Goal: Task Accomplishment & Management: Complete application form

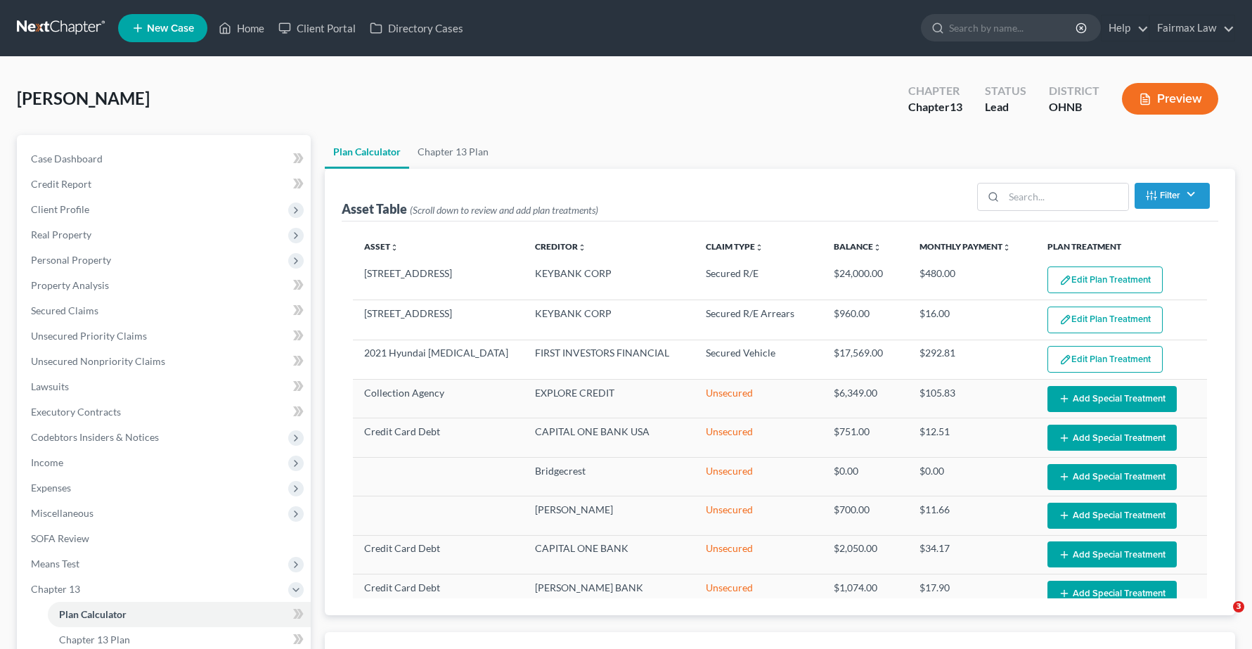
select select "59"
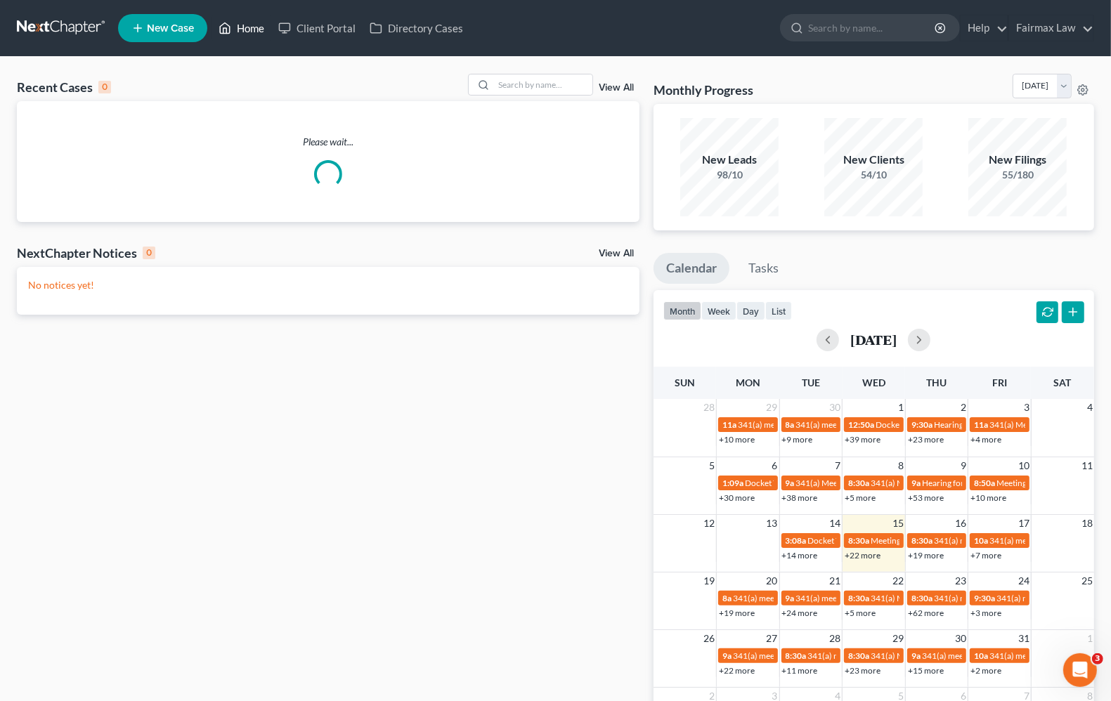
click at [245, 30] on link "Home" at bounding box center [242, 27] width 60 height 25
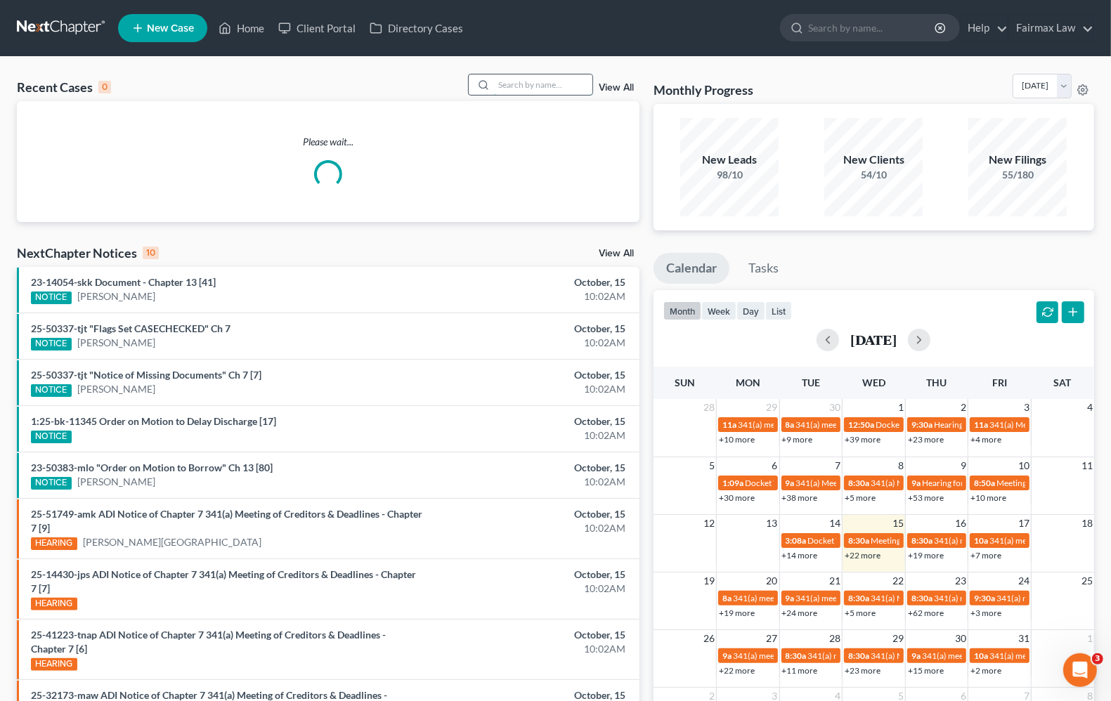
click at [553, 90] on input "search" at bounding box center [543, 84] width 98 height 20
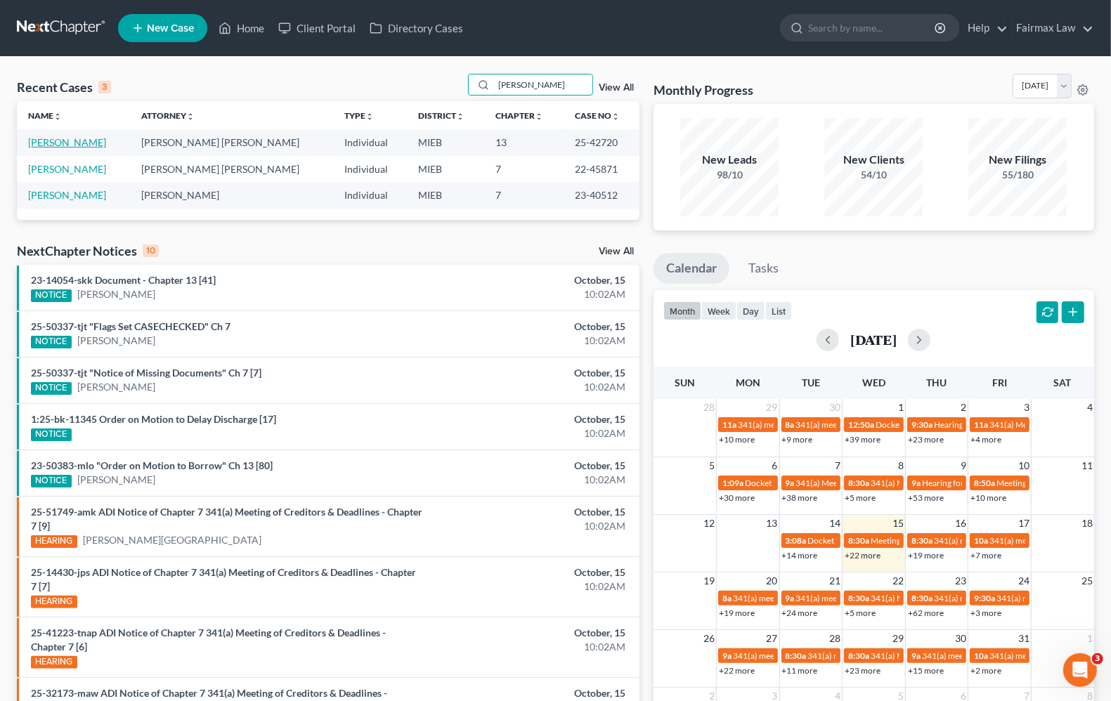
type input "felecia"
click at [61, 145] on link "[PERSON_NAME]" at bounding box center [67, 142] width 78 height 12
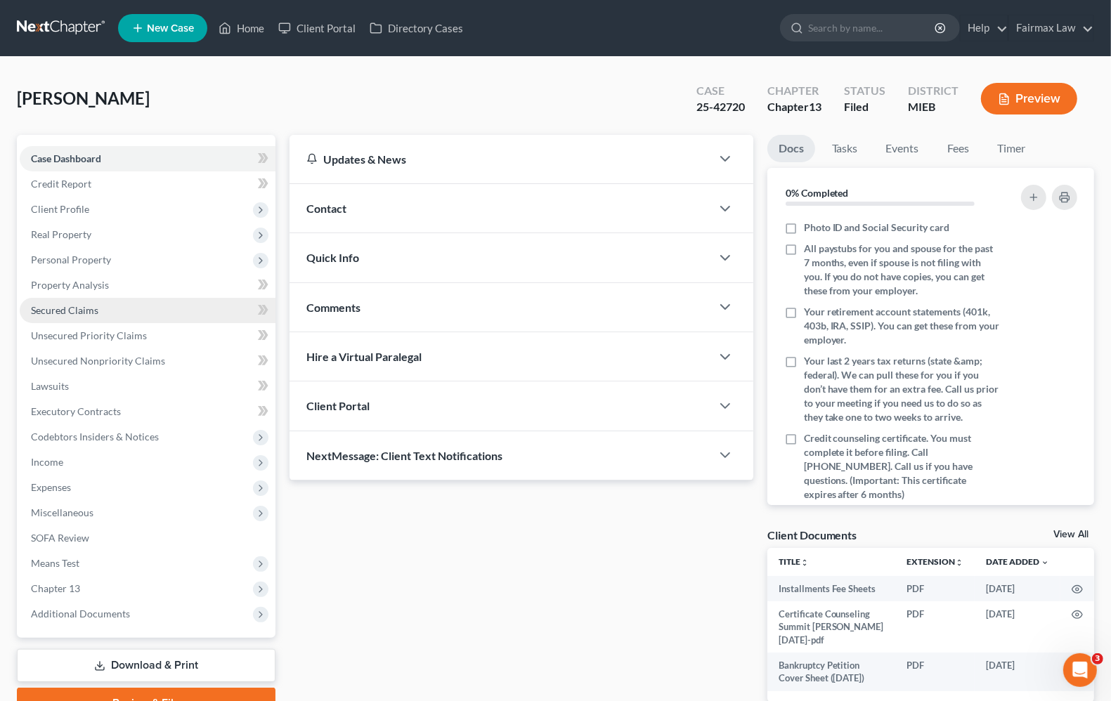
click at [82, 304] on span "Secured Claims" at bounding box center [64, 310] width 67 height 12
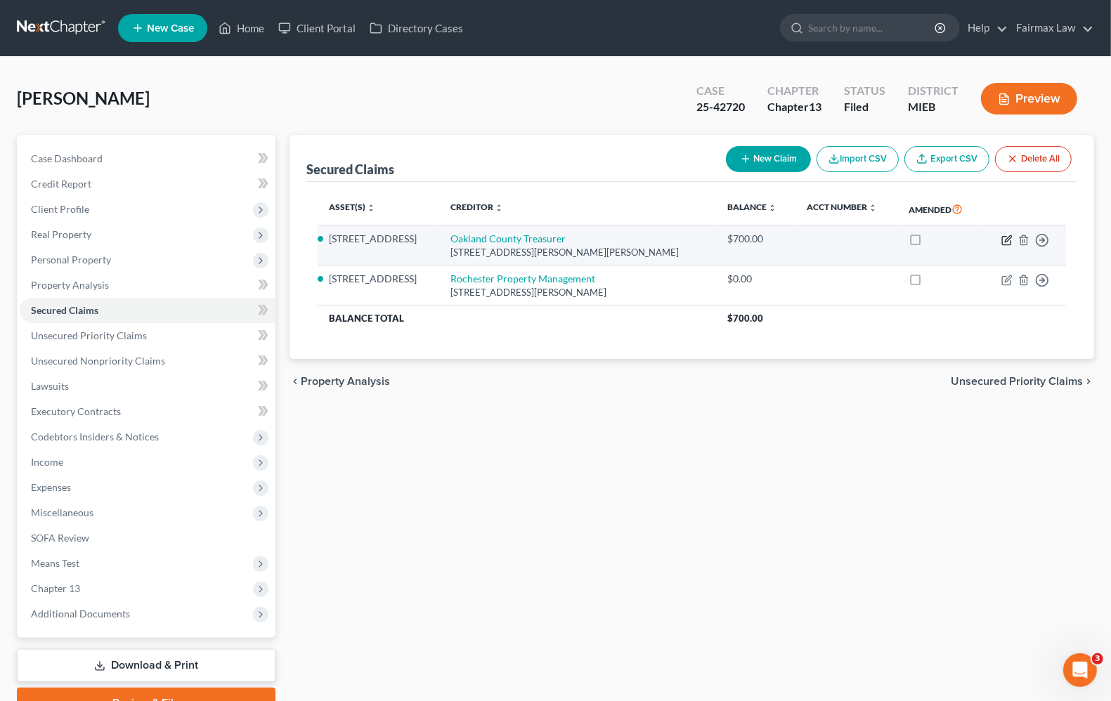
click at [1009, 240] on icon "button" at bounding box center [1008, 238] width 6 height 6
select select "23"
select select "2"
select select "0"
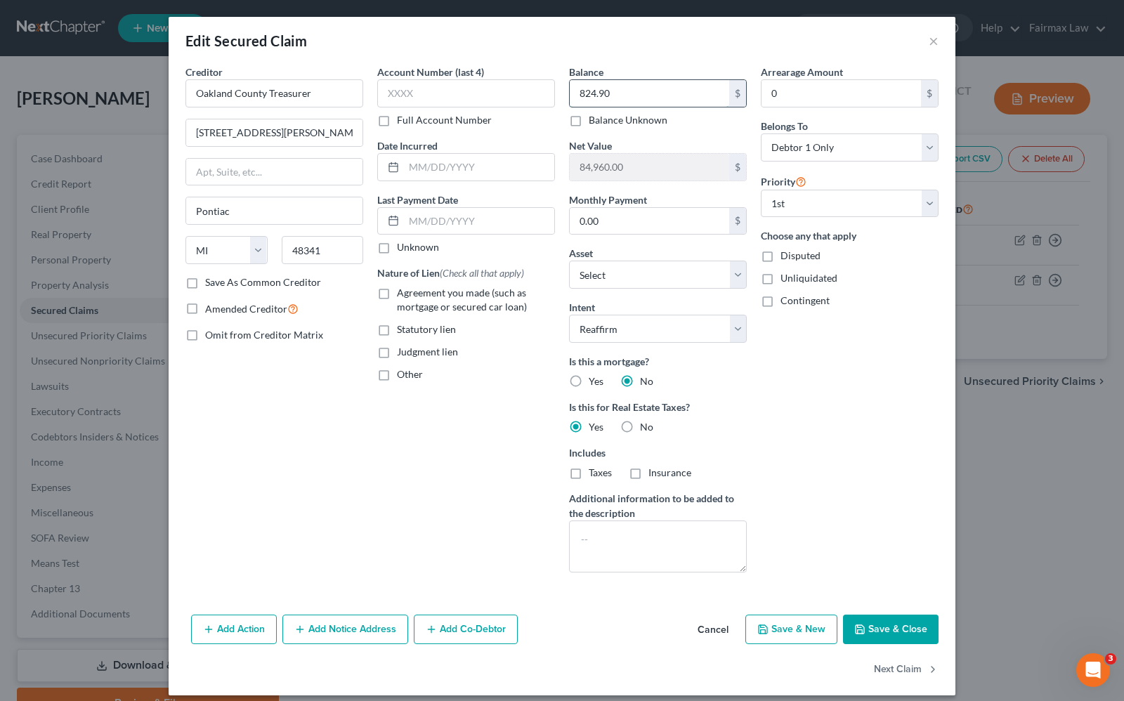
type input "824.90"
click at [817, 438] on div "Arrearage Amount 0 $ Belongs To * Select Debtor 1 Only Debtor 2 Only Debtor 1 A…" at bounding box center [850, 324] width 192 height 519
click at [397, 332] on label "Statutory lien" at bounding box center [426, 330] width 59 height 14
click at [403, 332] on input "Statutory lien" at bounding box center [407, 327] width 9 height 9
checkbox input "true"
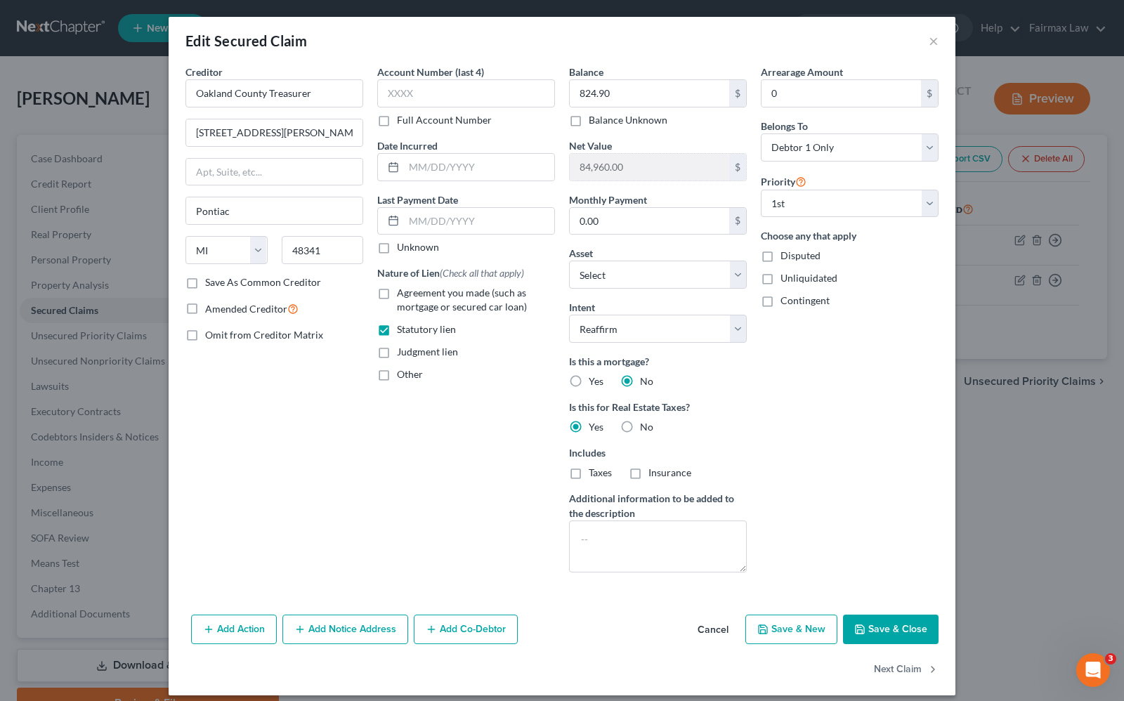
click at [886, 633] on button "Save & Close" at bounding box center [891, 630] width 96 height 30
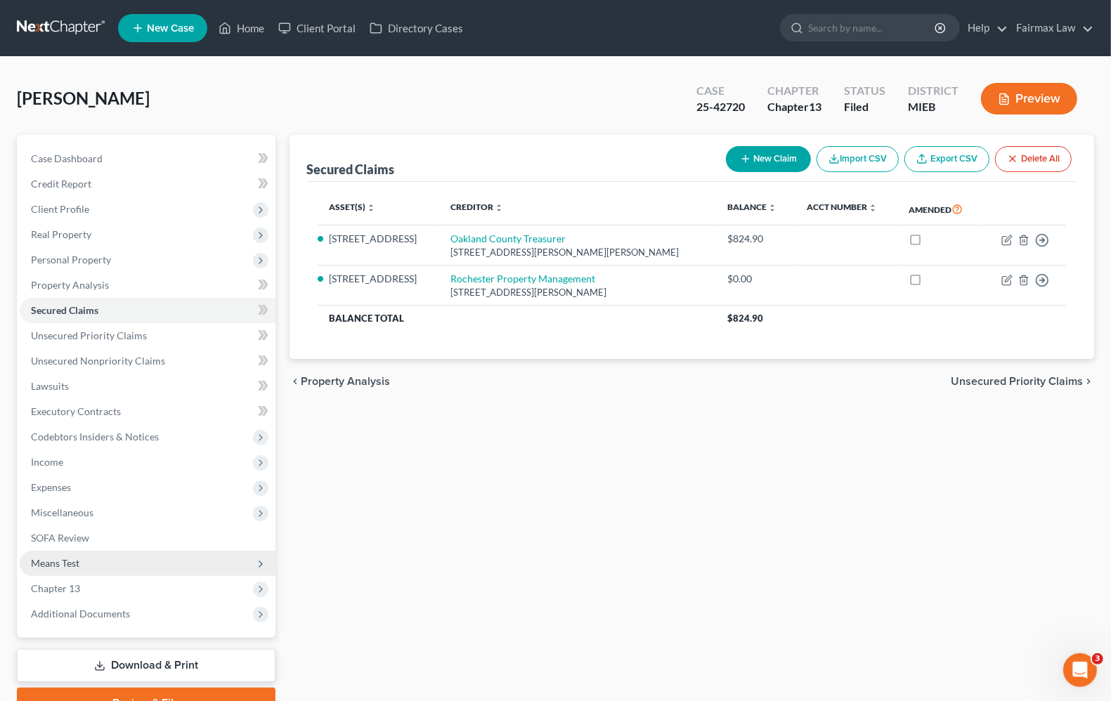
click at [60, 557] on span "Means Test" at bounding box center [55, 563] width 48 height 12
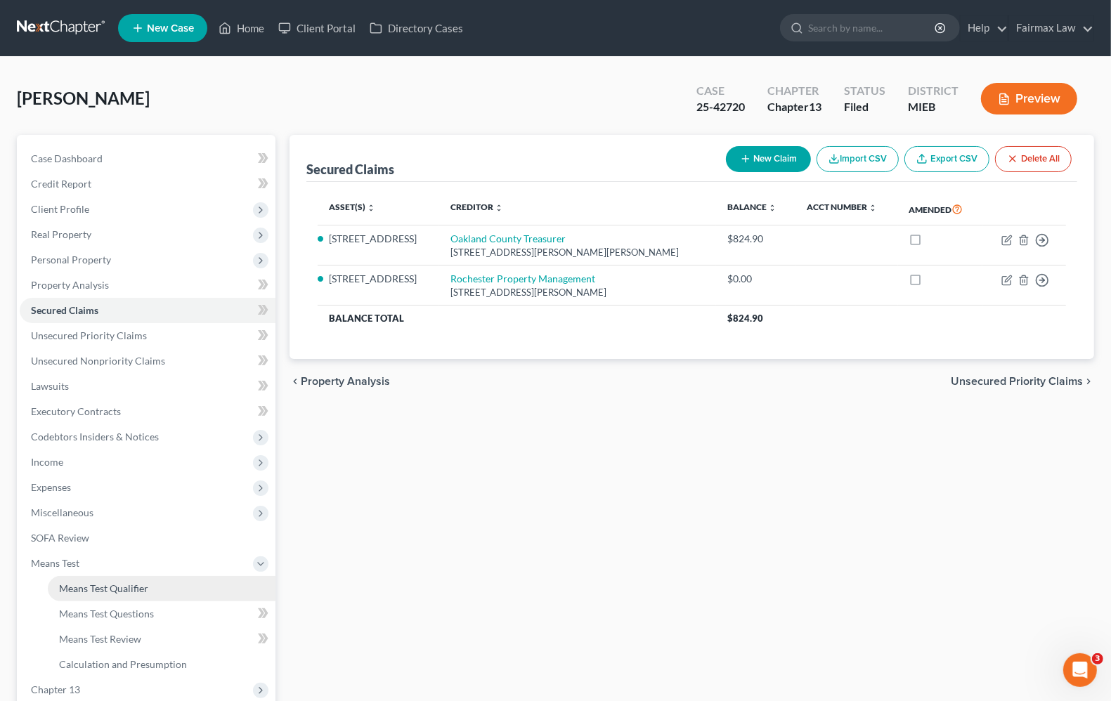
click at [77, 578] on link "Means Test Qualifier" at bounding box center [162, 588] width 228 height 25
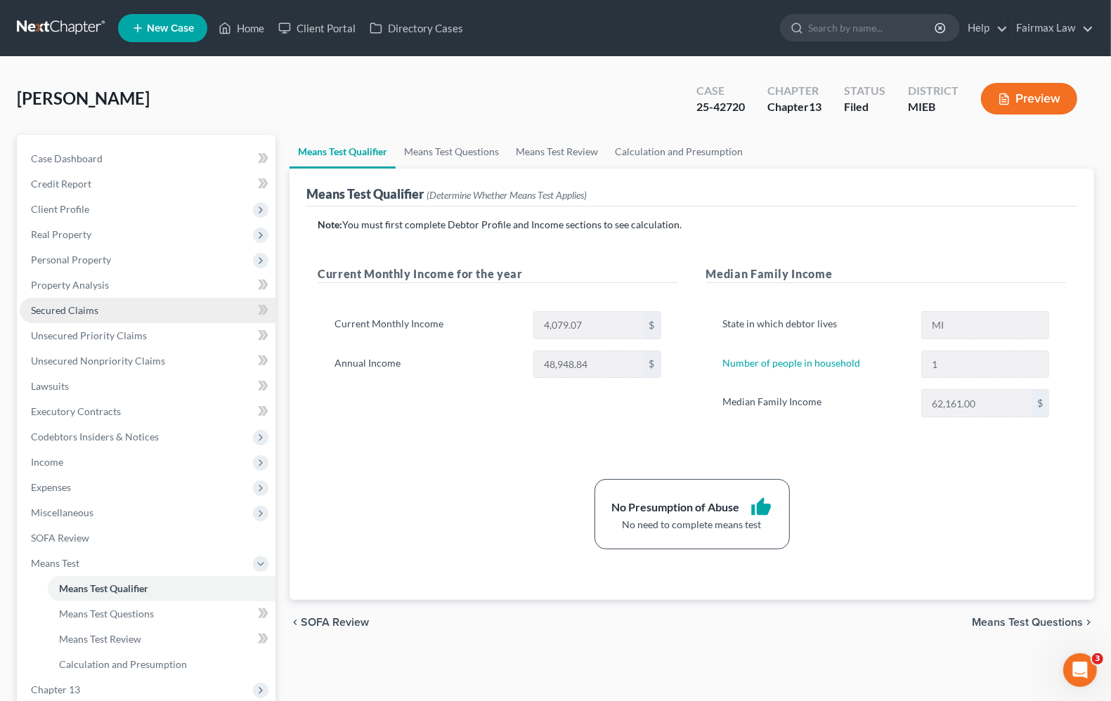
click at [44, 320] on link "Secured Claims" at bounding box center [148, 310] width 256 height 25
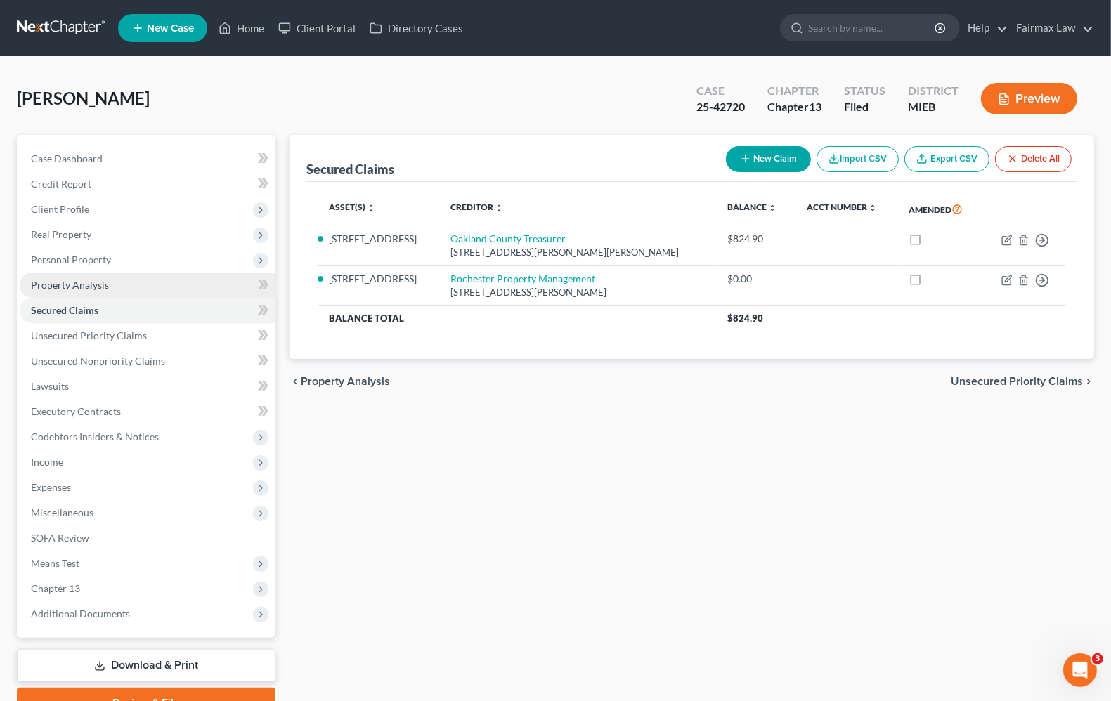
click at [55, 290] on link "Property Analysis" at bounding box center [148, 285] width 256 height 25
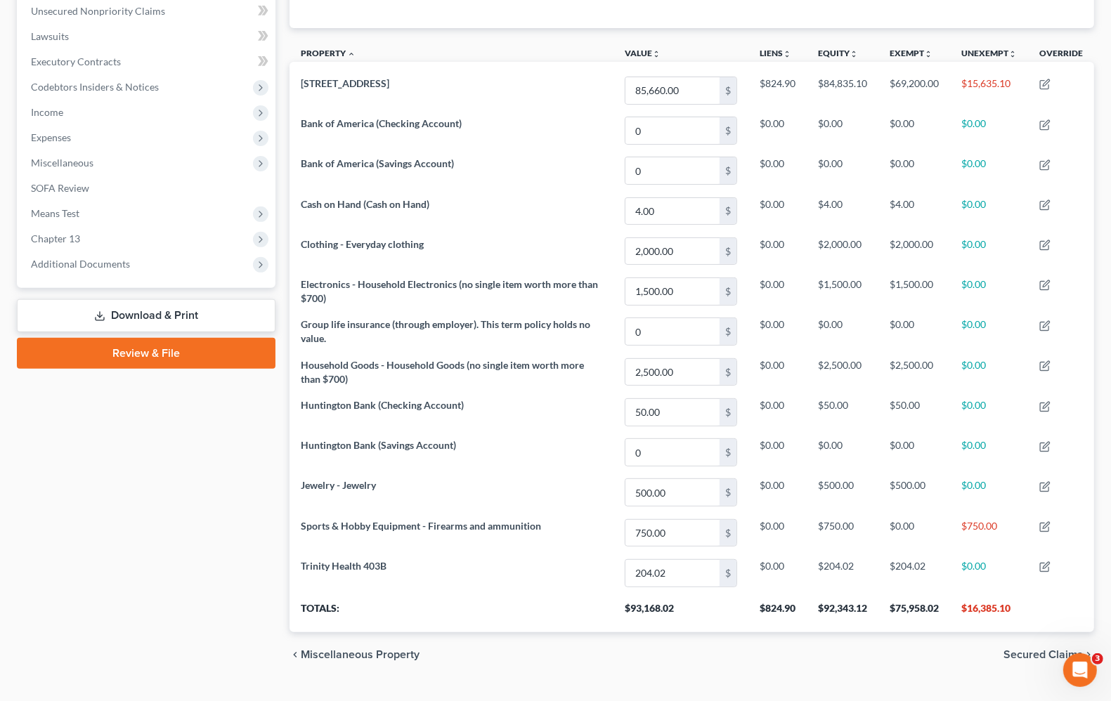
scroll to position [351, 0]
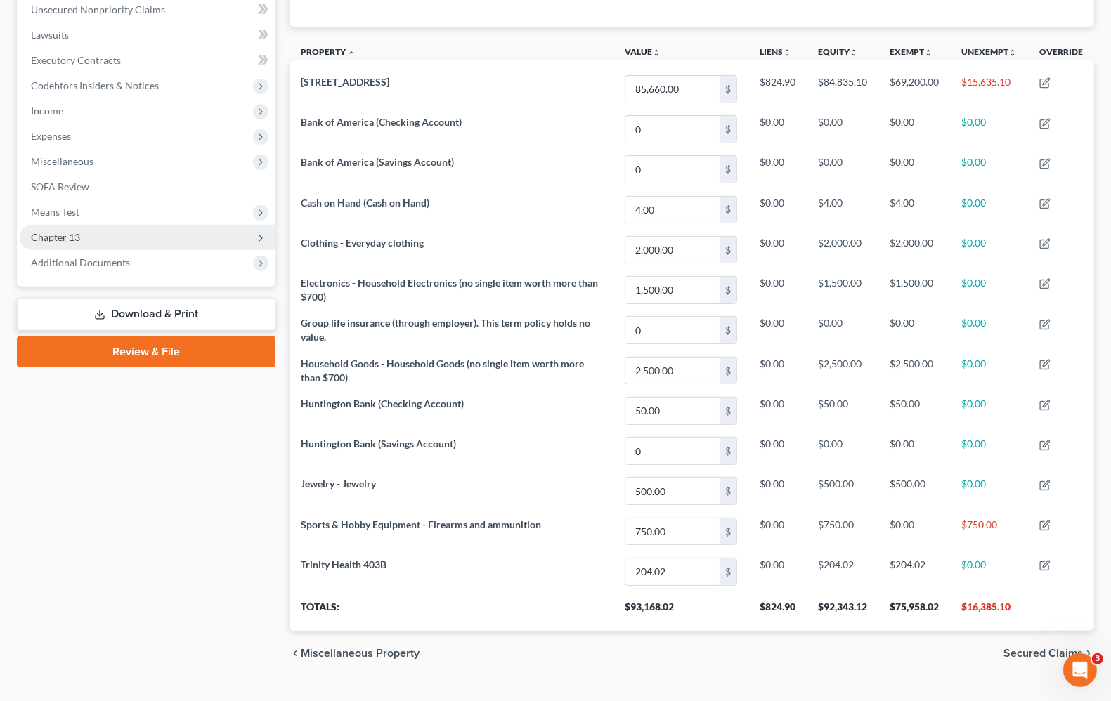
click at [100, 239] on span "Chapter 13" at bounding box center [148, 237] width 256 height 25
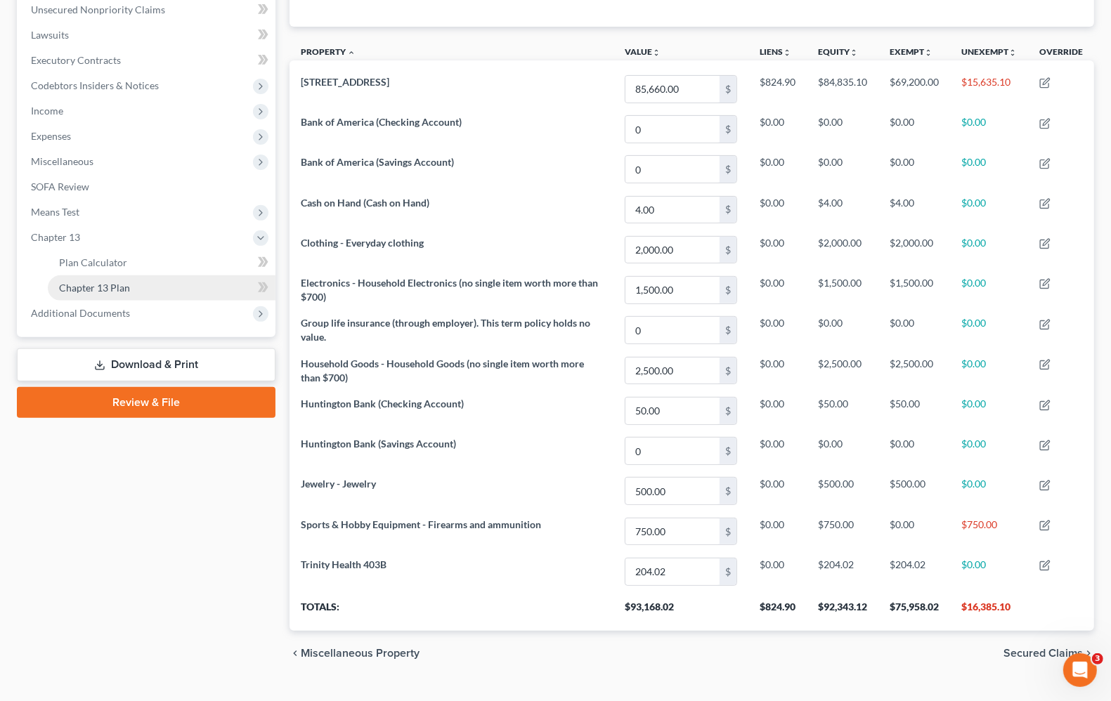
click at [99, 275] on link "Chapter 13 Plan" at bounding box center [162, 287] width 228 height 25
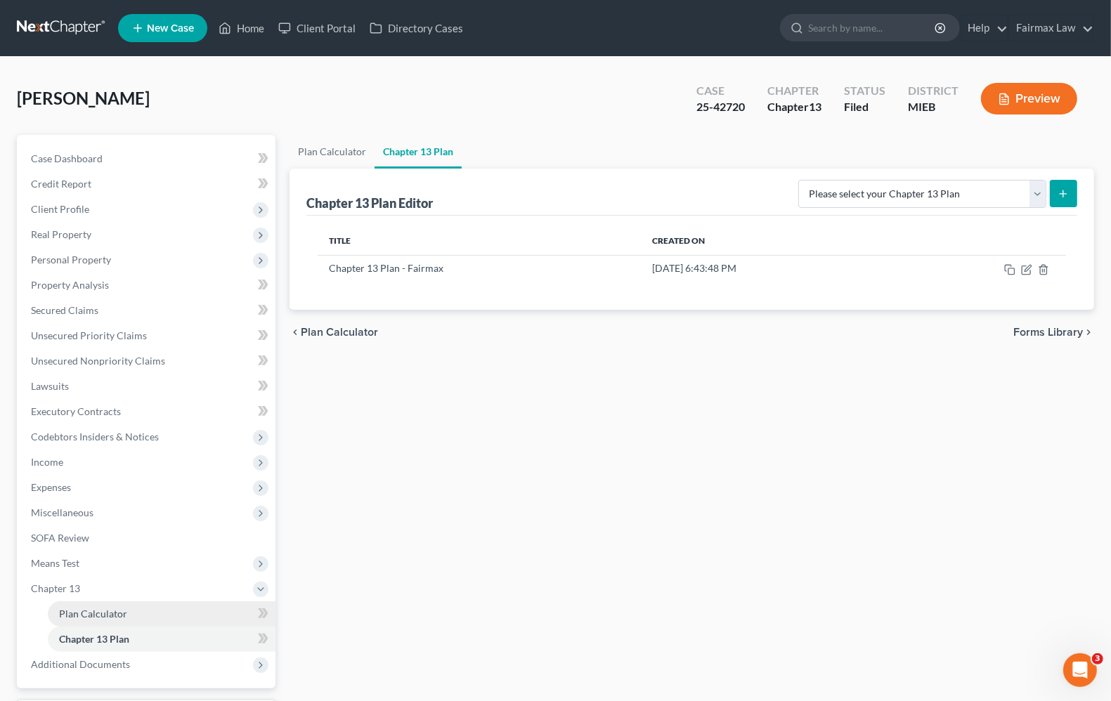
click at [88, 609] on span "Plan Calculator" at bounding box center [93, 614] width 68 height 12
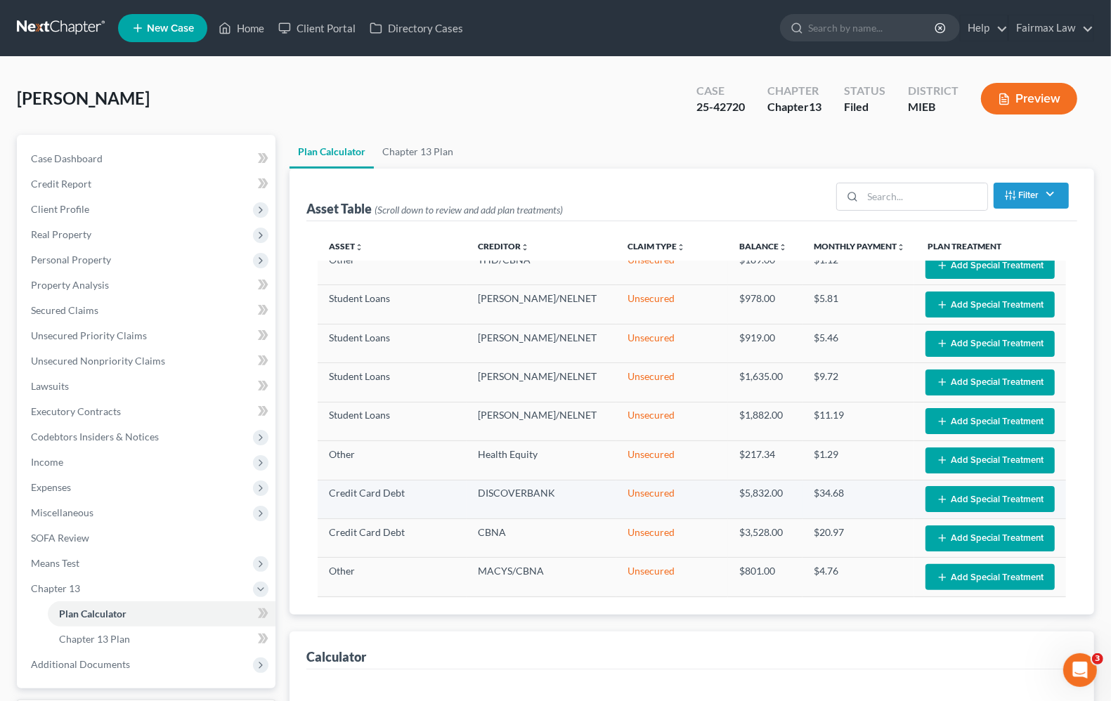
select select "59"
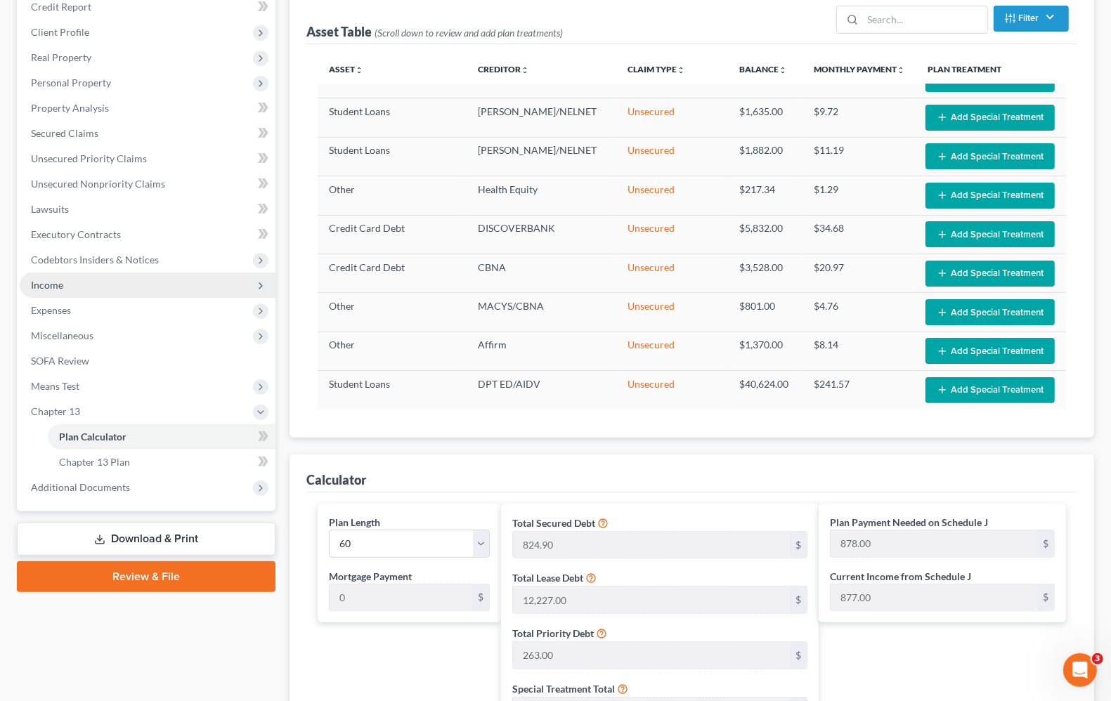
scroll to position [176, 0]
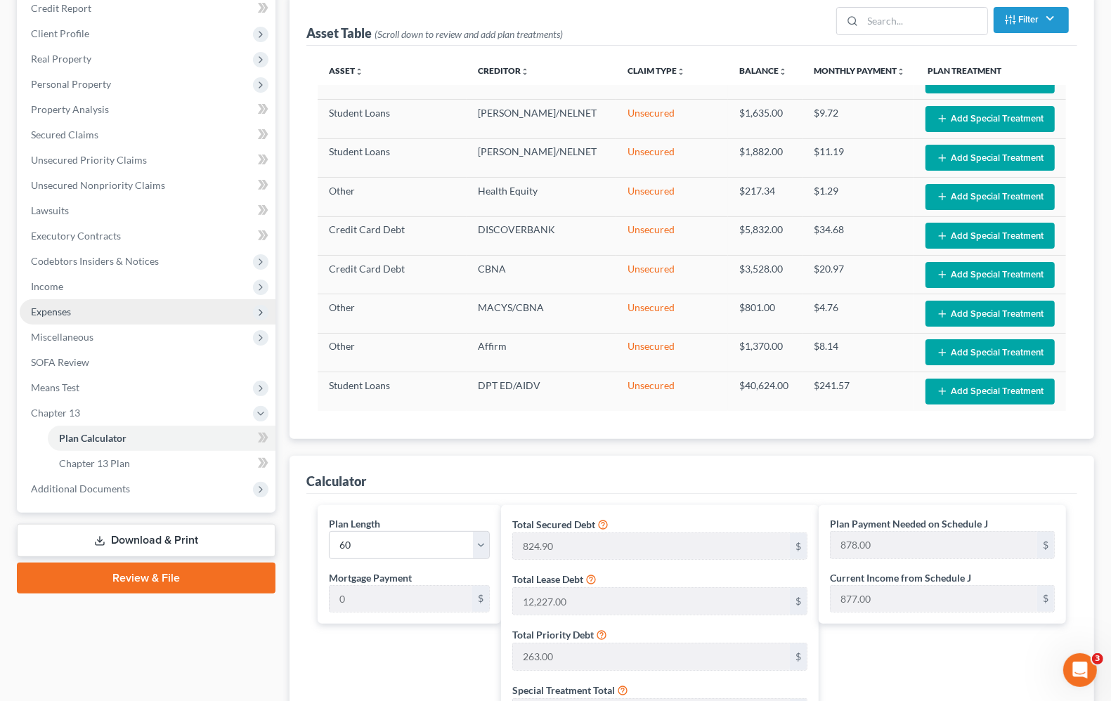
click at [43, 310] on span "Expenses" at bounding box center [51, 312] width 40 height 12
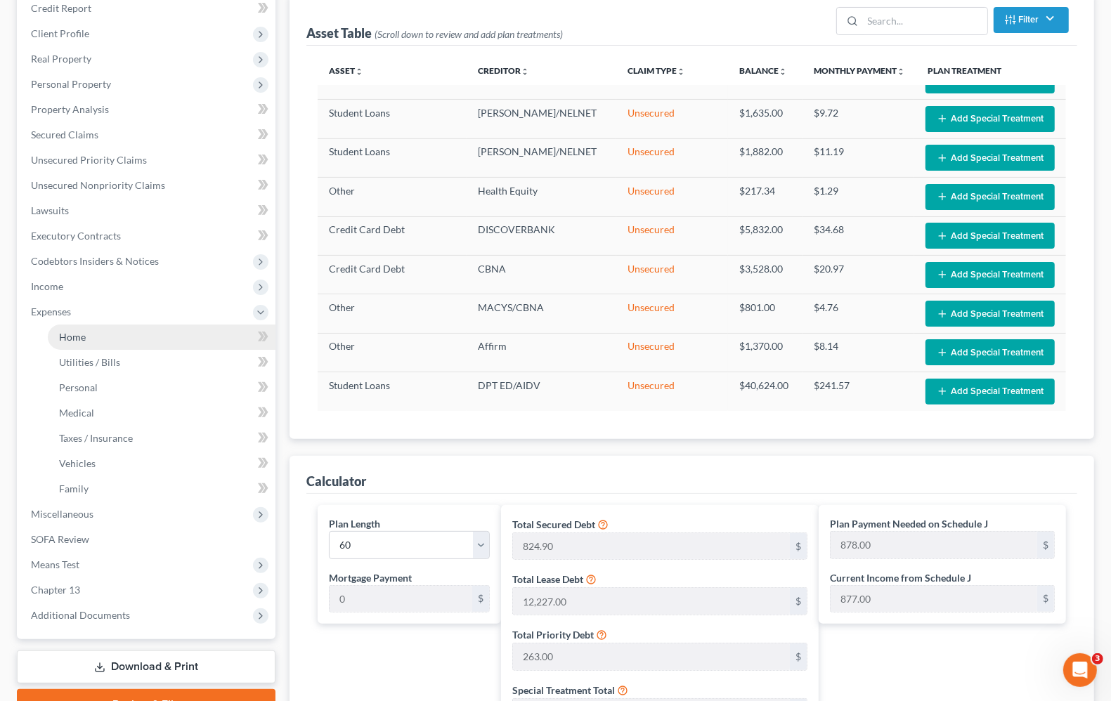
click at [60, 331] on span "Home" at bounding box center [72, 337] width 27 height 12
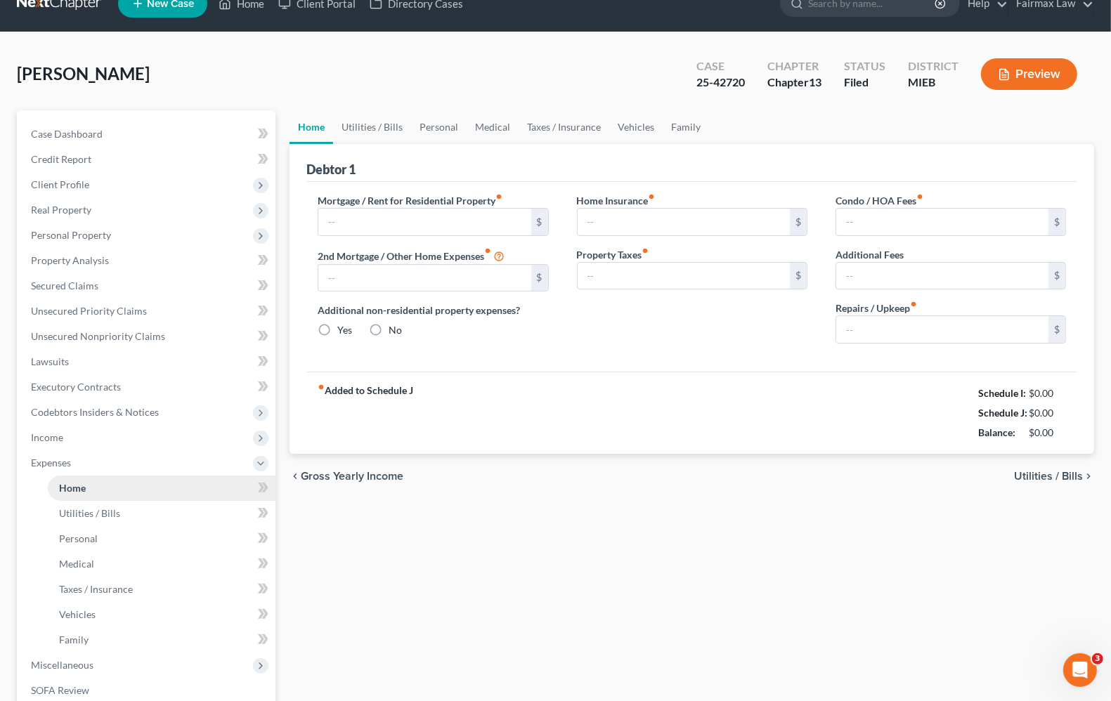
type input "0.00"
radio input "true"
type input "17.00"
type input "58.33"
type input "330.00"
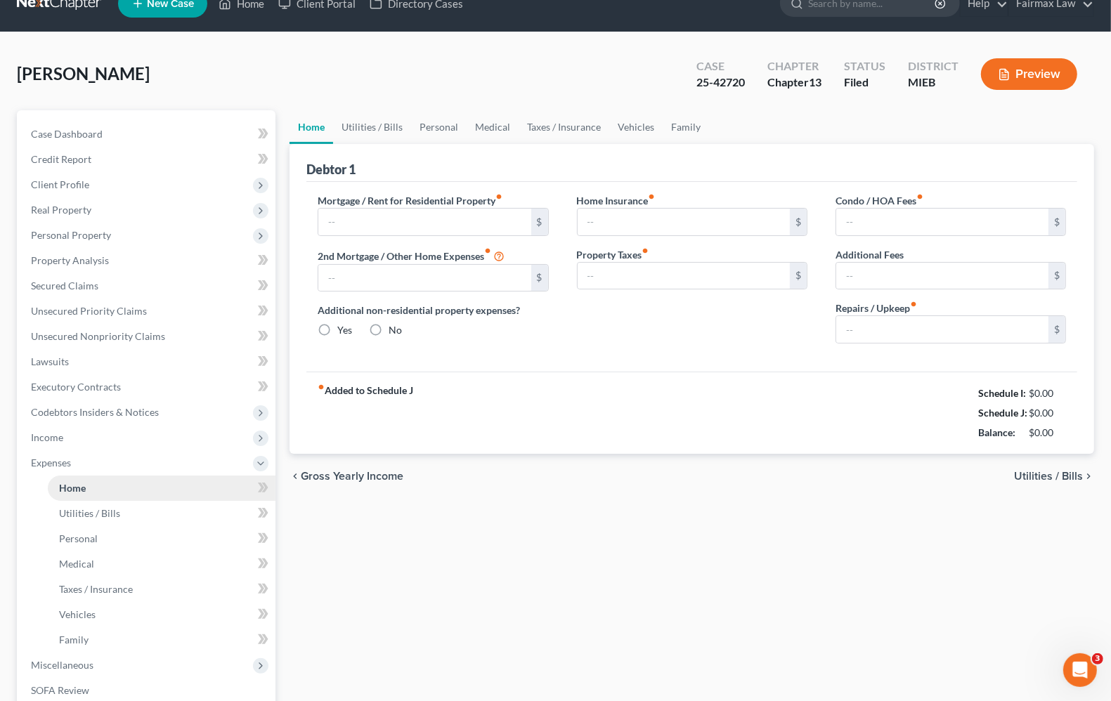
type input "0.00"
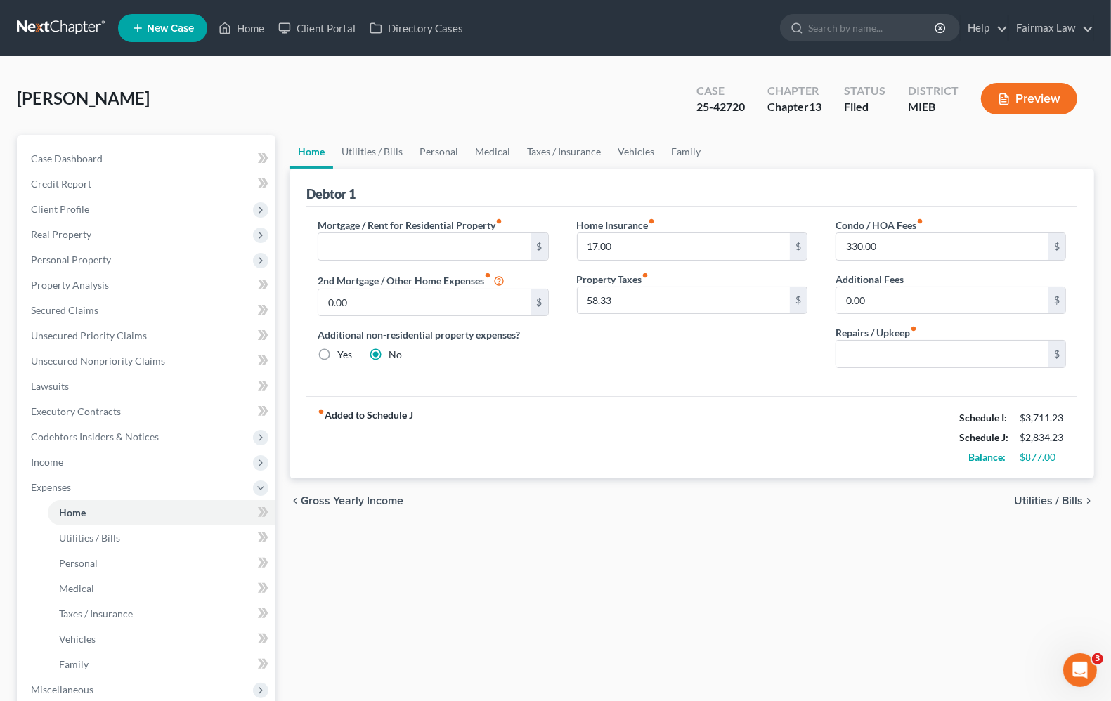
click at [1030, 500] on span "Utilities / Bills" at bounding box center [1048, 500] width 69 height 11
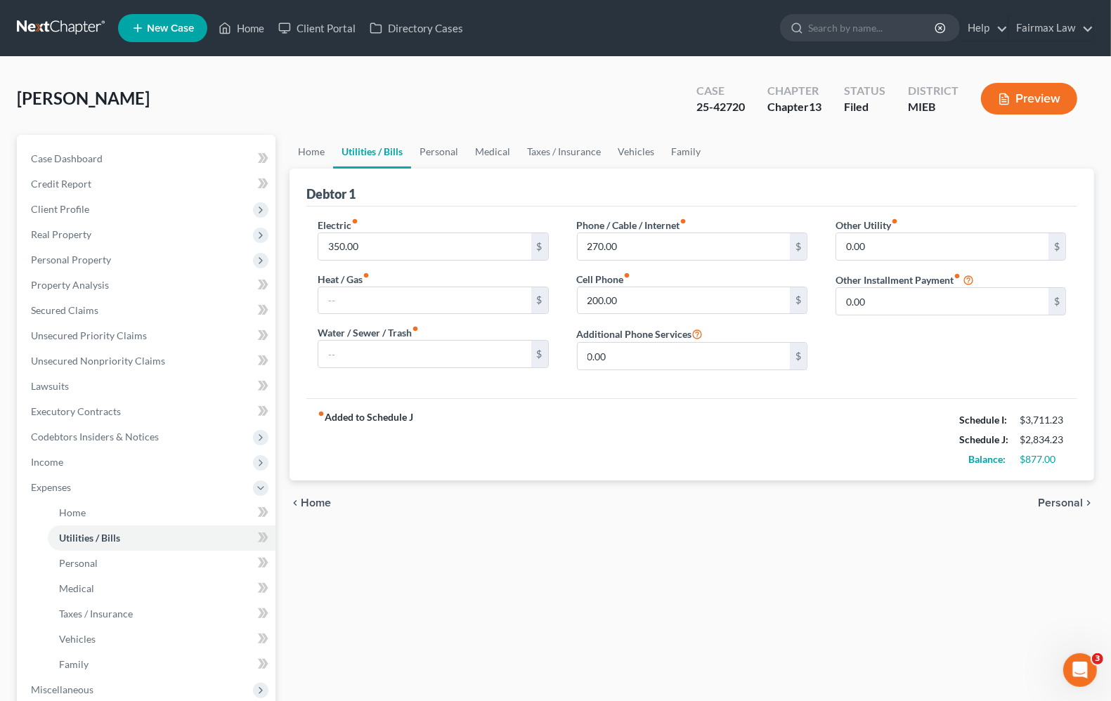
click at [1073, 500] on span "Personal" at bounding box center [1060, 503] width 45 height 11
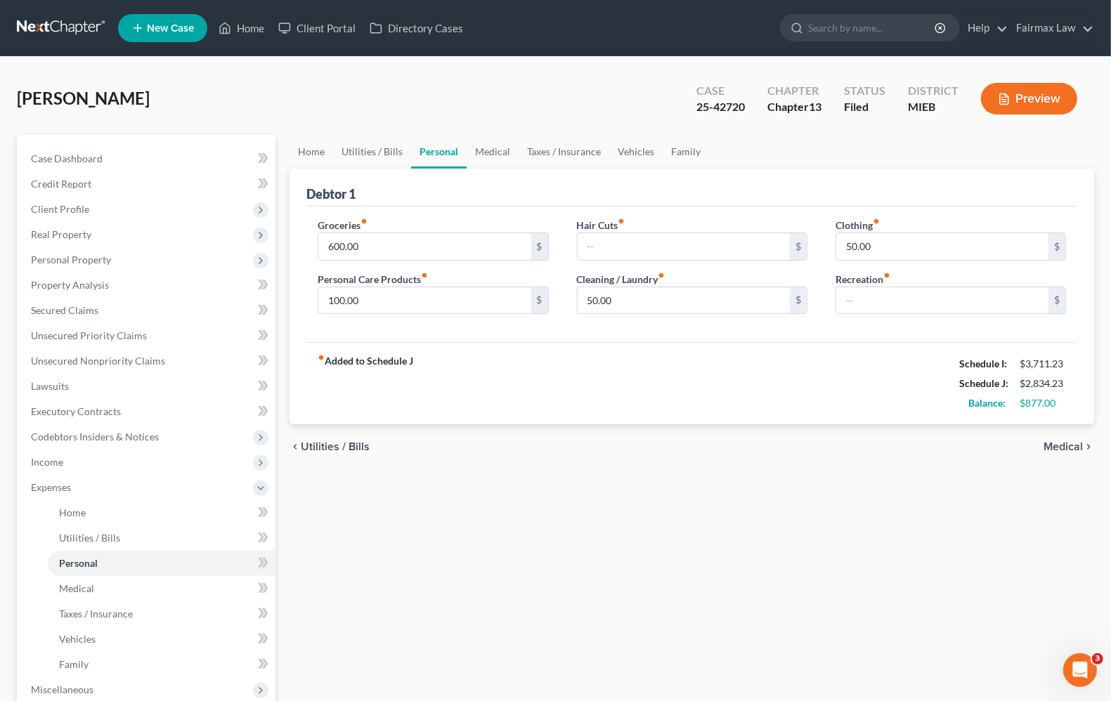
click at [1066, 446] on span "Medical" at bounding box center [1063, 446] width 39 height 11
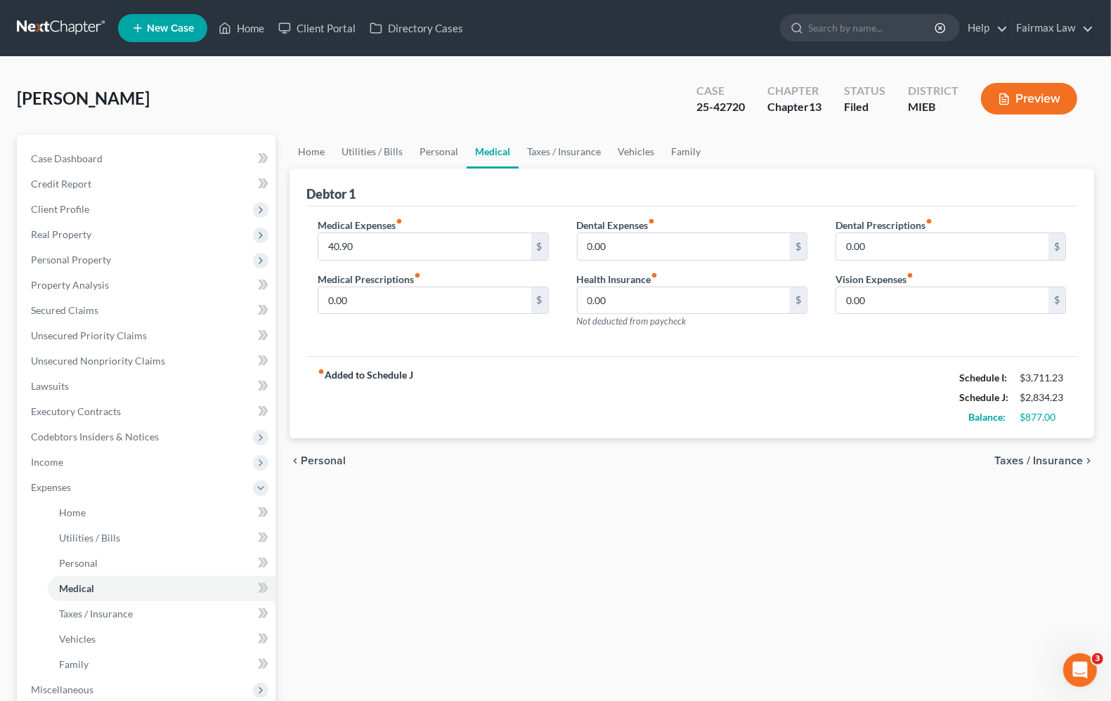
click at [1049, 465] on span "Taxes / Insurance" at bounding box center [1038, 460] width 89 height 11
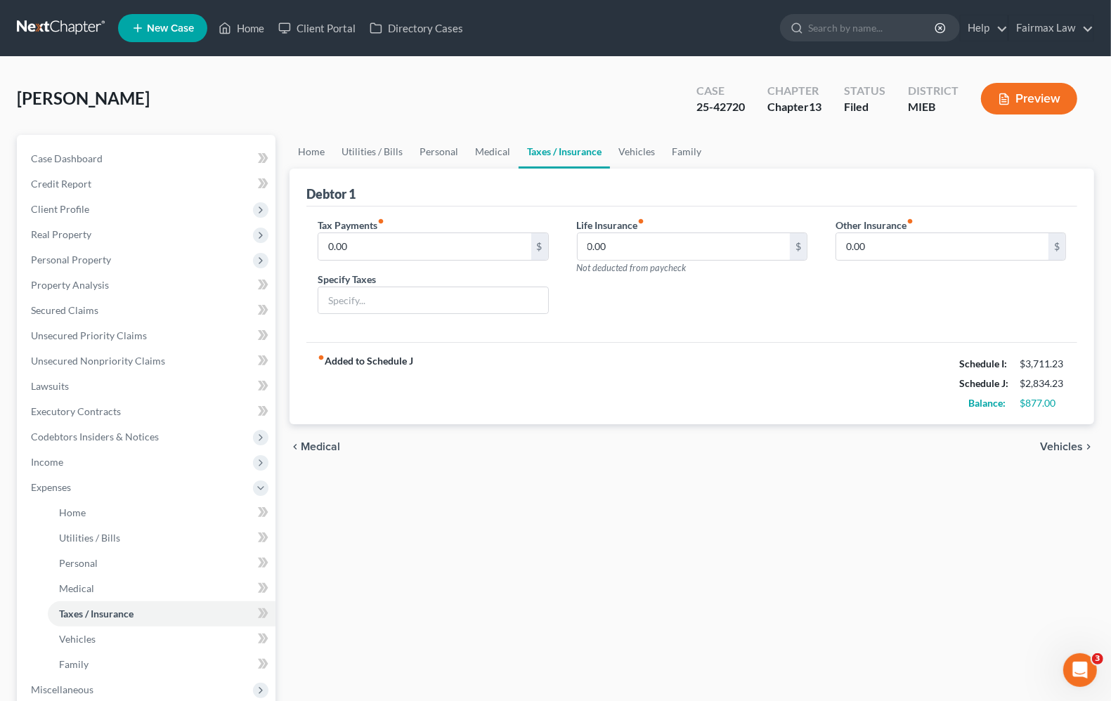
click at [1056, 448] on span "Vehicles" at bounding box center [1061, 446] width 43 height 11
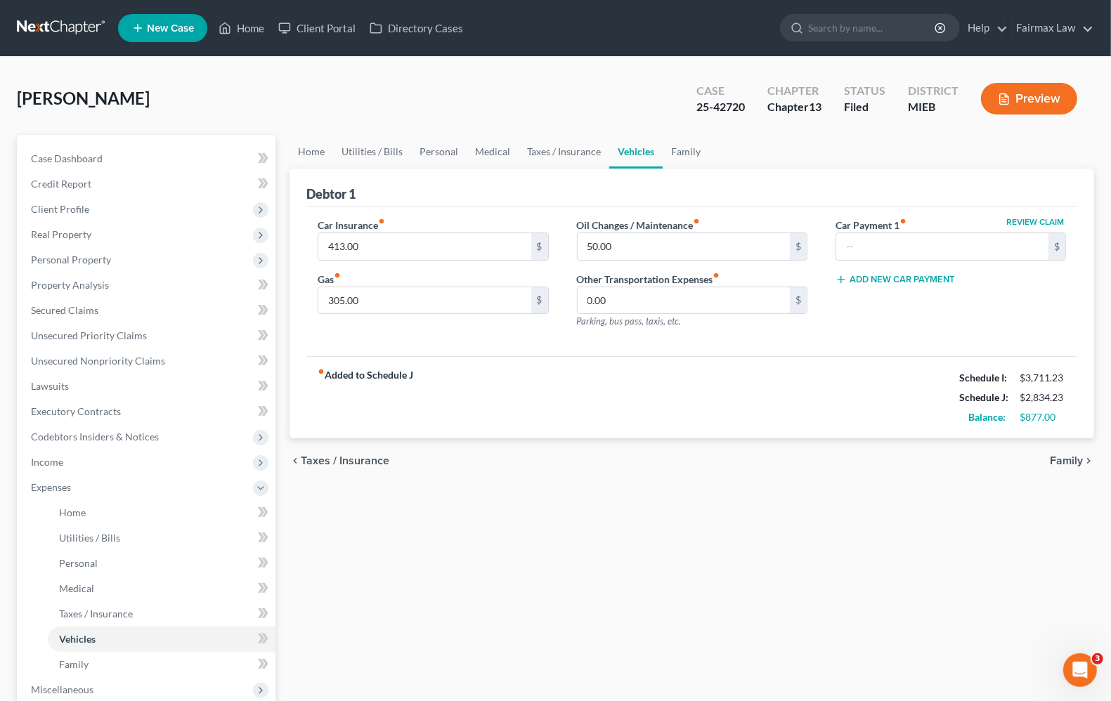
click at [1061, 457] on span "Family" at bounding box center [1066, 460] width 33 height 11
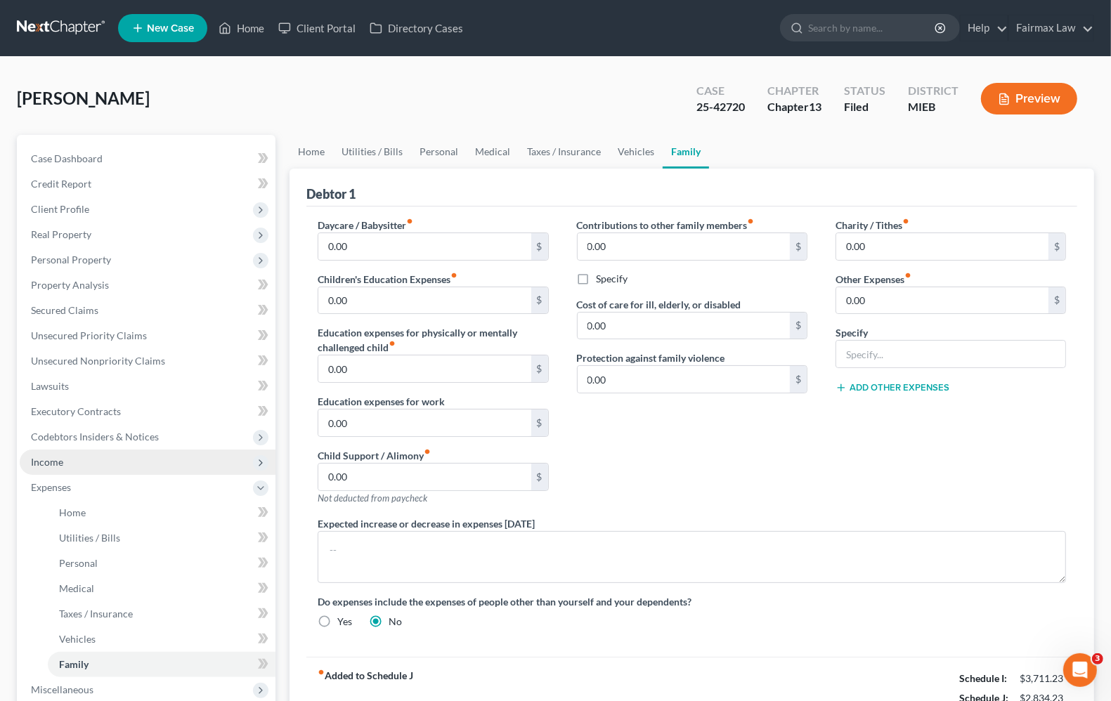
click at [67, 465] on span "Income" at bounding box center [148, 462] width 256 height 25
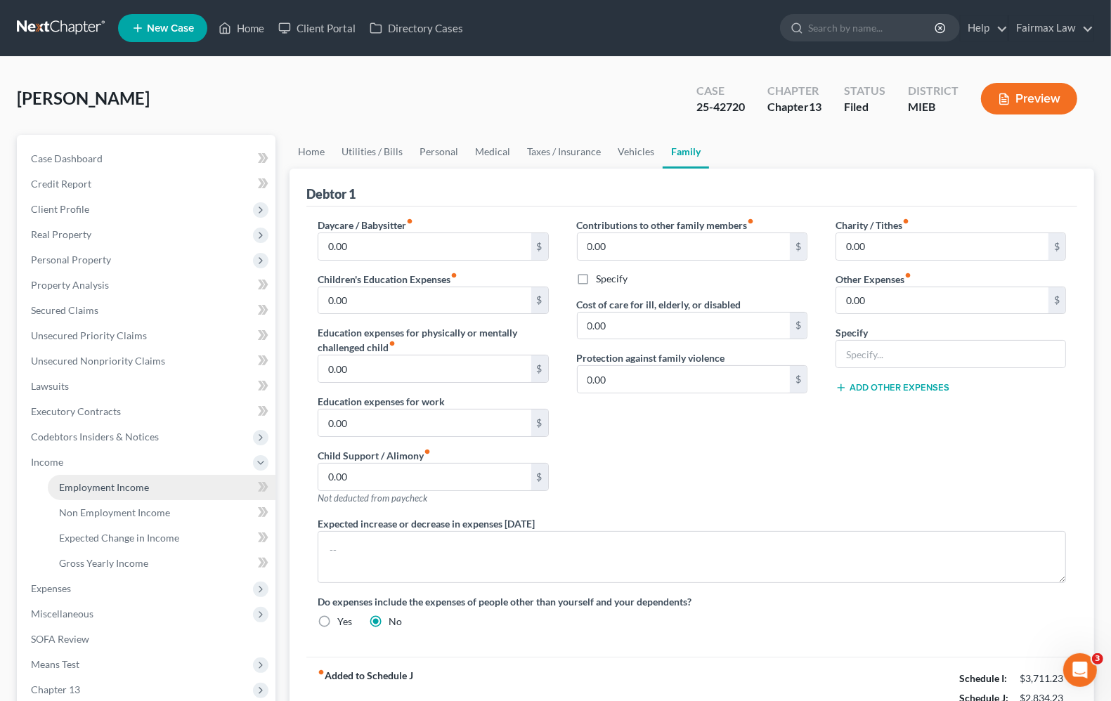
click at [79, 482] on span "Employment Income" at bounding box center [104, 487] width 90 height 12
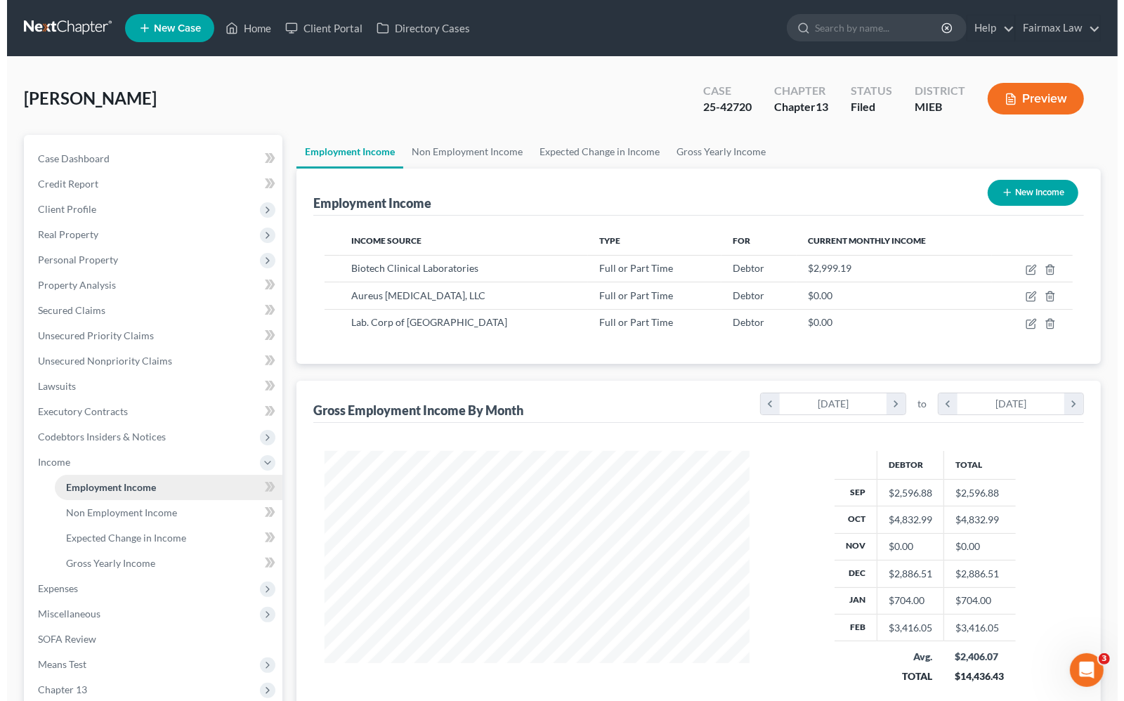
scroll to position [253, 452]
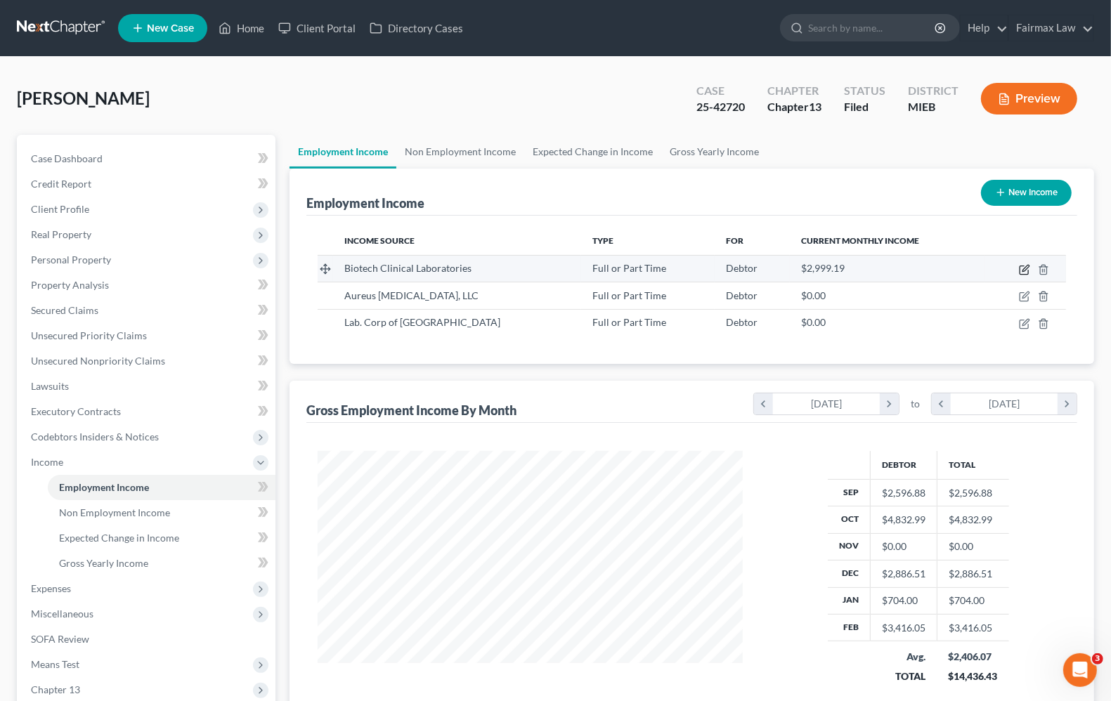
click at [1024, 271] on icon "button" at bounding box center [1026, 268] width 6 height 6
select select "0"
select select "23"
select select "2"
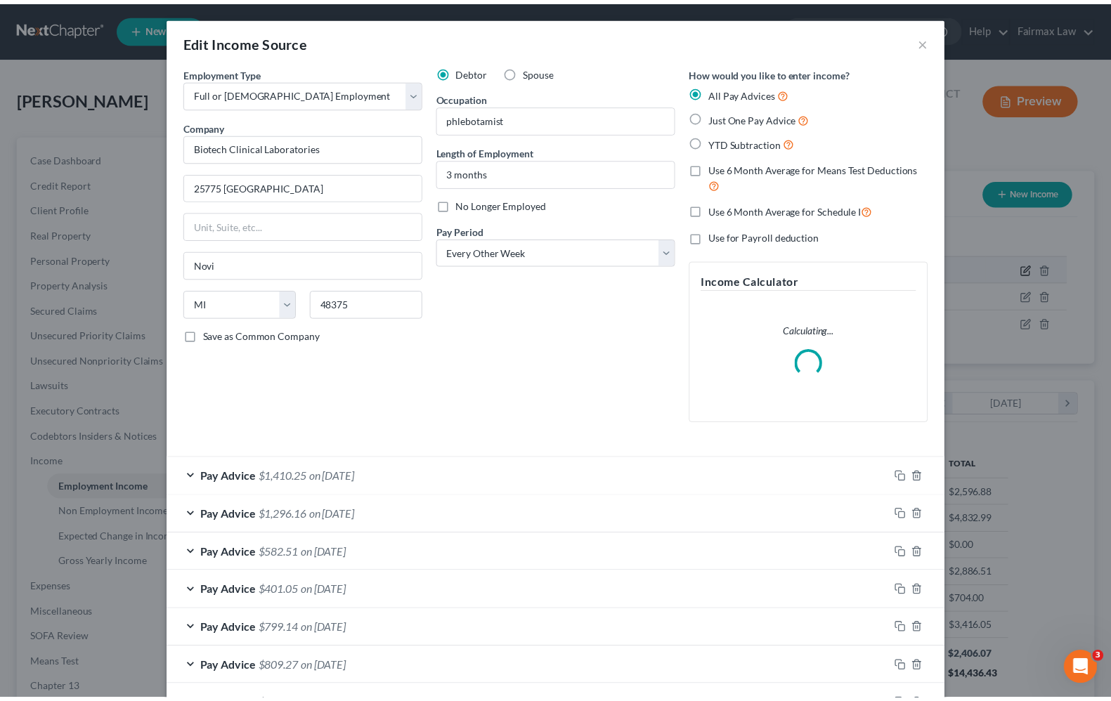
scroll to position [253, 458]
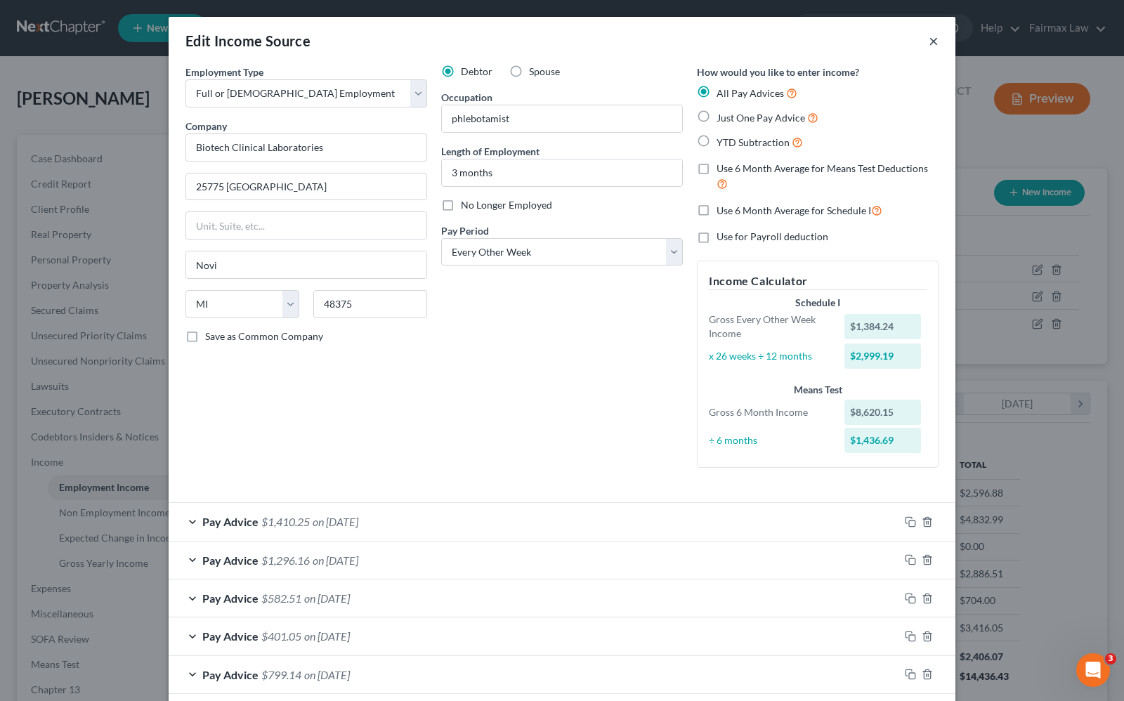
click at [929, 39] on button "×" at bounding box center [934, 40] width 10 height 17
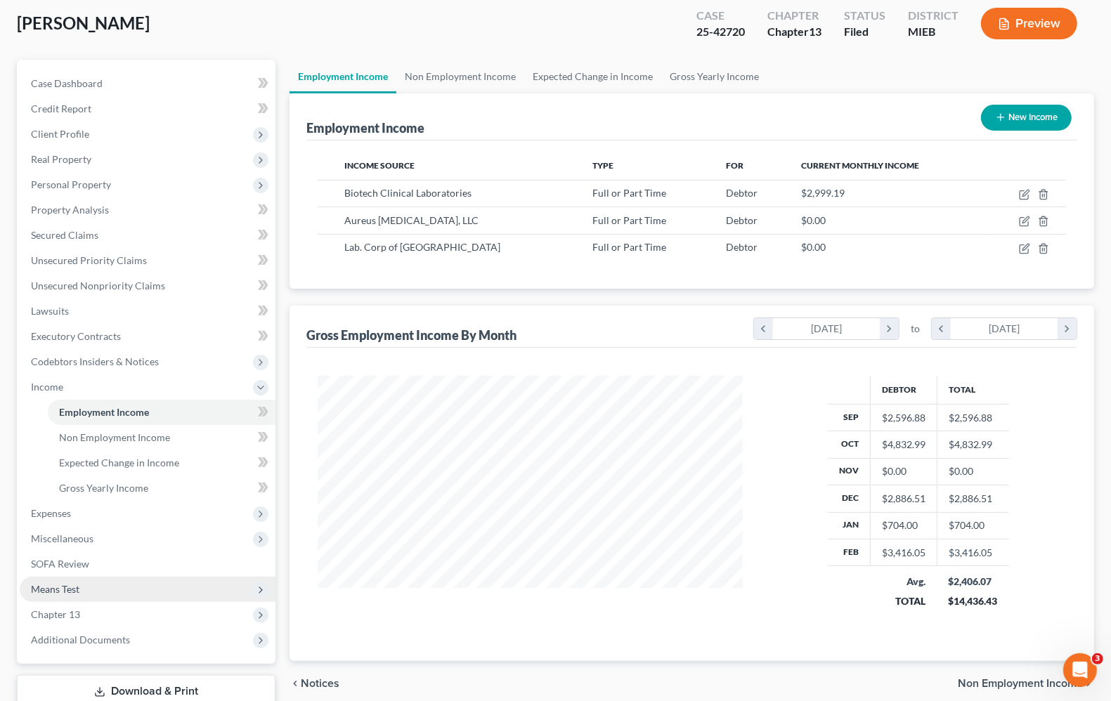
scroll to position [170, 0]
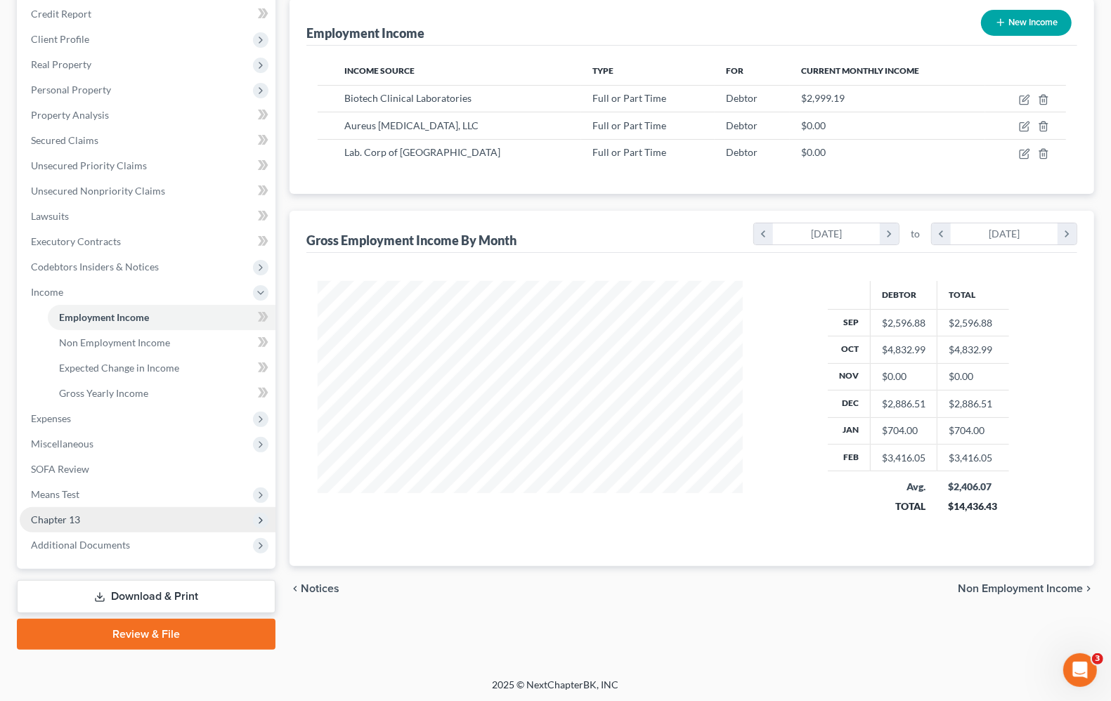
click at [86, 515] on span "Chapter 13" at bounding box center [148, 519] width 256 height 25
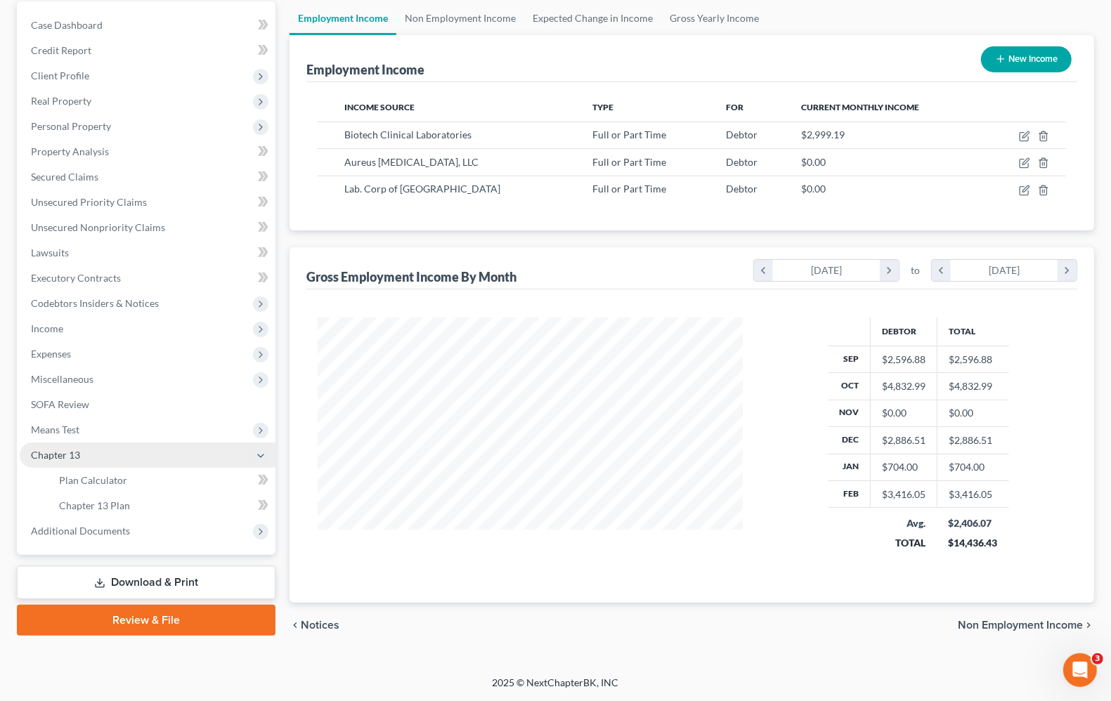
scroll to position [134, 0]
click at [107, 474] on span "Plan Calculator" at bounding box center [93, 480] width 68 height 12
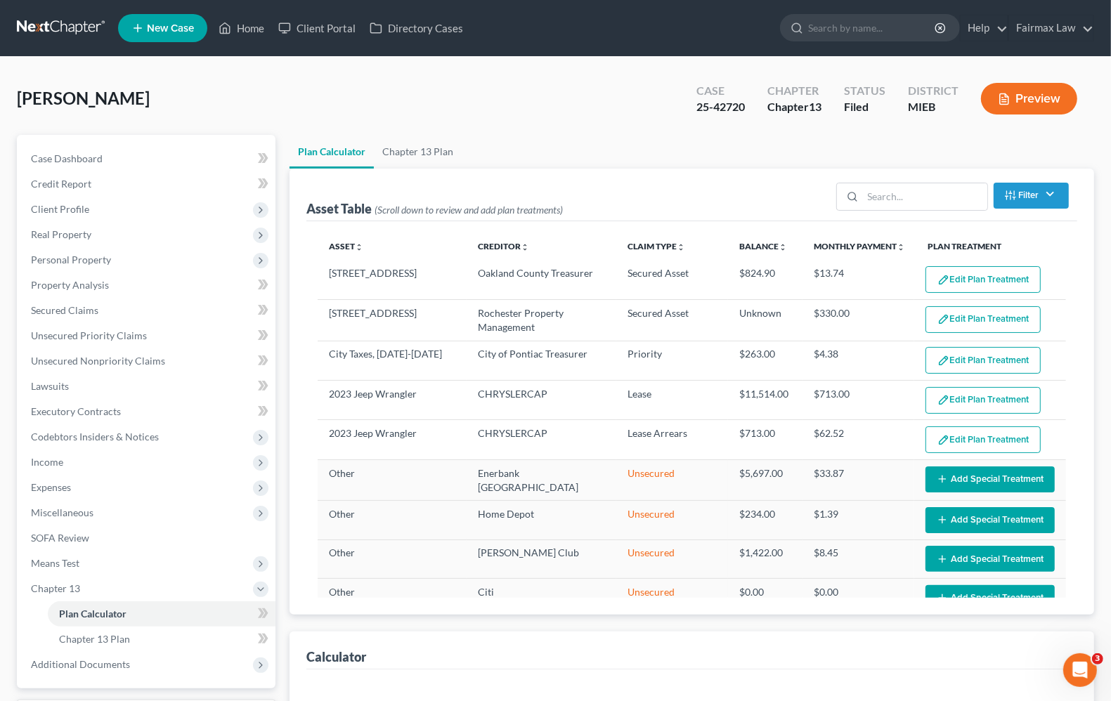
select select "59"
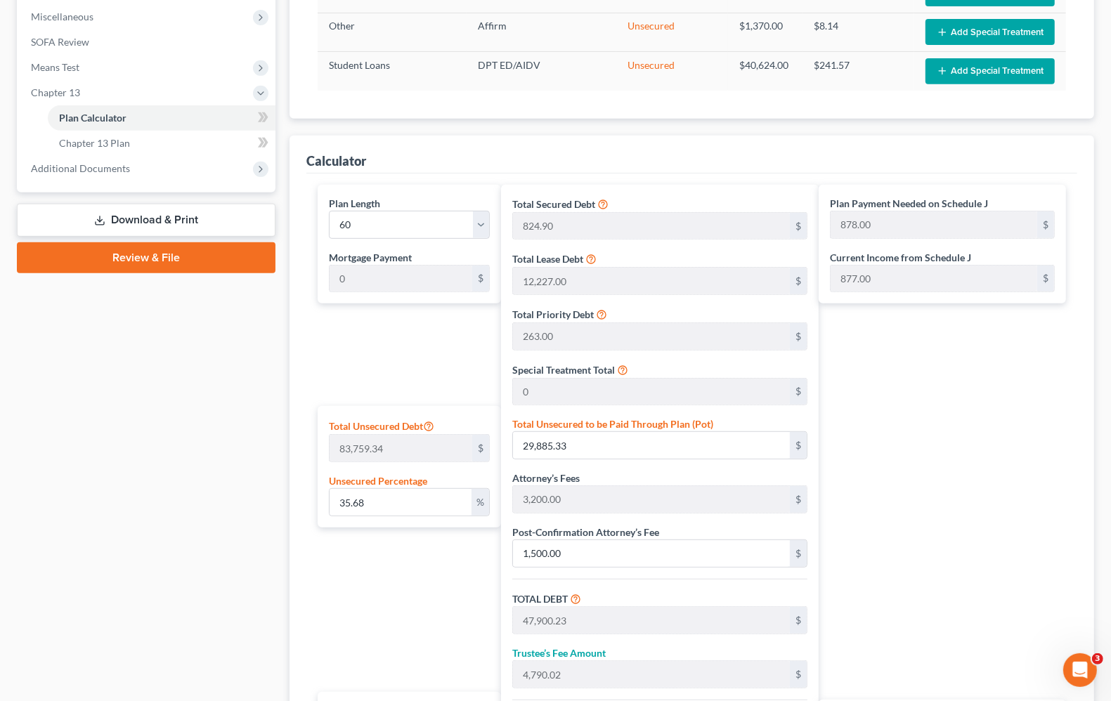
scroll to position [527, 0]
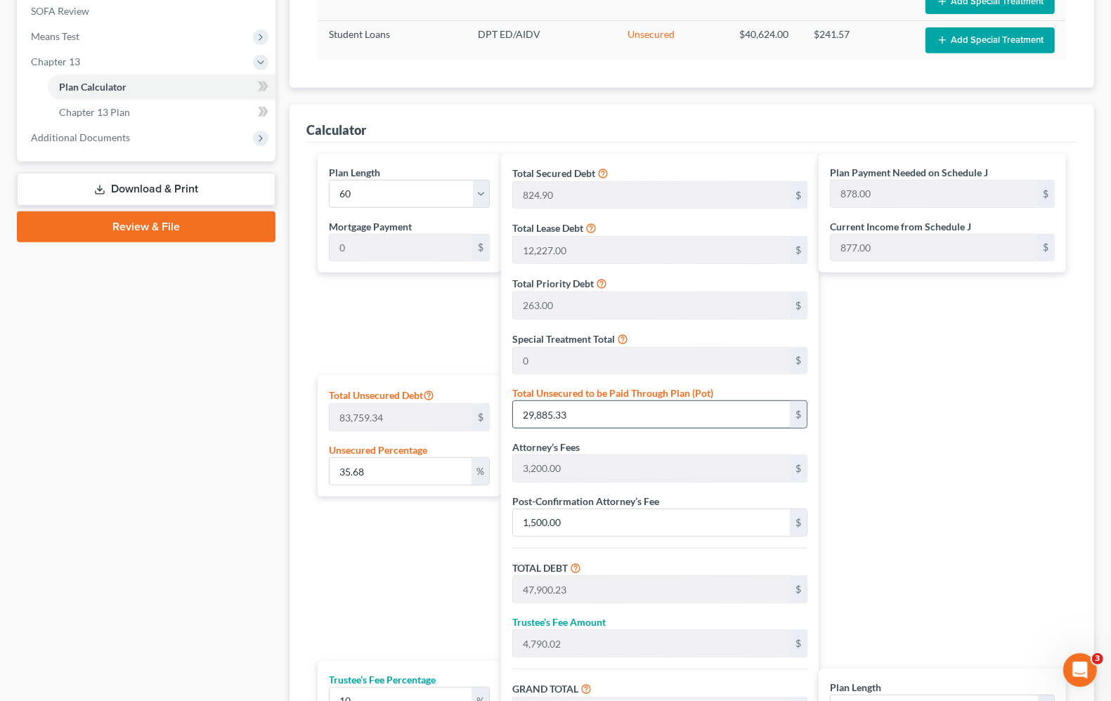
click at [601, 420] on input "29,885.33" at bounding box center [651, 414] width 277 height 27
type input "0.007163380227208095"
type input "6"
type input "18,020.90"
type input "1,802.09"
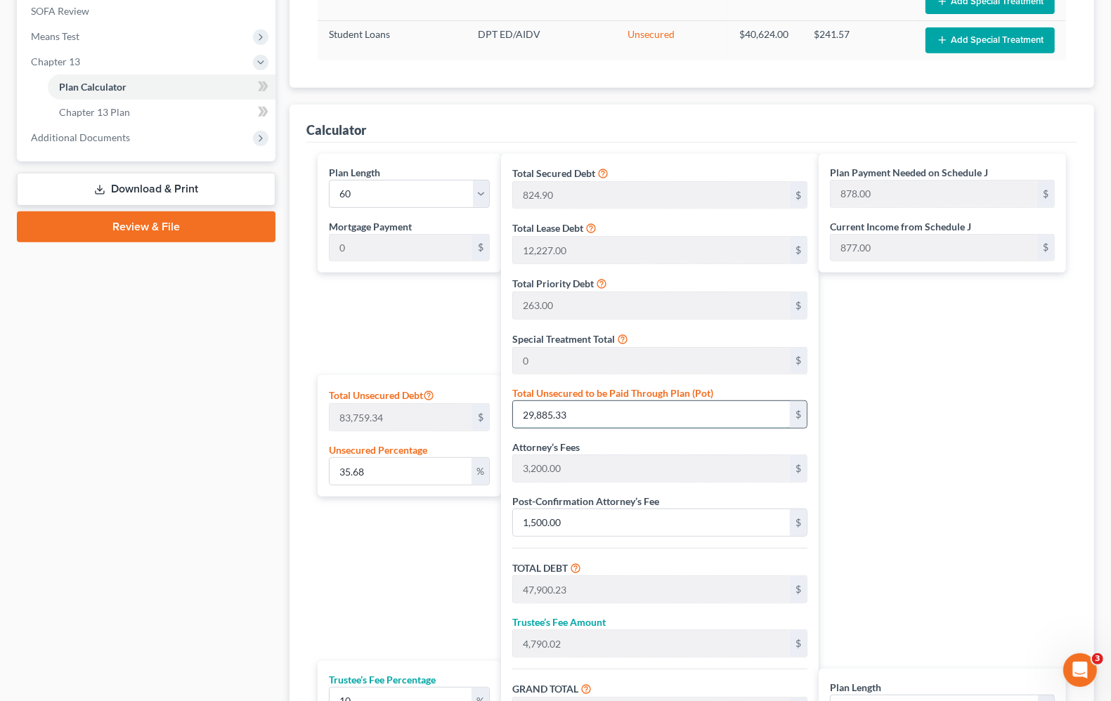
type input "19,822.99"
type input "330.00"
type input "0.07163380227208095"
type input "60"
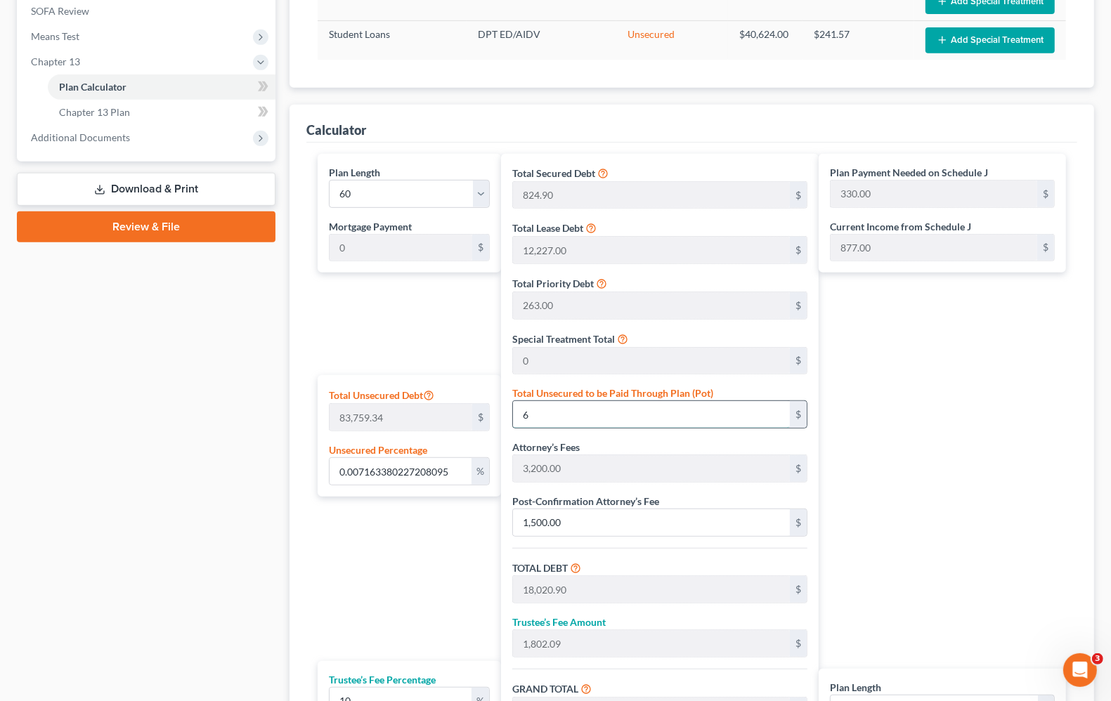
type input "18,074.90"
type input "1,807.49"
type input "19,882.39"
type input "331.00"
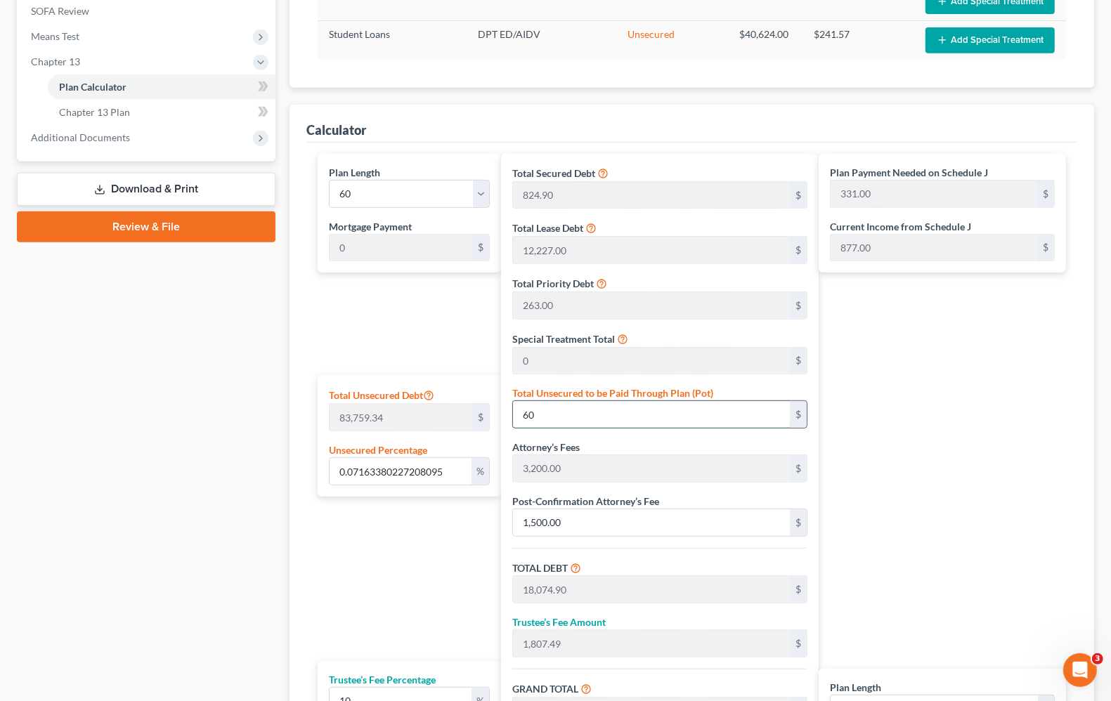
type input "0.7199197128344135"
type input "603"
type input "18,617.90"
type input "1,861.79"
type input "20,479.69"
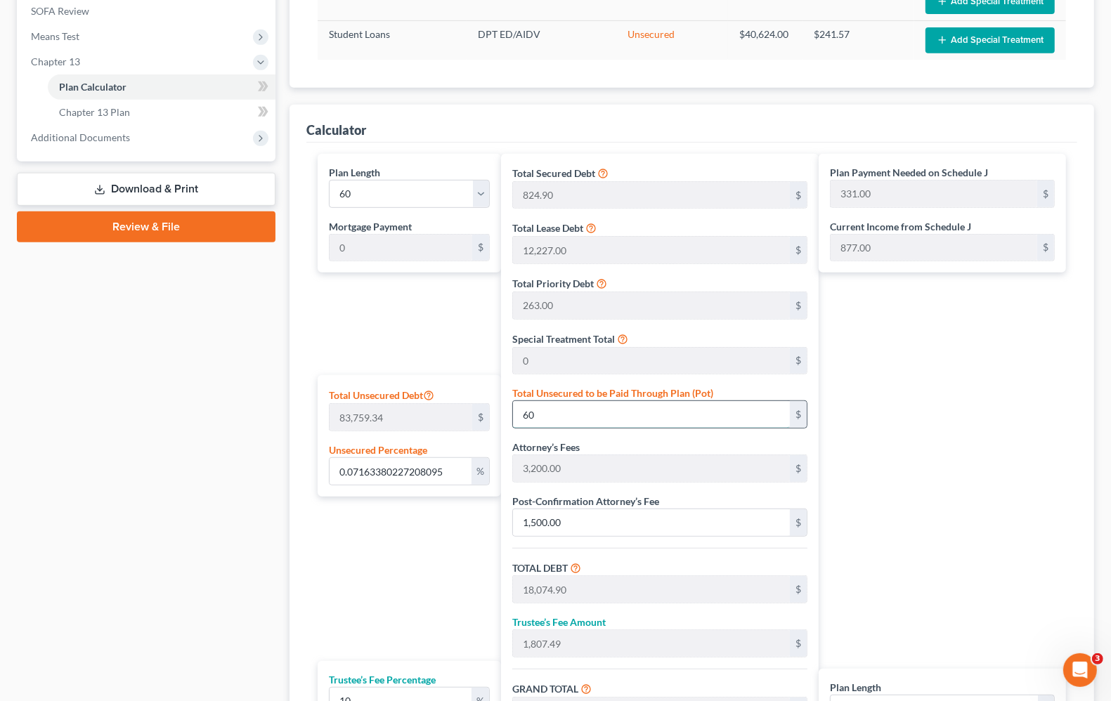
type input "341.00"
type input "7.205166611866807"
type input "6035"
type input "24,049.90"
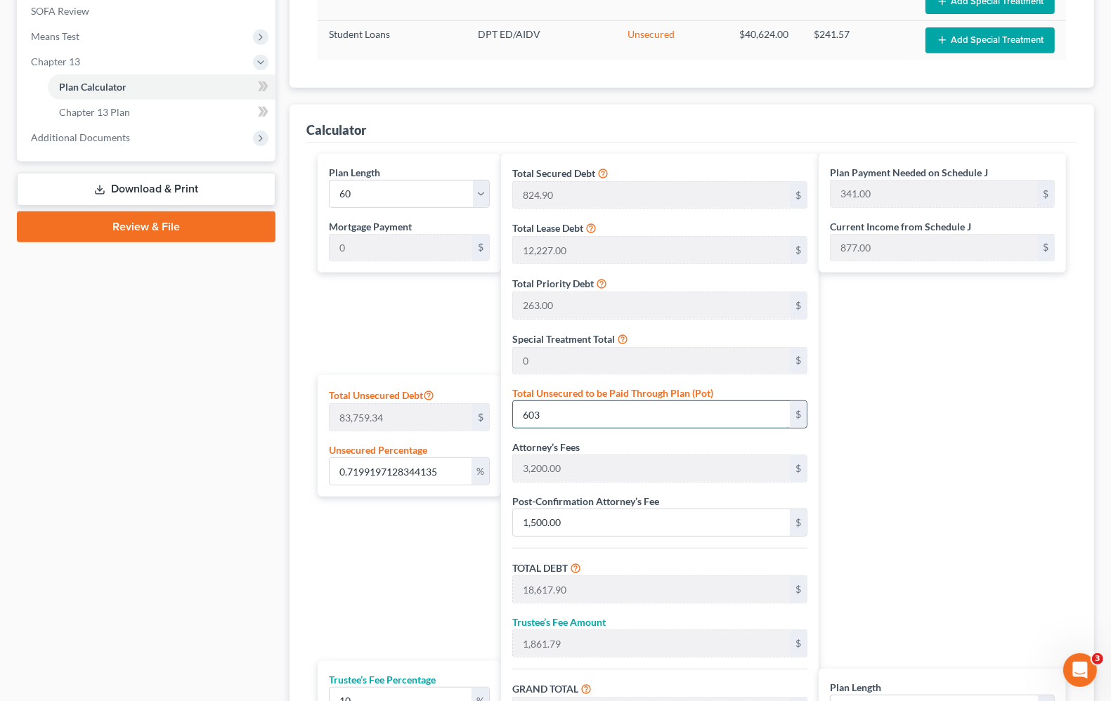
type input "2,404.99"
type input "26,454.89"
type input "441.00"
type input "6,035."
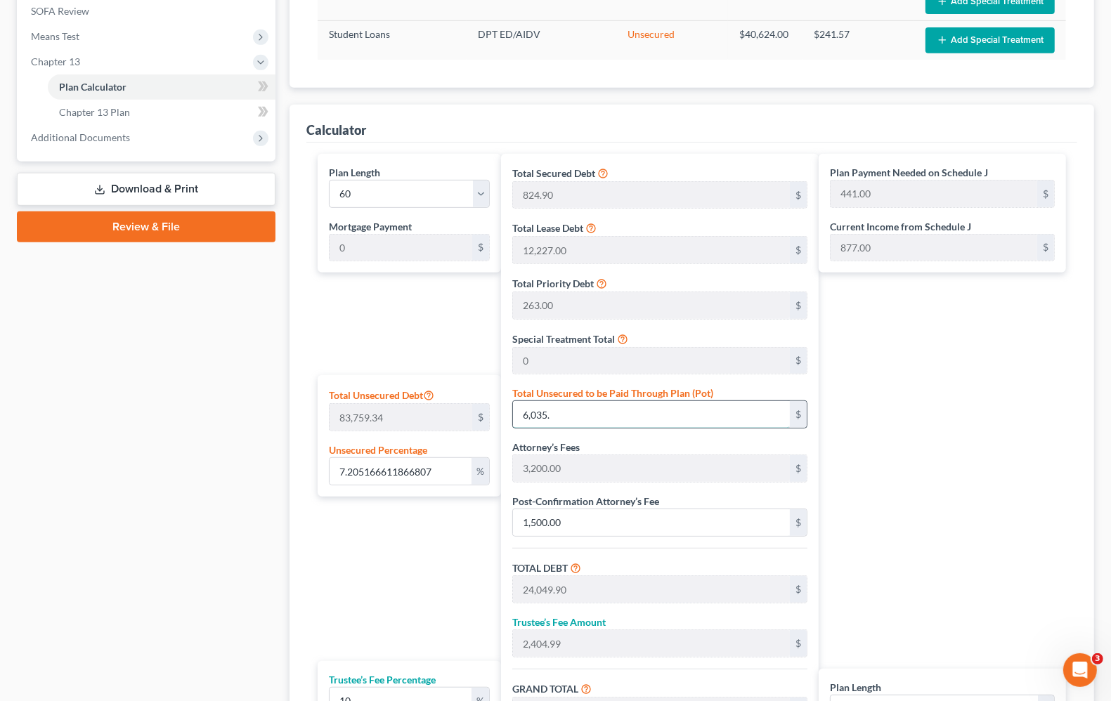
type input "7.205763560219075"
type input "6,035.5"
type input "24,050.40"
type input "2,405.04"
type input "26,455.44"
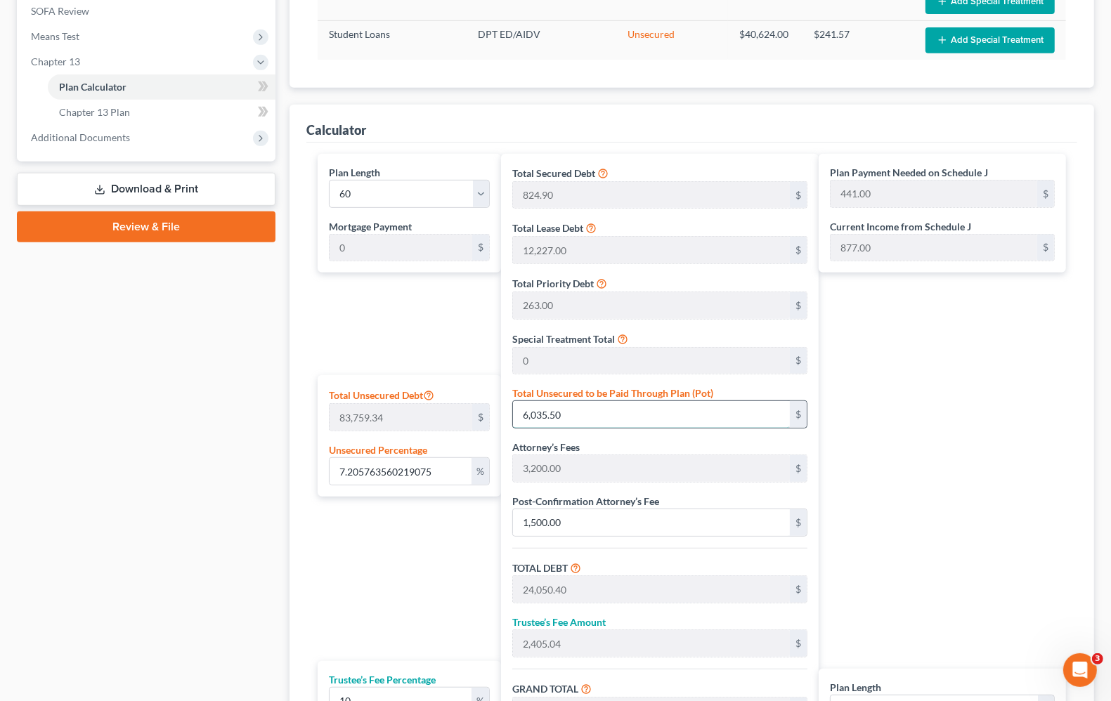
type input "6,035.50"
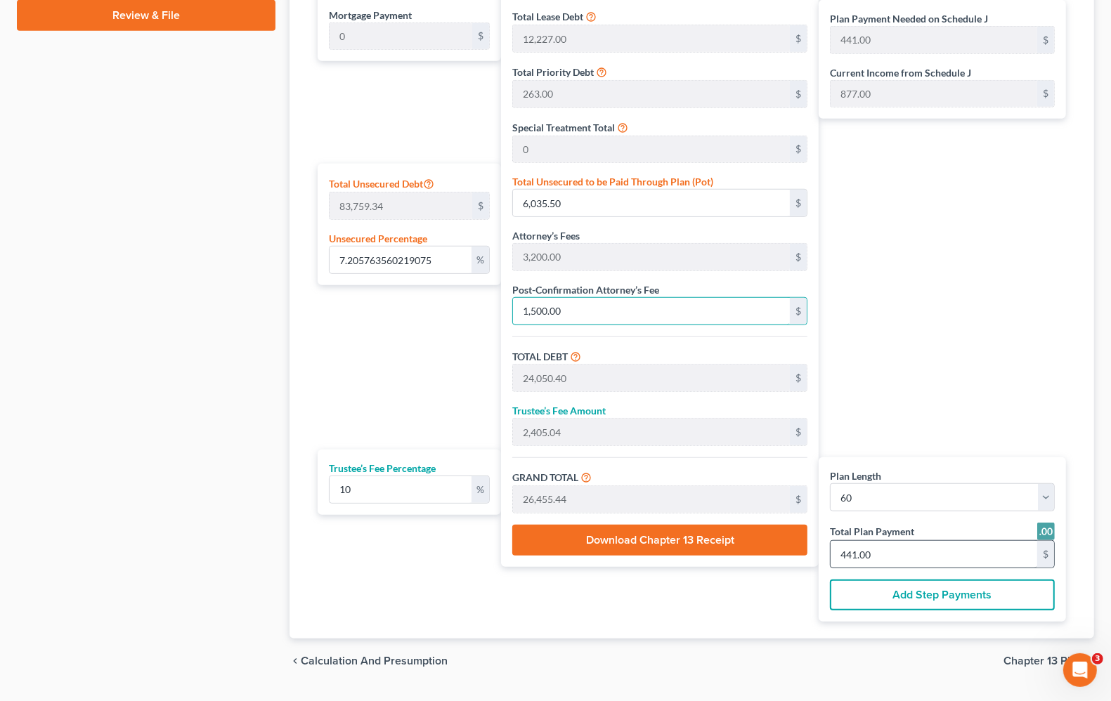
scroll to position [774, 0]
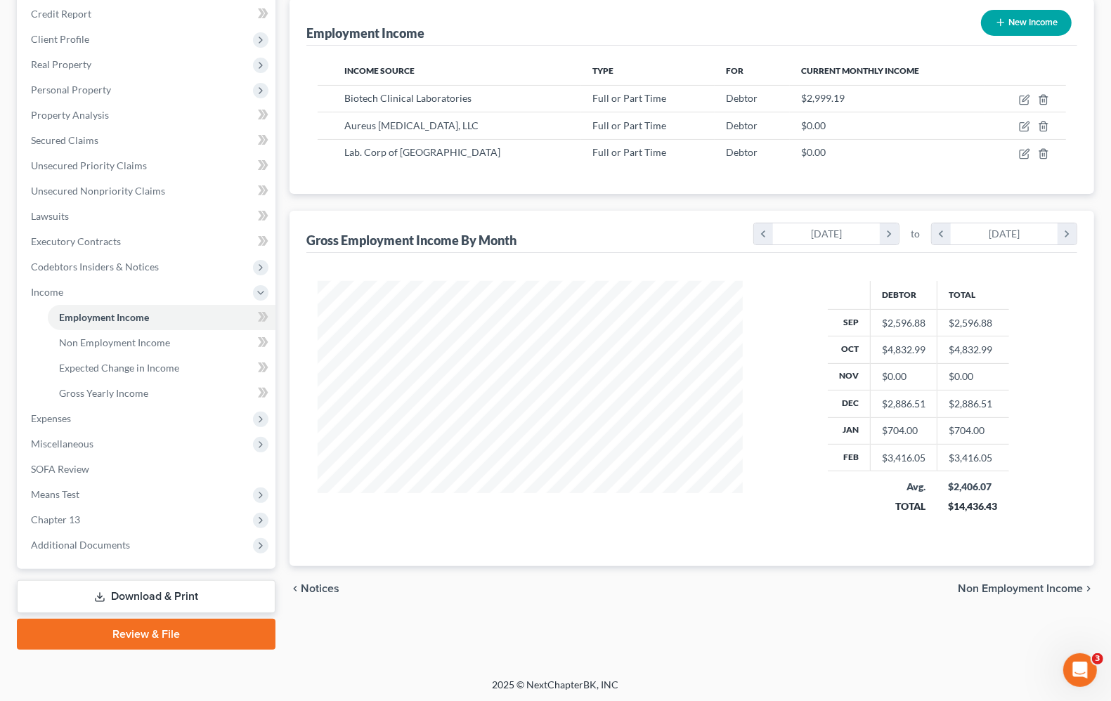
scroll to position [253, 452]
drag, startPoint x: 74, startPoint y: 514, endPoint x: 89, endPoint y: 512, distance: 15.6
click at [75, 514] on span "Chapter 13" at bounding box center [55, 520] width 49 height 12
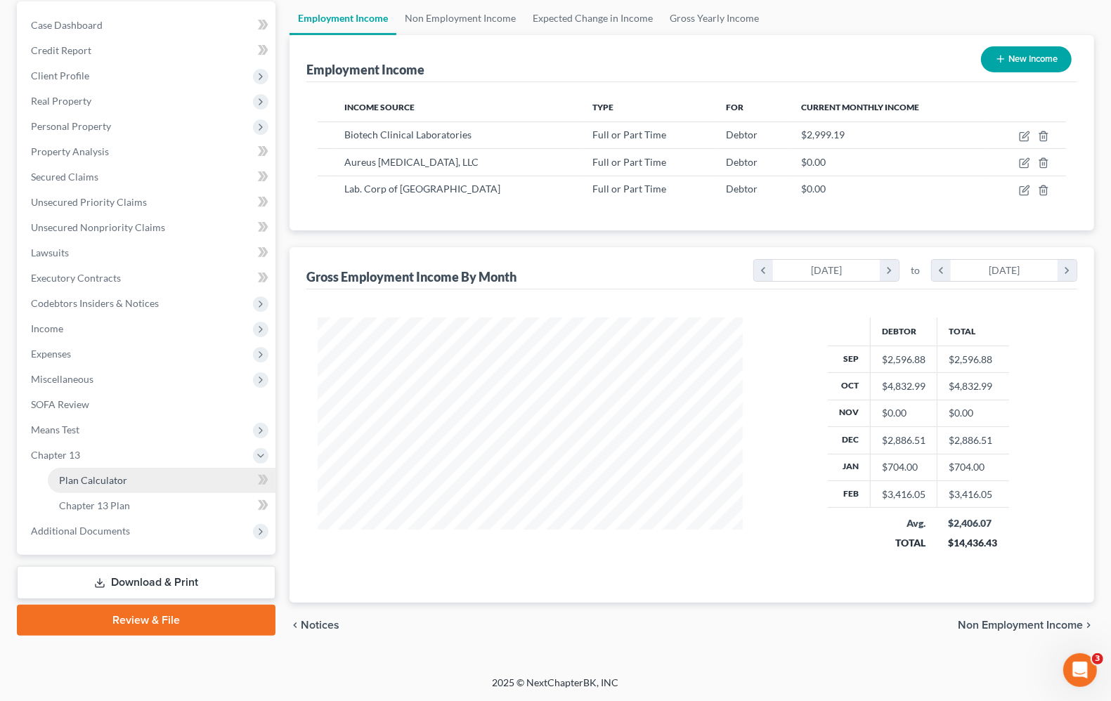
click at [116, 479] on span "Plan Calculator" at bounding box center [93, 480] width 68 height 12
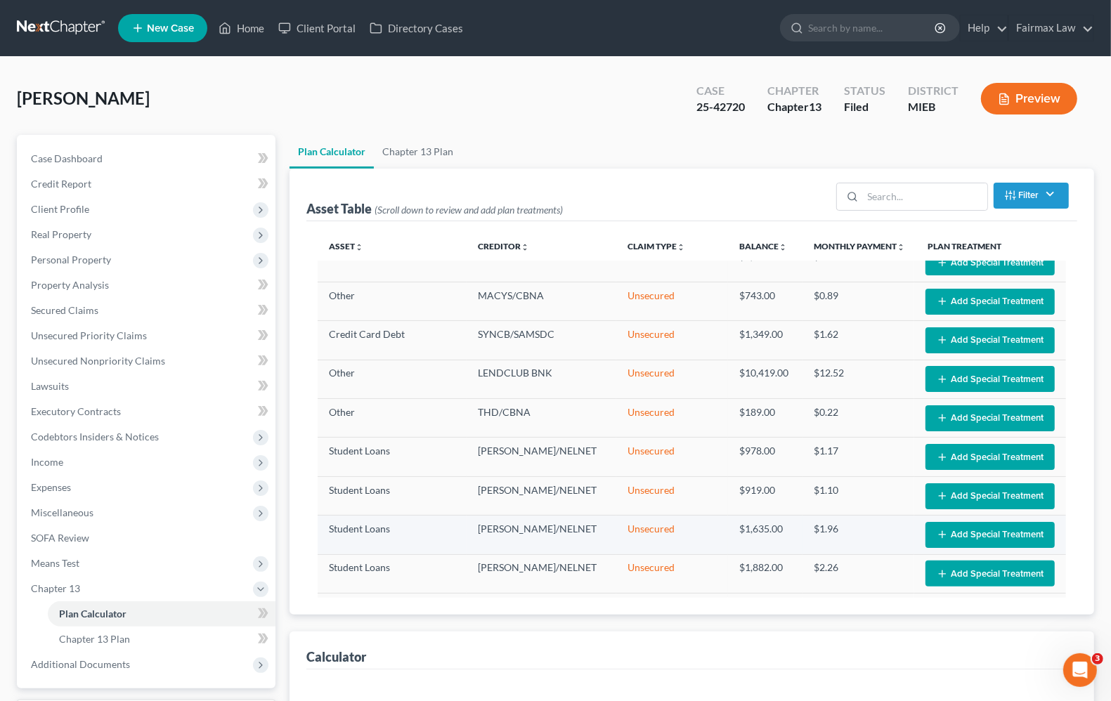
select select "59"
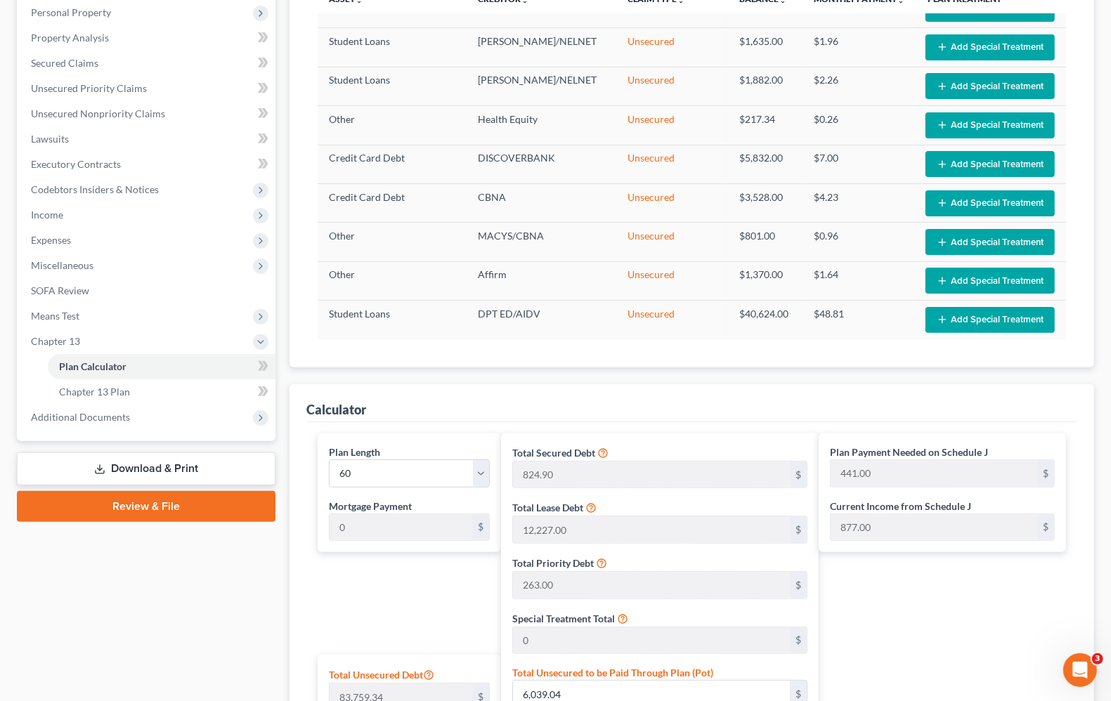
scroll to position [247, 0]
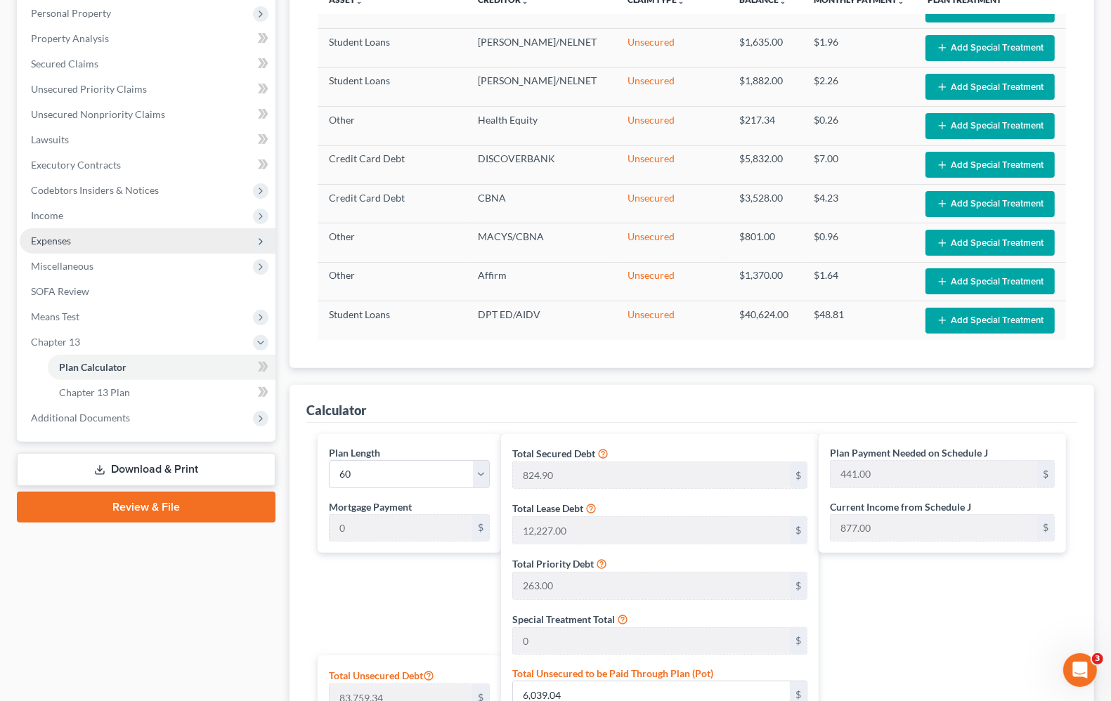
click at [60, 242] on span "Expenses" at bounding box center [51, 241] width 40 height 12
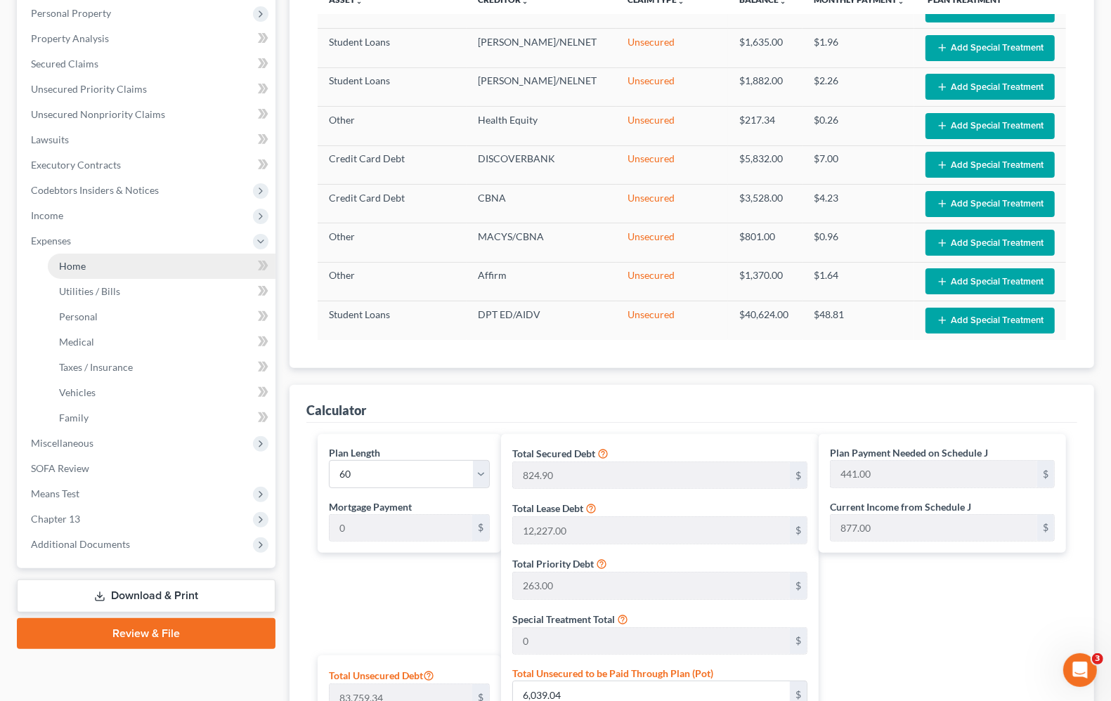
click at [72, 262] on span "Home" at bounding box center [72, 266] width 27 height 12
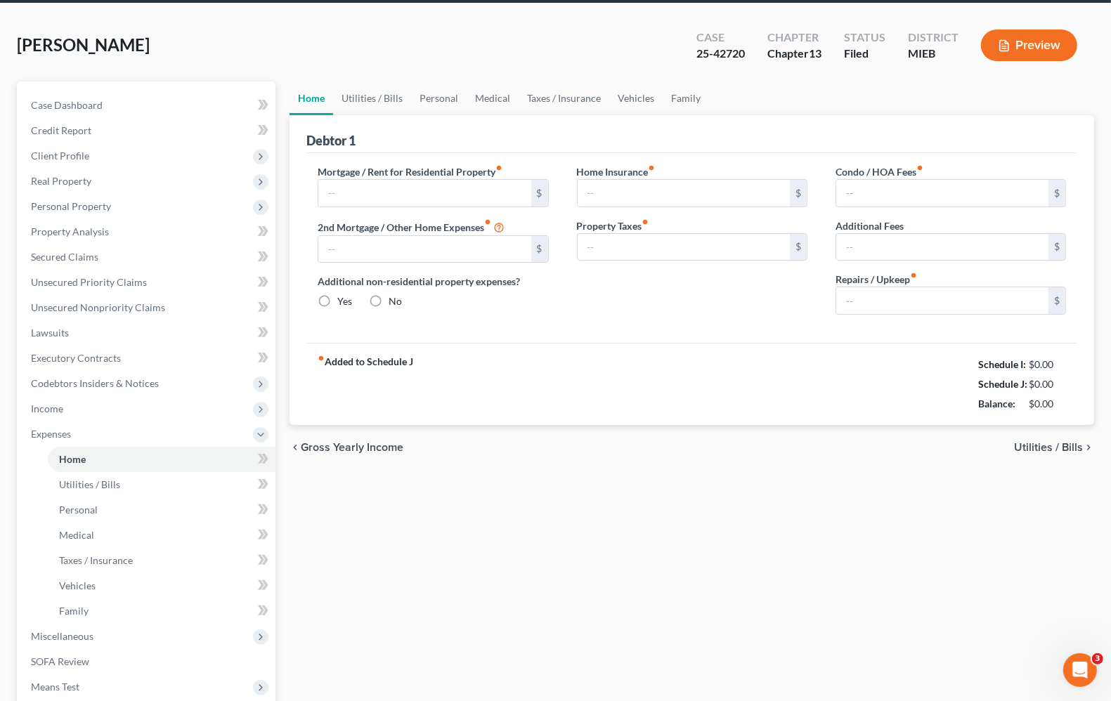
scroll to position [2, 0]
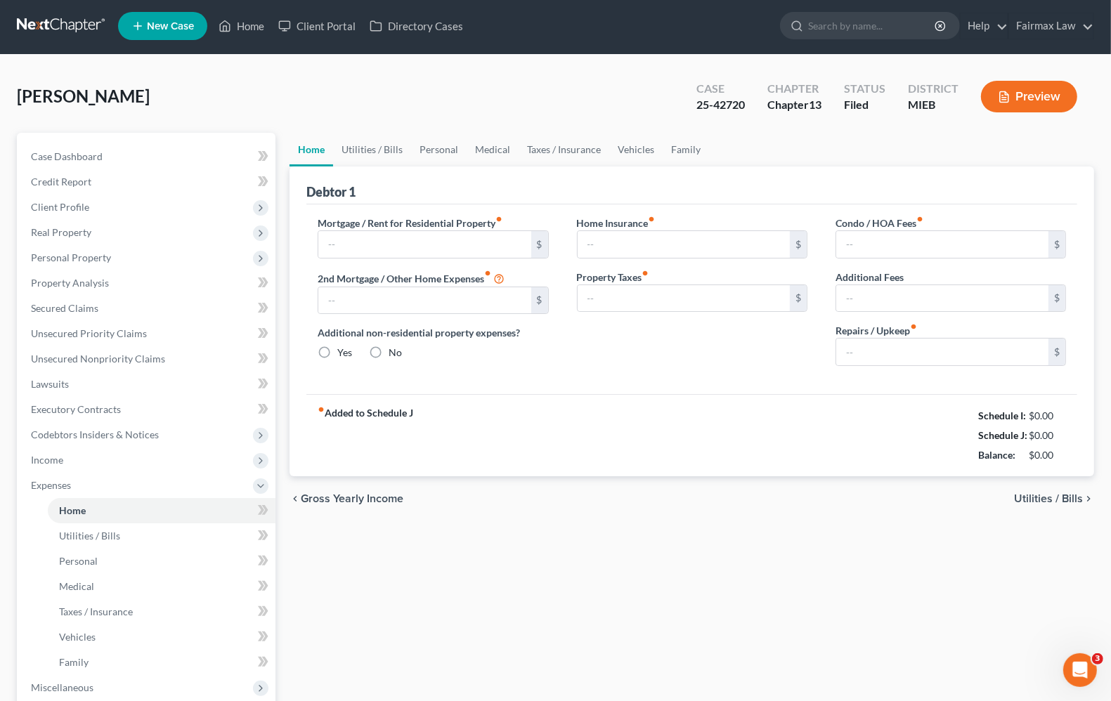
type input "0.00"
radio input "true"
type input "17.00"
type input "58.33"
type input "330.00"
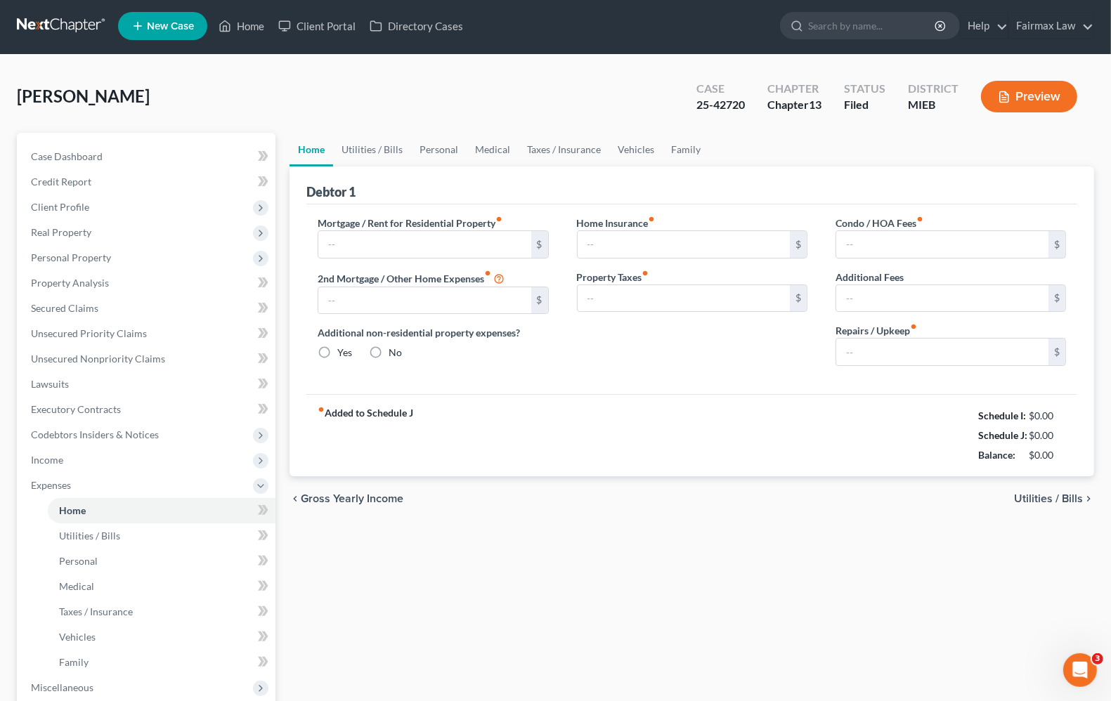
type input "0.00"
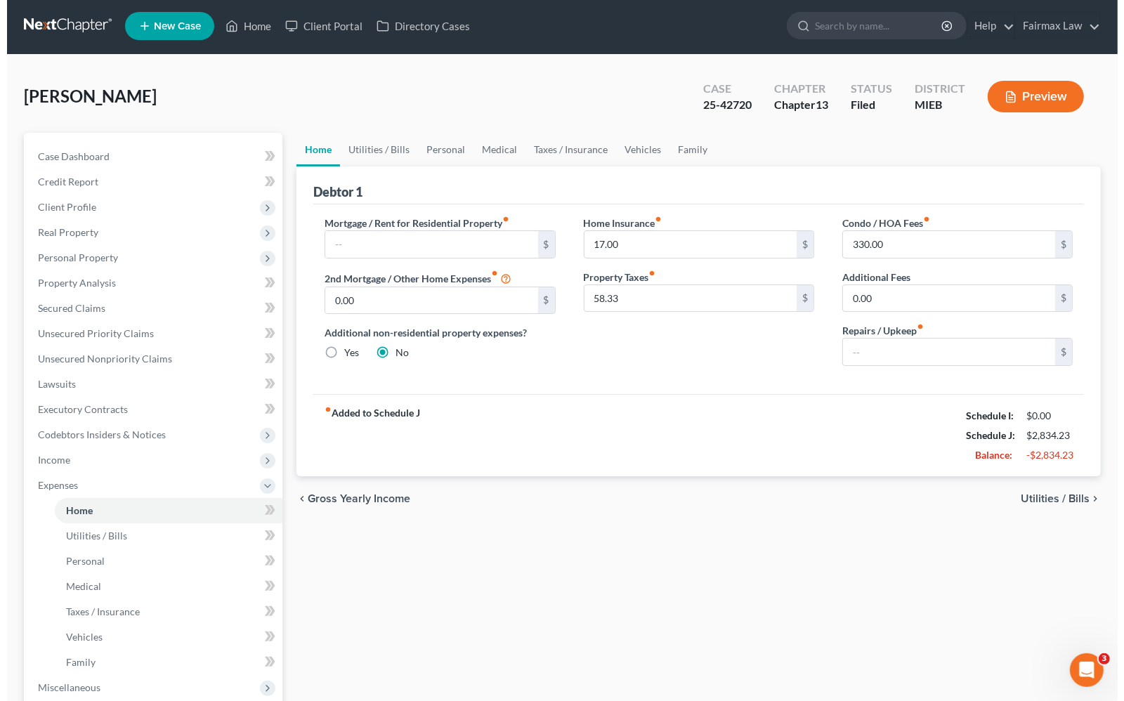
scroll to position [0, 0]
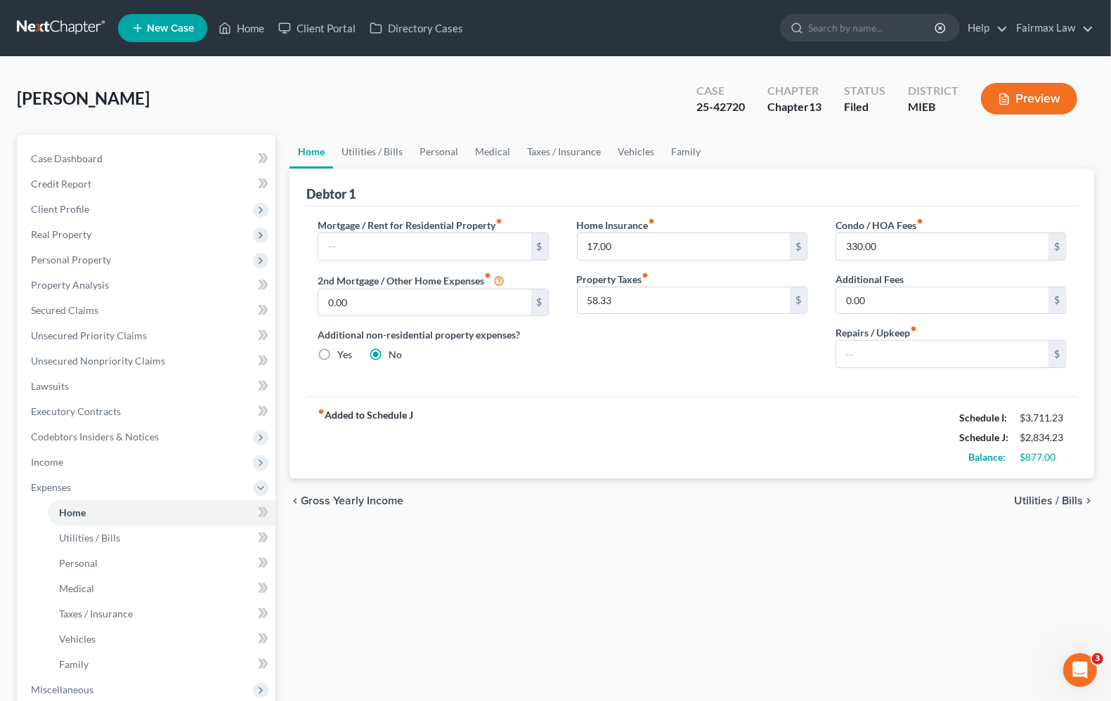
click at [1040, 496] on span "Utilities / Bills" at bounding box center [1048, 500] width 69 height 11
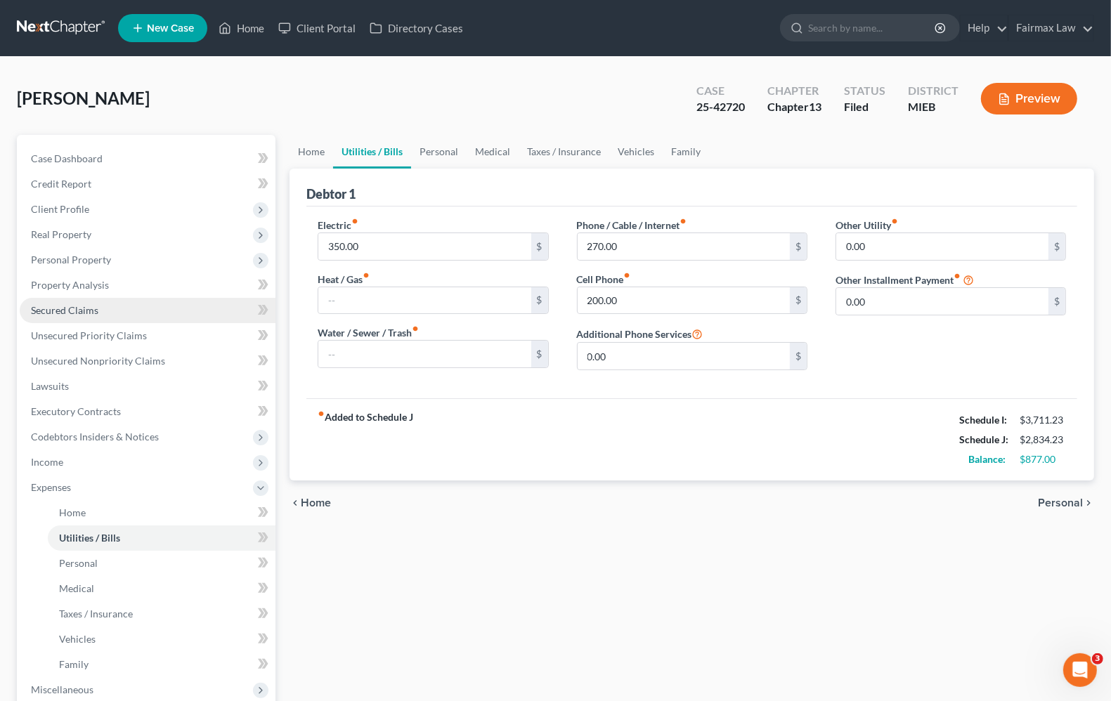
click at [64, 316] on link "Secured Claims" at bounding box center [148, 310] width 256 height 25
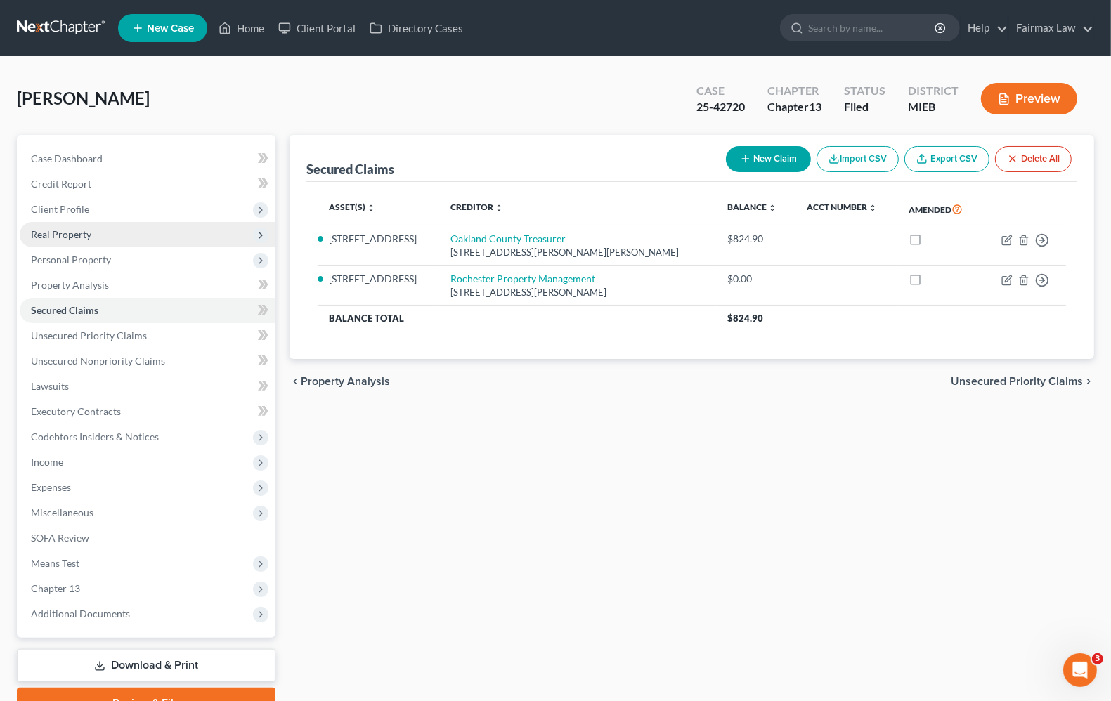
click at [100, 235] on span "Real Property" at bounding box center [148, 234] width 256 height 25
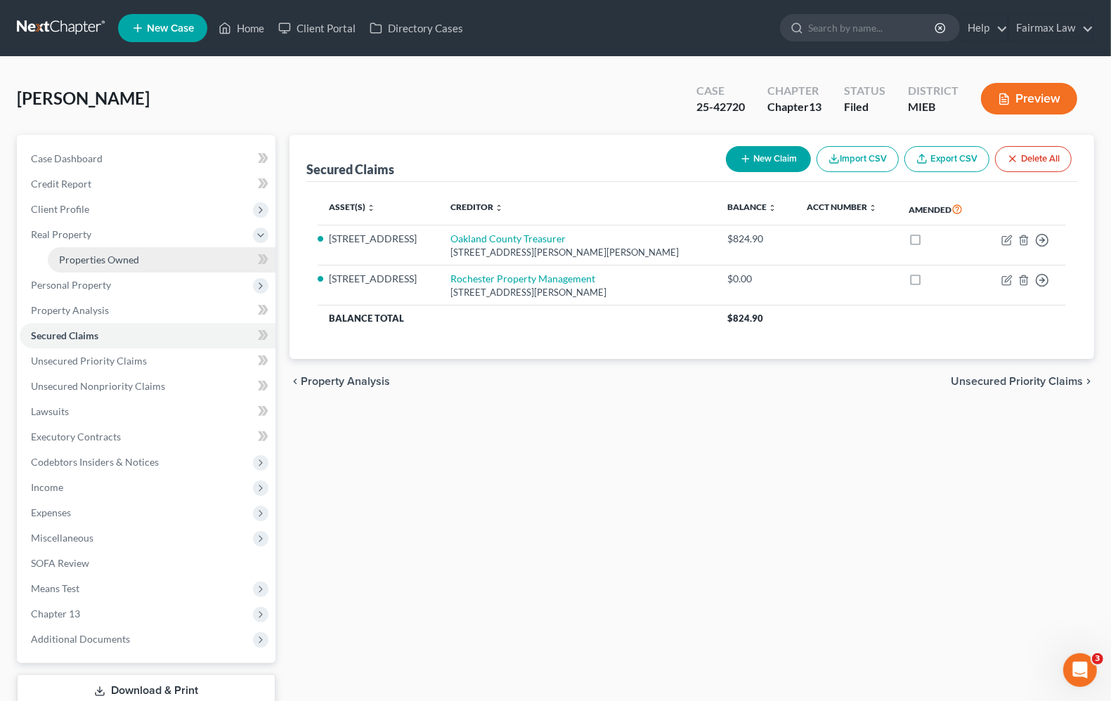
click at [109, 260] on span "Properties Owned" at bounding box center [99, 260] width 80 height 12
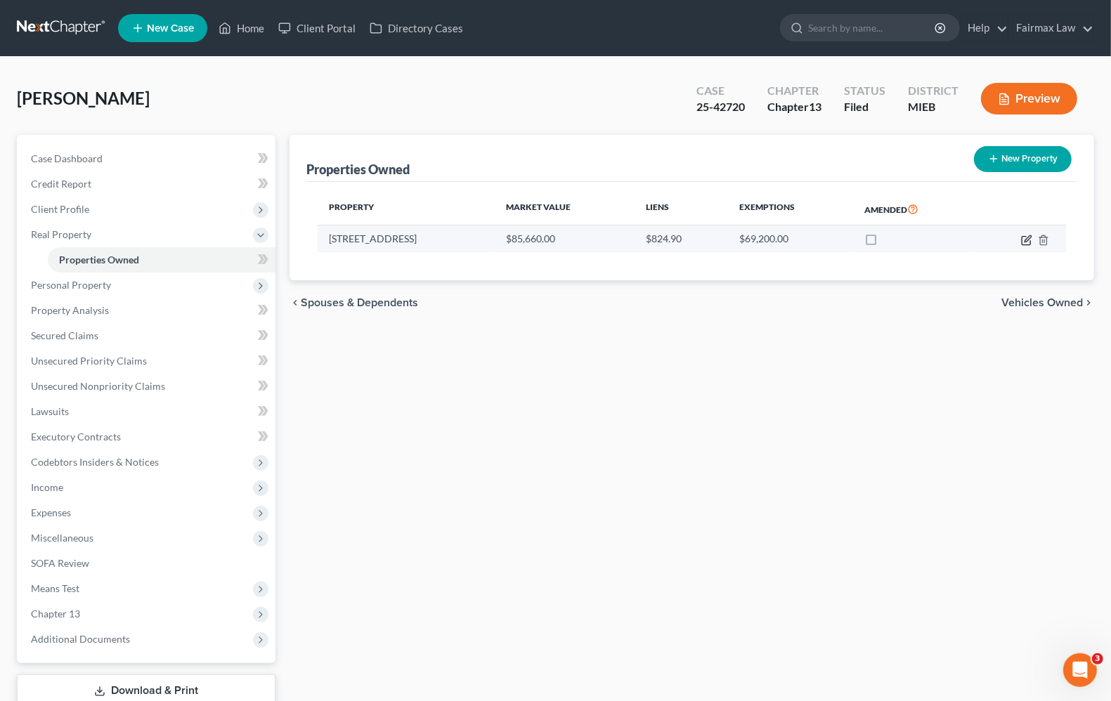
click at [1025, 241] on icon "button" at bounding box center [1028, 238] width 6 height 6
select select "23"
select select "0"
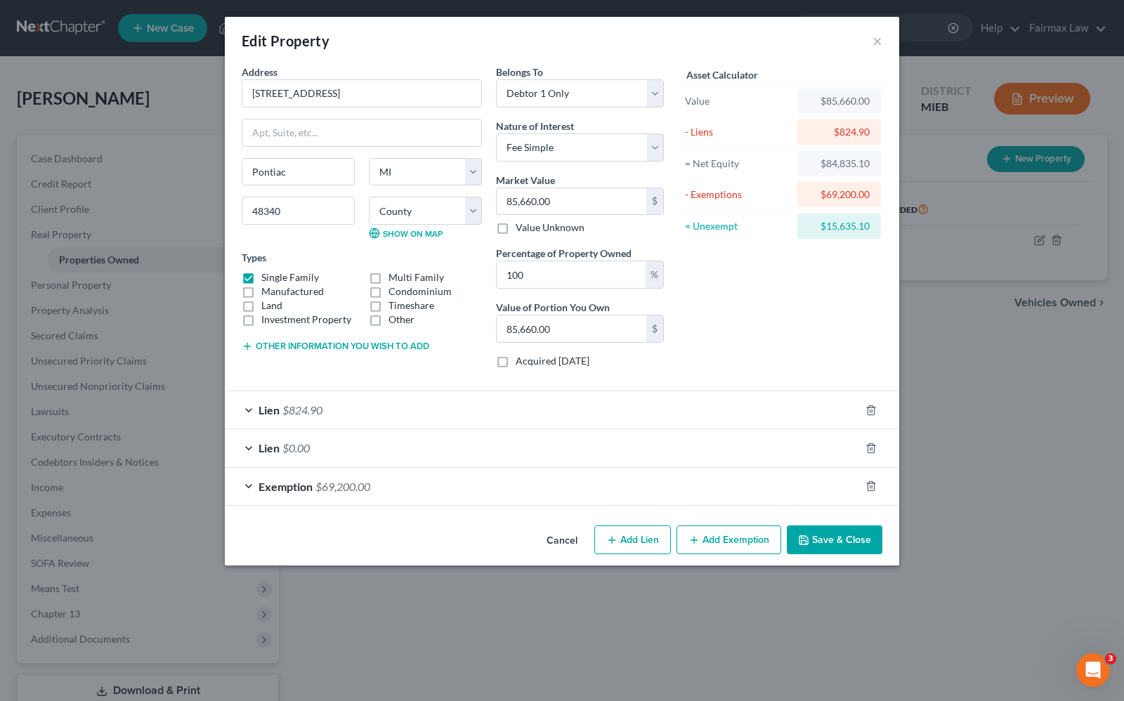
click at [325, 493] on span "$69,200.00" at bounding box center [343, 486] width 55 height 13
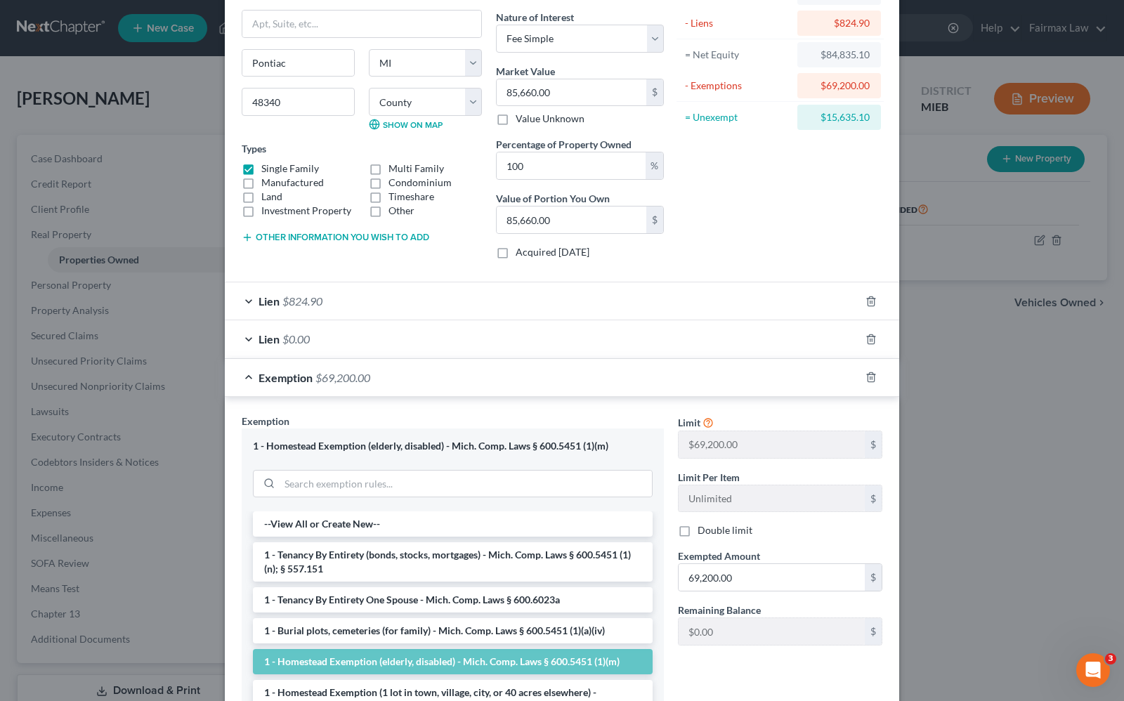
scroll to position [176, 0]
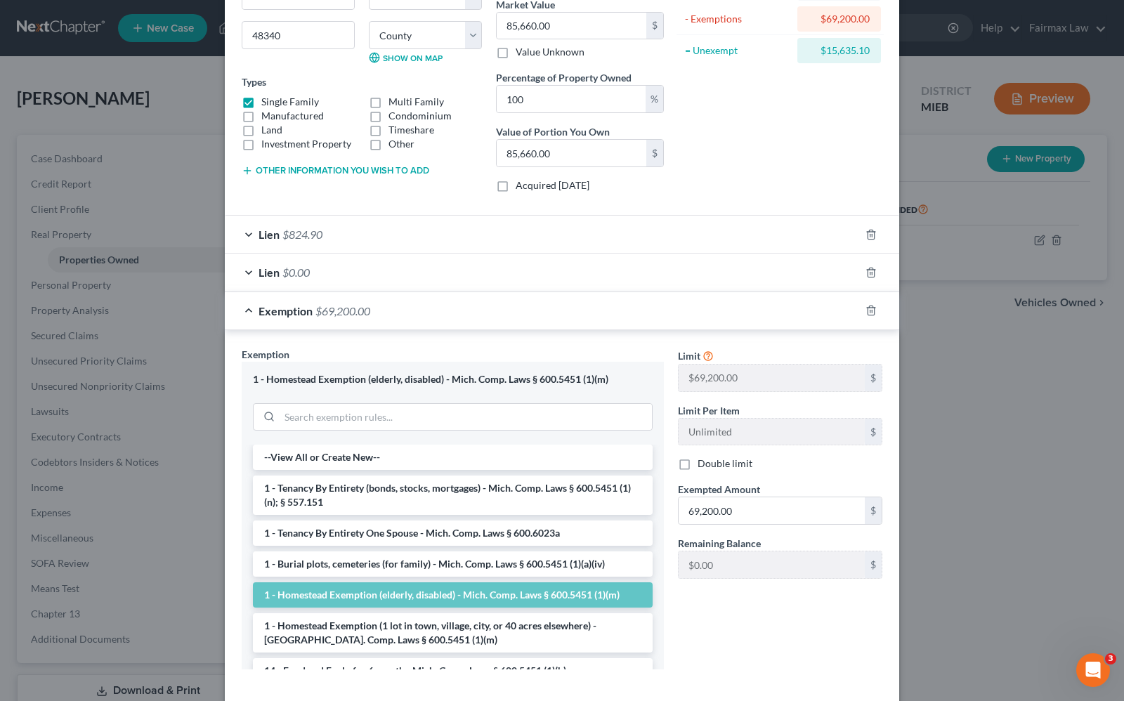
click at [971, 483] on div "Edit Property × Address * 24 Greenwoode Ln Pontiac State AL AK AR AZ CA CO CT D…" at bounding box center [562, 350] width 1124 height 701
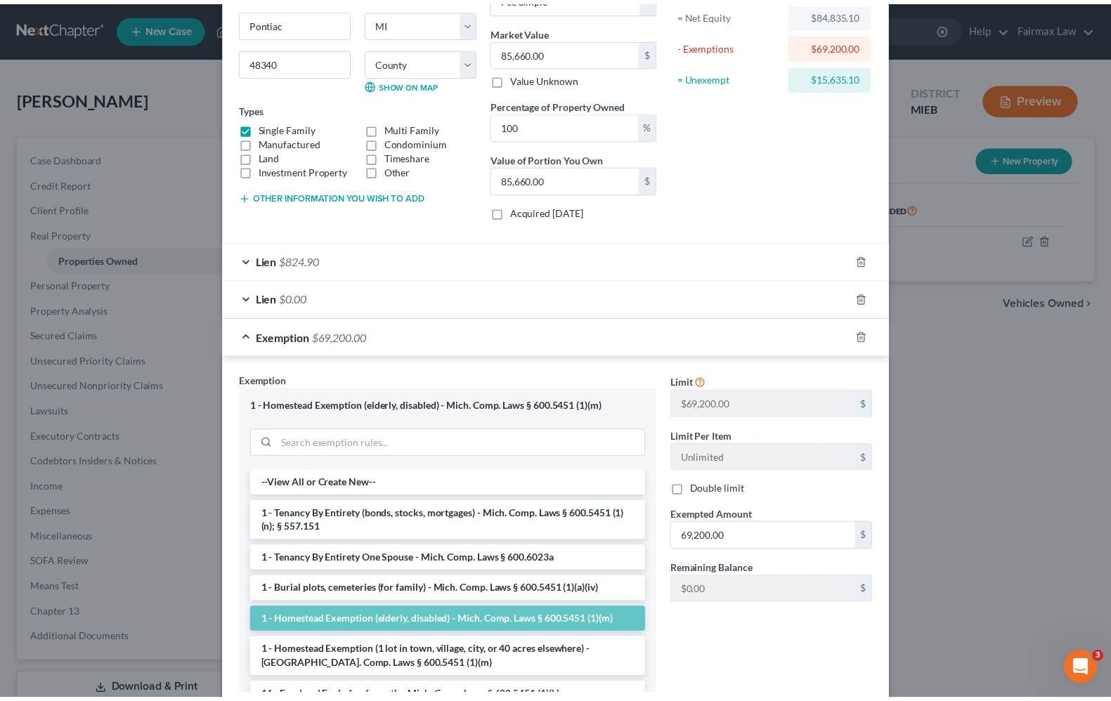
scroll to position [0, 0]
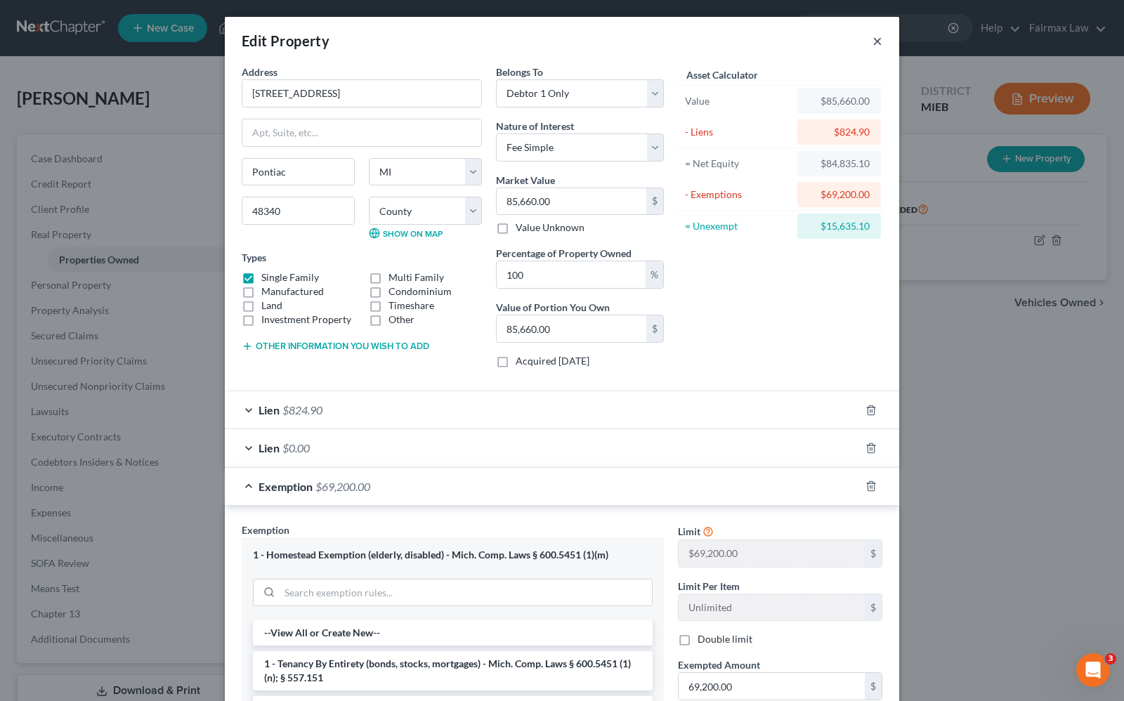
click at [874, 47] on button "×" at bounding box center [878, 40] width 10 height 17
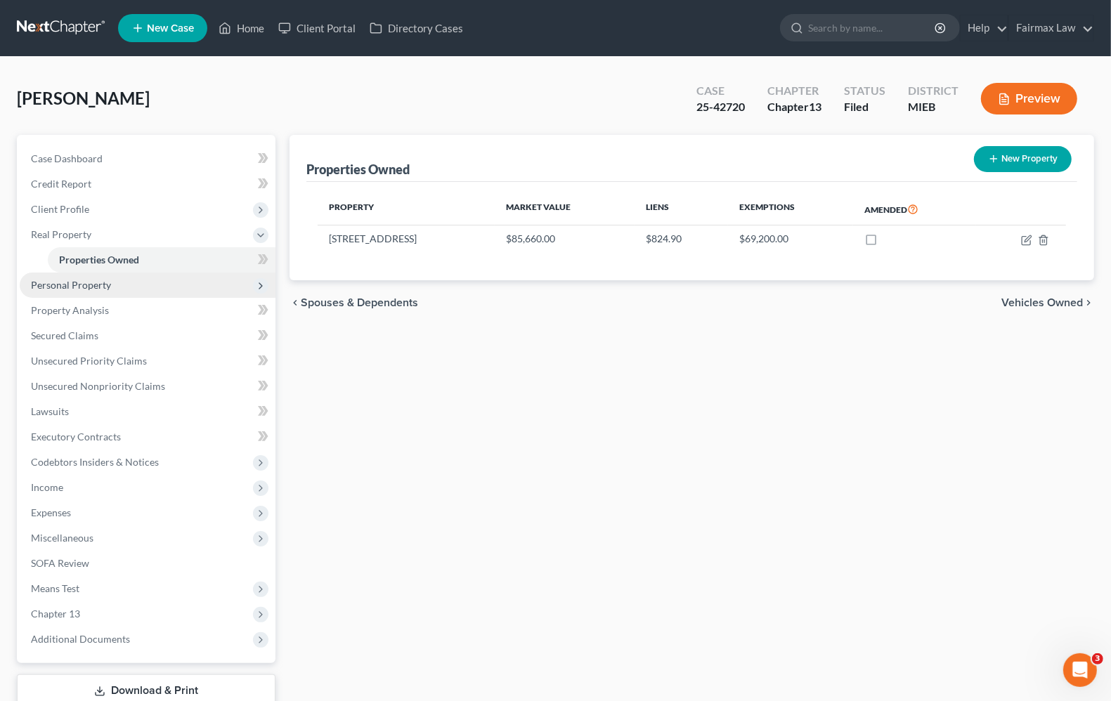
click at [77, 294] on span "Personal Property" at bounding box center [148, 285] width 256 height 25
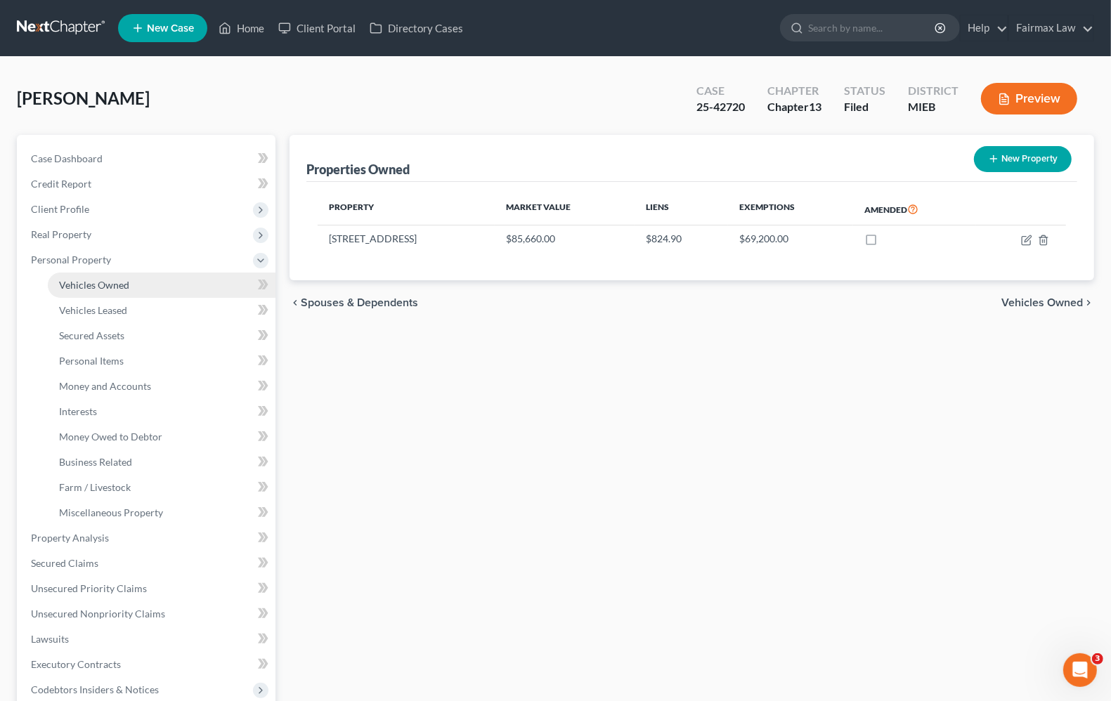
click at [79, 293] on link "Vehicles Owned" at bounding box center [162, 285] width 228 height 25
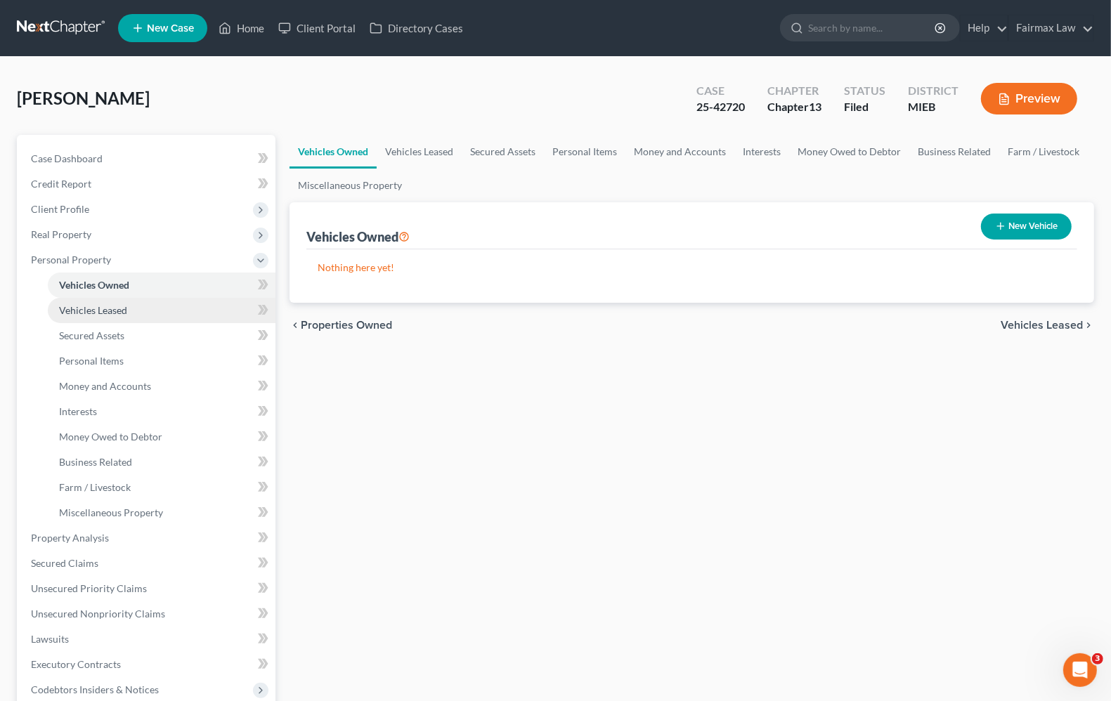
click at [92, 320] on link "Vehicles Leased" at bounding box center [162, 310] width 228 height 25
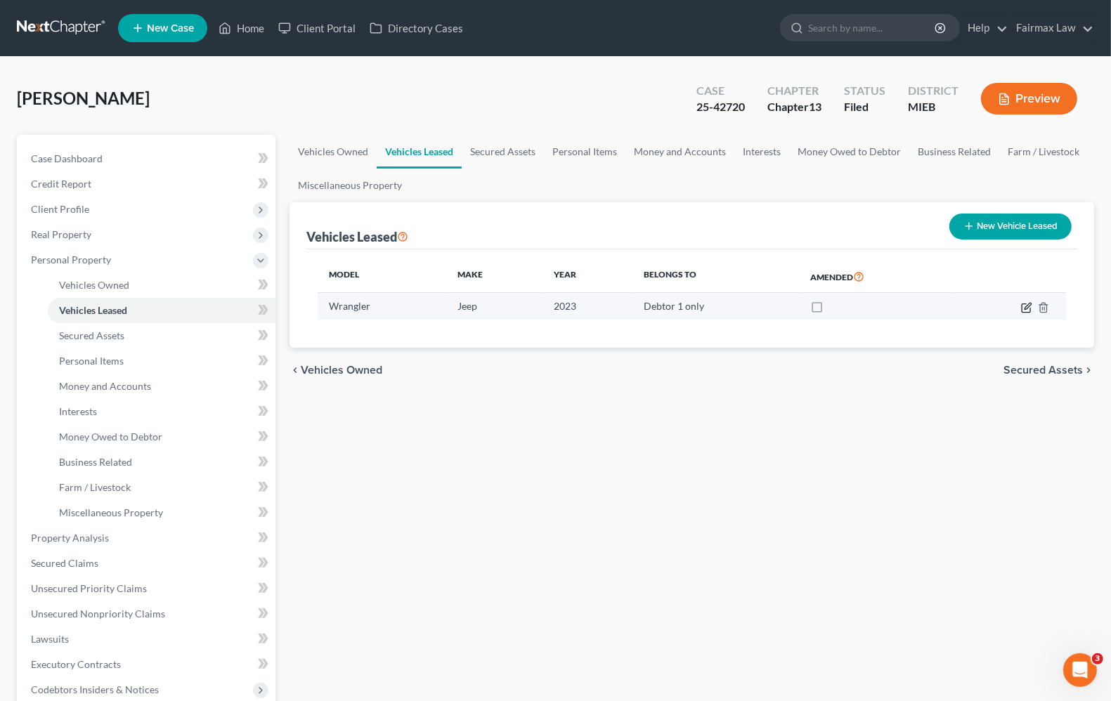
click at [1027, 310] on icon "button" at bounding box center [1026, 307] width 11 height 11
select select "0"
select select "3"
select select "0"
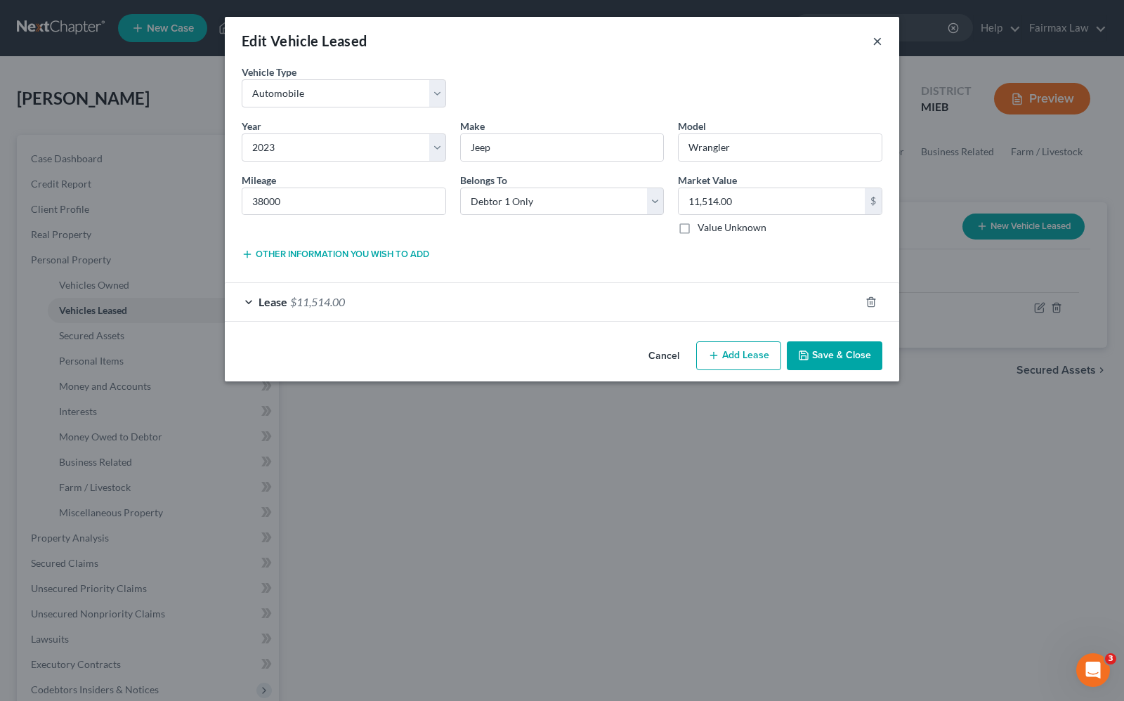
click at [875, 39] on button "×" at bounding box center [878, 40] width 10 height 17
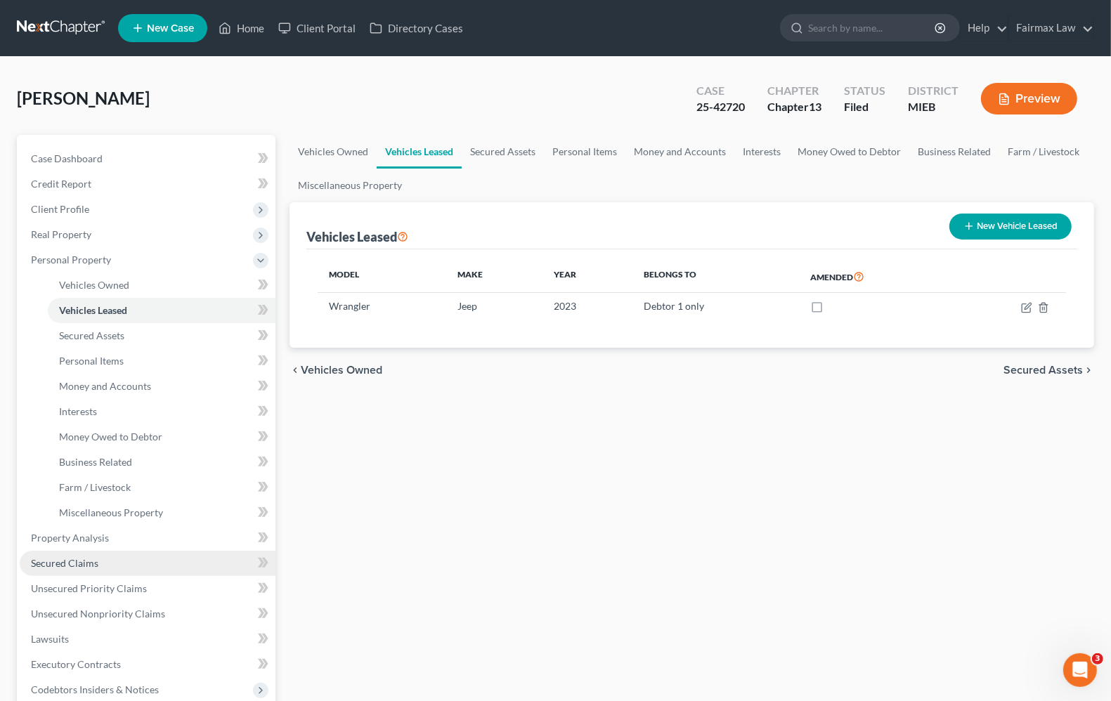
click at [79, 559] on span "Secured Claims" at bounding box center [64, 563] width 67 height 12
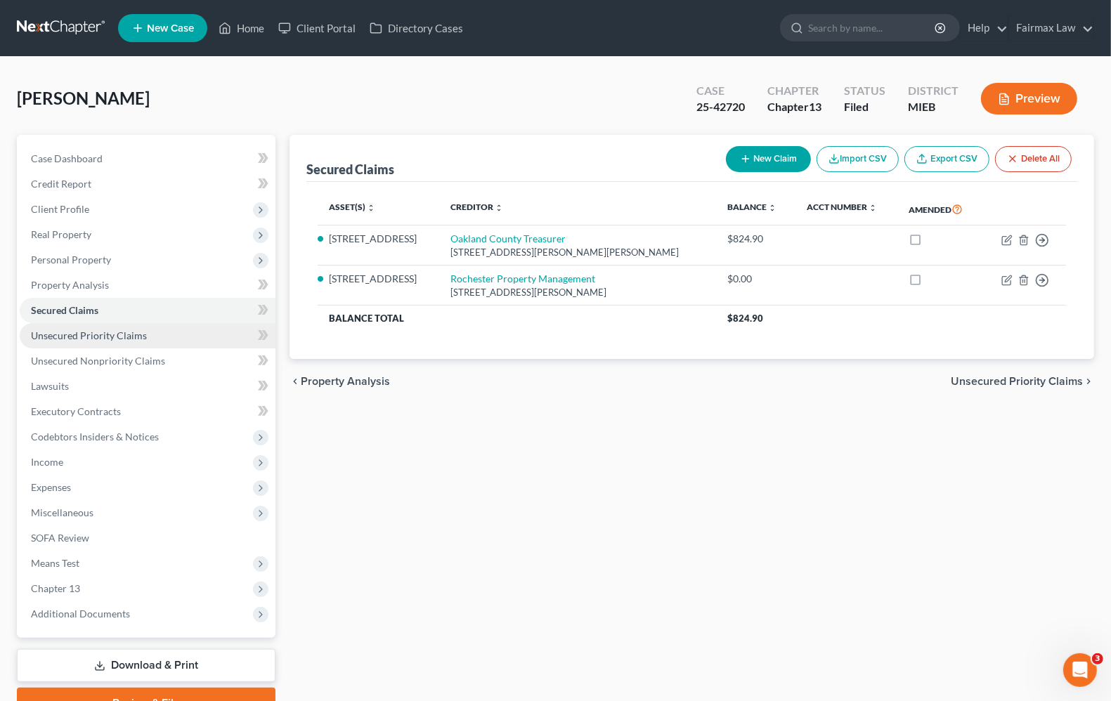
click at [100, 335] on span "Unsecured Priority Claims" at bounding box center [89, 336] width 116 height 12
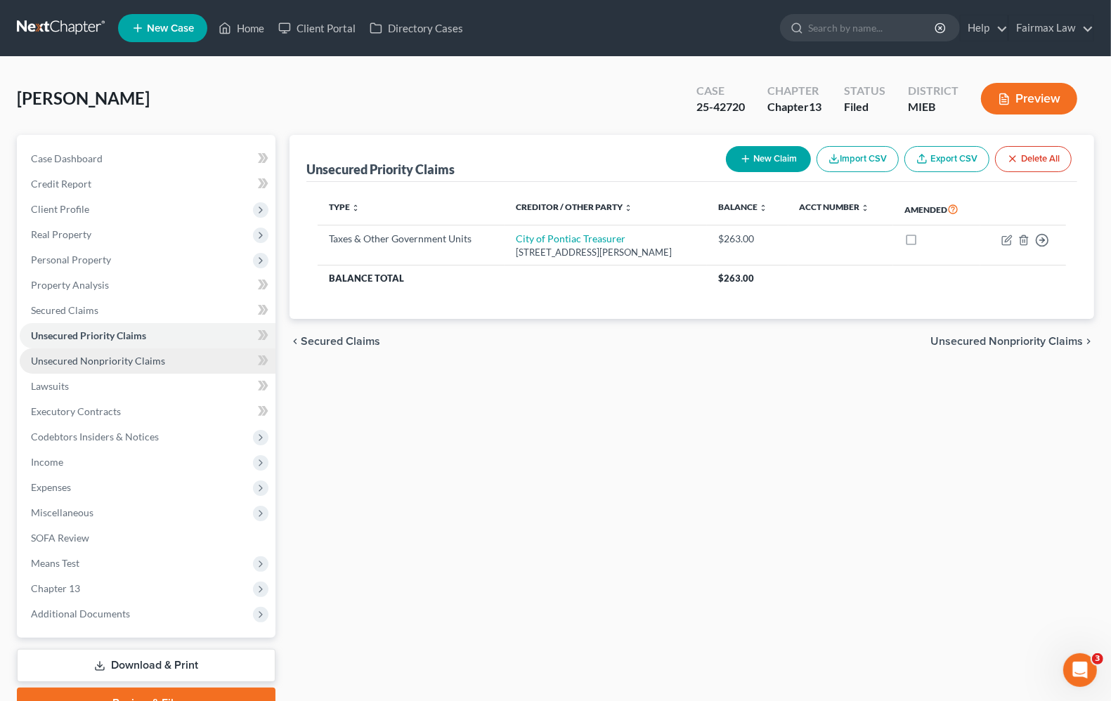
click at [93, 358] on span "Unsecured Nonpriority Claims" at bounding box center [98, 361] width 134 height 12
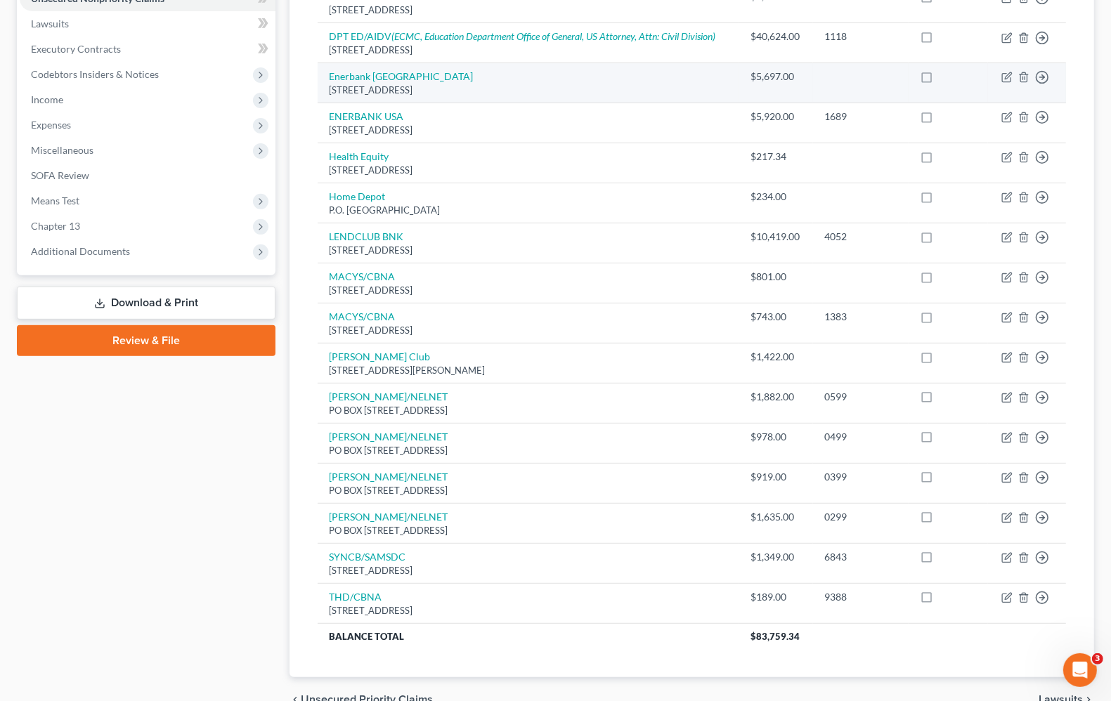
scroll to position [439, 0]
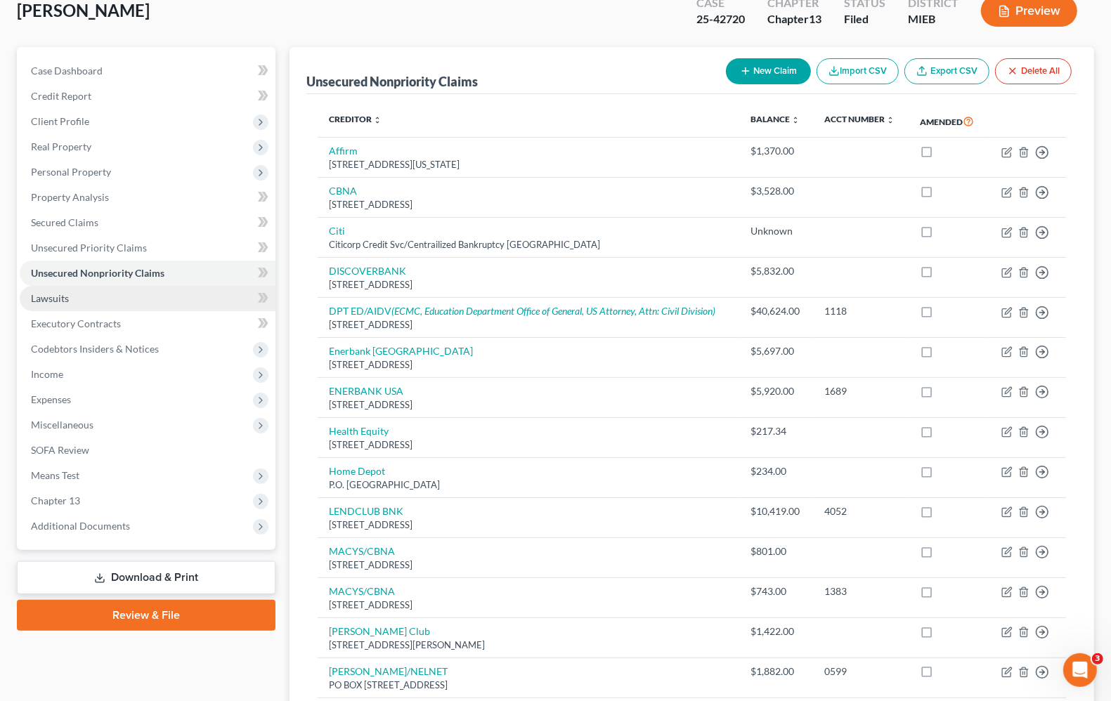
click at [23, 299] on link "Lawsuits" at bounding box center [148, 298] width 256 height 25
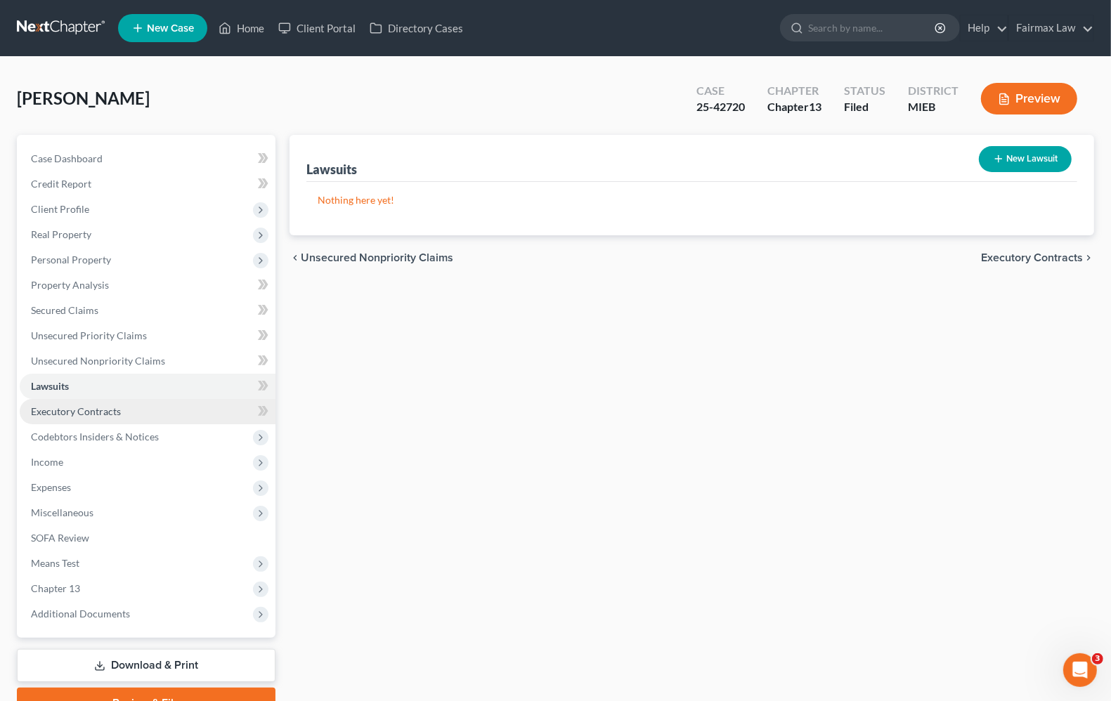
click at [91, 411] on span "Executory Contracts" at bounding box center [76, 412] width 90 height 12
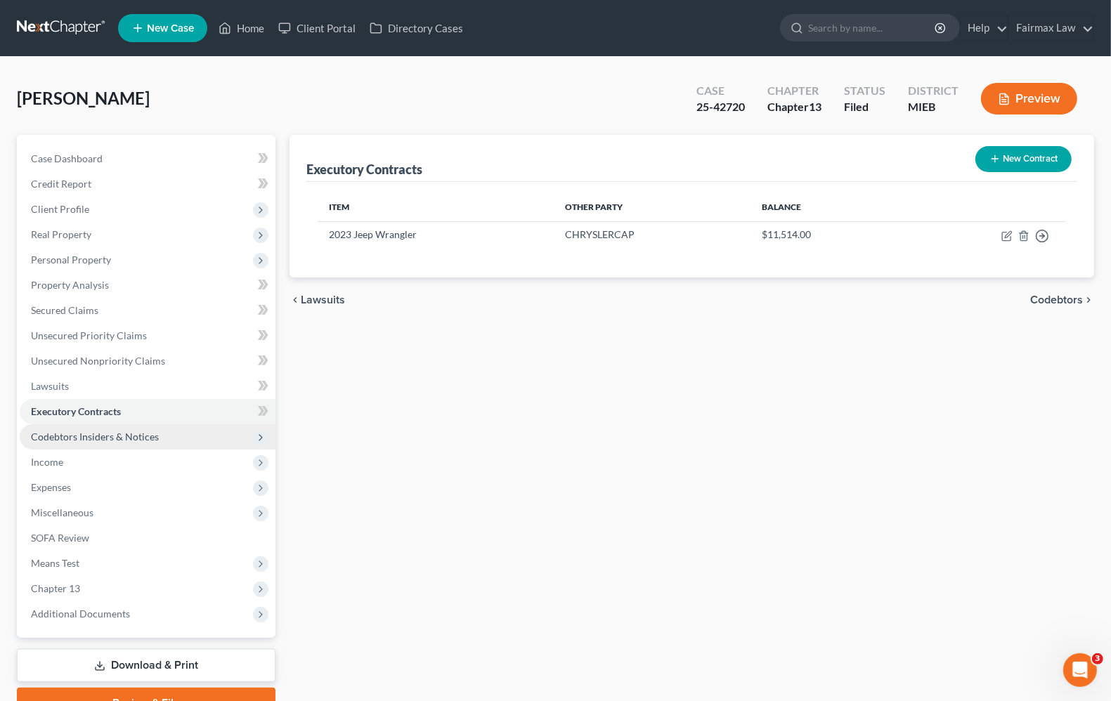
click at [96, 440] on span "Codebtors Insiders & Notices" at bounding box center [95, 437] width 128 height 12
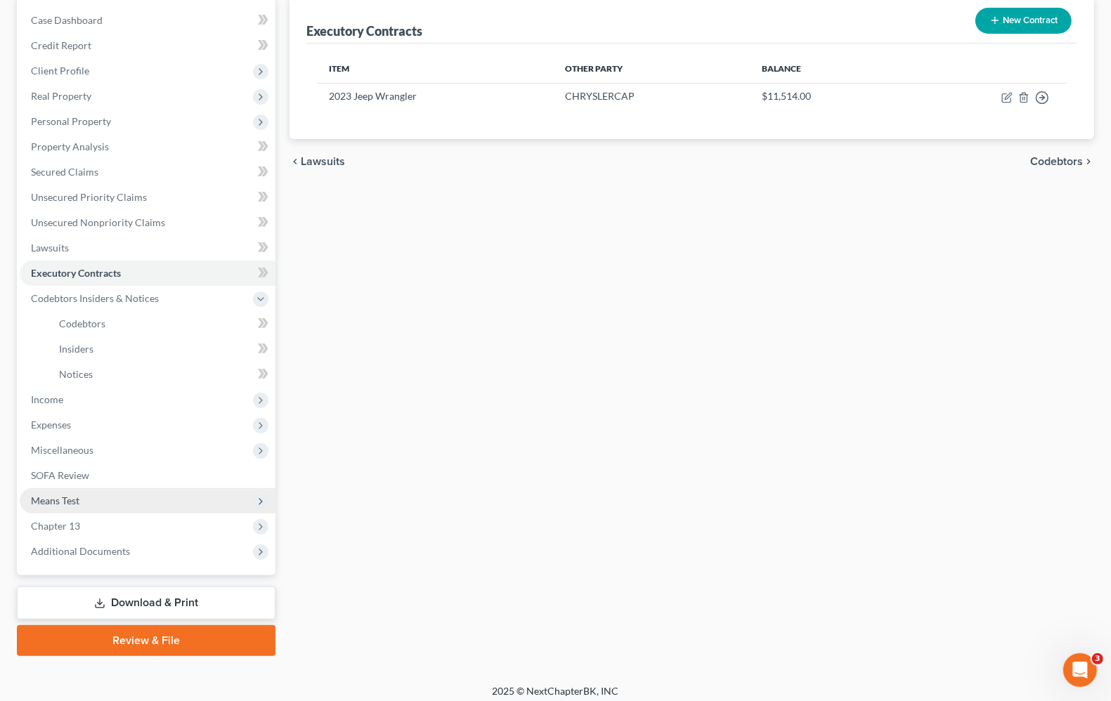
scroll to position [145, 0]
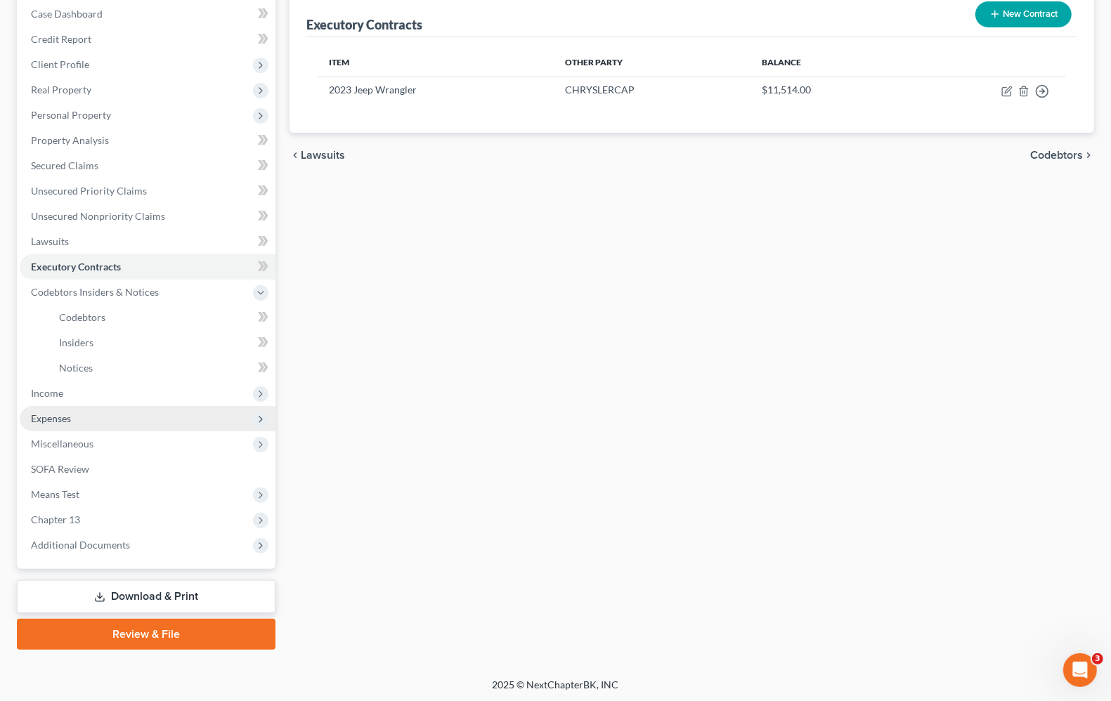
click at [61, 406] on span "Expenses" at bounding box center [148, 418] width 256 height 25
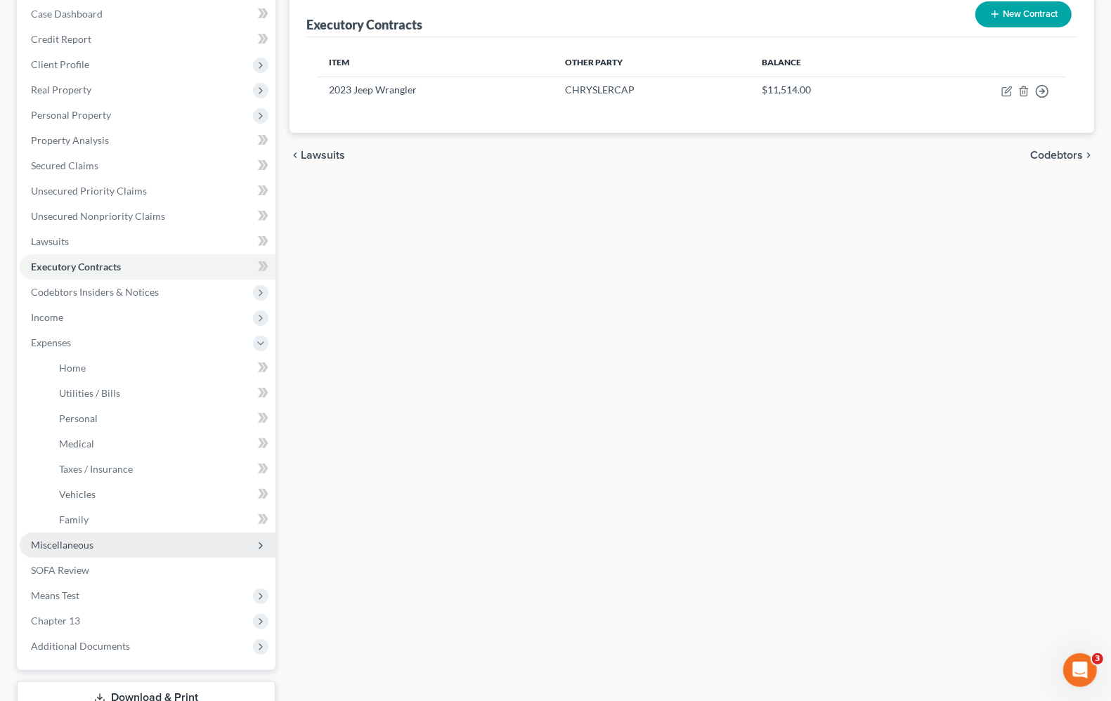
click at [51, 547] on span "Miscellaneous" at bounding box center [62, 545] width 63 height 12
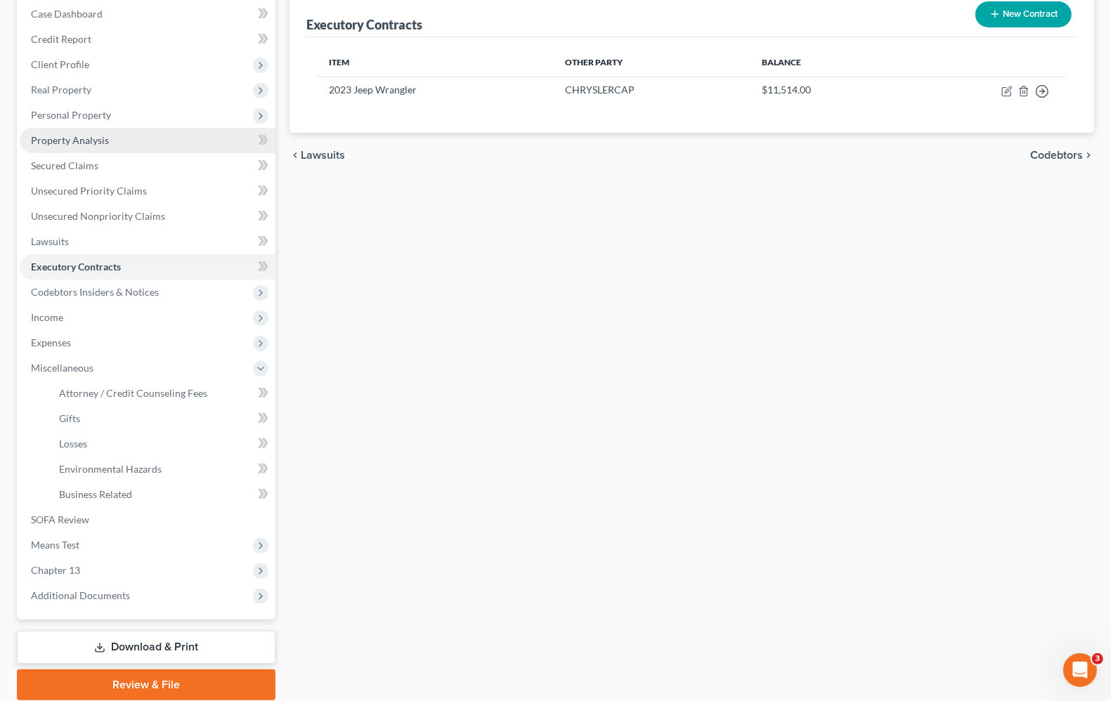
click at [89, 139] on span "Property Analysis" at bounding box center [70, 140] width 78 height 12
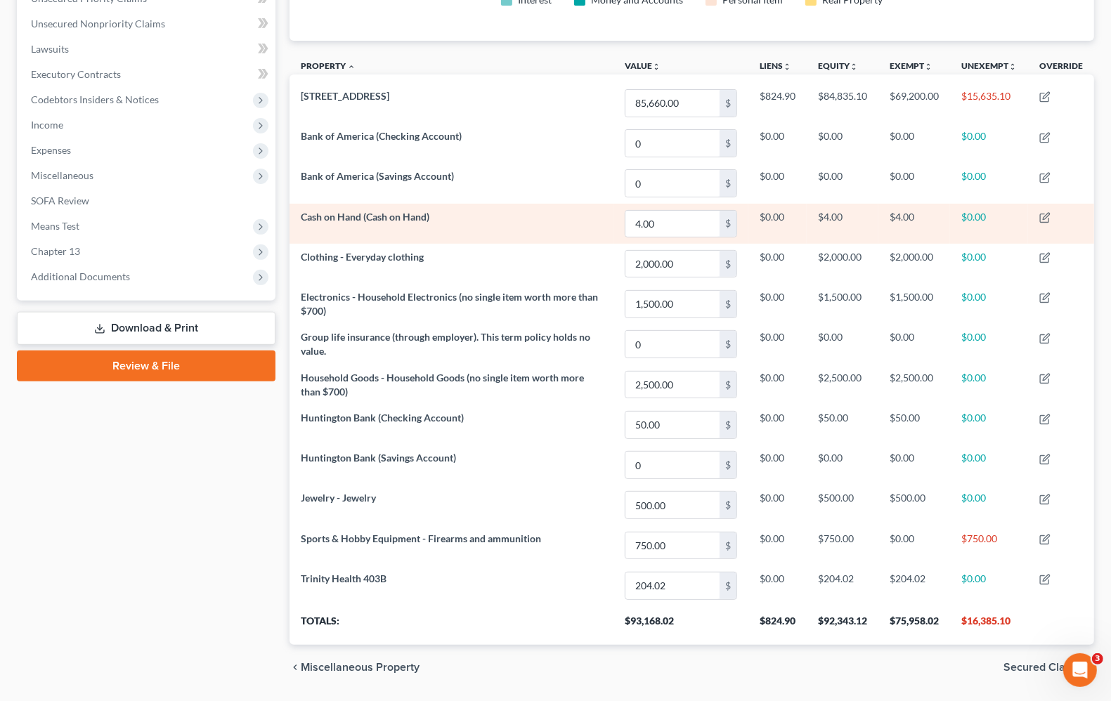
scroll to position [383, 0]
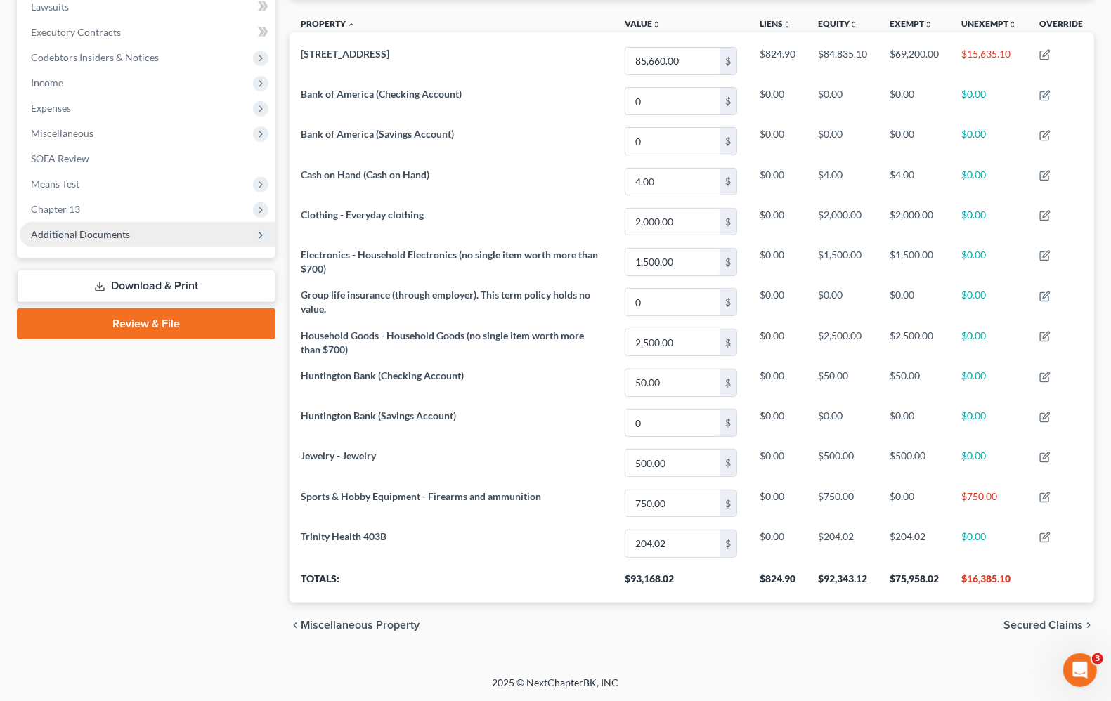
click at [58, 232] on span "Additional Documents" at bounding box center [80, 234] width 99 height 12
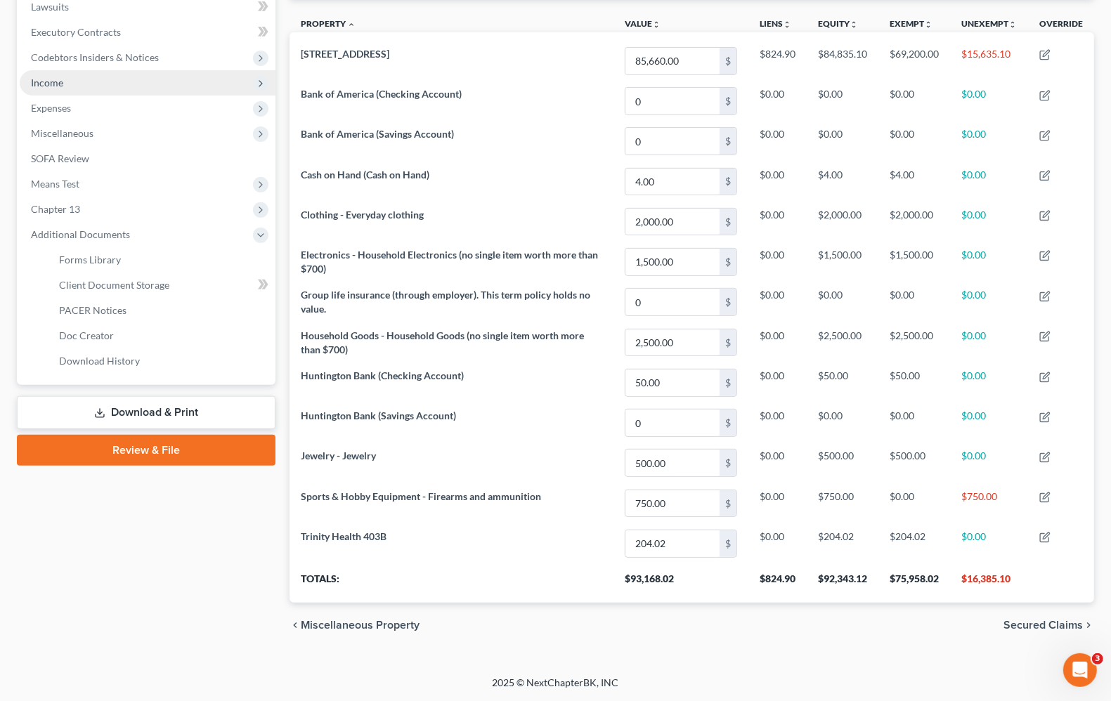
click at [51, 82] on span "Income" at bounding box center [47, 83] width 32 height 12
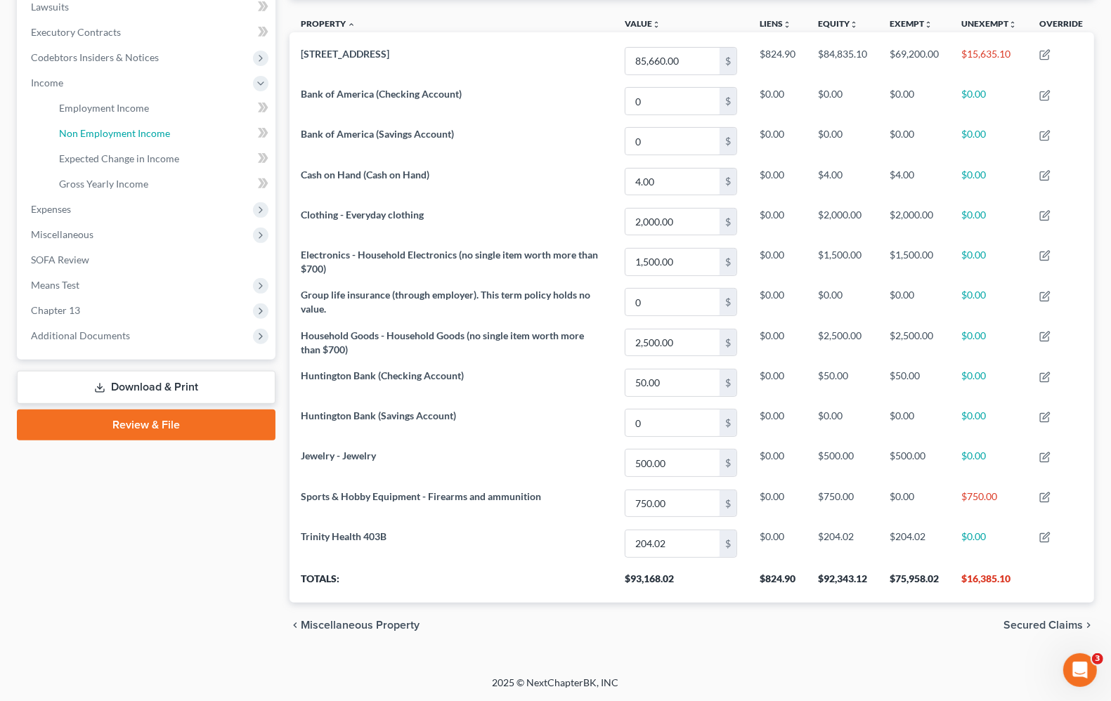
click at [72, 127] on span "Non Employment Income" at bounding box center [114, 133] width 111 height 12
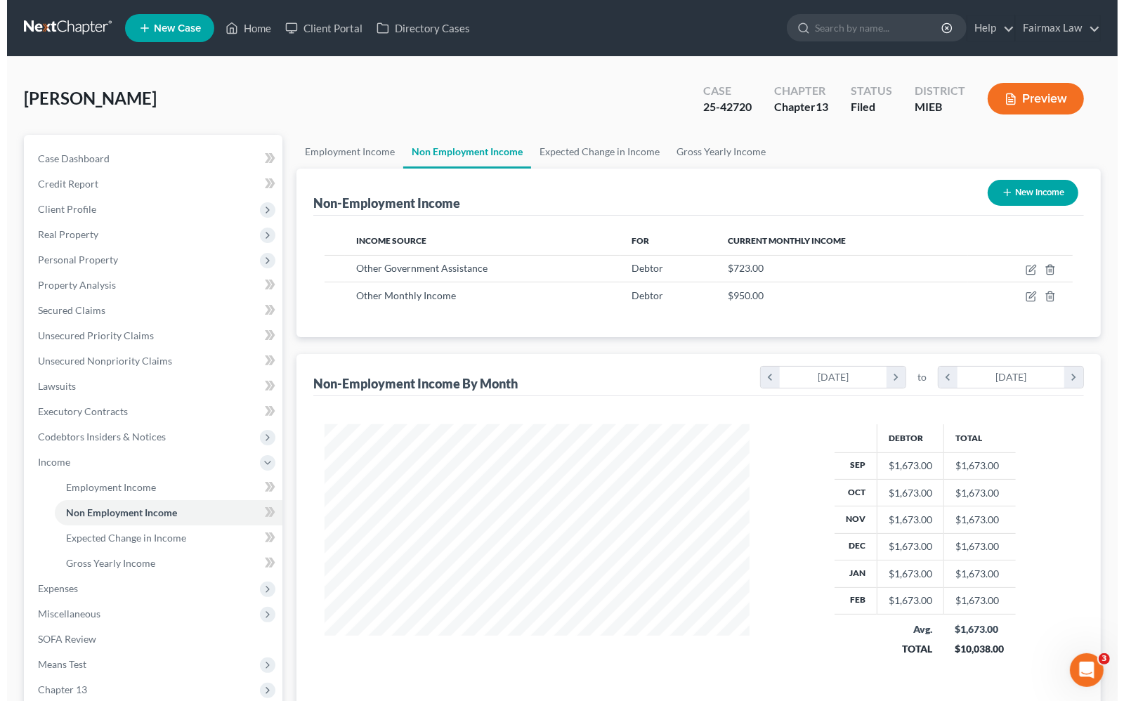
scroll to position [253, 452]
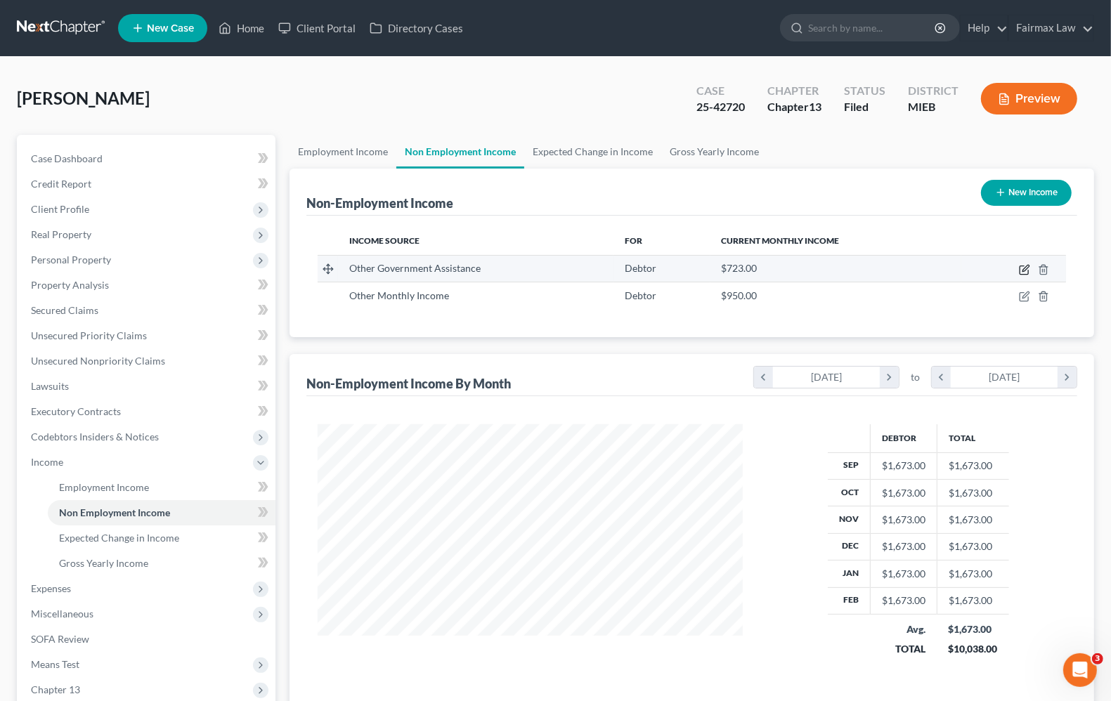
click at [1021, 275] on td at bounding box center [1013, 268] width 105 height 27
click at [1024, 266] on icon "button" at bounding box center [1024, 269] width 11 height 11
select select "5"
select select "0"
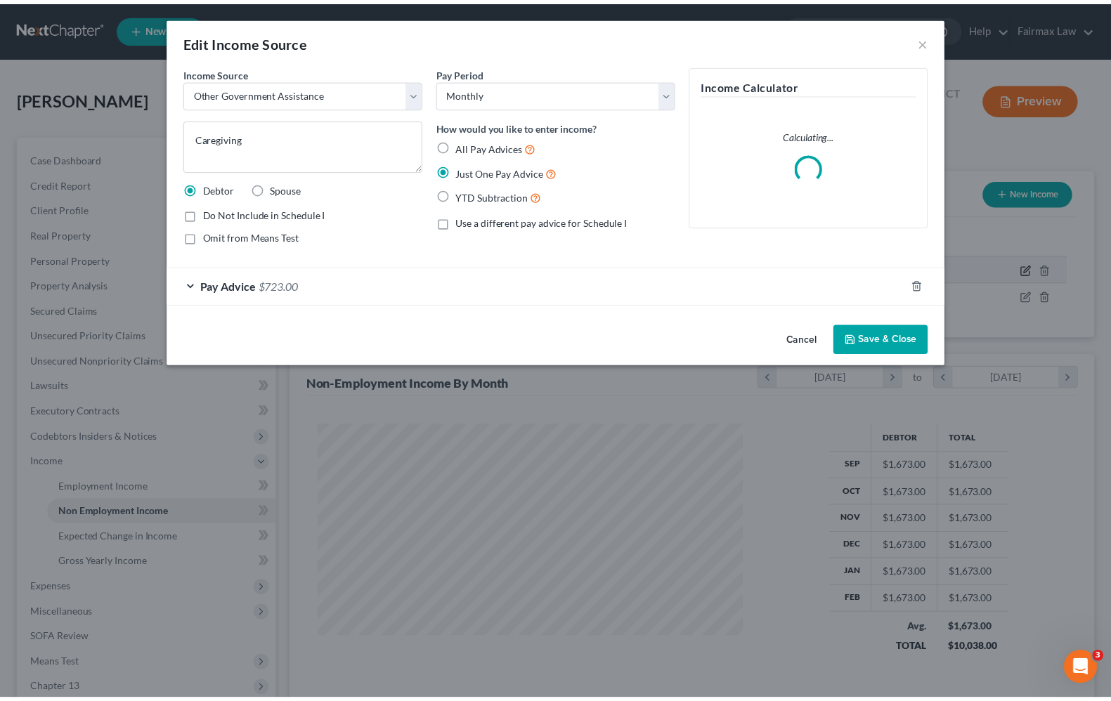
scroll to position [253, 458]
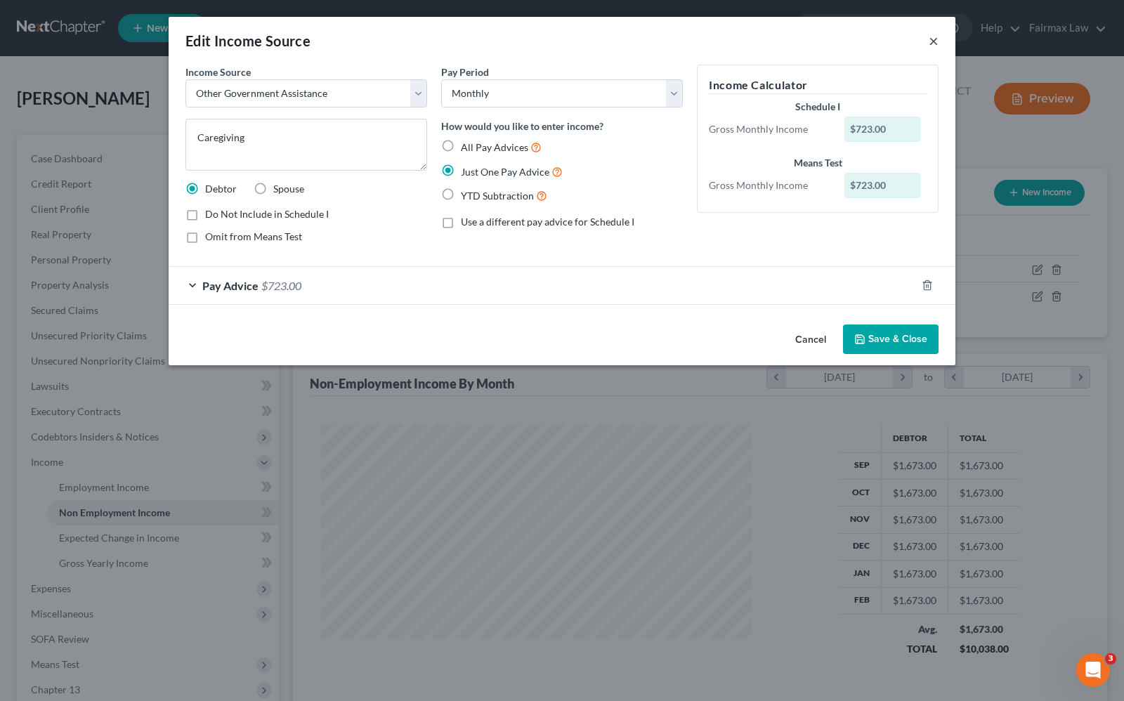
click at [936, 44] on button "×" at bounding box center [934, 40] width 10 height 17
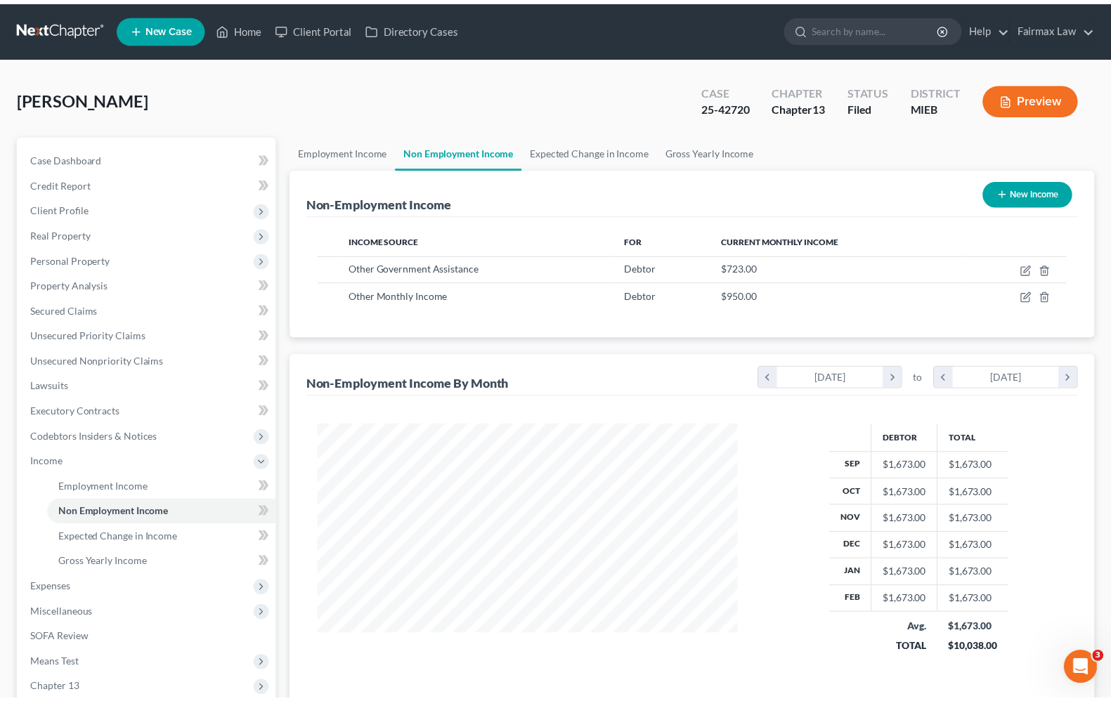
scroll to position [702543, 702343]
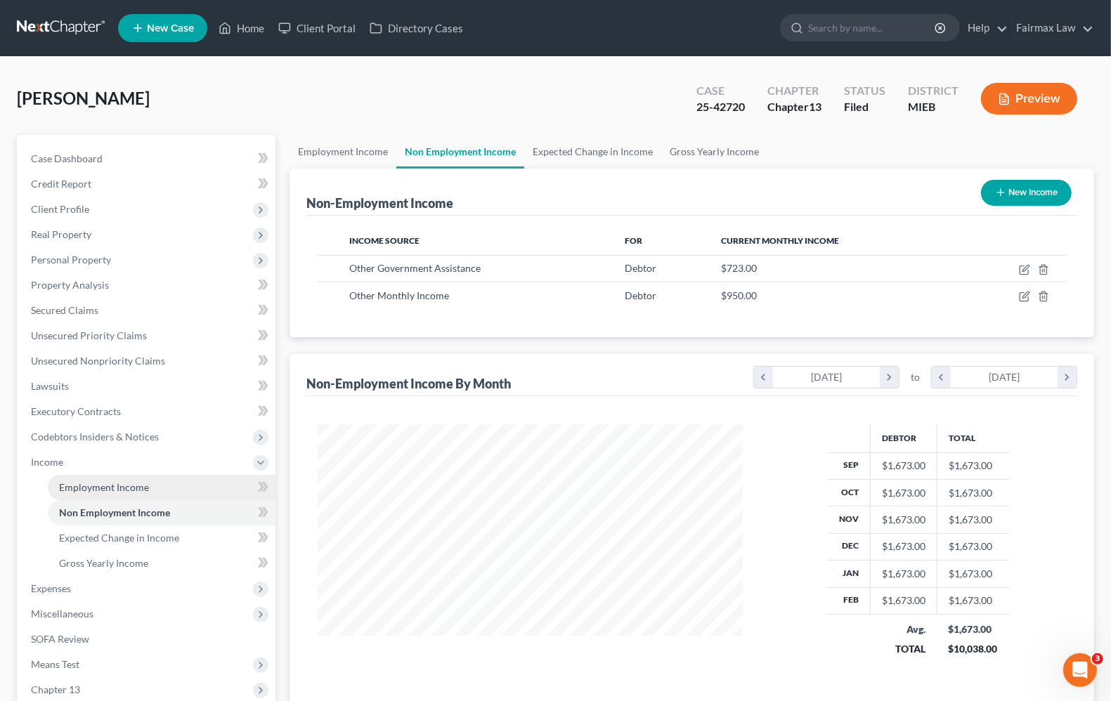
click at [97, 483] on span "Employment Income" at bounding box center [104, 487] width 90 height 12
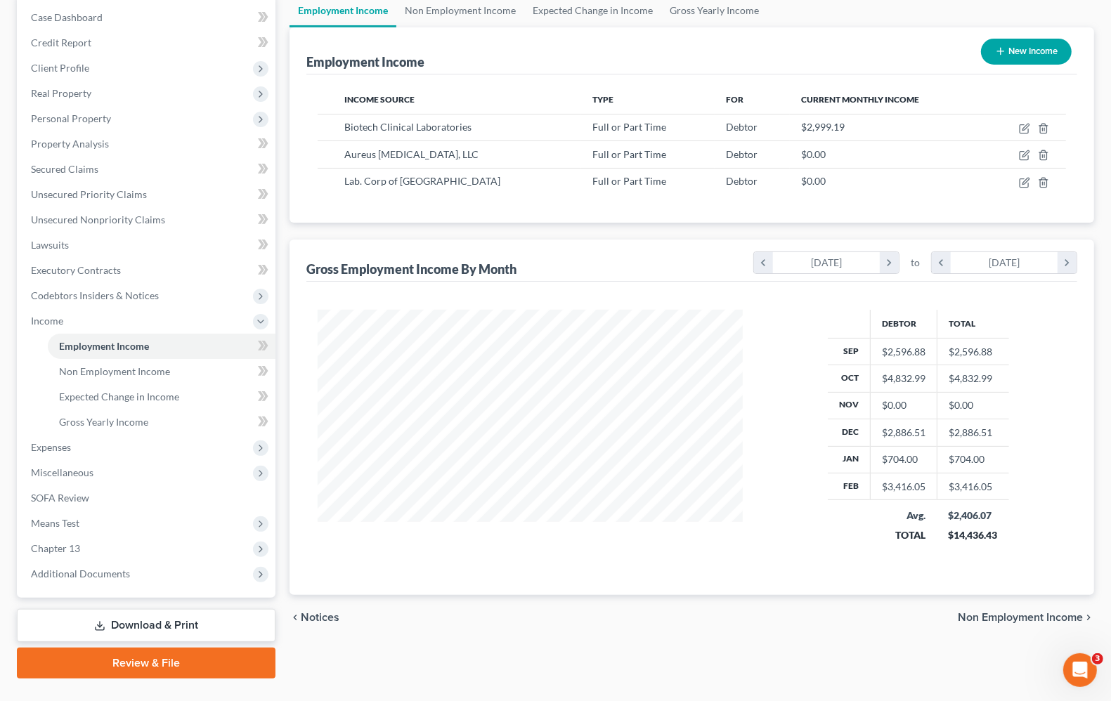
scroll to position [170, 0]
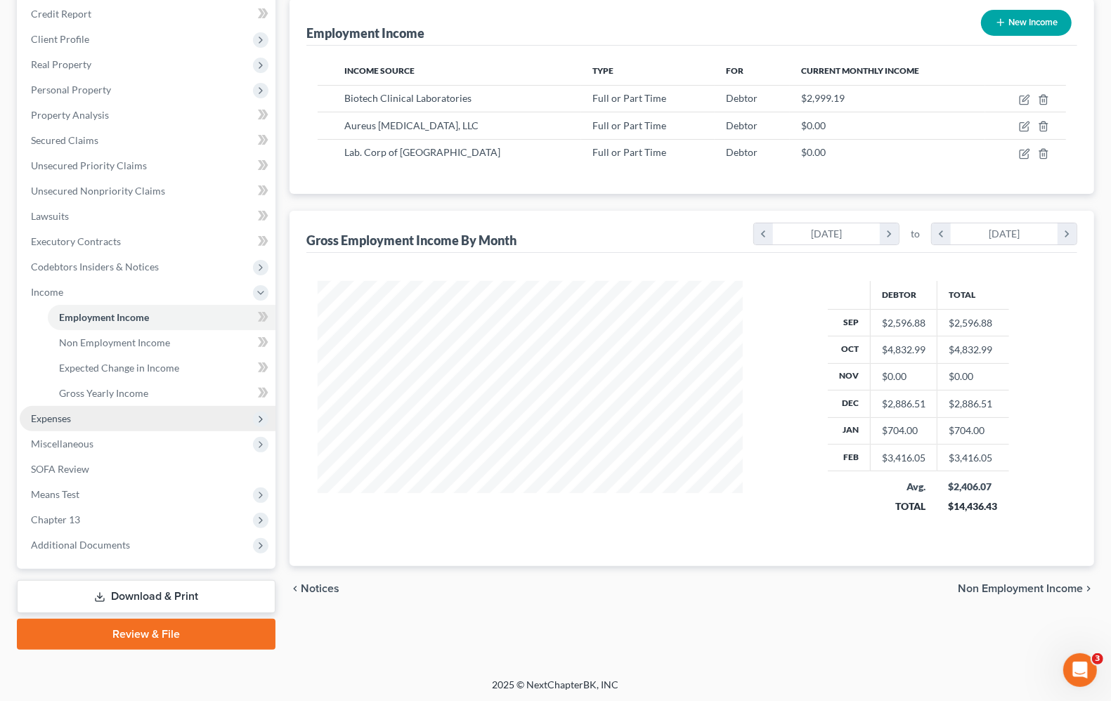
drag, startPoint x: 46, startPoint y: 411, endPoint x: 57, endPoint y: 418, distance: 13.3
click at [46, 413] on span "Expenses" at bounding box center [51, 419] width 40 height 12
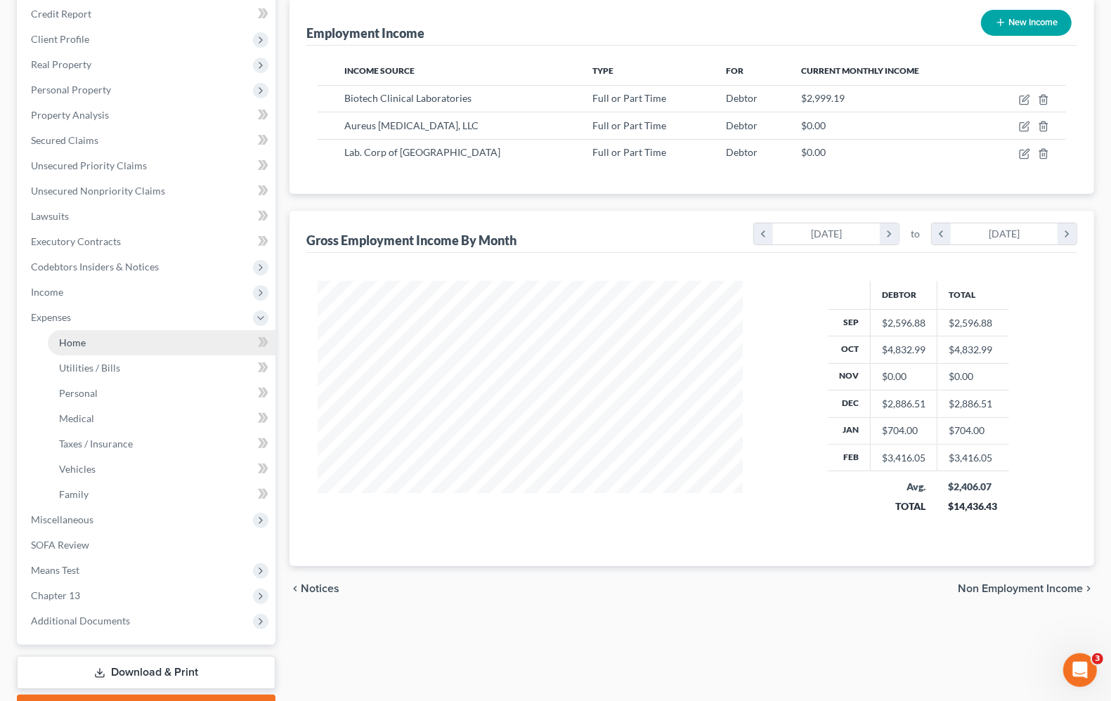
click at [79, 343] on span "Home" at bounding box center [72, 343] width 27 height 12
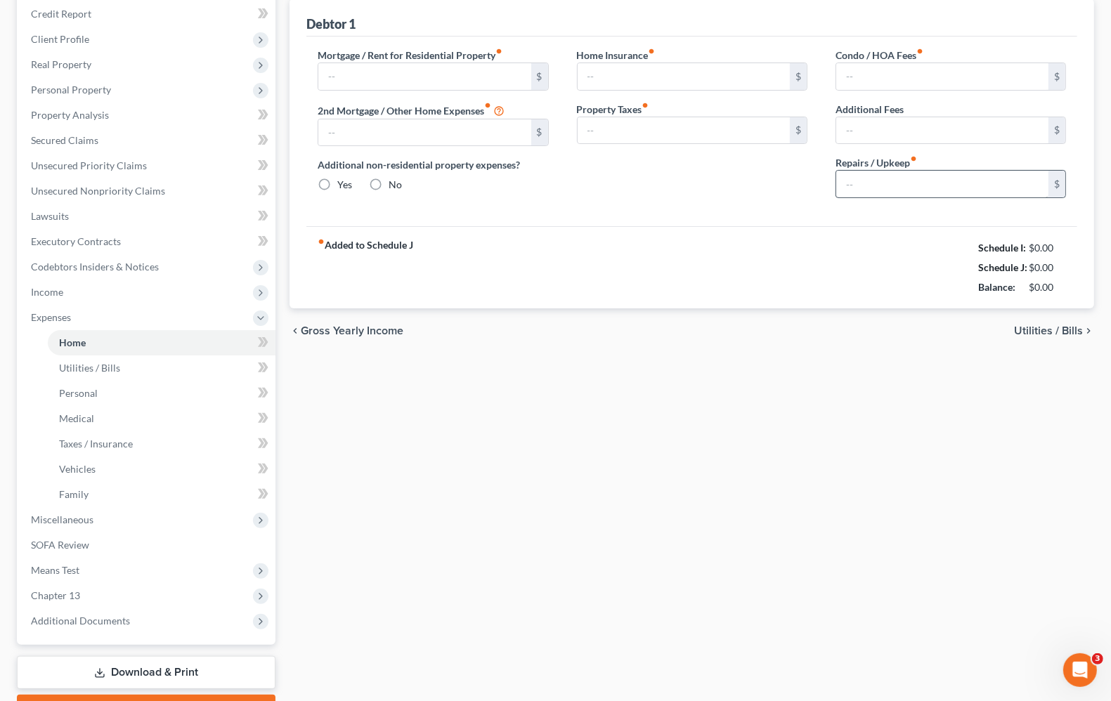
scroll to position [22, 0]
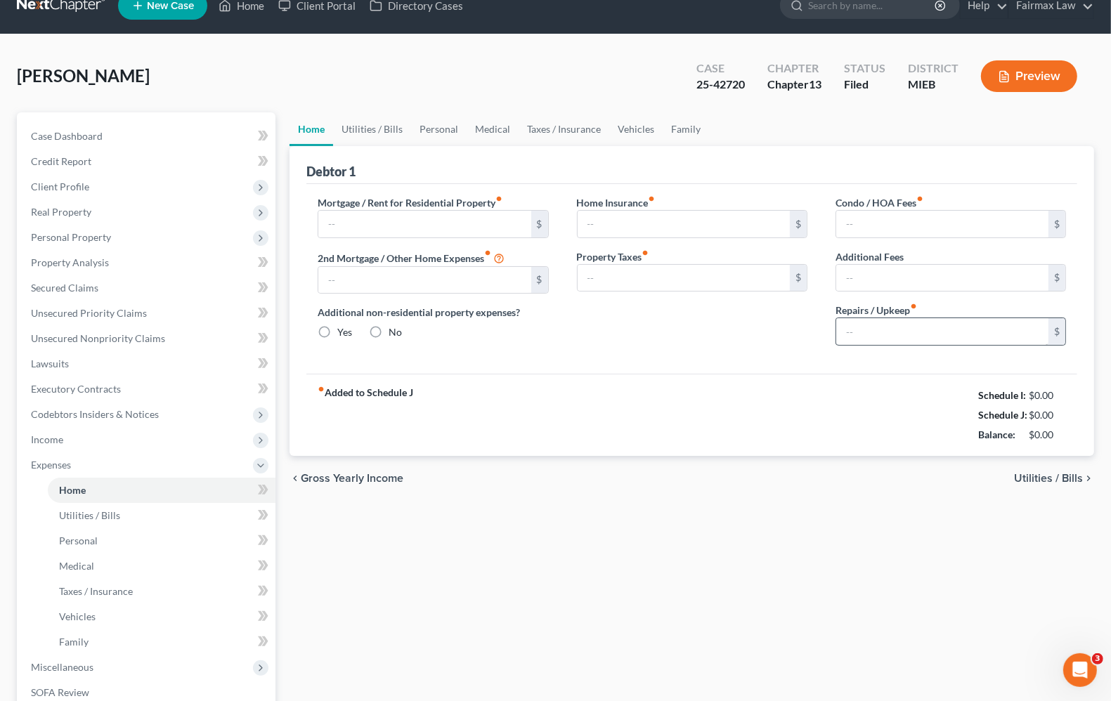
type input "0.00"
radio input "true"
type input "17.00"
type input "58.33"
type input "330.00"
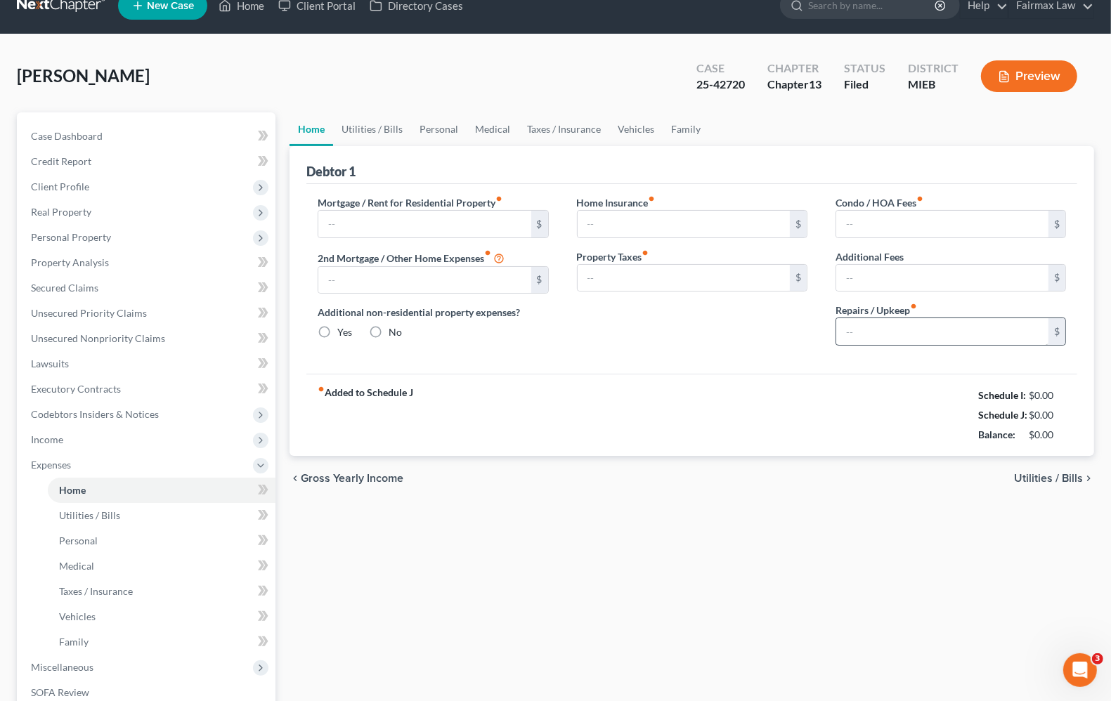
type input "0.00"
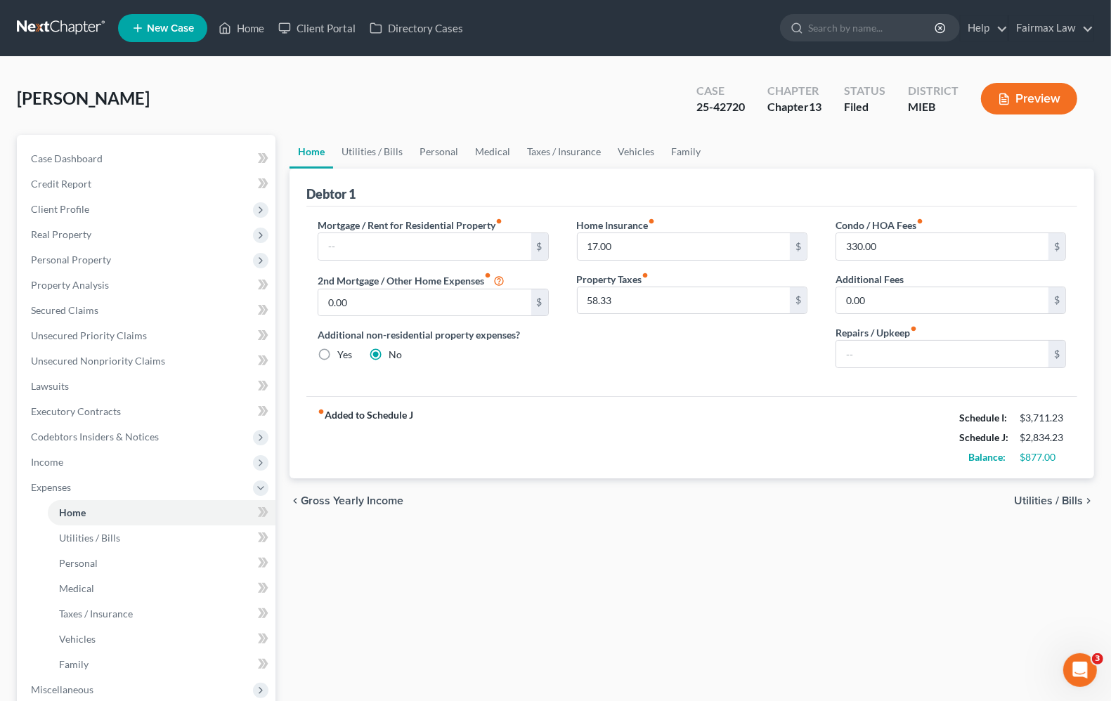
click at [1058, 517] on div "chevron_left Gross Yearly Income Utilities / Bills chevron_right" at bounding box center [692, 501] width 805 height 45
click at [1056, 503] on span "Utilities / Bills" at bounding box center [1048, 500] width 69 height 11
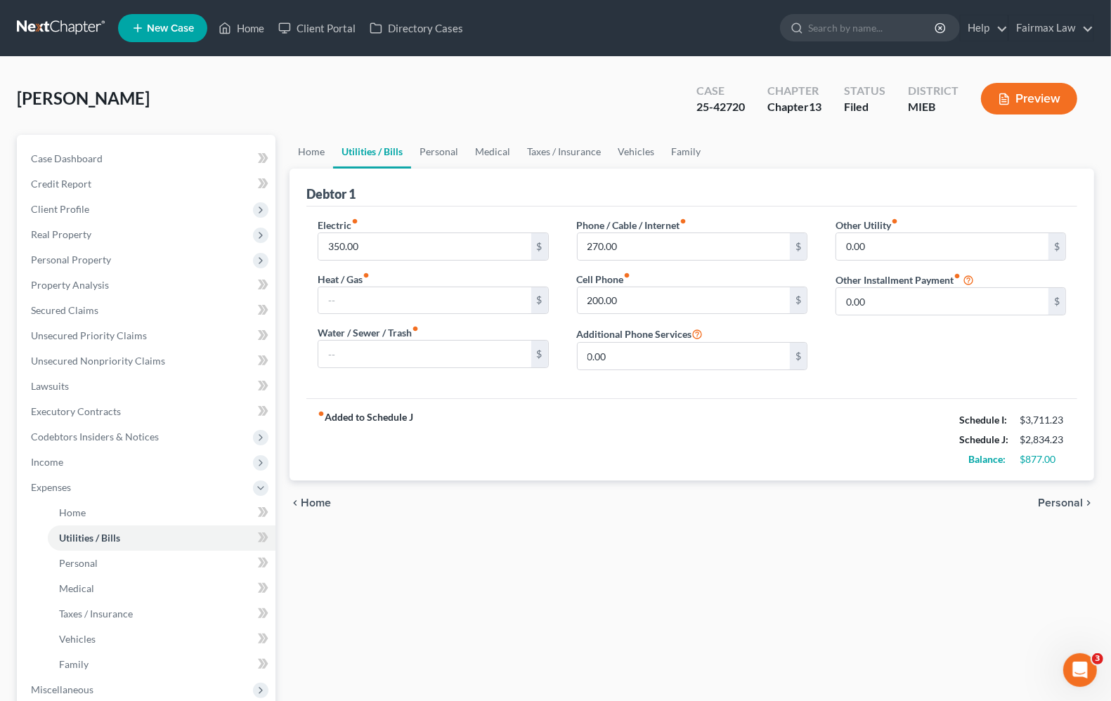
click at [1056, 502] on span "Personal" at bounding box center [1060, 503] width 45 height 11
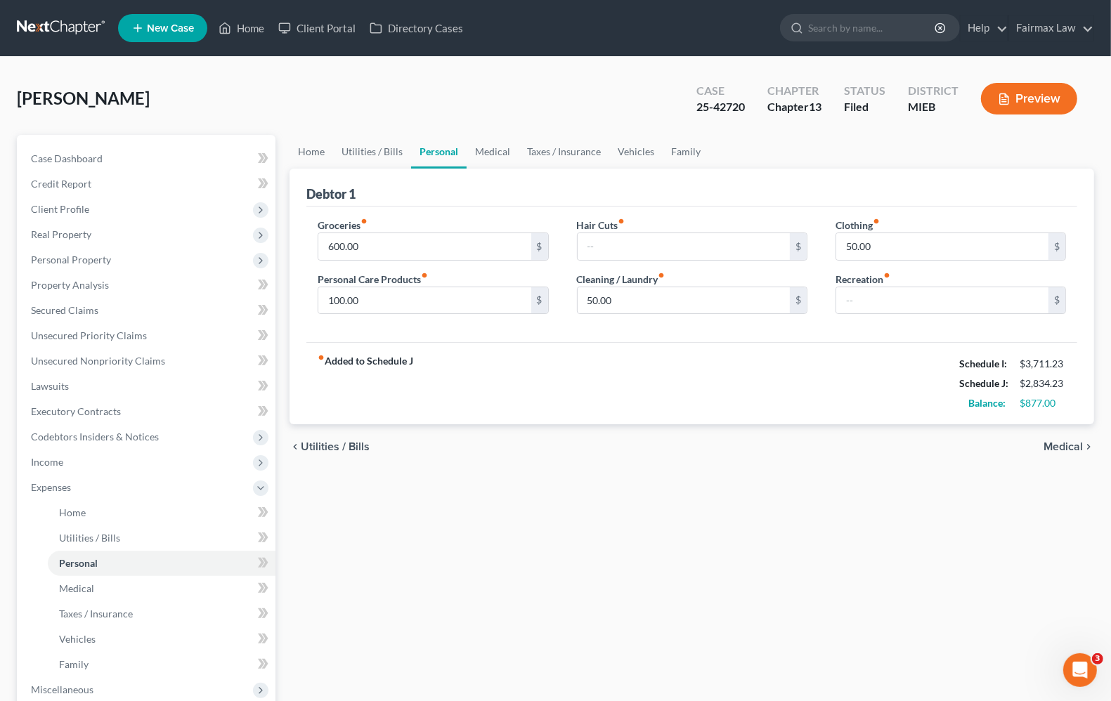
click at [1068, 445] on span "Medical" at bounding box center [1063, 446] width 39 height 11
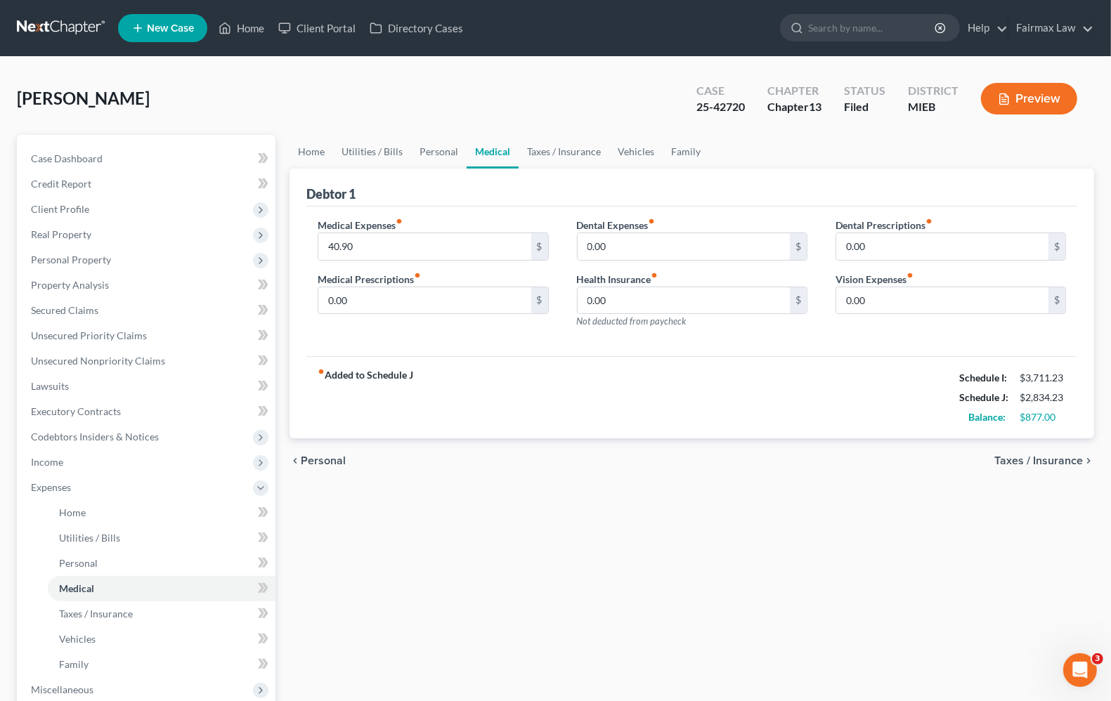
click at [1061, 459] on span "Taxes / Insurance" at bounding box center [1038, 460] width 89 height 11
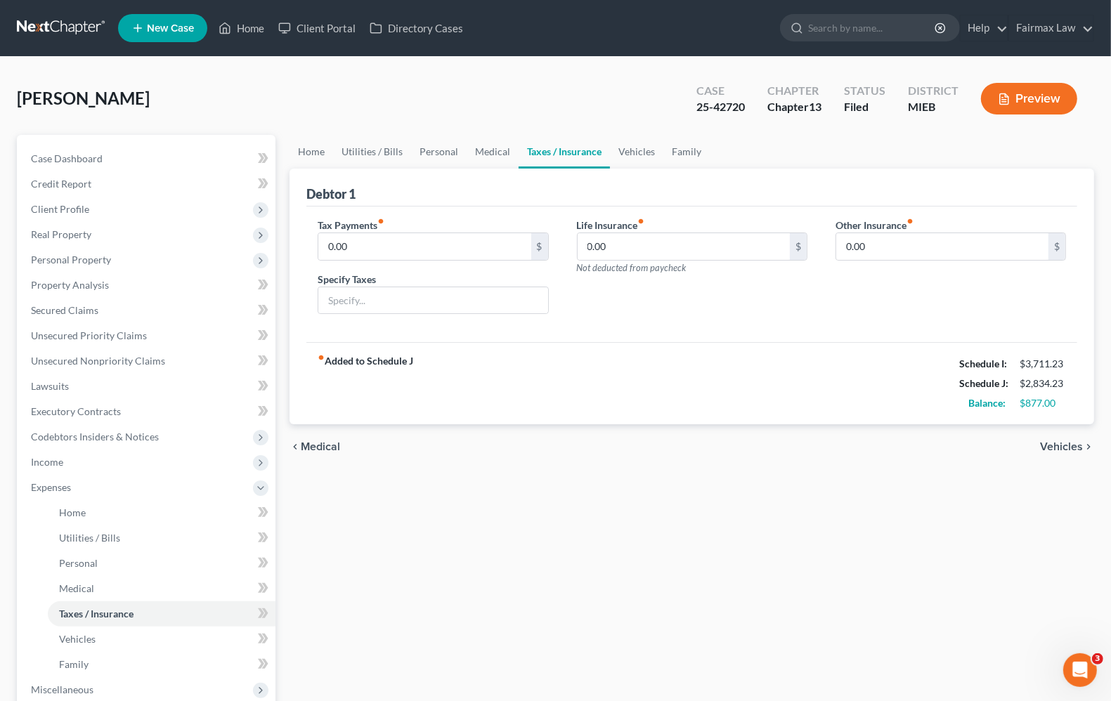
click at [1058, 444] on span "Vehicles" at bounding box center [1061, 446] width 43 height 11
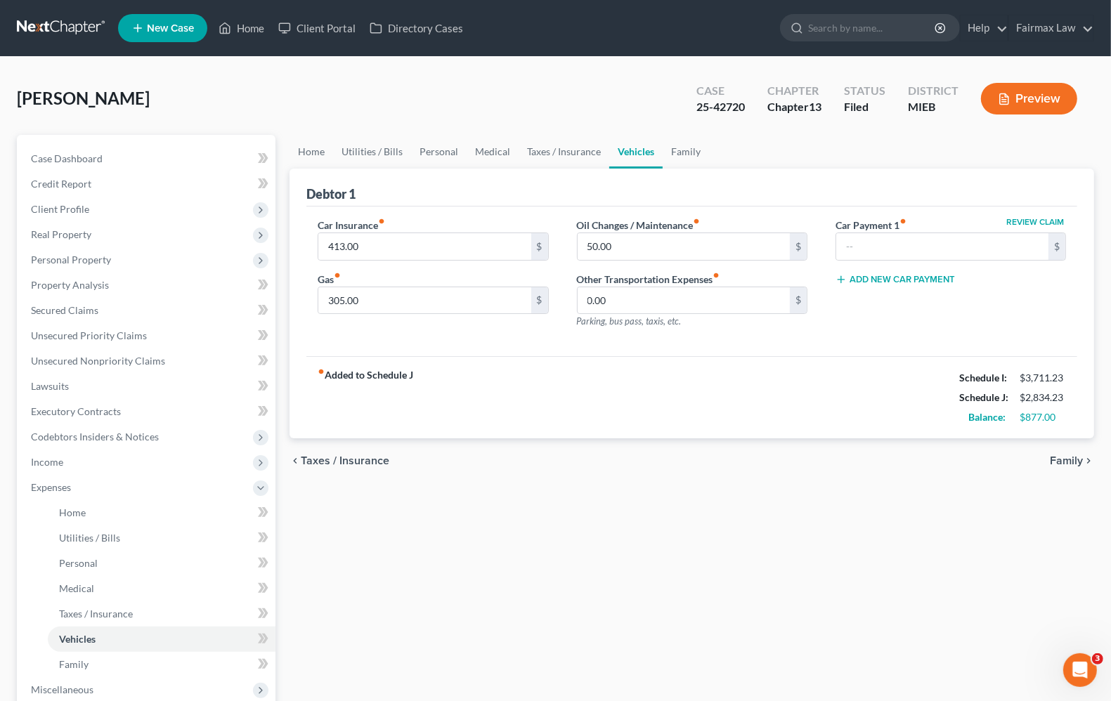
click at [1056, 458] on span "Family" at bounding box center [1066, 460] width 33 height 11
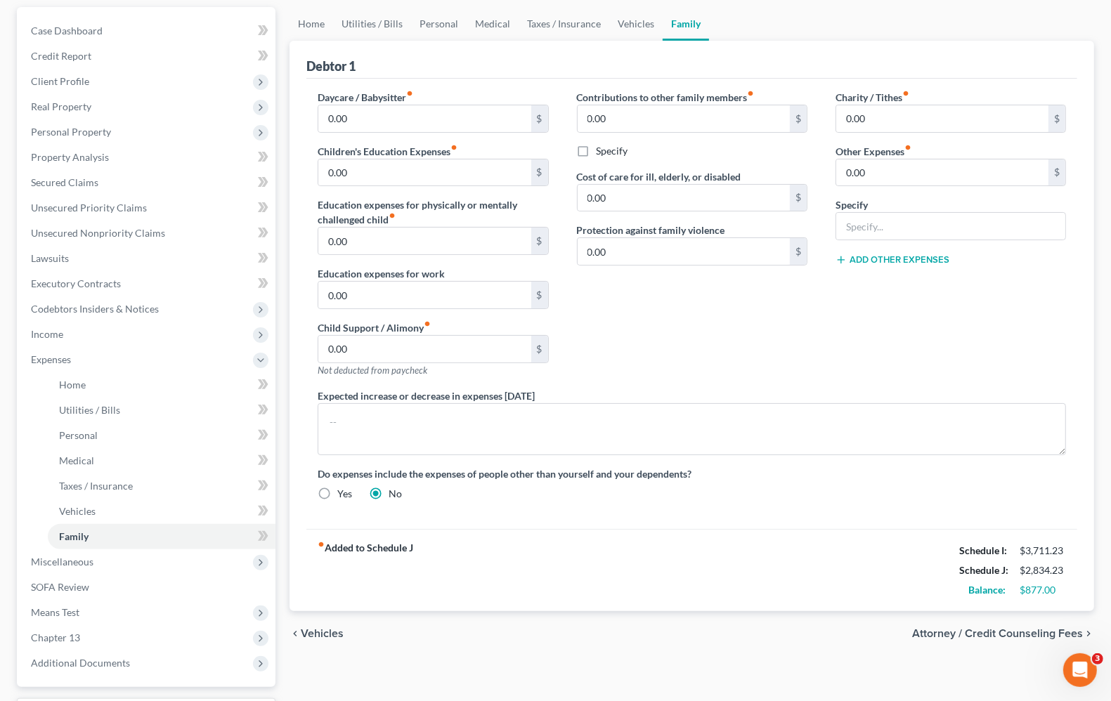
scroll to position [176, 0]
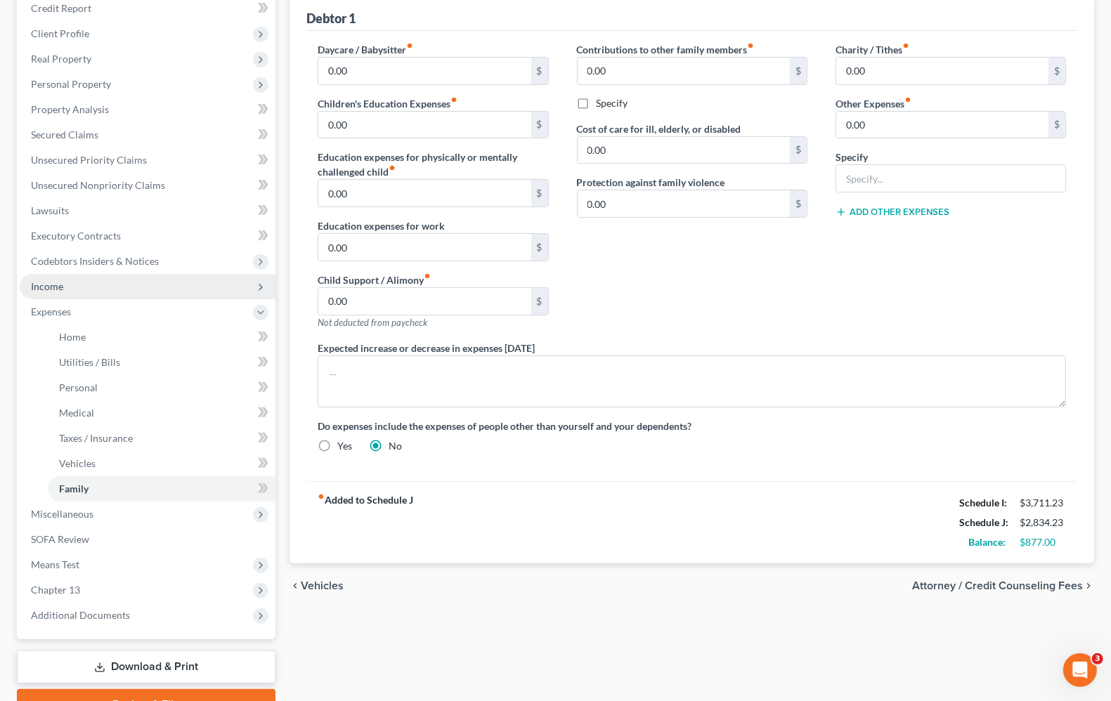
click at [56, 285] on span "Income" at bounding box center [47, 286] width 32 height 12
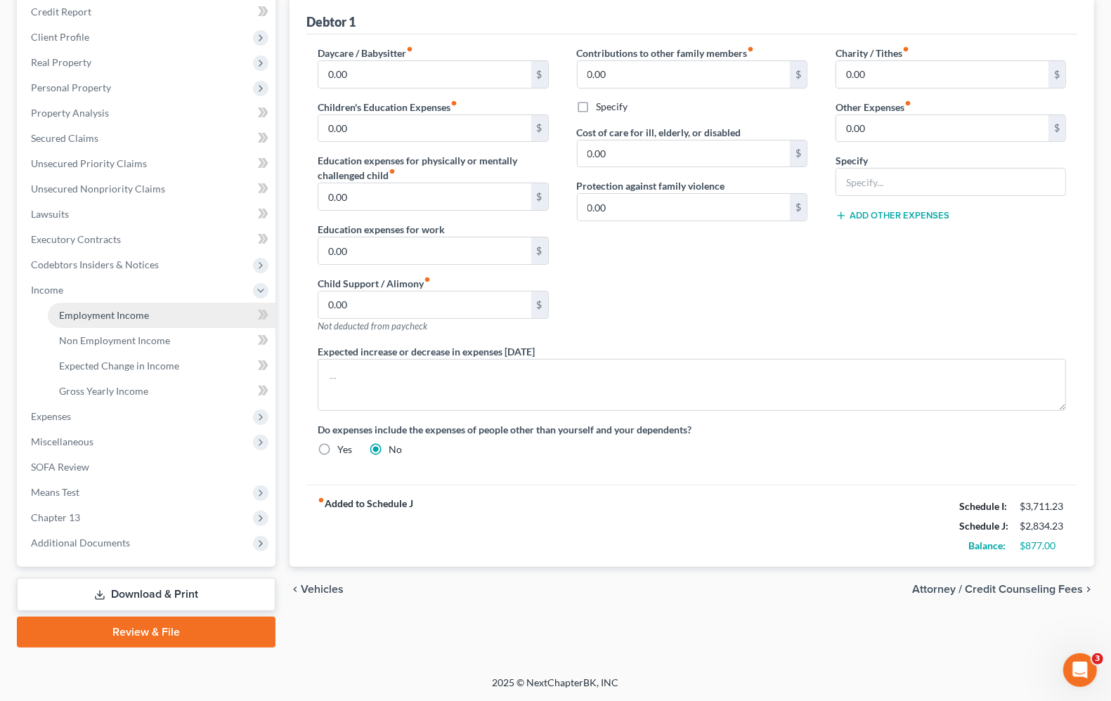
scroll to position [170, 0]
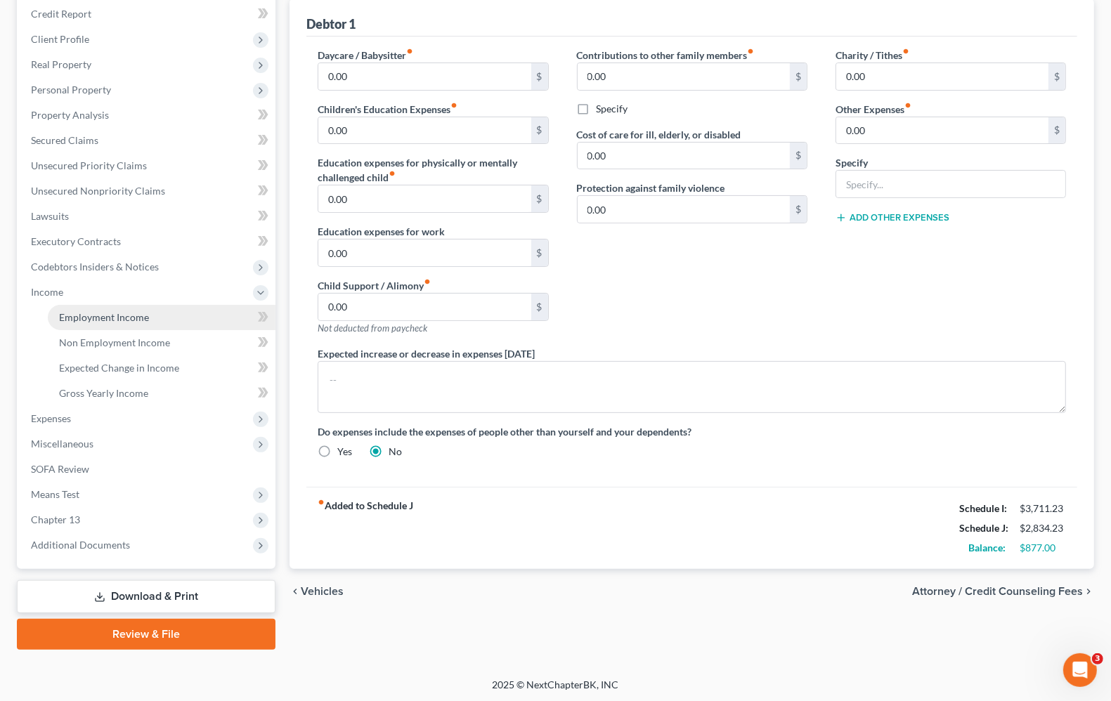
click at [89, 313] on span "Employment Income" at bounding box center [104, 317] width 90 height 12
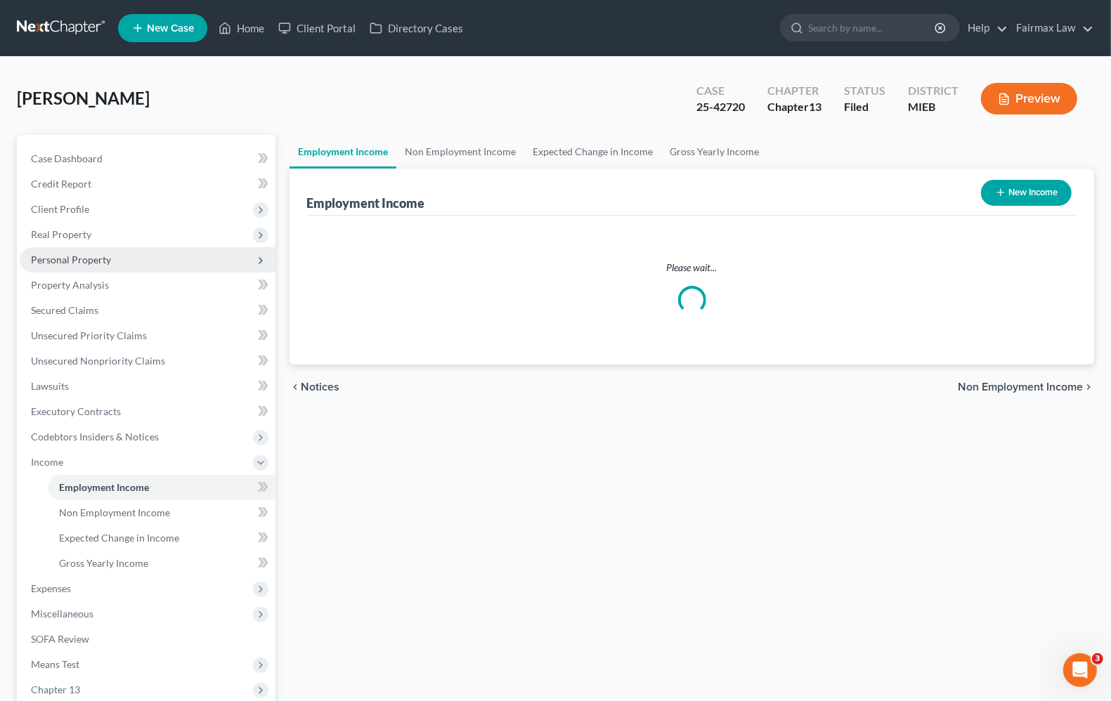
click at [56, 267] on span "Personal Property" at bounding box center [148, 259] width 256 height 25
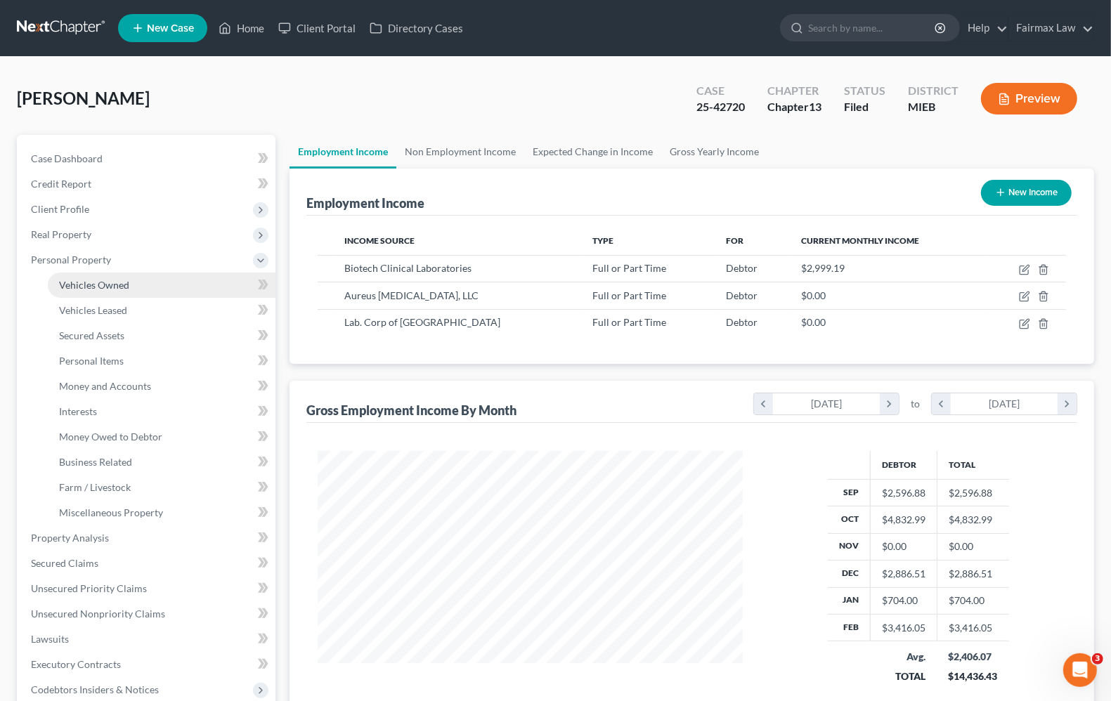
scroll to position [253, 452]
click at [54, 255] on span "Personal Property" at bounding box center [71, 260] width 80 height 12
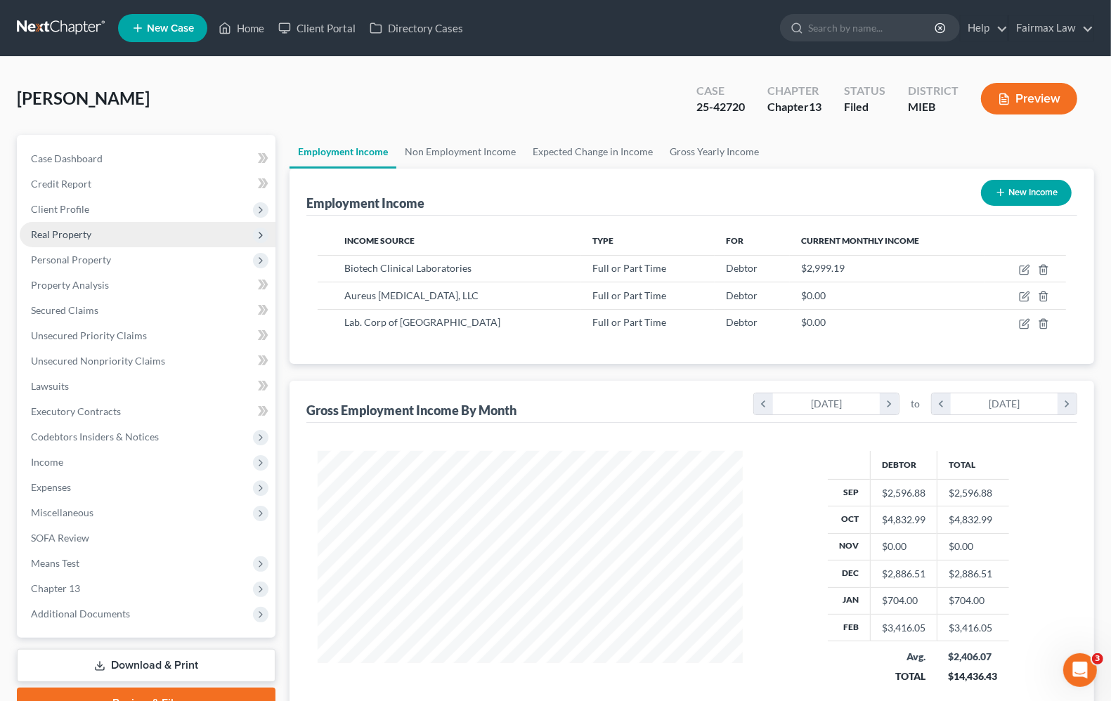
click at [54, 233] on span "Real Property" at bounding box center [61, 234] width 60 height 12
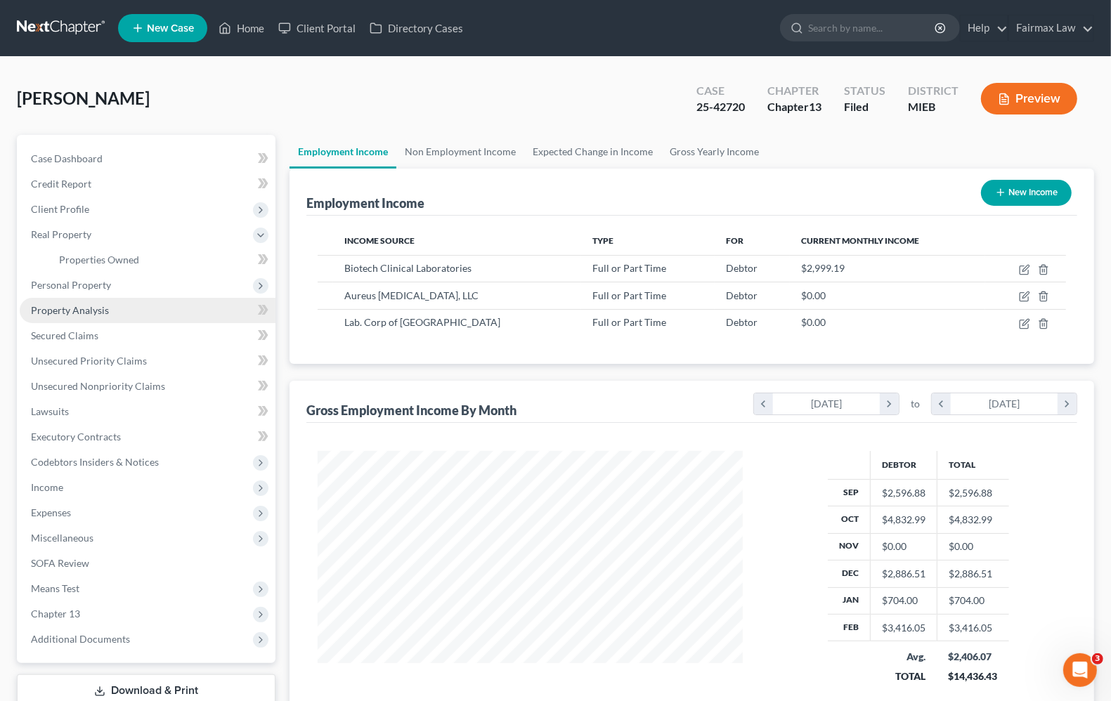
click at [110, 310] on link "Property Analysis" at bounding box center [148, 310] width 256 height 25
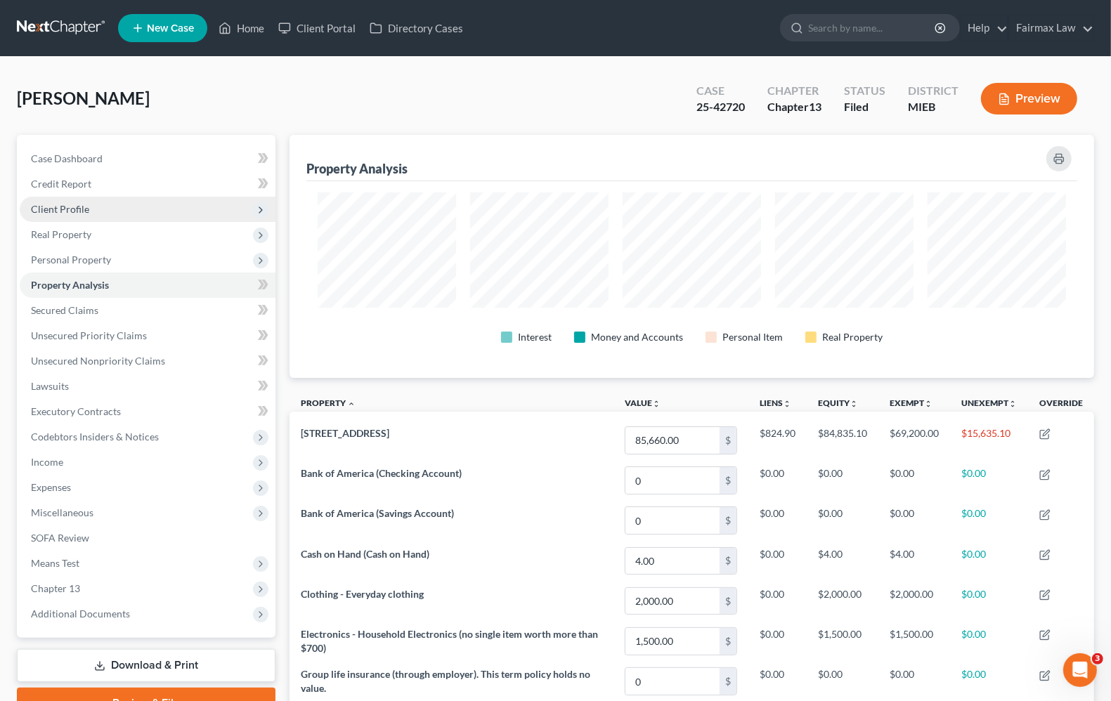
click at [65, 216] on span "Client Profile" at bounding box center [148, 209] width 256 height 25
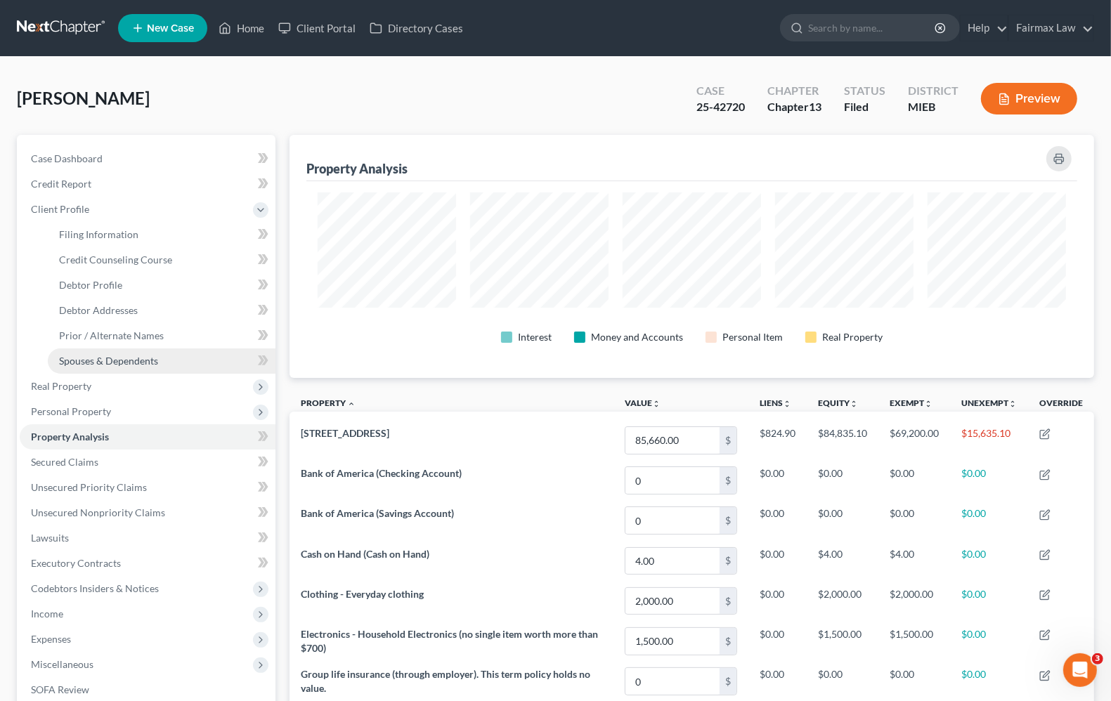
click at [100, 358] on span "Spouses & Dependents" at bounding box center [108, 361] width 99 height 12
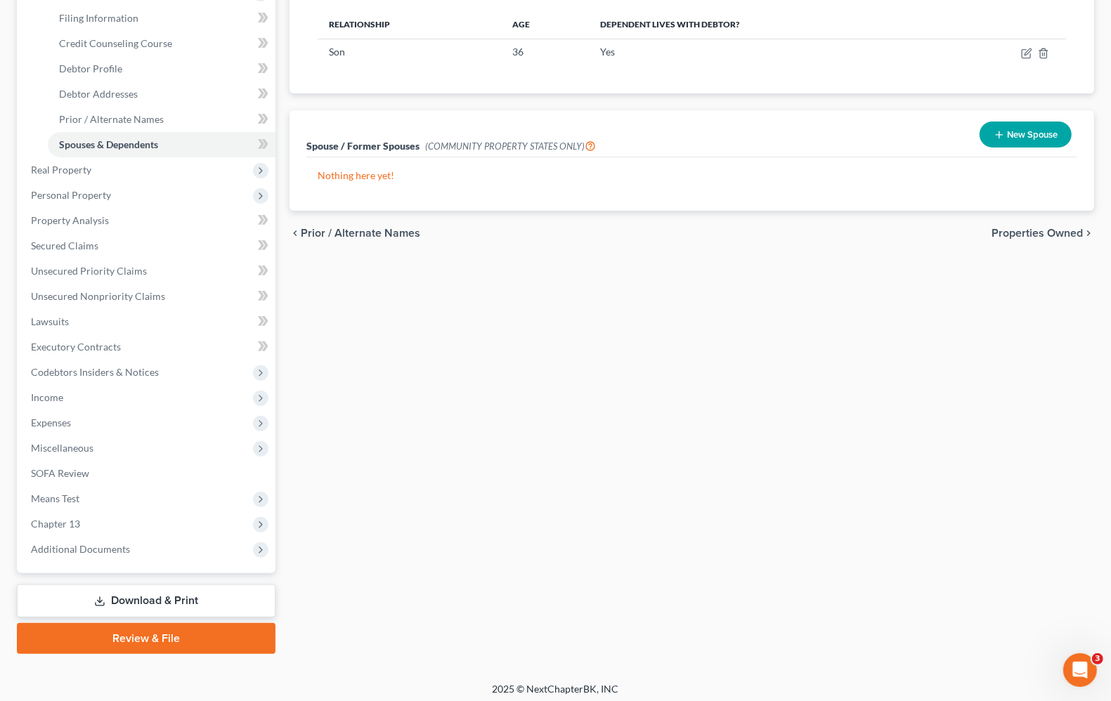
scroll to position [221, 0]
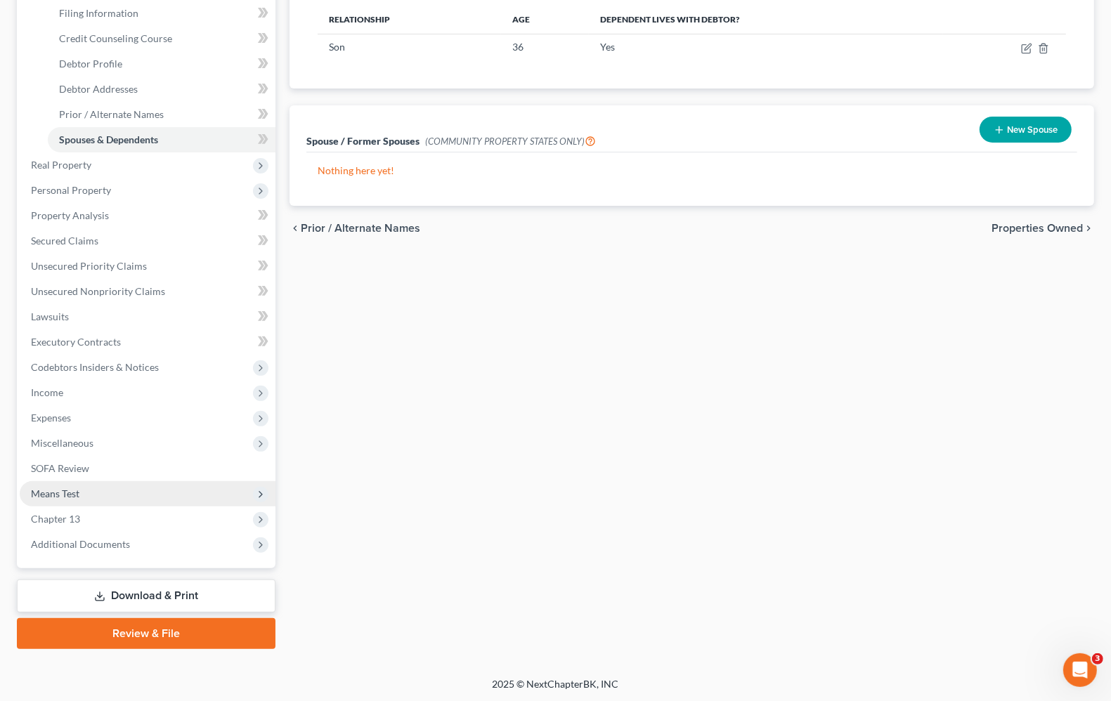
click at [55, 498] on span "Means Test" at bounding box center [148, 493] width 256 height 25
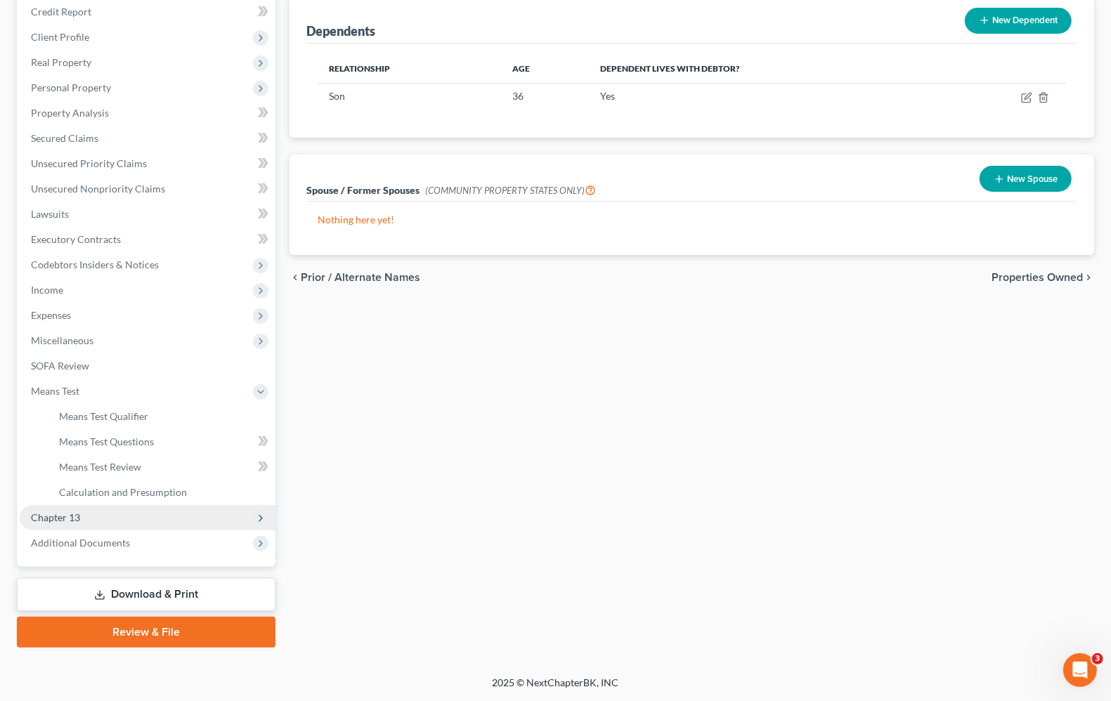
scroll to position [170, 0]
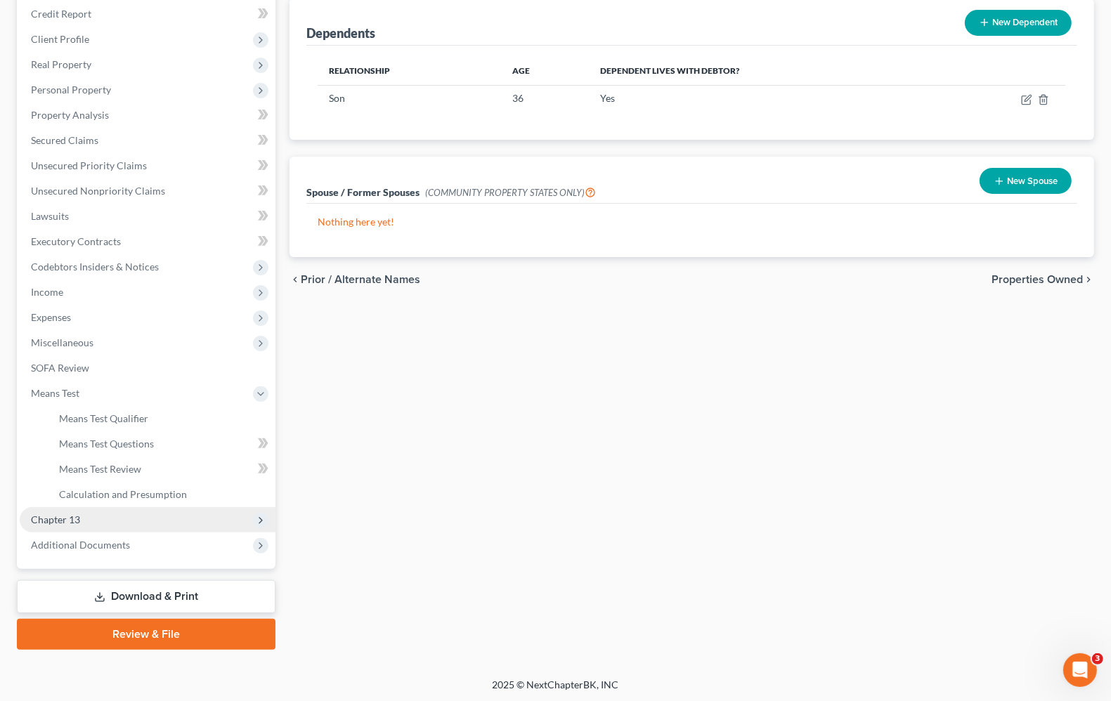
click at [53, 521] on span "Chapter 13" at bounding box center [55, 520] width 49 height 12
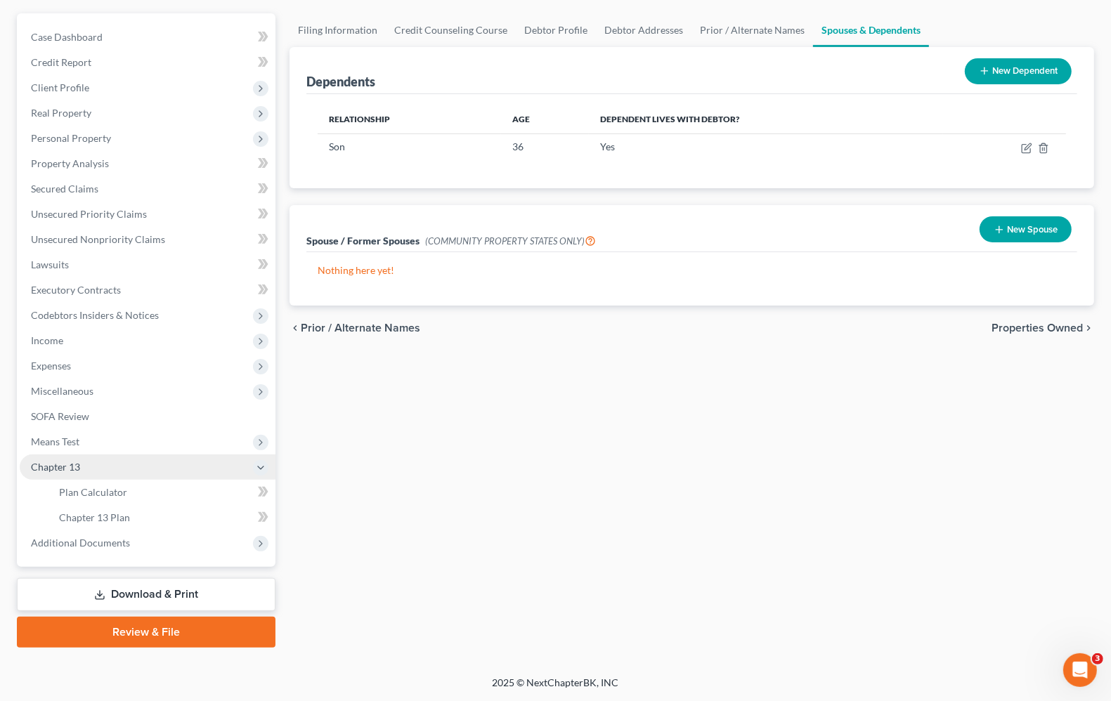
scroll to position [120, 0]
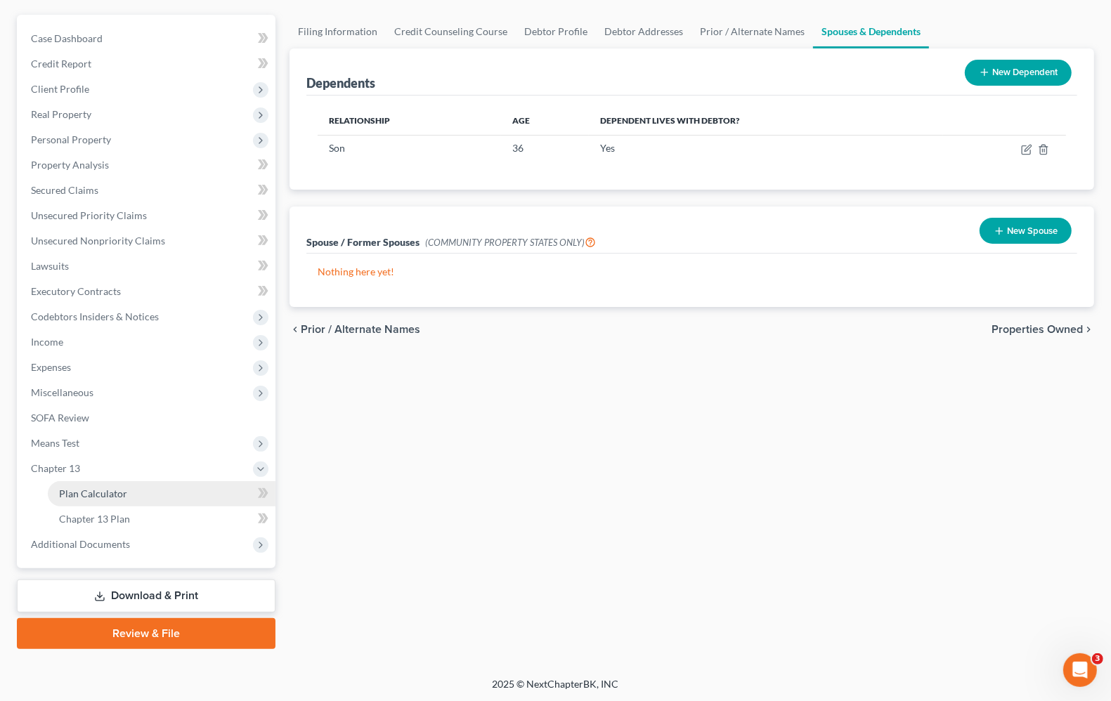
click at [95, 501] on link "Plan Calculator" at bounding box center [162, 493] width 228 height 25
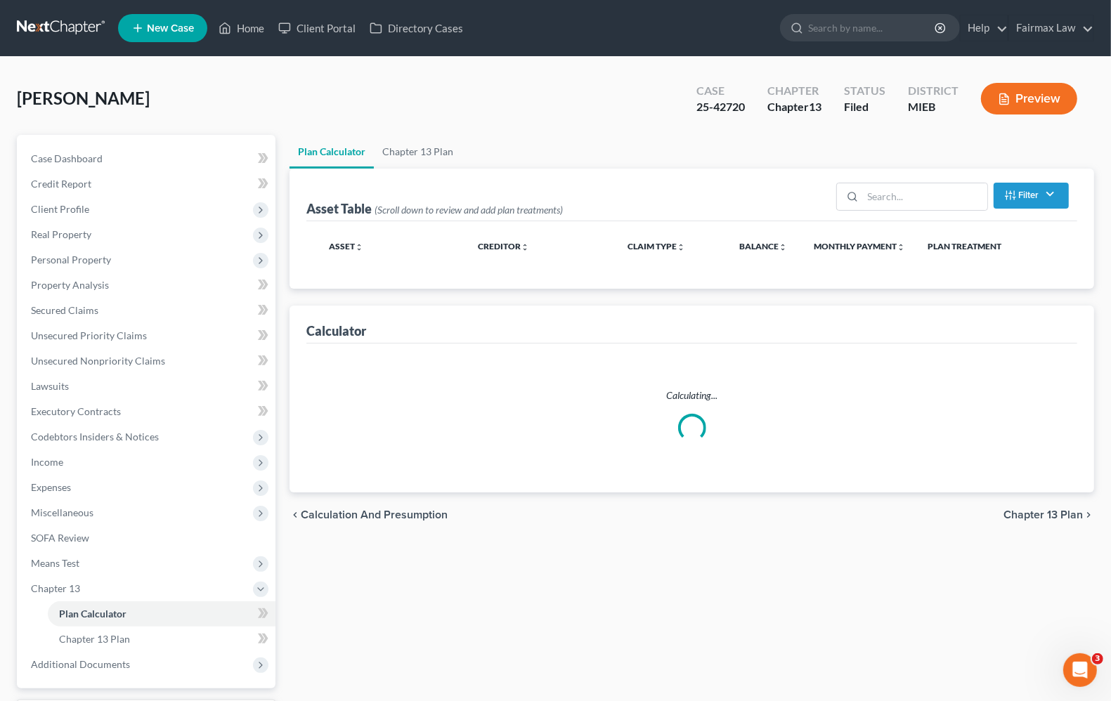
select select "59"
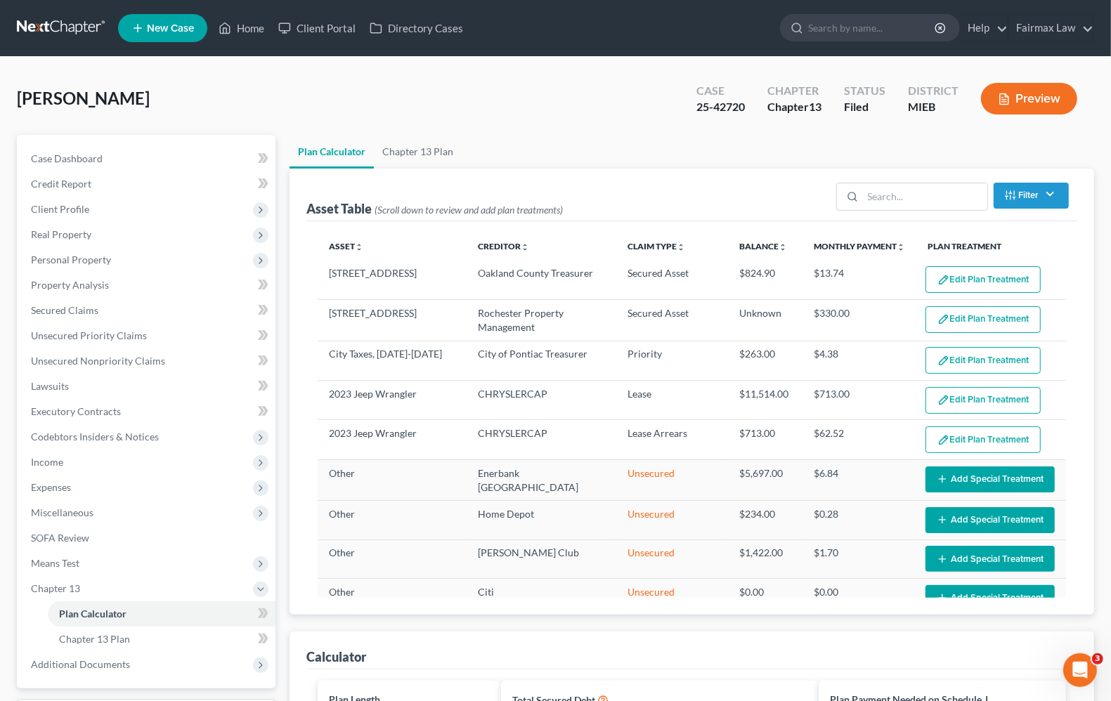
click at [959, 283] on button "Edit Plan Treatment" at bounding box center [983, 279] width 115 height 27
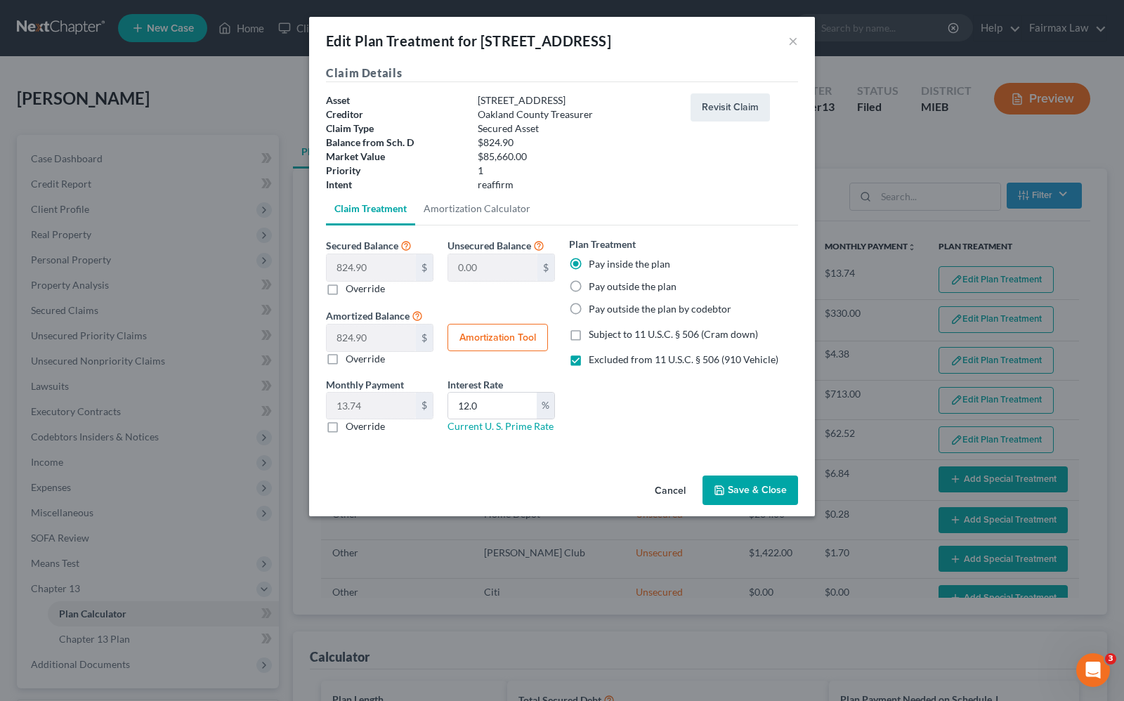
click at [472, 342] on button "Amortization Tool" at bounding box center [498, 338] width 100 height 28
type input "824.90"
type input "12.0"
type input "60"
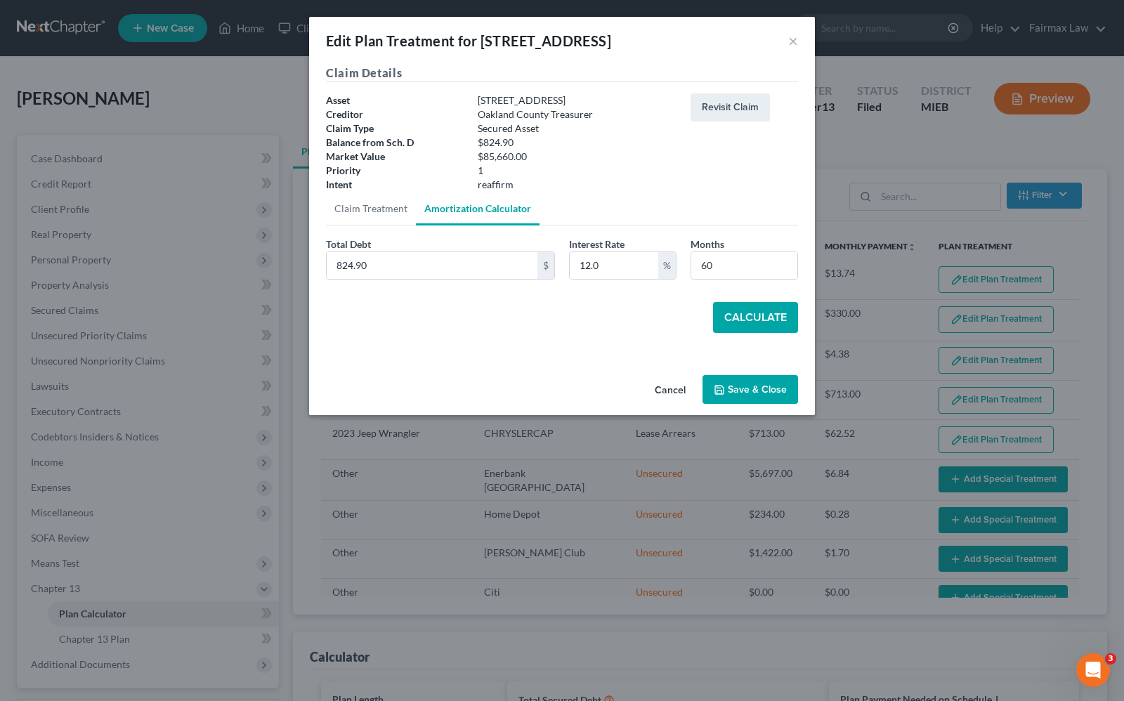
click at [756, 321] on button "Calculate" at bounding box center [755, 317] width 85 height 31
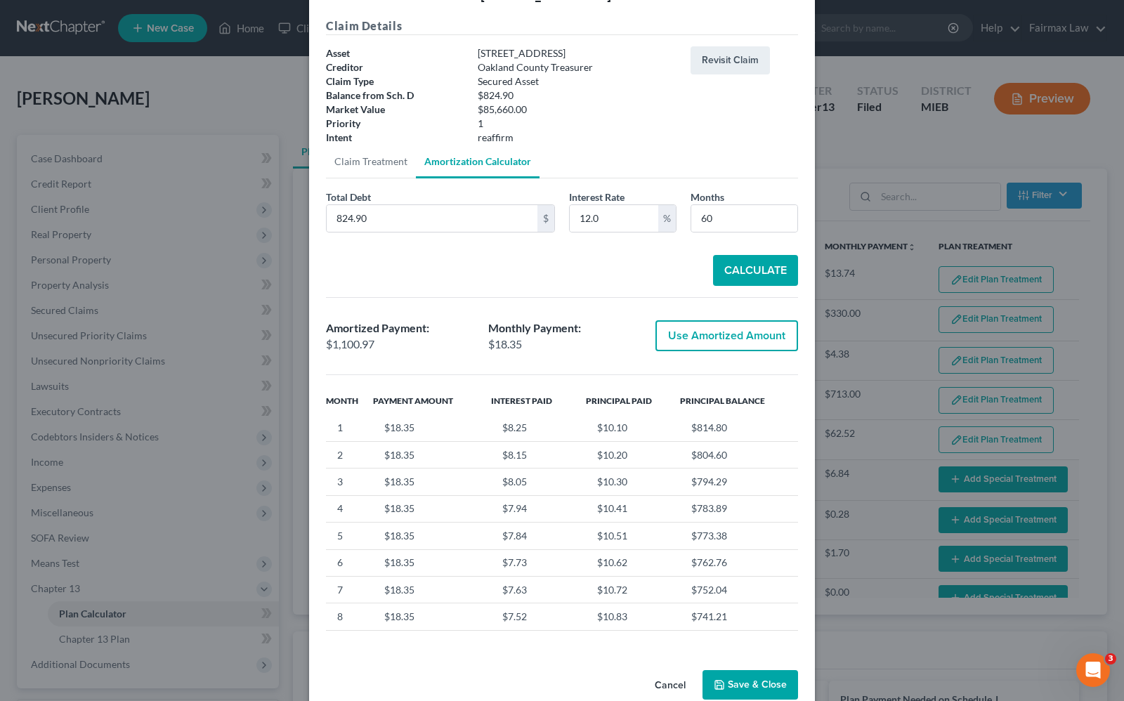
scroll to position [74, 0]
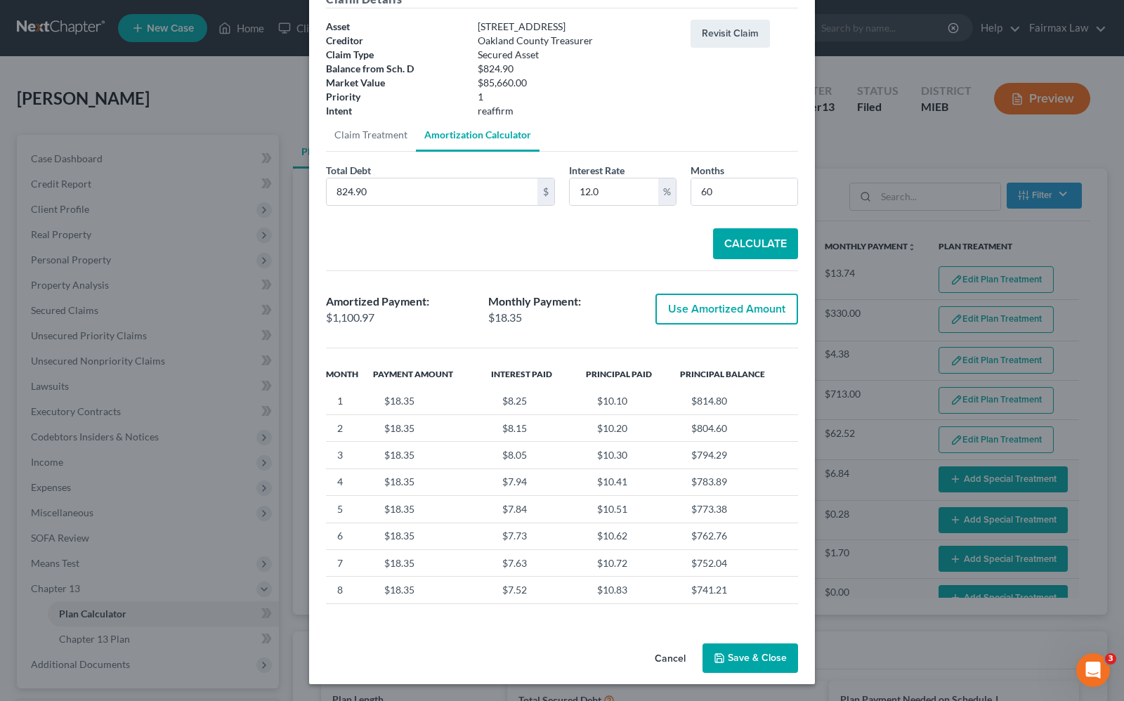
click at [758, 658] on button "Save & Close" at bounding box center [751, 659] width 96 height 30
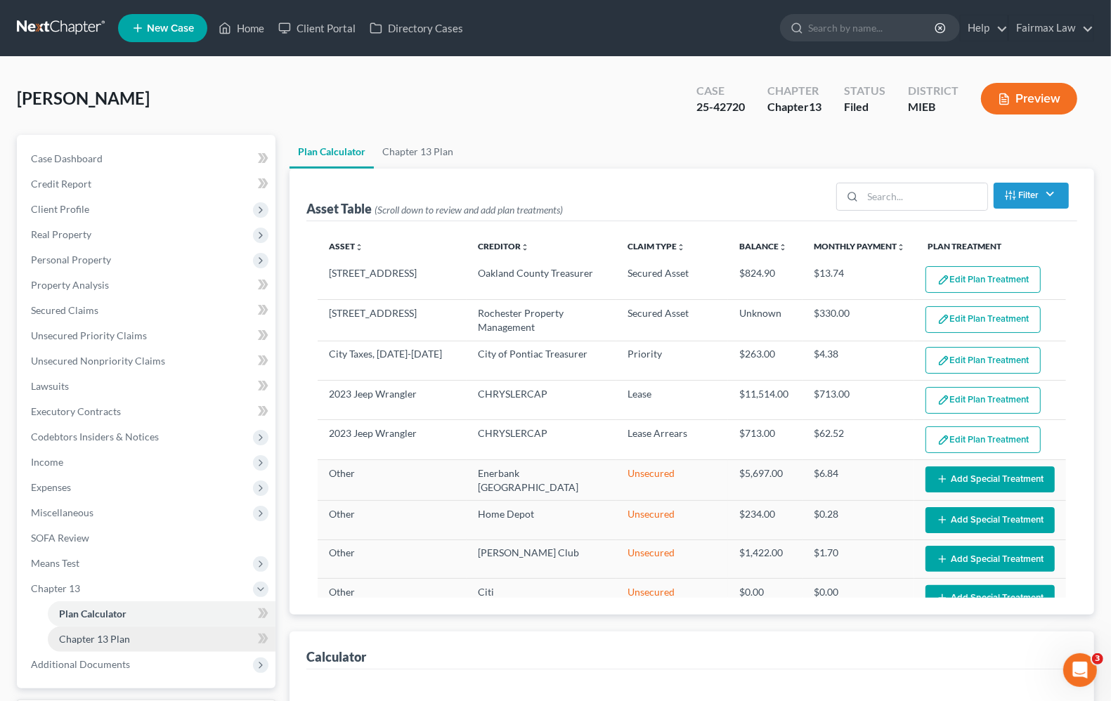
click at [82, 642] on span "Chapter 13 Plan" at bounding box center [94, 639] width 71 height 12
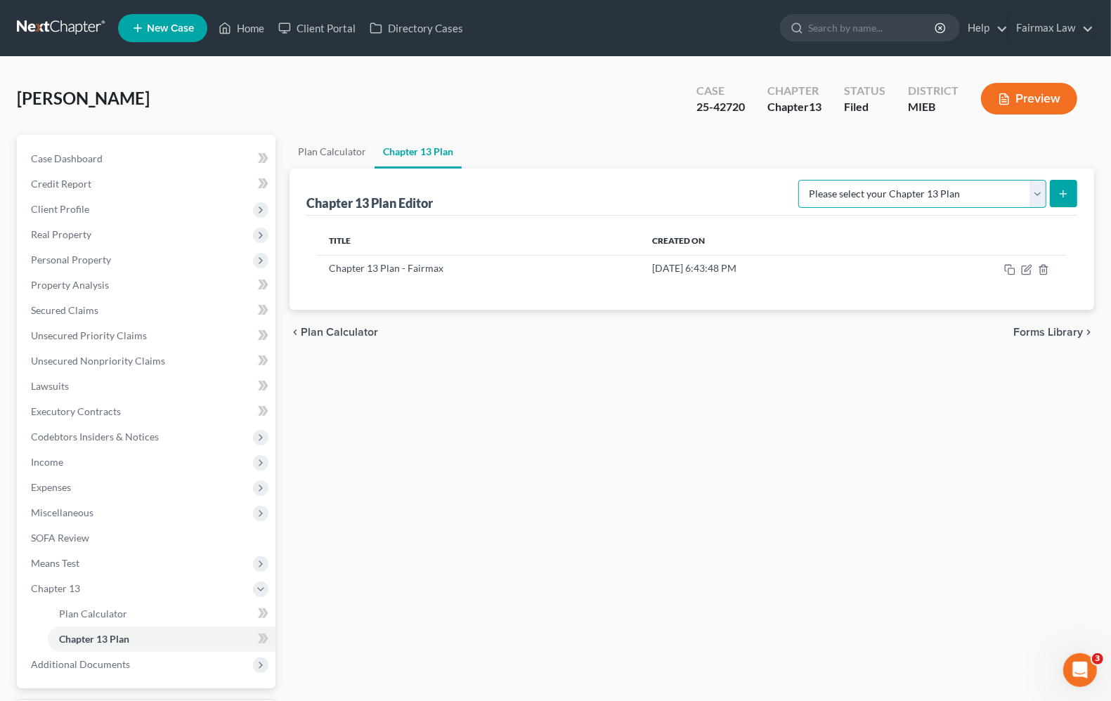
click at [1037, 194] on select "Please select your Chapter 13 Plan Chapter 13 Plan - Fairmax Eastern District o…" at bounding box center [922, 194] width 248 height 28
select select "0"
click at [805, 180] on select "Please select your Chapter 13 Plan Chapter 13 Plan - Fairmax Eastern District o…" at bounding box center [922, 194] width 248 height 28
click at [1072, 194] on button "submit" at bounding box center [1063, 193] width 27 height 27
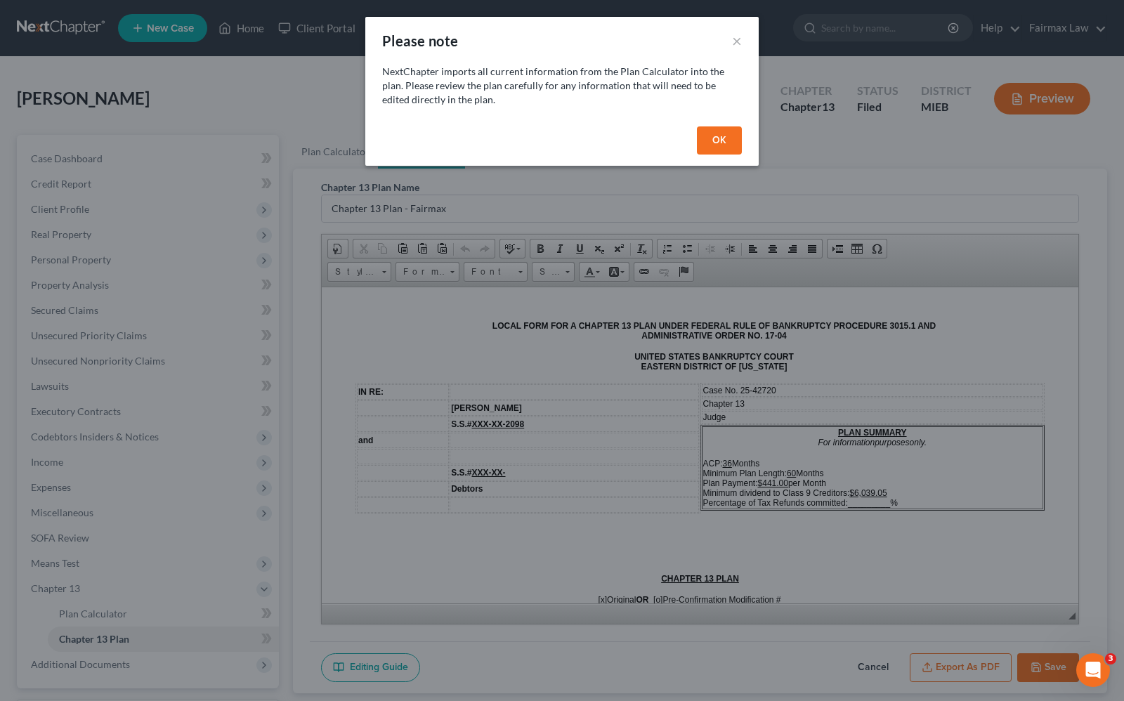
click at [732, 145] on button "OK" at bounding box center [719, 141] width 45 height 28
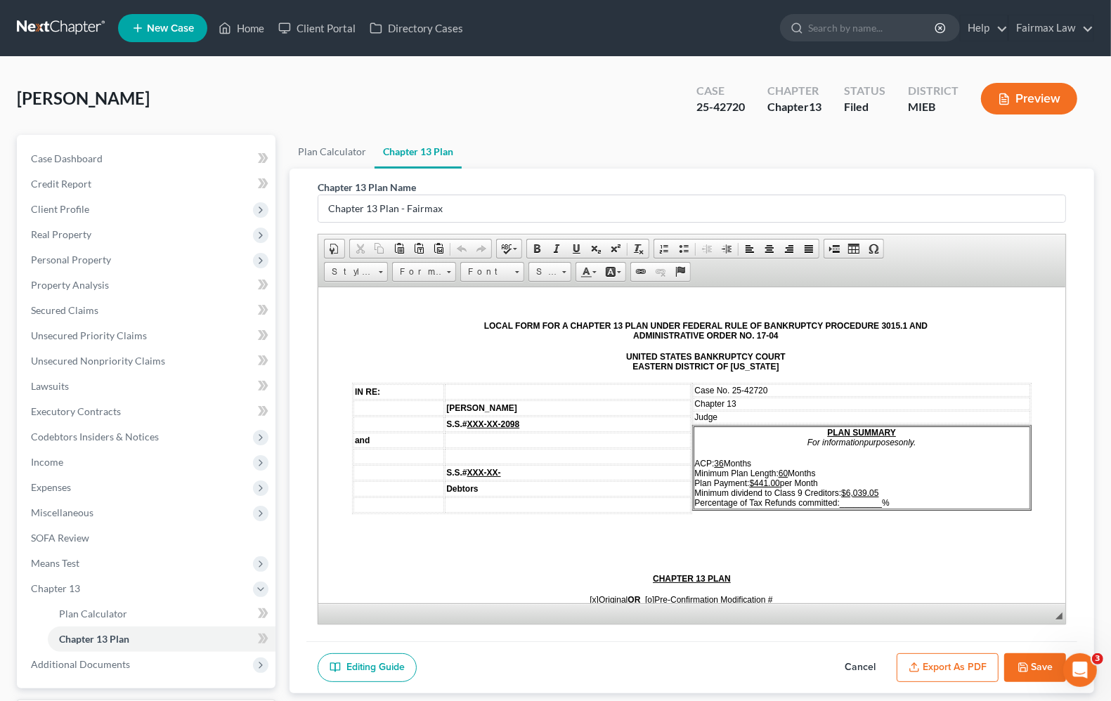
click at [858, 488] on u "$6,039.05" at bounding box center [859, 493] width 37 height 10
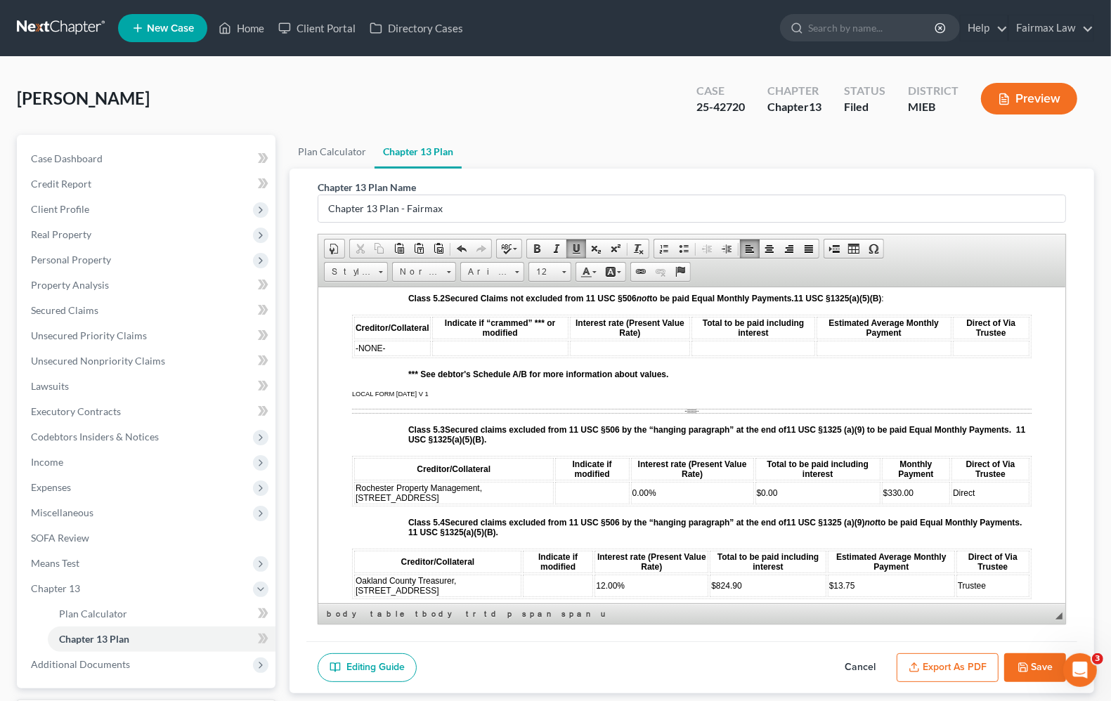
scroll to position [2460, 0]
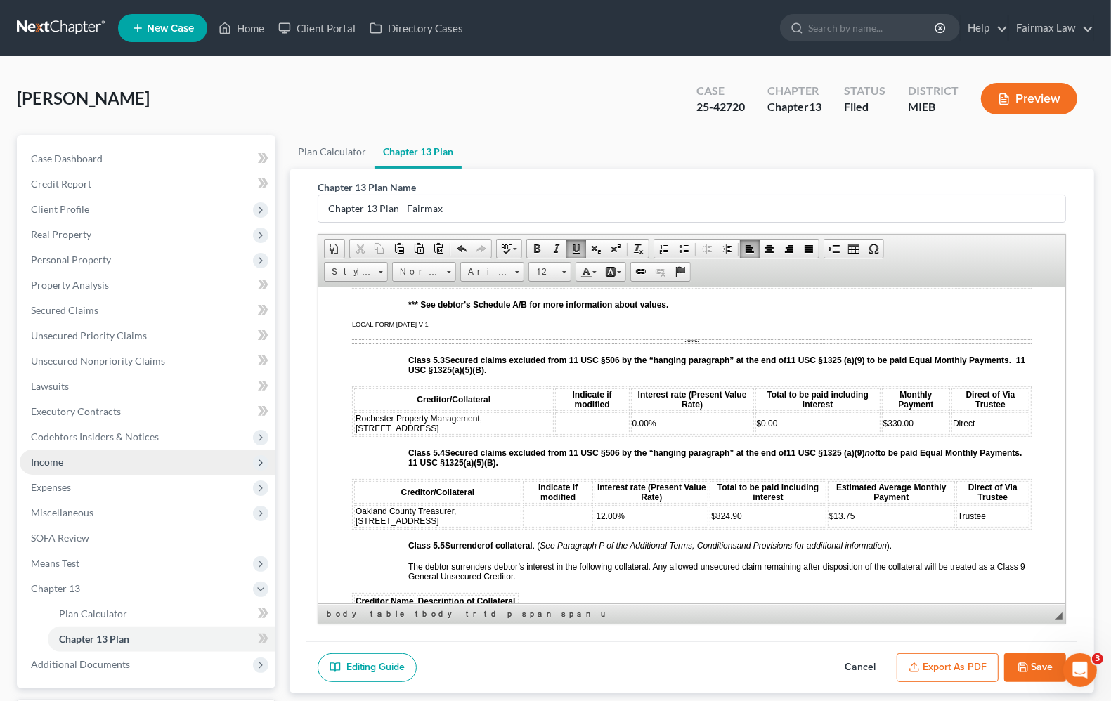
click at [51, 459] on span "Income" at bounding box center [47, 462] width 32 height 12
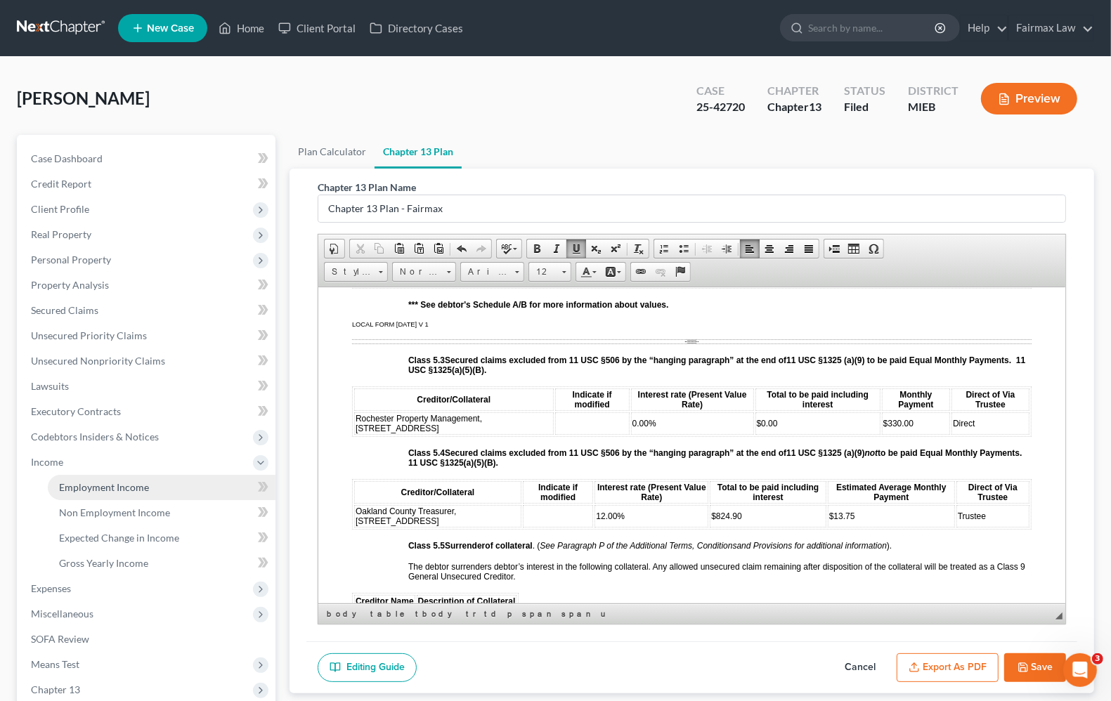
click at [67, 485] on span "Employment Income" at bounding box center [104, 487] width 90 height 12
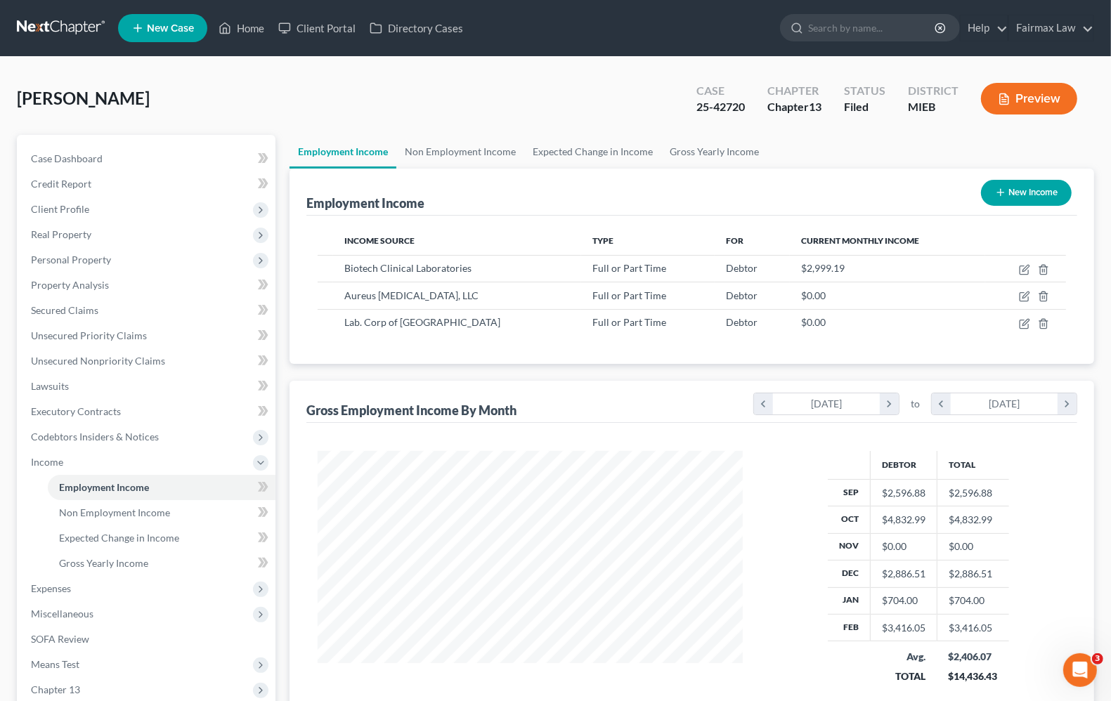
scroll to position [253, 452]
click at [96, 513] on span "Non Employment Income" at bounding box center [114, 513] width 111 height 12
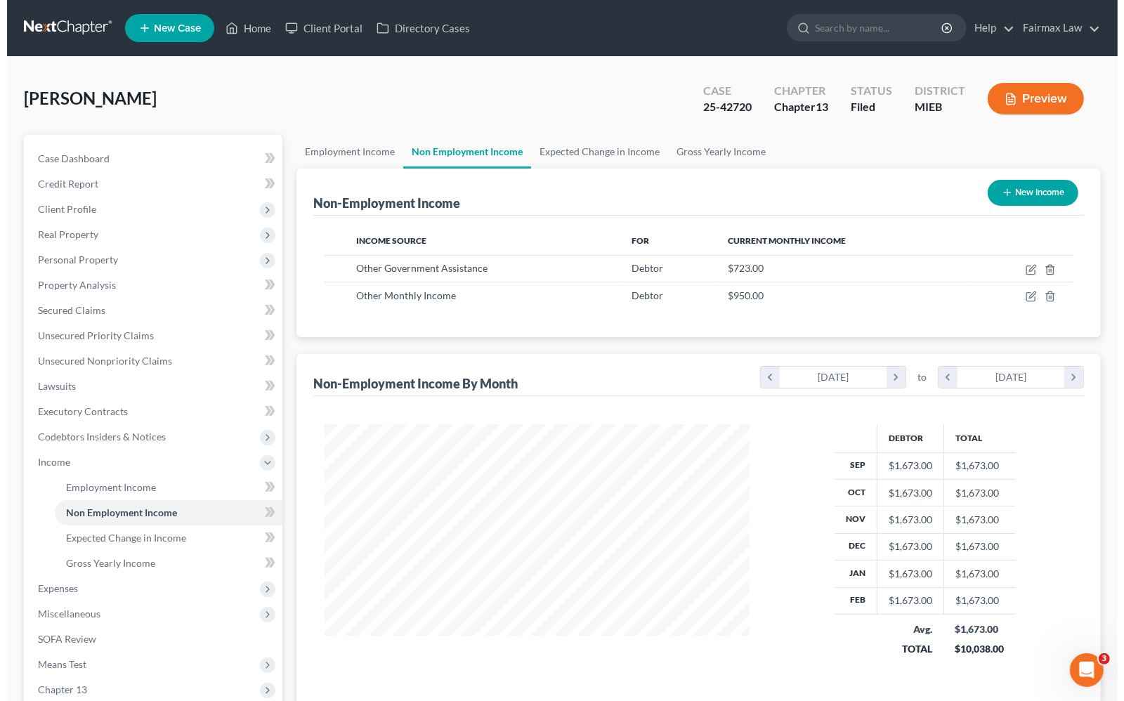
scroll to position [253, 452]
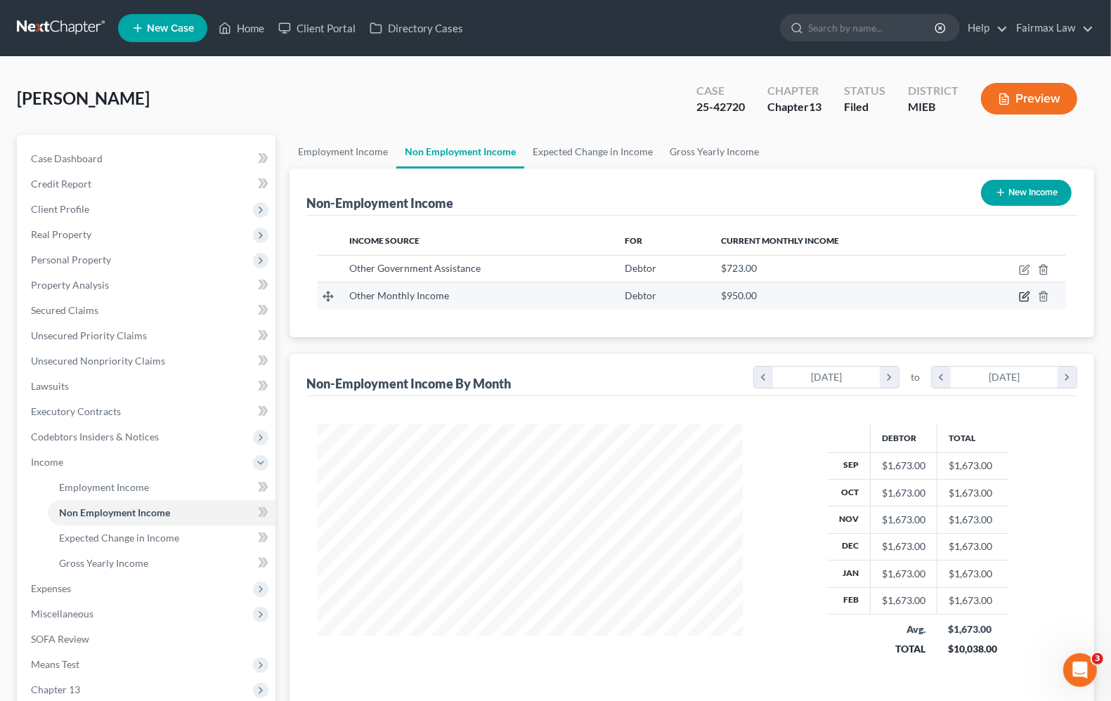
click at [1024, 299] on icon "button" at bounding box center [1024, 296] width 11 height 11
select select "13"
select select "0"
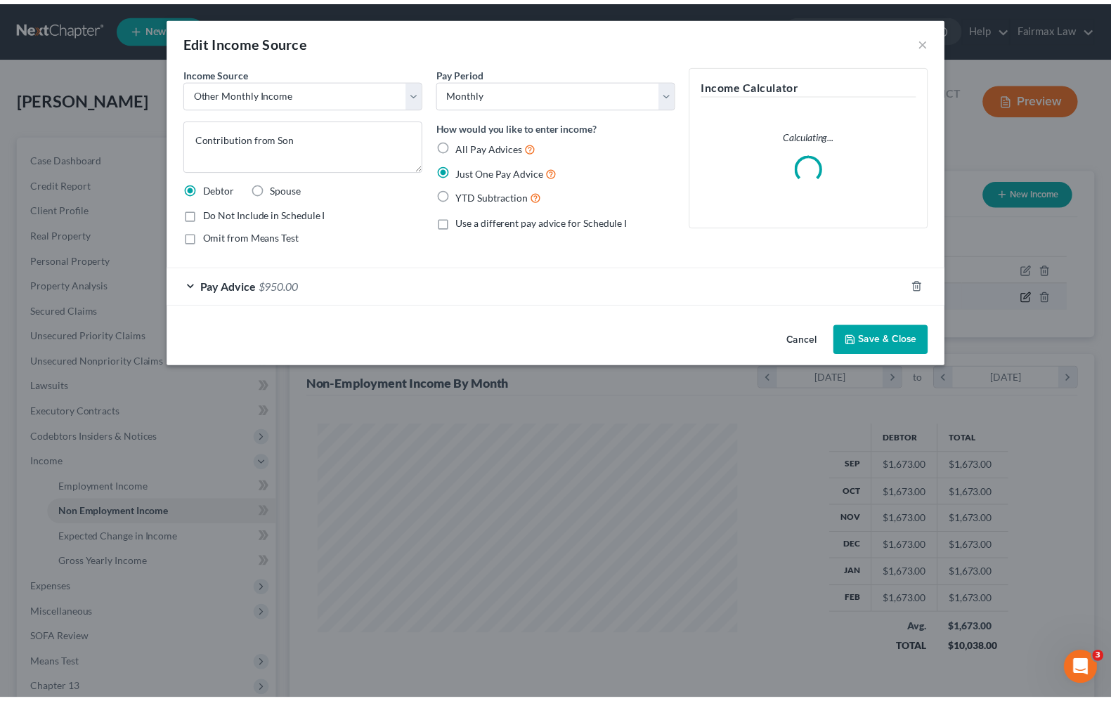
scroll to position [253, 458]
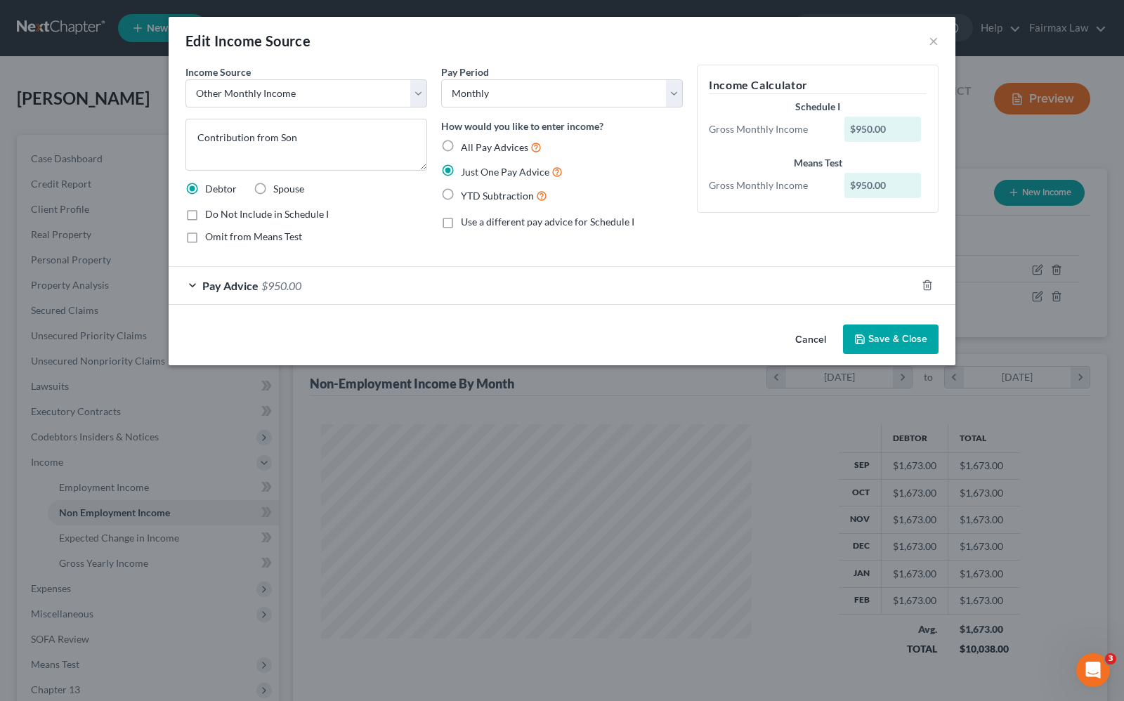
drag, startPoint x: 188, startPoint y: 215, endPoint x: 193, endPoint y: 240, distance: 25.1
click at [205, 216] on label "Do Not Include in Schedule I" at bounding box center [267, 214] width 124 height 14
click at [211, 216] on input "Do Not Include in Schedule I" at bounding box center [215, 211] width 9 height 9
checkbox input "true"
click at [205, 241] on label "Omit from Means Test" at bounding box center [253, 237] width 97 height 14
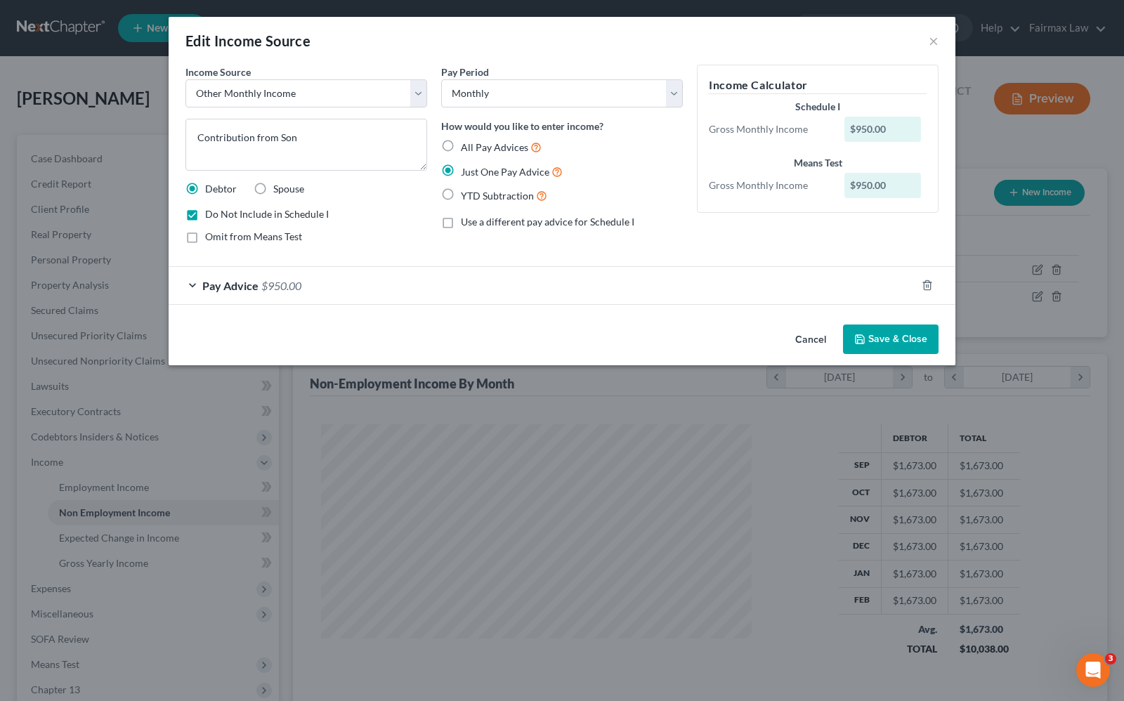
click at [211, 239] on input "Omit from Means Test" at bounding box center [215, 234] width 9 height 9
checkbox input "true"
click at [406, 148] on textarea "Contribution from Son" at bounding box center [307, 145] width 242 height 52
type textarea "Contribution from Son"
click at [881, 349] on button "Save & Close" at bounding box center [891, 340] width 96 height 30
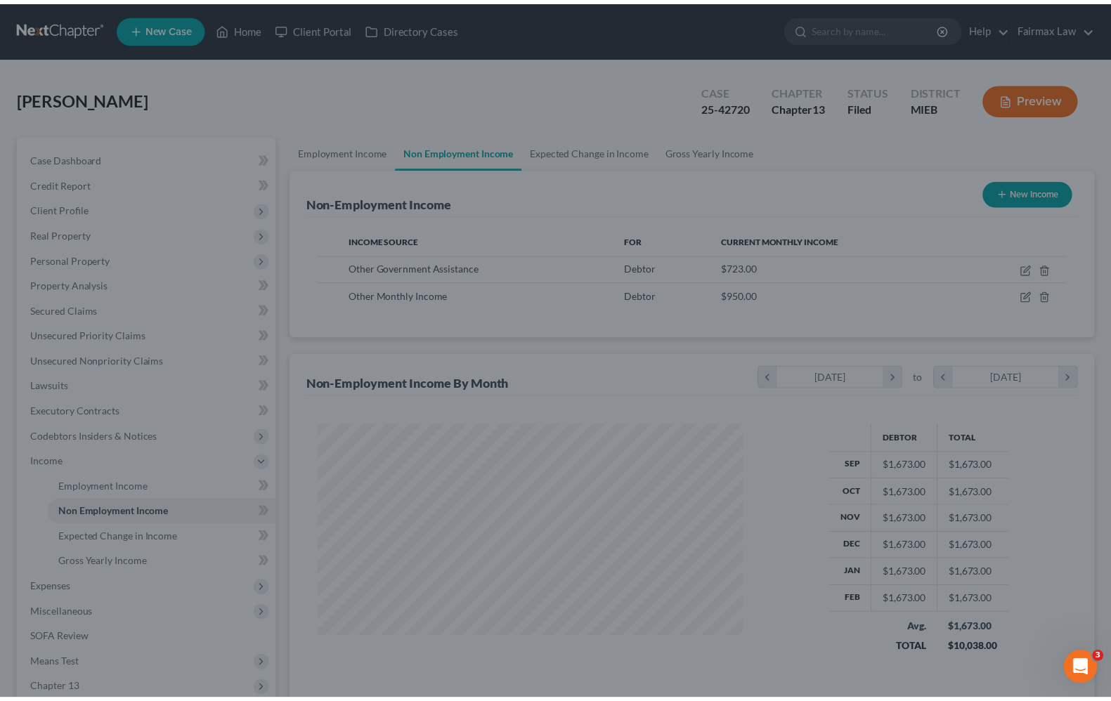
scroll to position [702543, 702343]
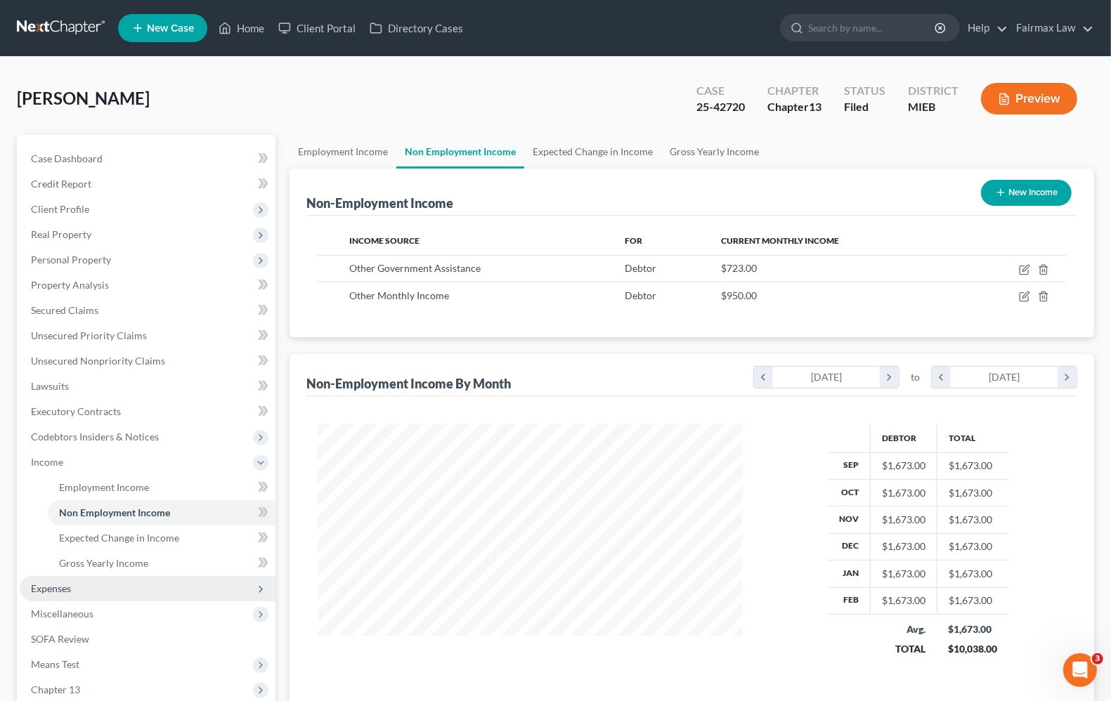
click at [77, 588] on span "Expenses" at bounding box center [148, 588] width 256 height 25
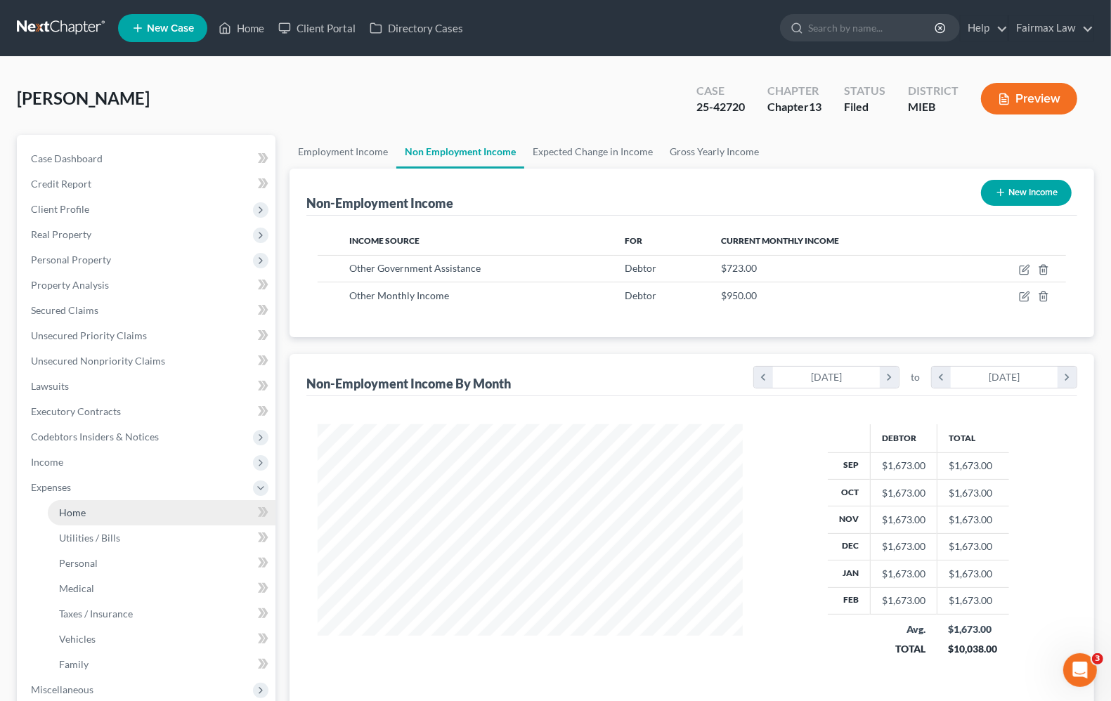
click at [62, 517] on span "Home" at bounding box center [72, 513] width 27 height 12
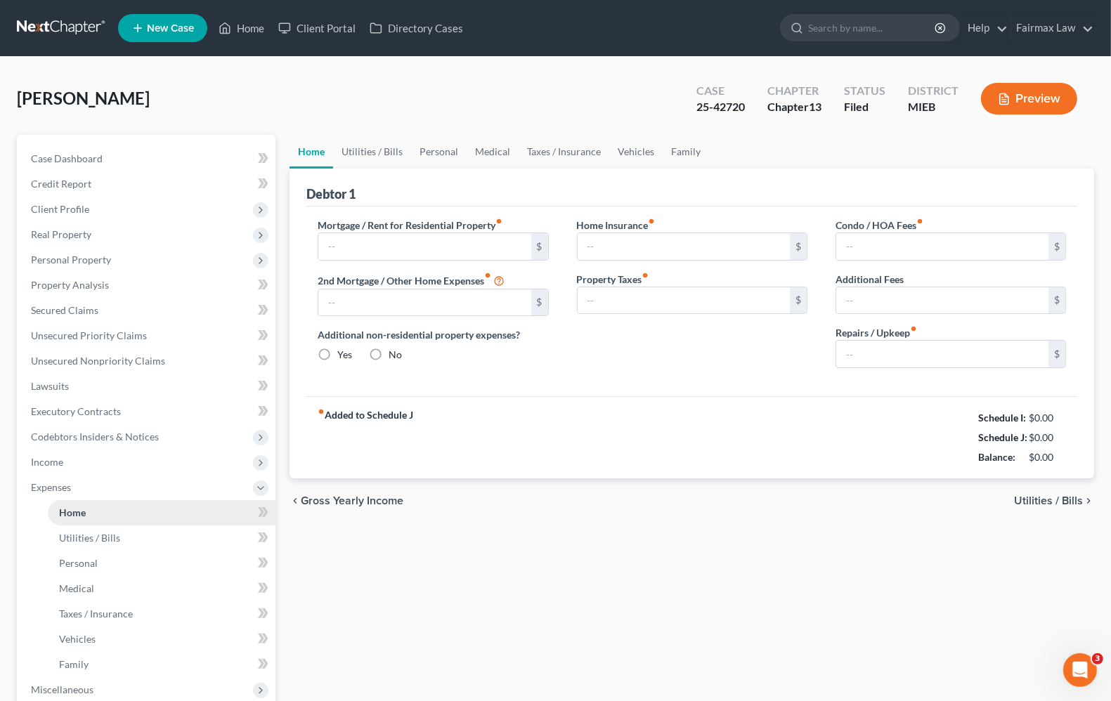
type input "0.00"
radio input "true"
type input "17.00"
type input "58.33"
type input "330.00"
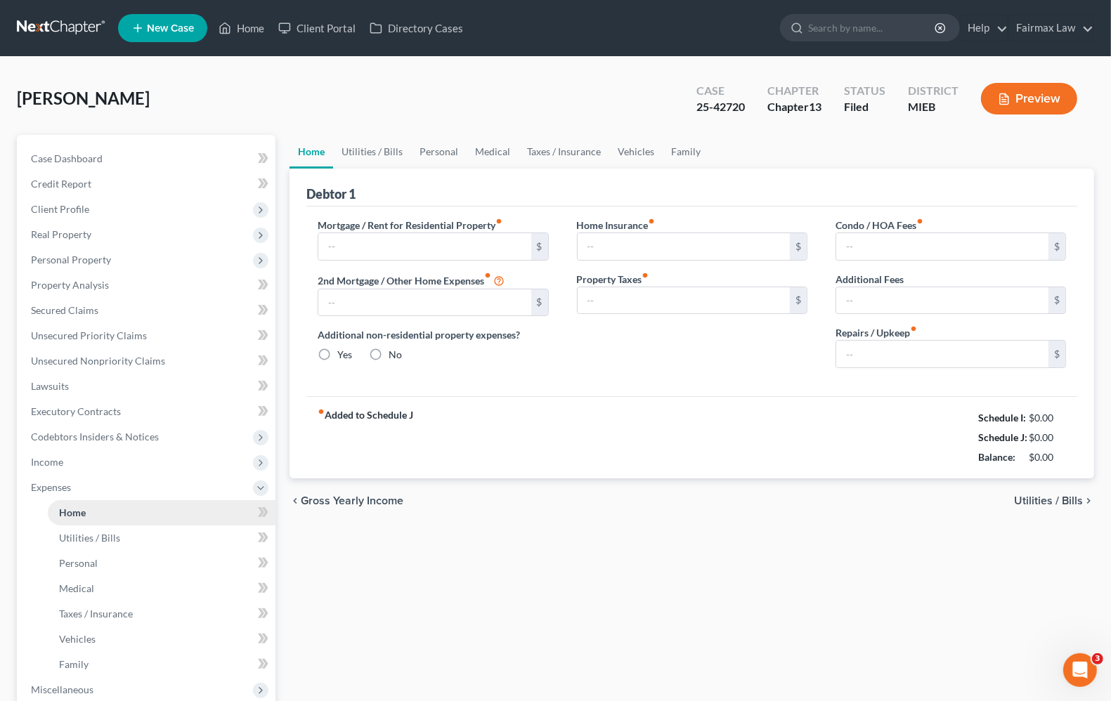
type input "0.00"
click at [1037, 502] on span "Utilities / Bills" at bounding box center [1048, 500] width 69 height 11
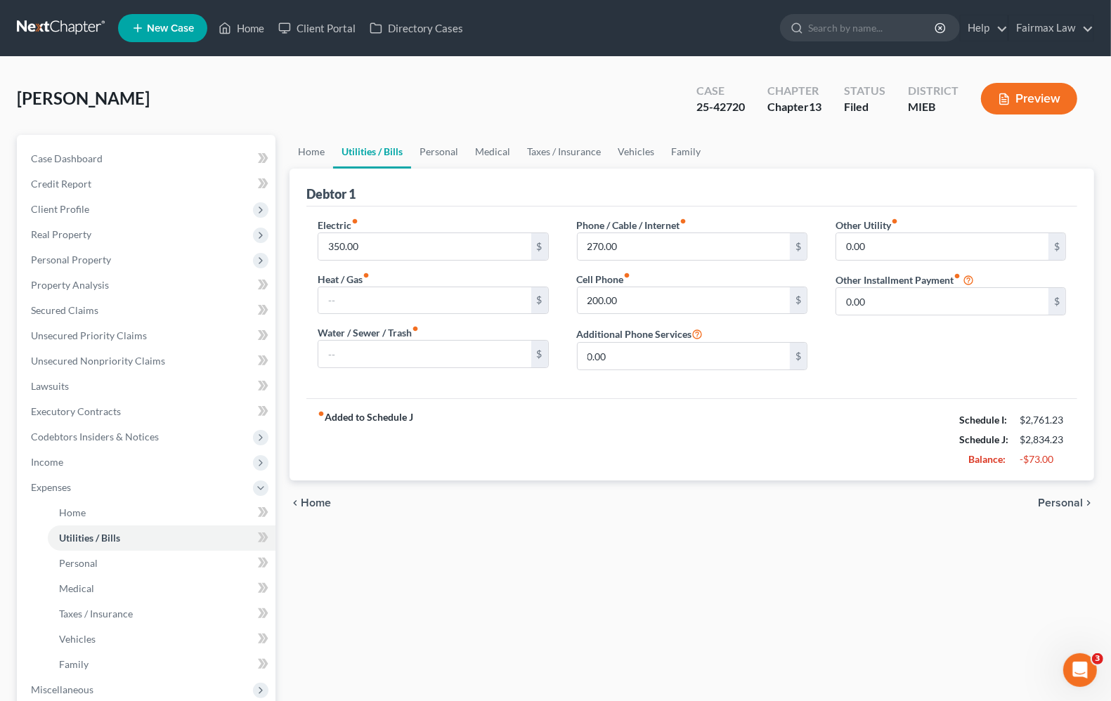
click at [1074, 500] on span "Personal" at bounding box center [1060, 503] width 45 height 11
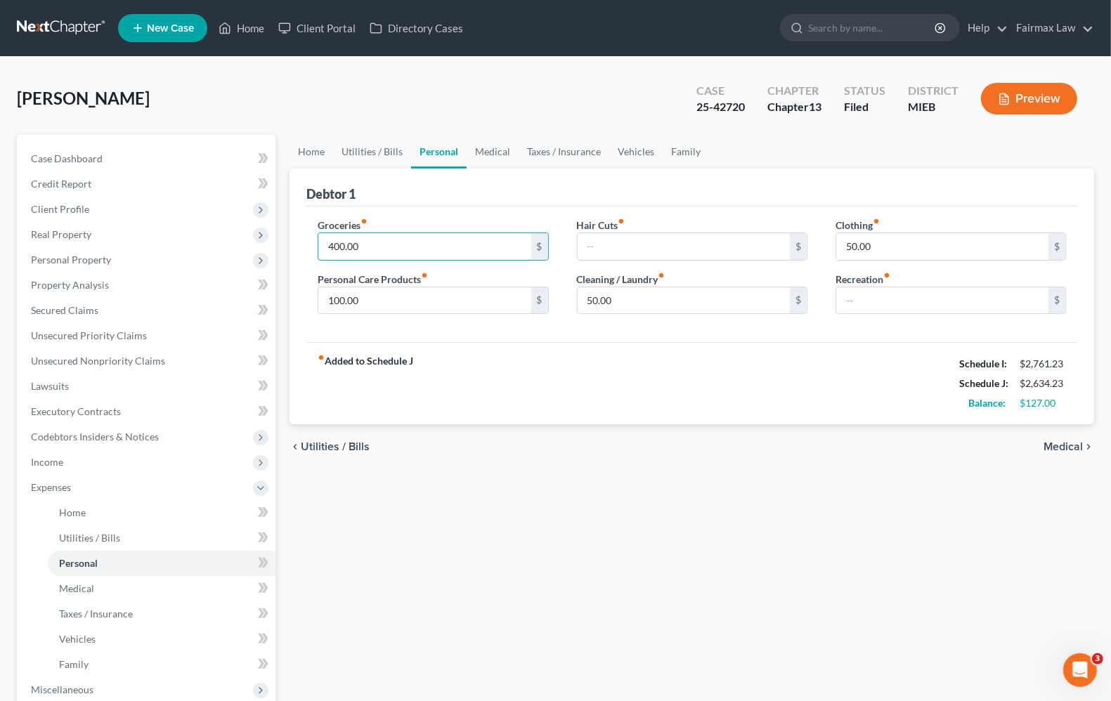
type input "400.00"
type input "50.00"
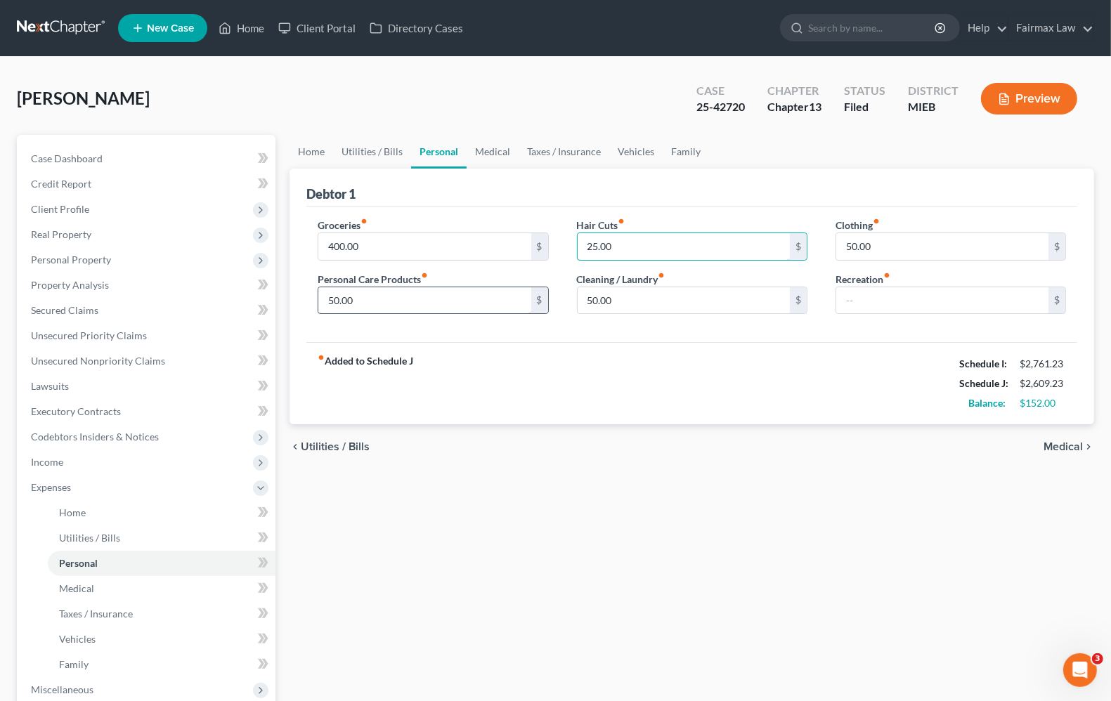
type input "25.00"
click at [1056, 451] on span "Medical" at bounding box center [1063, 446] width 39 height 11
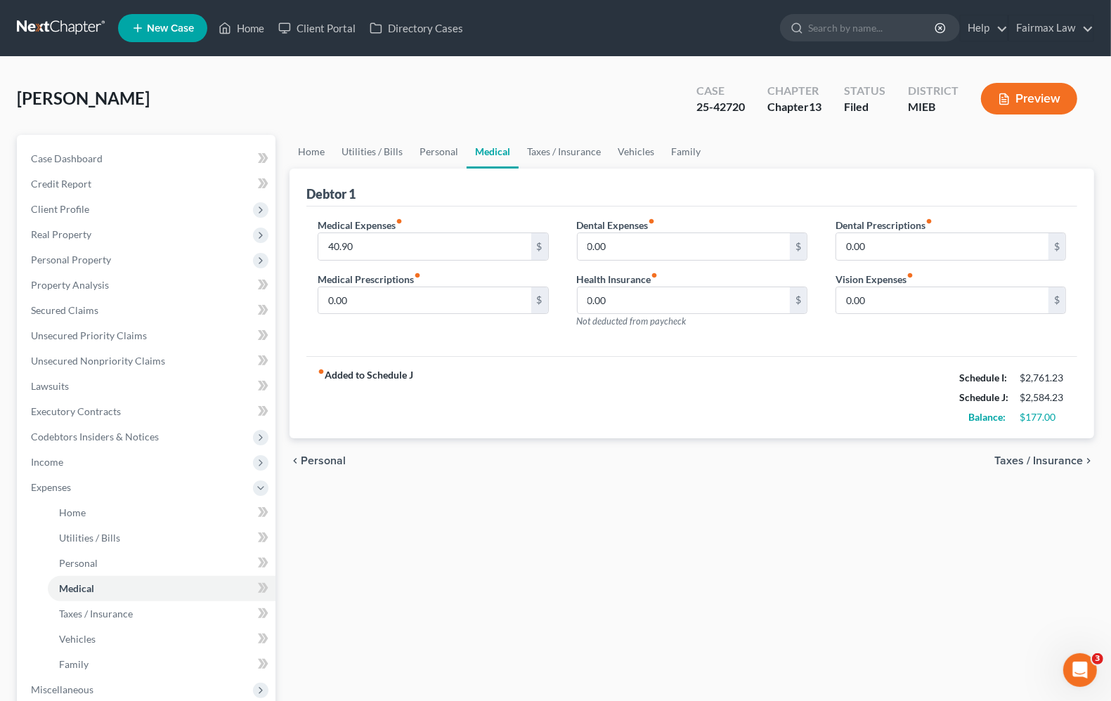
click at [1049, 458] on span "Taxes / Insurance" at bounding box center [1038, 460] width 89 height 11
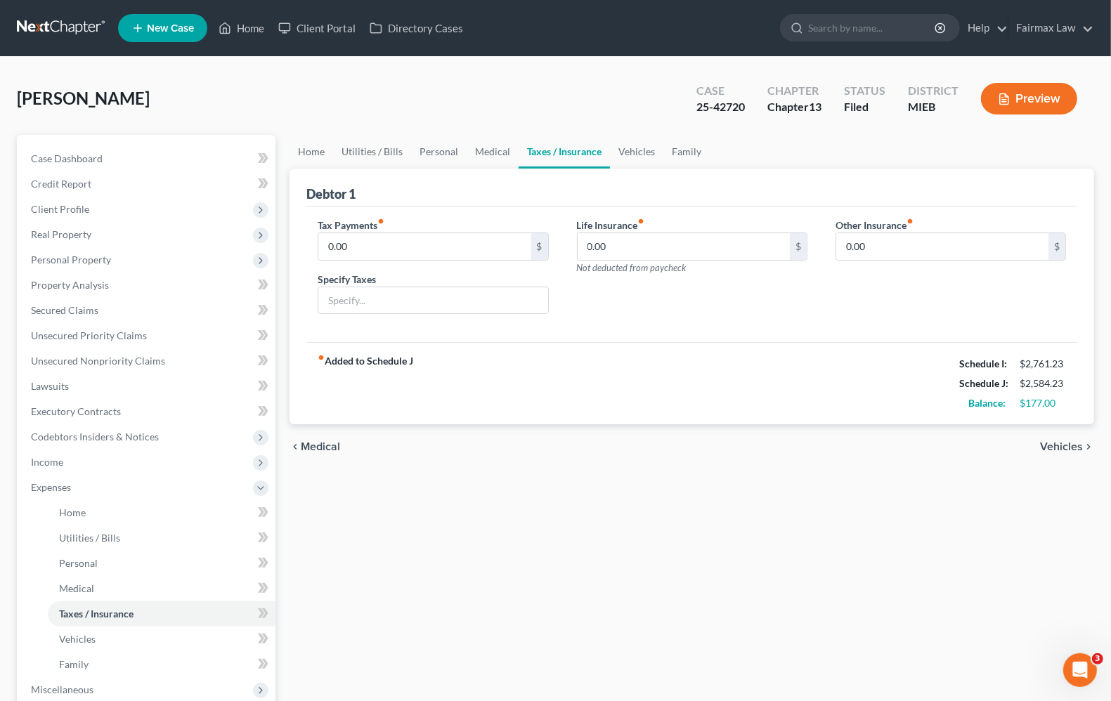
click at [1054, 441] on span "Vehicles" at bounding box center [1061, 446] width 43 height 11
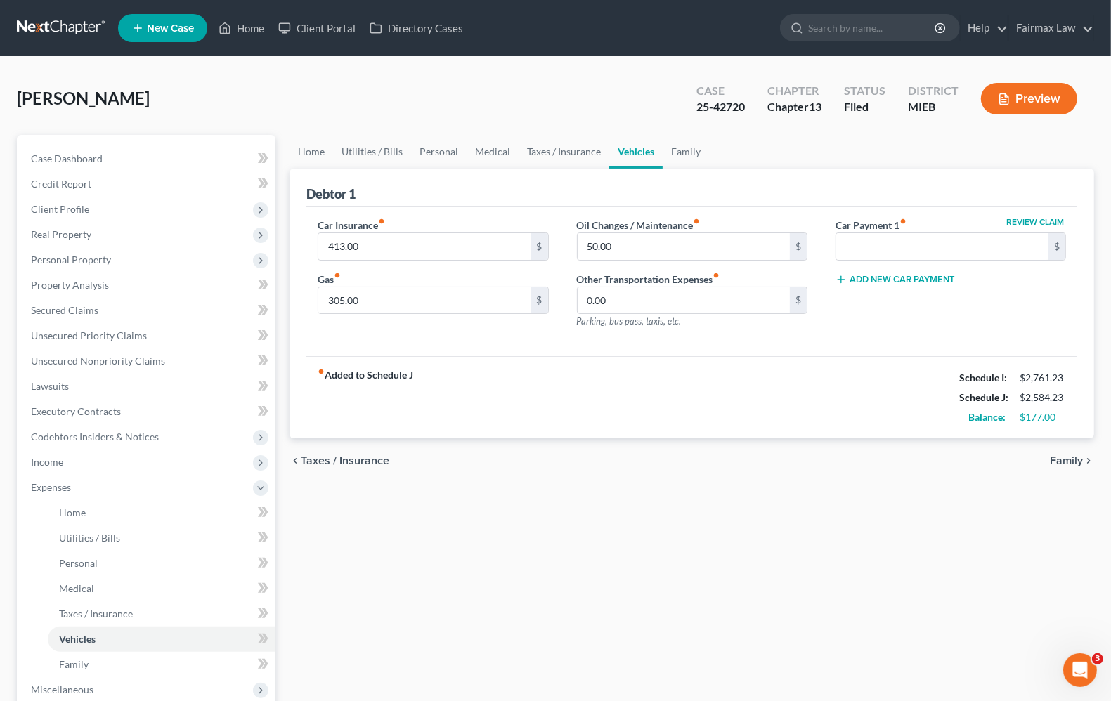
click at [1060, 455] on span "Family" at bounding box center [1066, 460] width 33 height 11
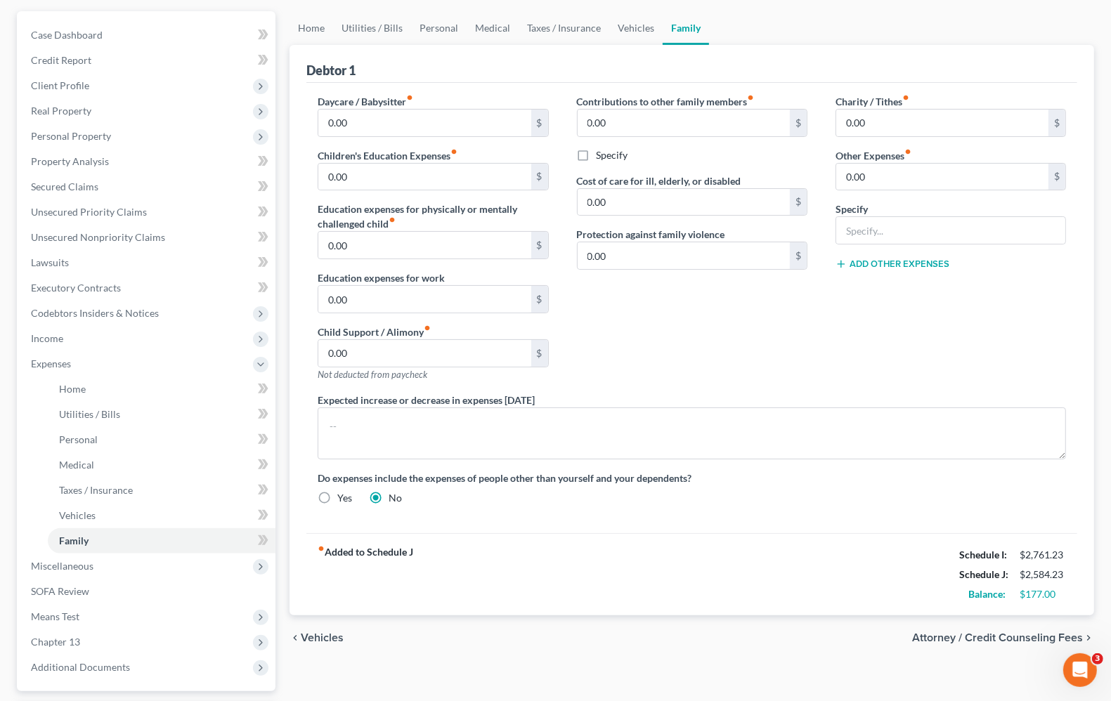
scroll to position [247, 0]
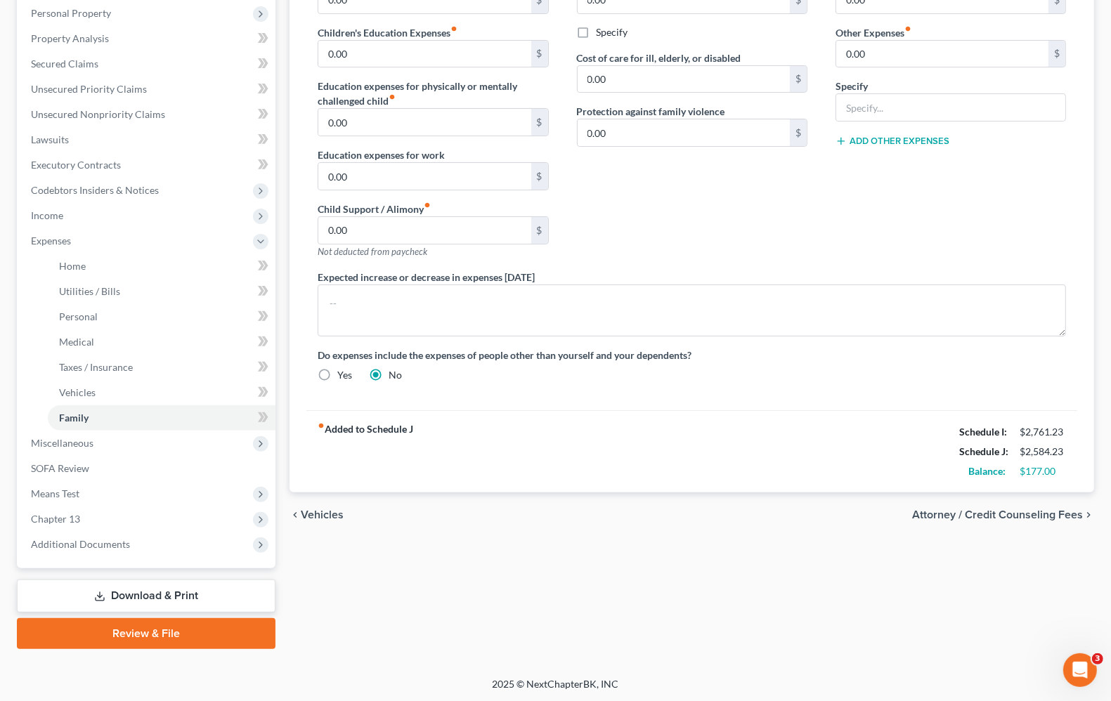
click at [313, 517] on span "Vehicles" at bounding box center [322, 515] width 43 height 11
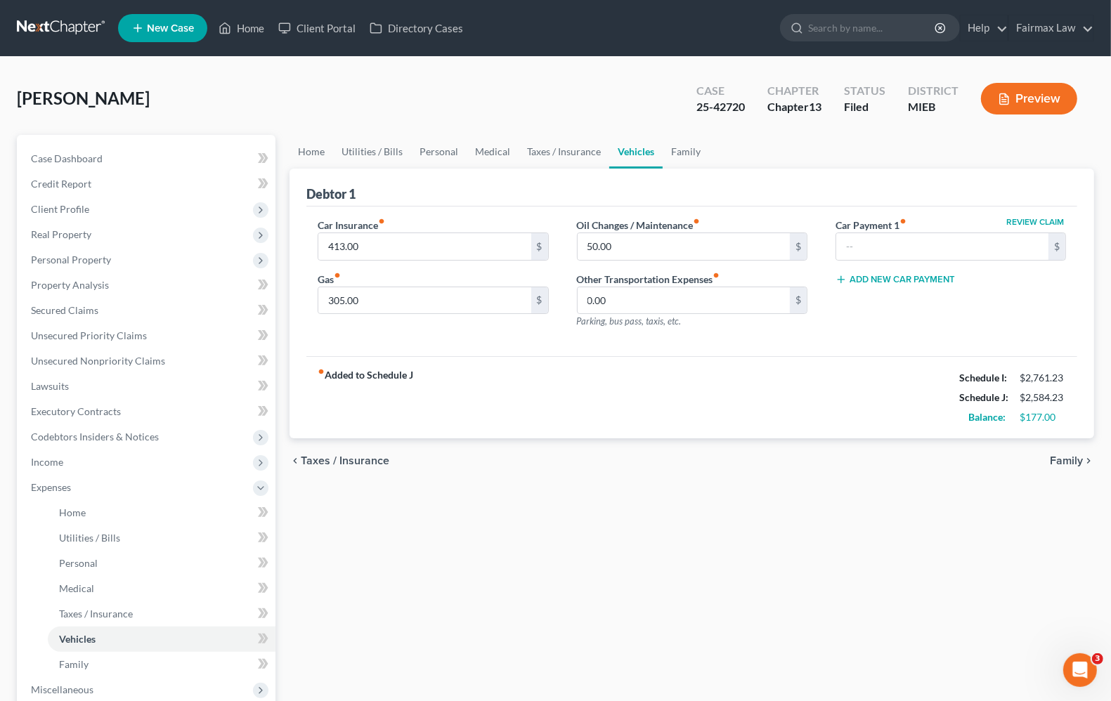
click at [331, 460] on span "Taxes / Insurance" at bounding box center [345, 460] width 89 height 11
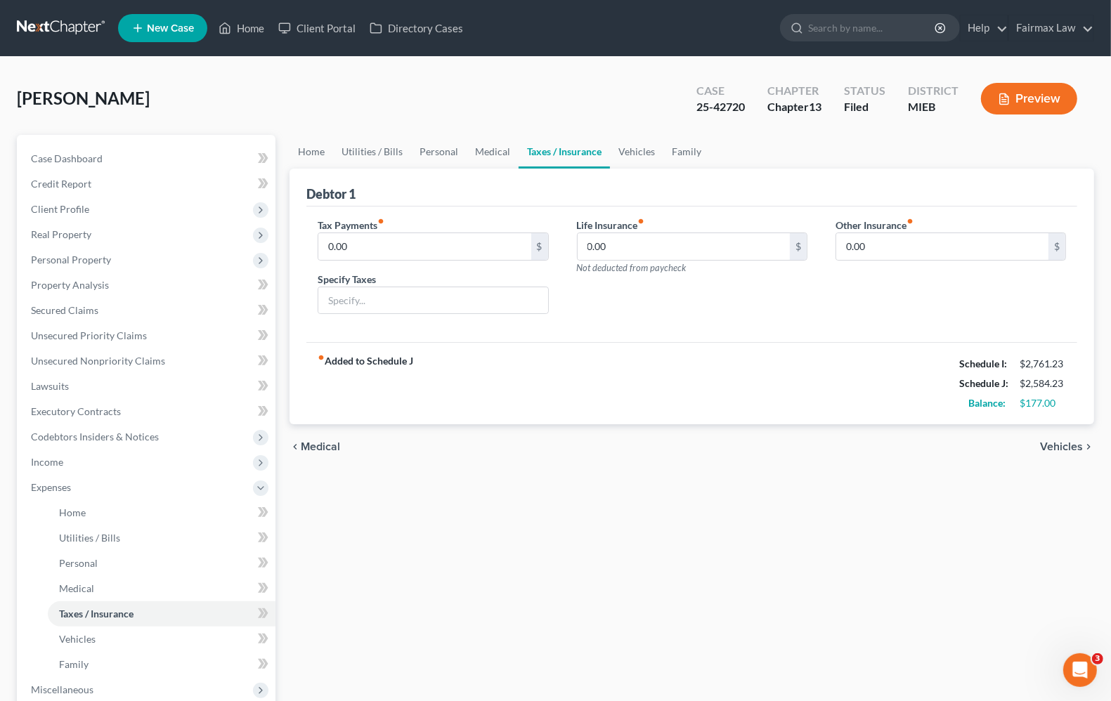
click at [332, 448] on span "Medical" at bounding box center [320, 446] width 39 height 11
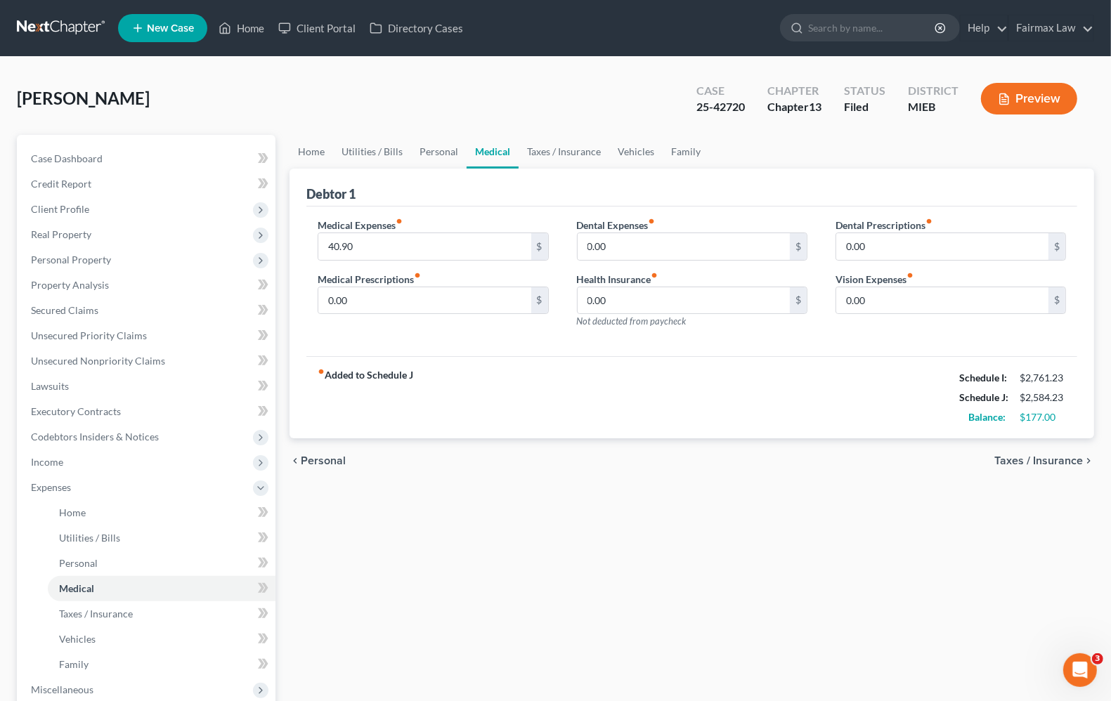
click at [318, 462] on span "Personal" at bounding box center [323, 460] width 45 height 11
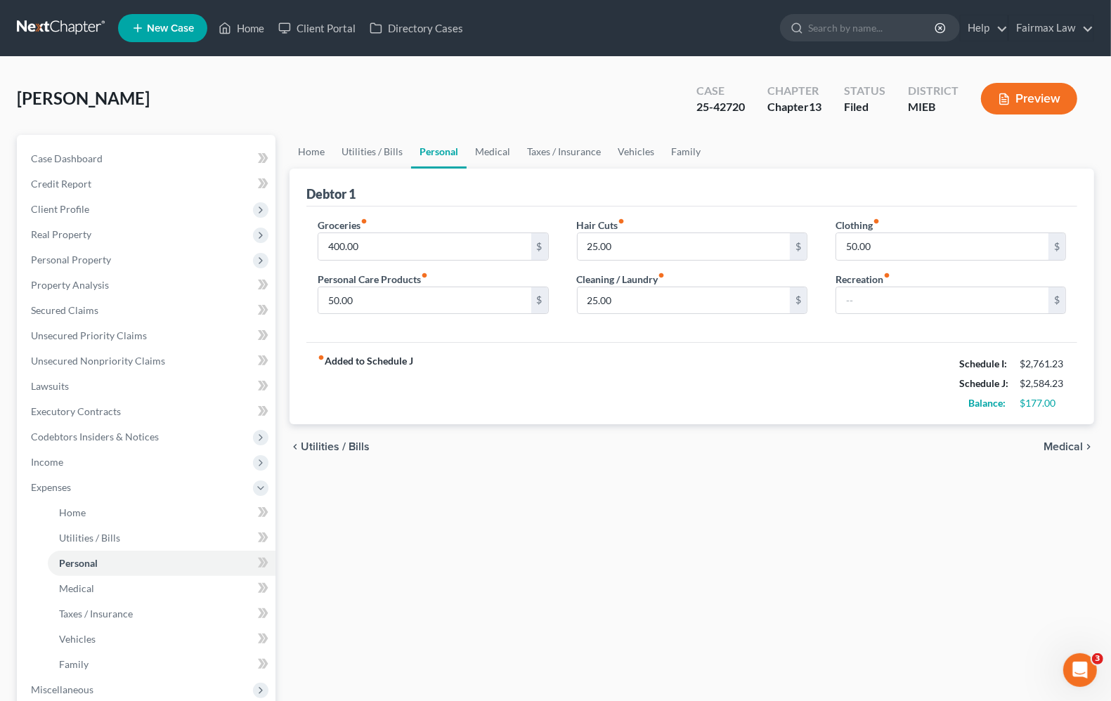
click at [324, 452] on span "Utilities / Bills" at bounding box center [335, 446] width 69 height 11
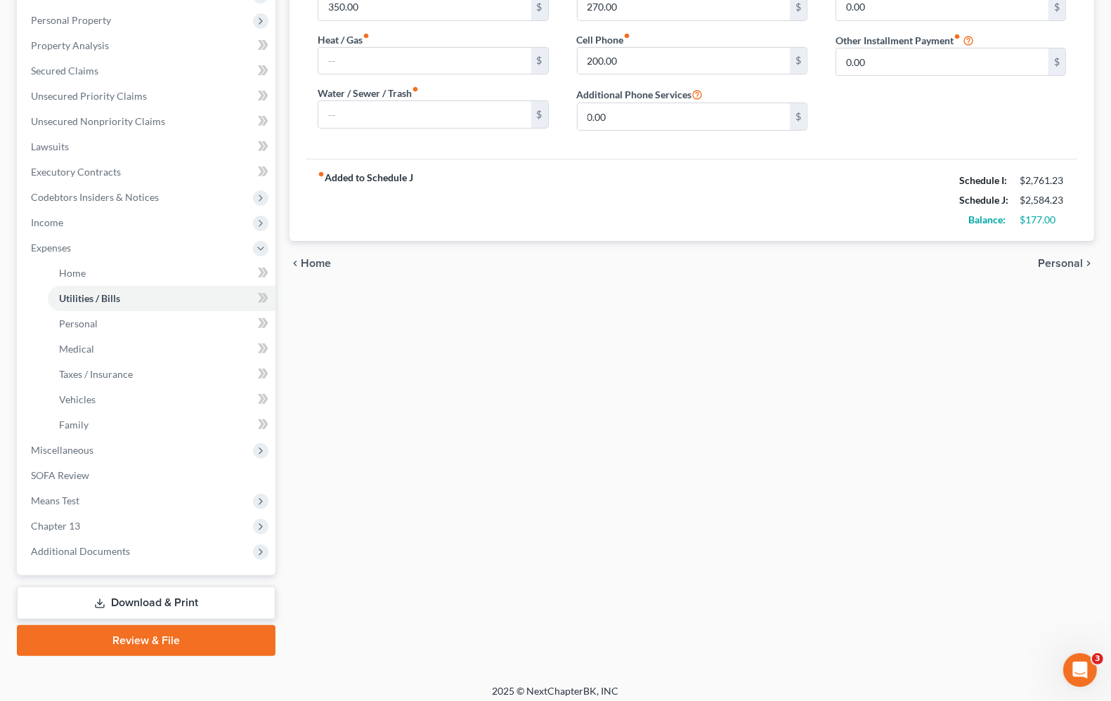
scroll to position [247, 0]
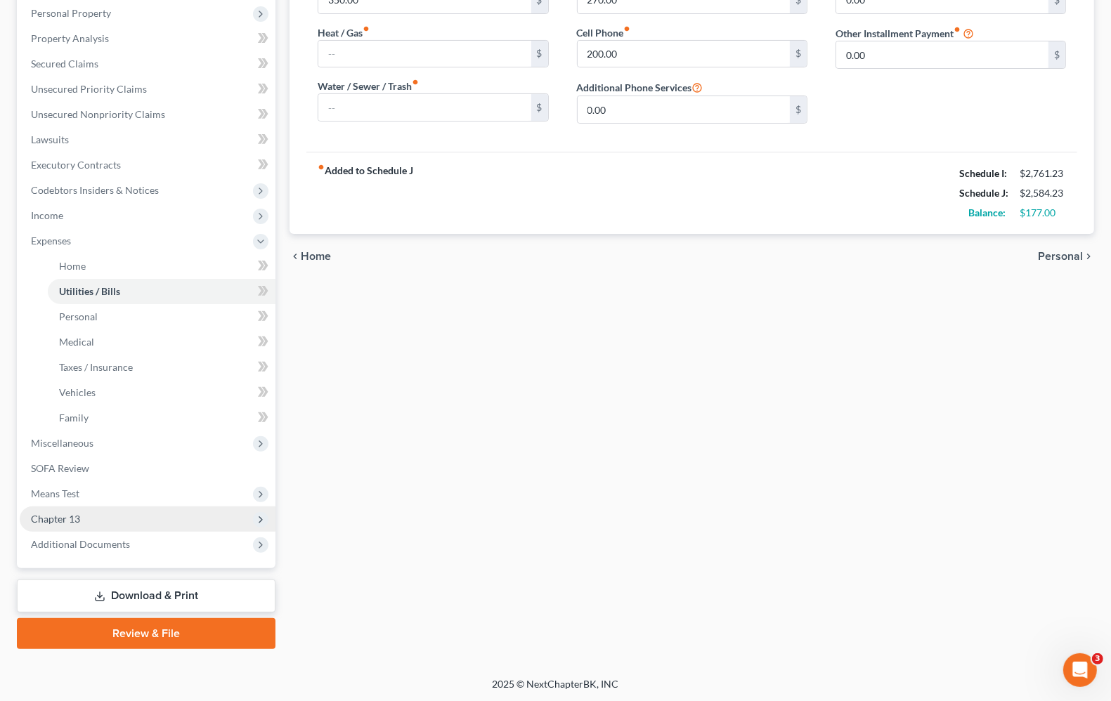
click at [89, 521] on span "Chapter 13" at bounding box center [148, 519] width 256 height 25
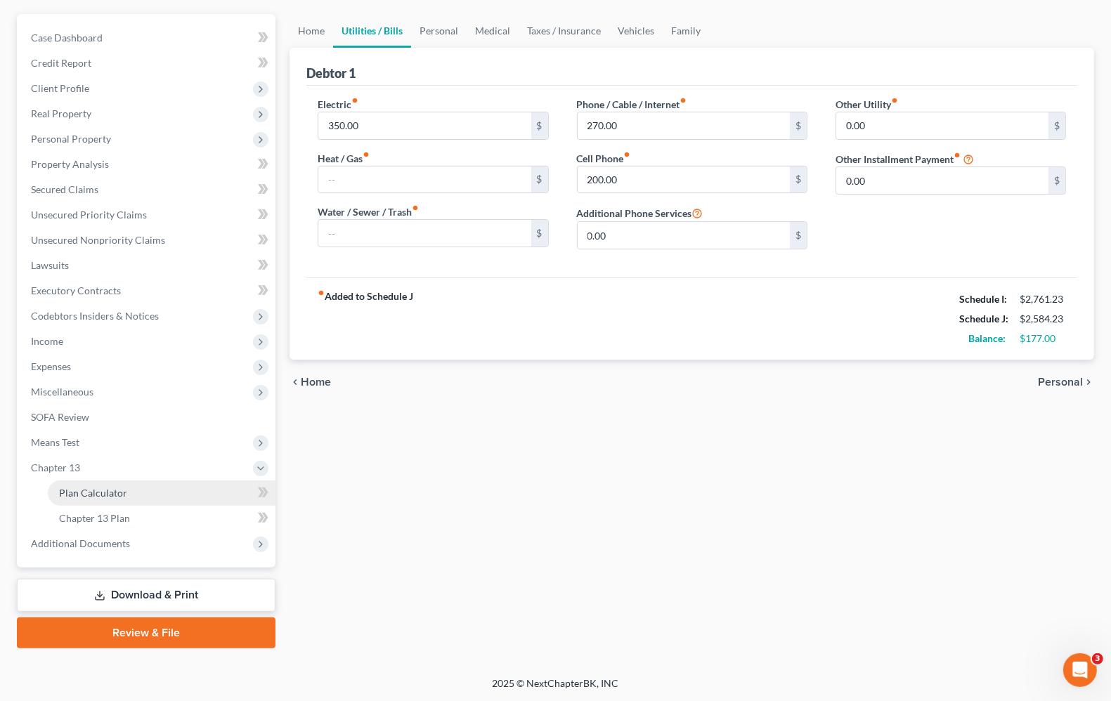
scroll to position [120, 0]
click at [95, 495] on span "Plan Calculator" at bounding box center [93, 494] width 68 height 12
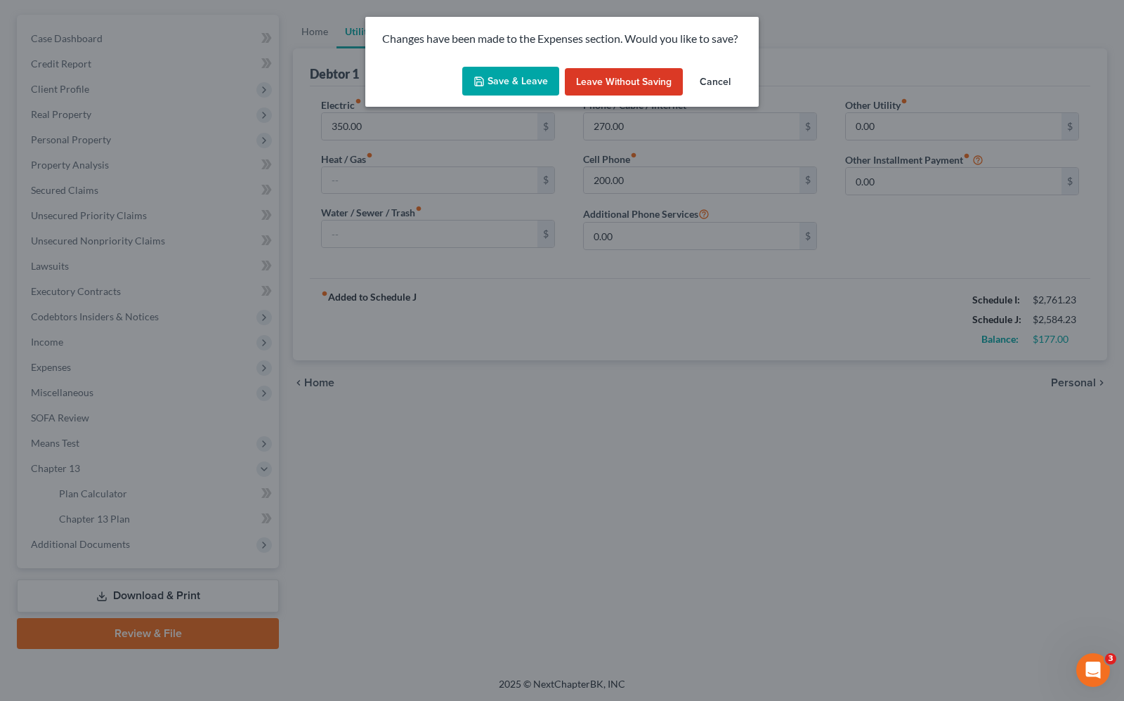
click at [503, 82] on button "Save & Leave" at bounding box center [510, 82] width 97 height 30
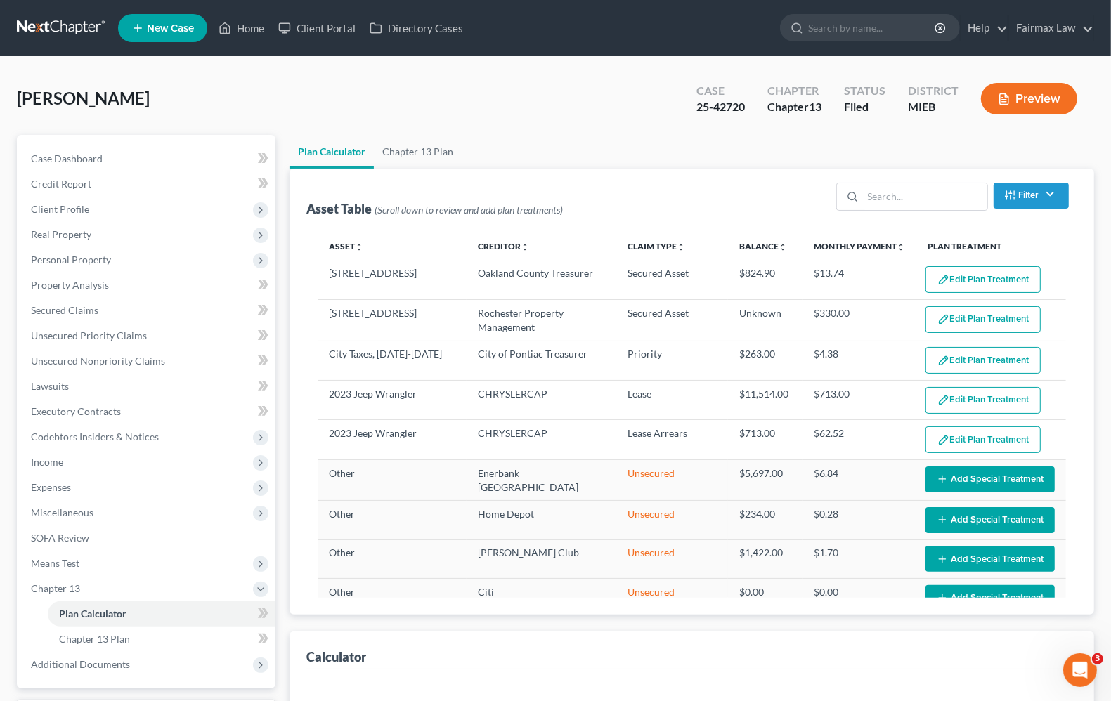
select select "59"
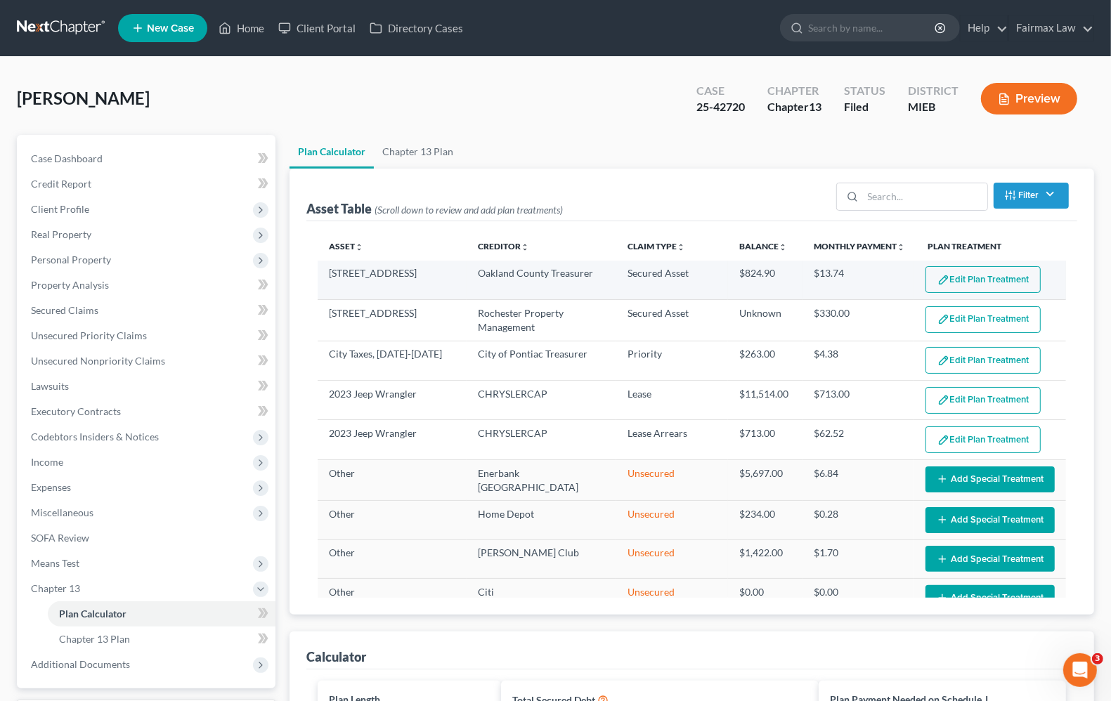
click at [993, 275] on button "Edit Plan Treatment" at bounding box center [983, 279] width 115 height 27
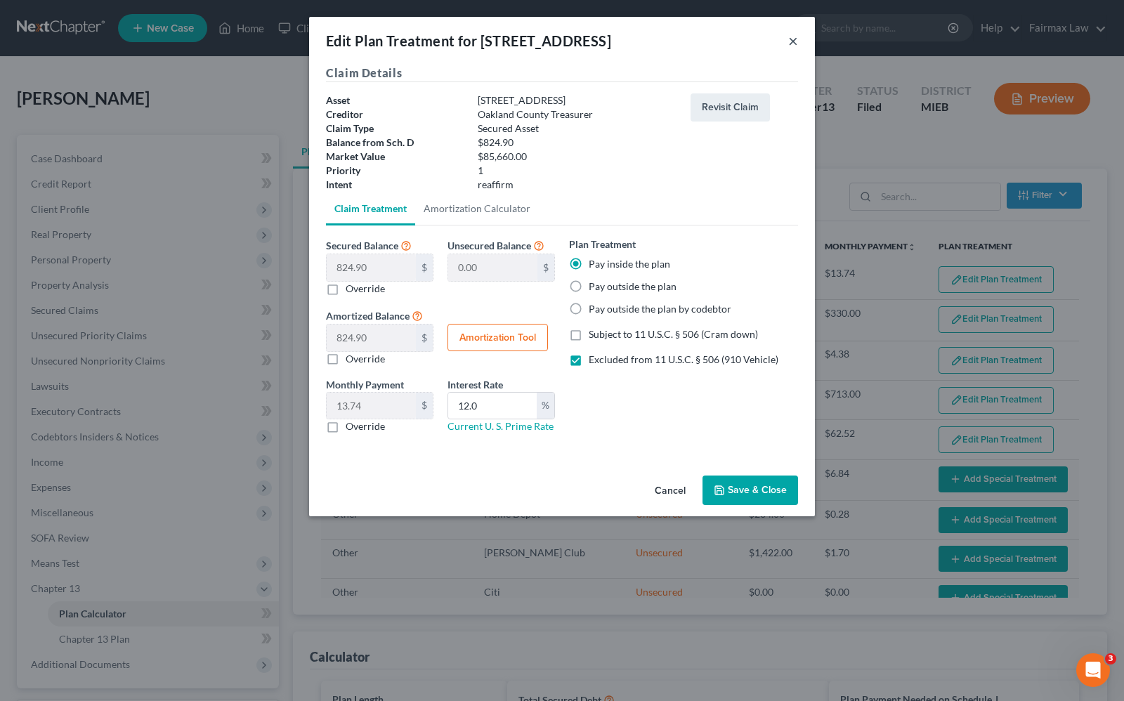
click at [791, 43] on button "×" at bounding box center [794, 40] width 10 height 17
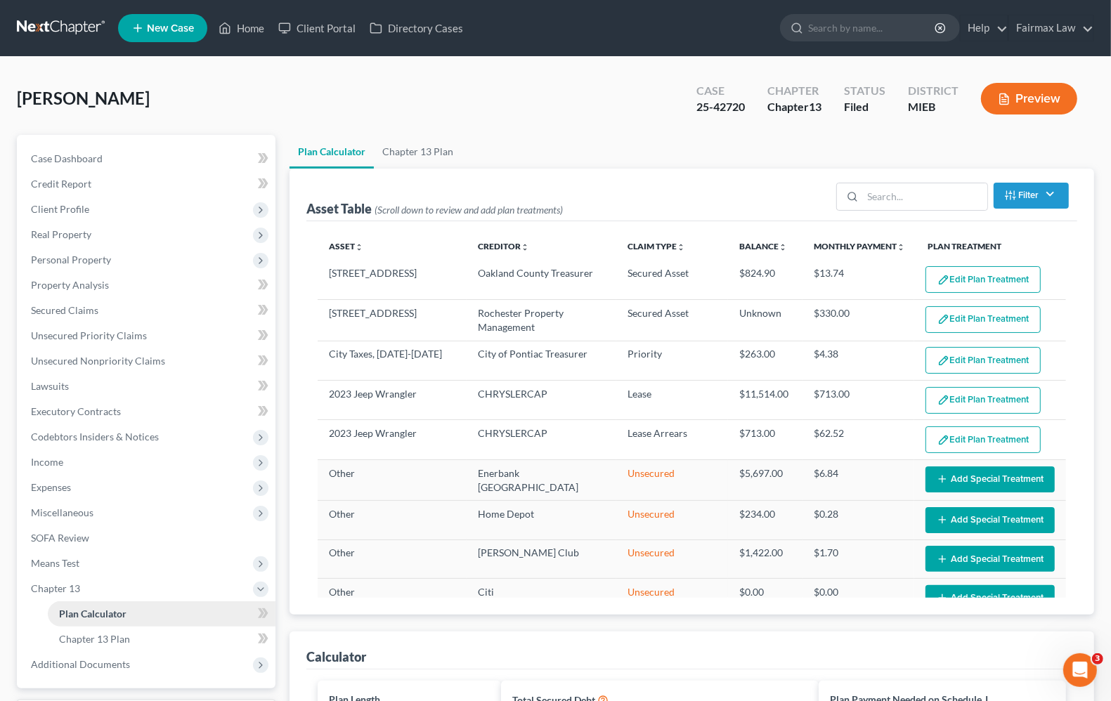
click at [121, 616] on span "Plan Calculator" at bounding box center [92, 614] width 67 height 12
click at [110, 640] on span "Chapter 13 Plan" at bounding box center [94, 639] width 71 height 12
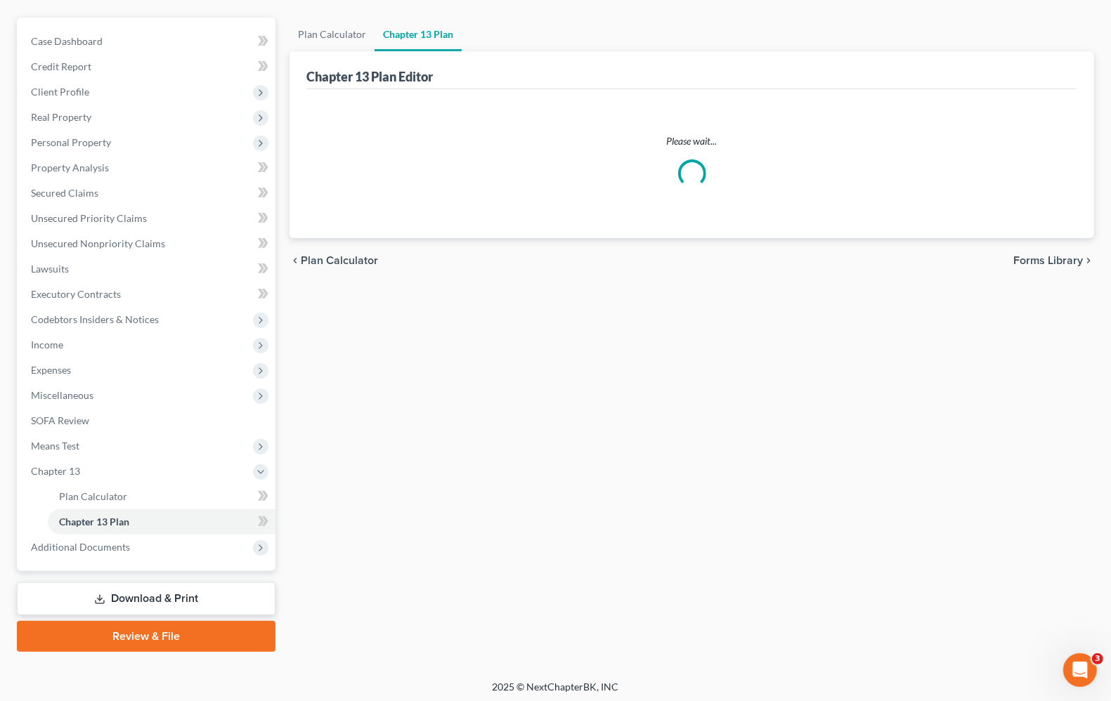
scroll to position [120, 0]
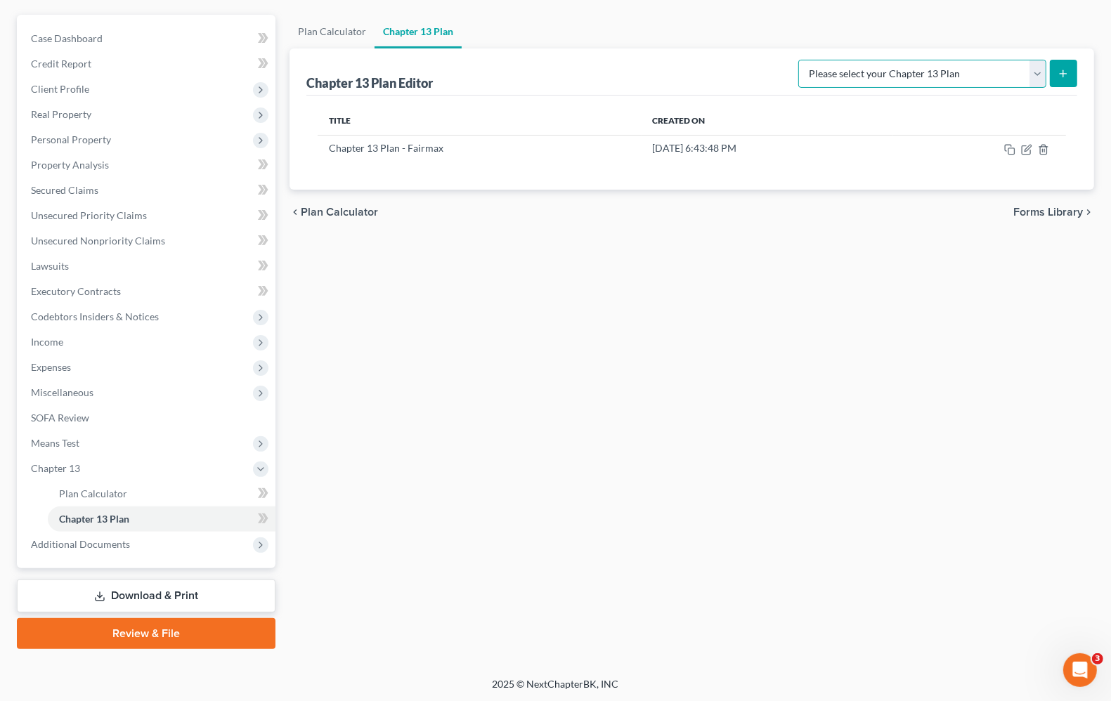
click at [942, 79] on select "Please select your Chapter 13 Plan Chapter 13 Plan - Fairmax Eastern District o…" at bounding box center [922, 74] width 248 height 28
click at [701, 397] on div "Plan Calculator Chapter 13 Plan Chapter 13 Plan Editor Please select your Chapt…" at bounding box center [692, 332] width 819 height 635
click at [63, 498] on link "Plan Calculator" at bounding box center [162, 493] width 228 height 25
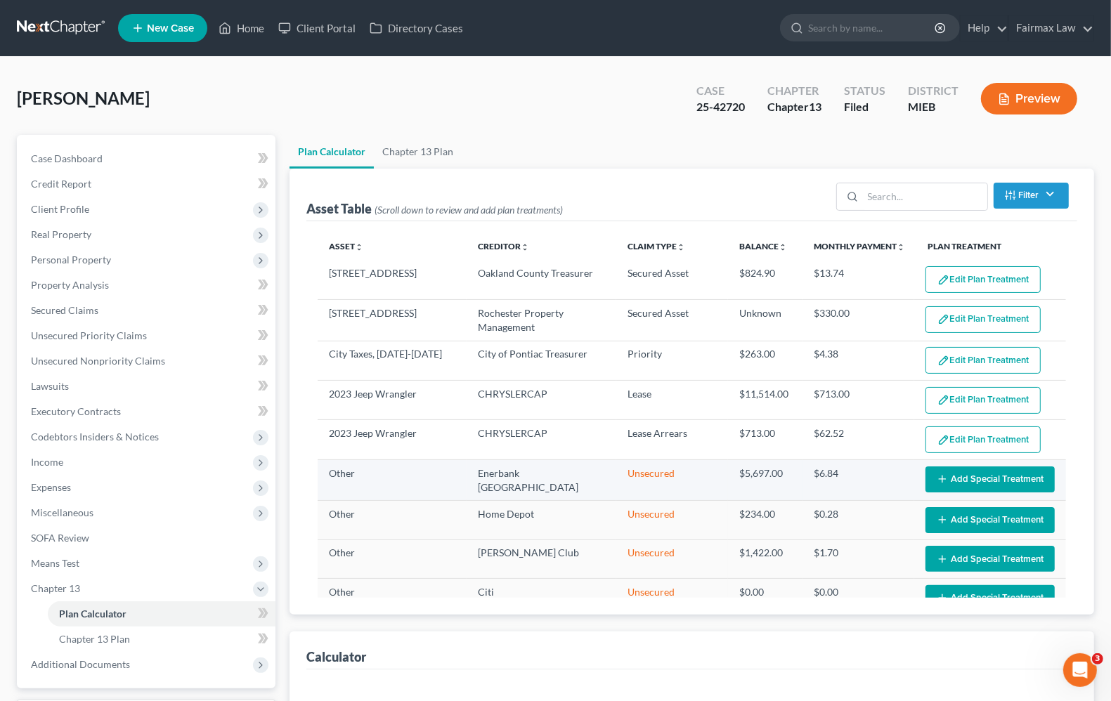
select select "59"
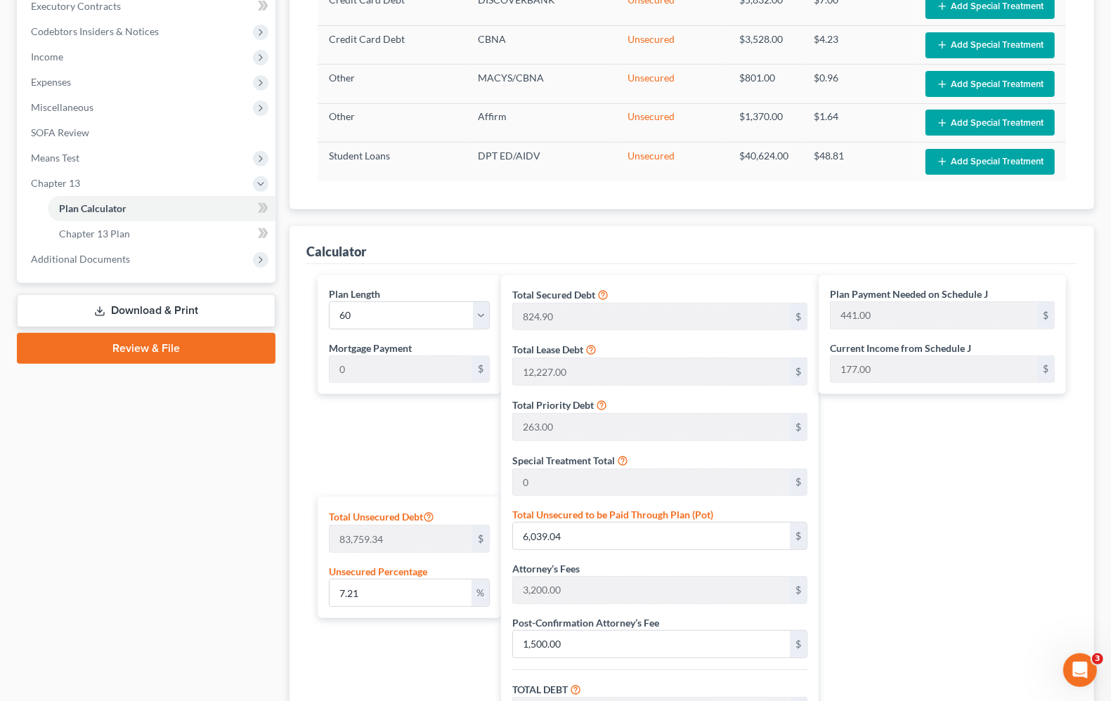
scroll to position [615, 0]
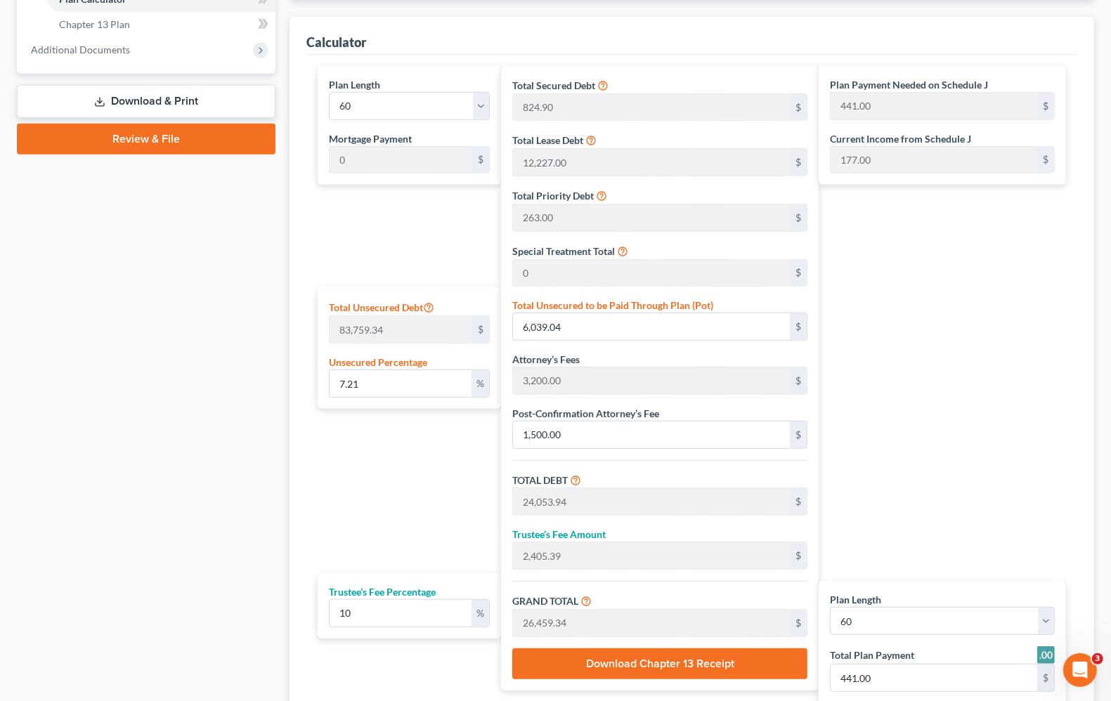
click at [254, 412] on div "Case Dashboard Payments Invoices Payments Payments Credit Report Client Profile" at bounding box center [146, 164] width 273 height 1288
click at [733, 335] on input "6,039.04" at bounding box center [651, 326] width 277 height 27
type input "0.007163380227208095"
type input "6"
type input "18,020.90"
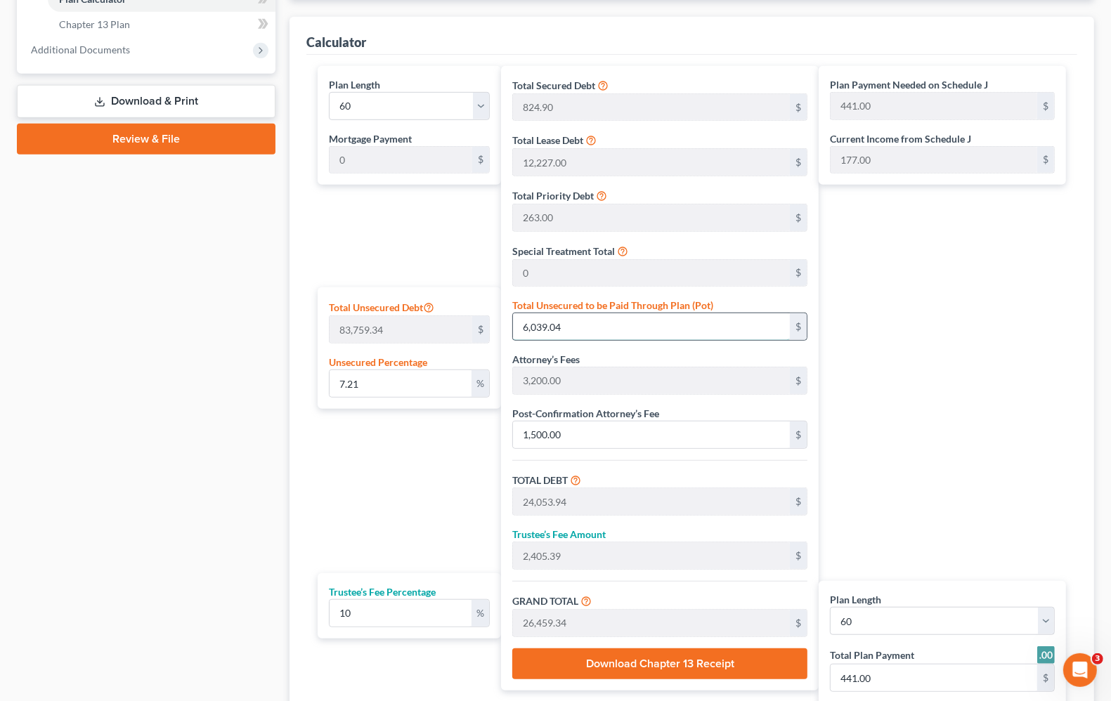
type input "1,802.09"
type input "19,822.99"
type input "330.00"
type input "0.07163380227208095"
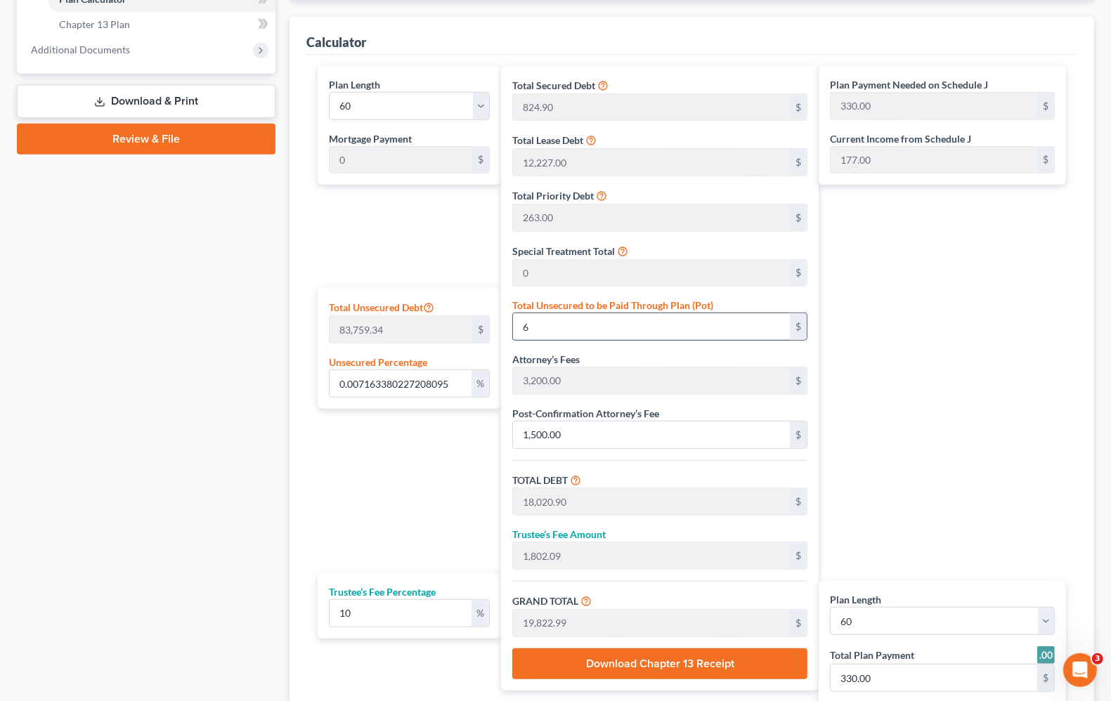
type input "60"
type input "18,074.90"
type input "1,807.49"
type input "19,882.39"
type input "331.00"
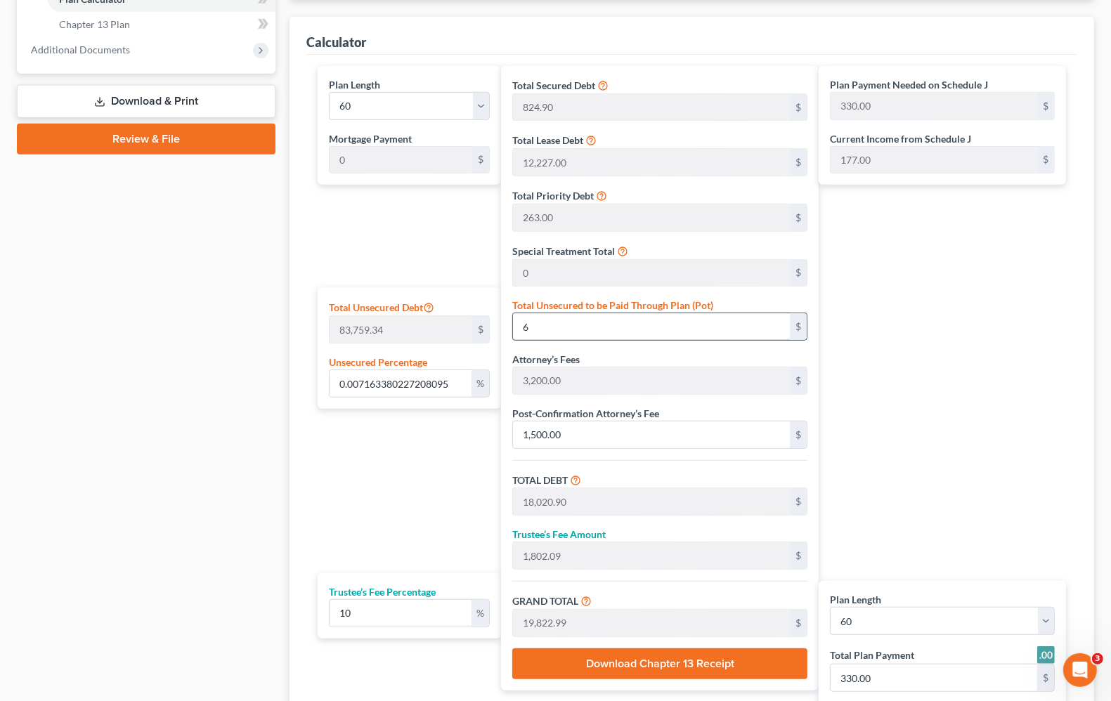
type input "331.00"
type input "0.7199197128344135"
type input "603"
type input "18,617.90"
type input "1,861.79"
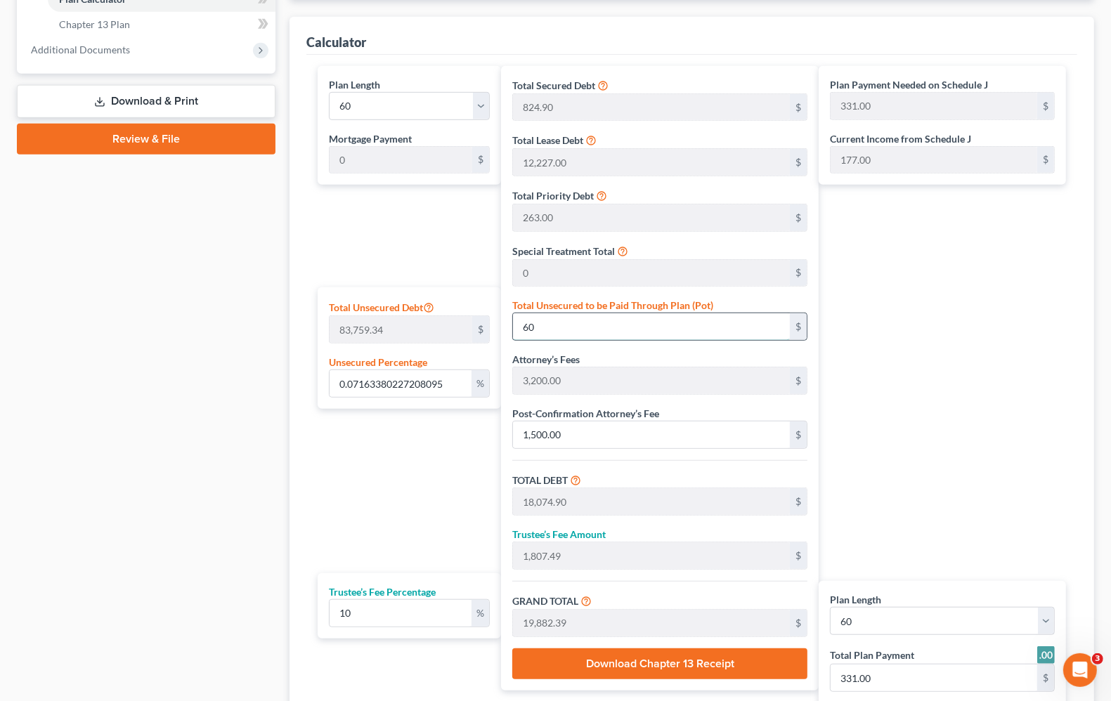
type input "20,479.69"
type input "341.00"
type input "7.205166611866807"
type input "6035"
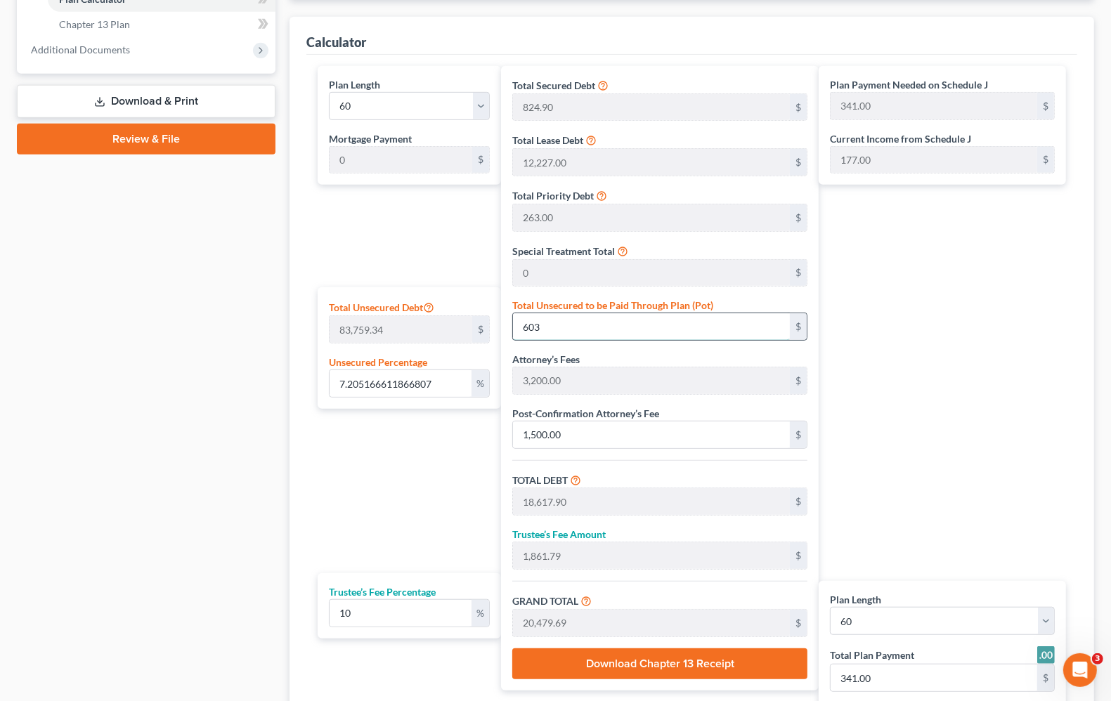
type input "24,049.90"
type input "2,404.99"
type input "26,454.89"
type input "441.00"
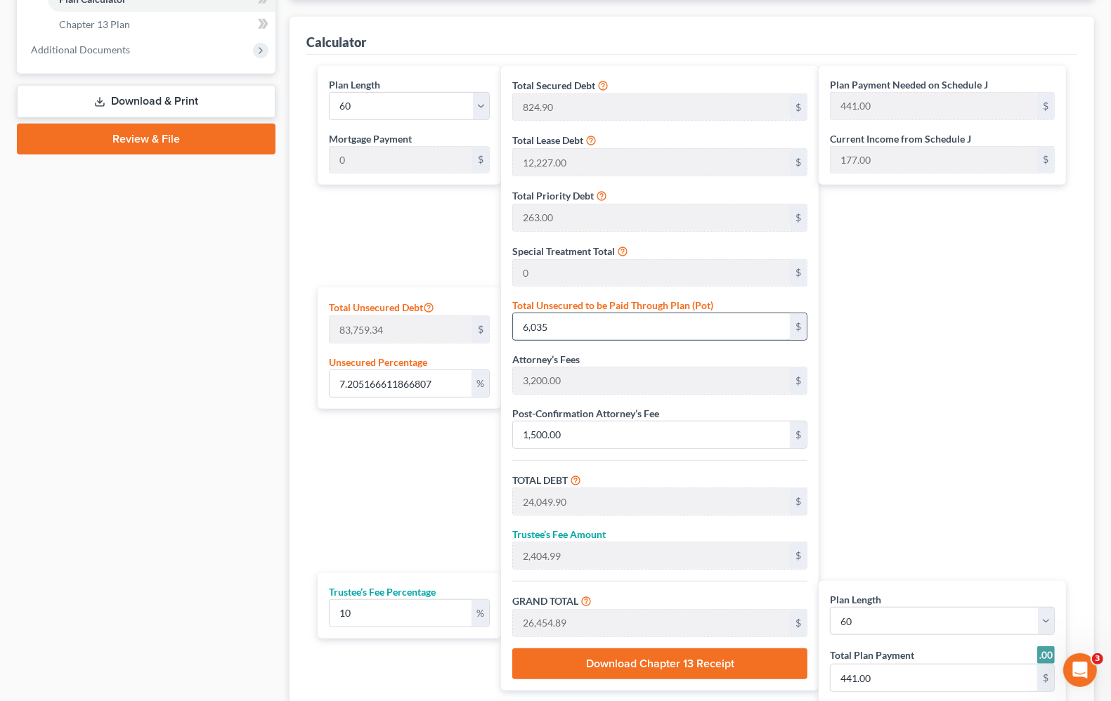
type input "6,035."
type input "7.205644170548621"
type input "6,035.4"
type input "24,050.30"
type input "2,405.03"
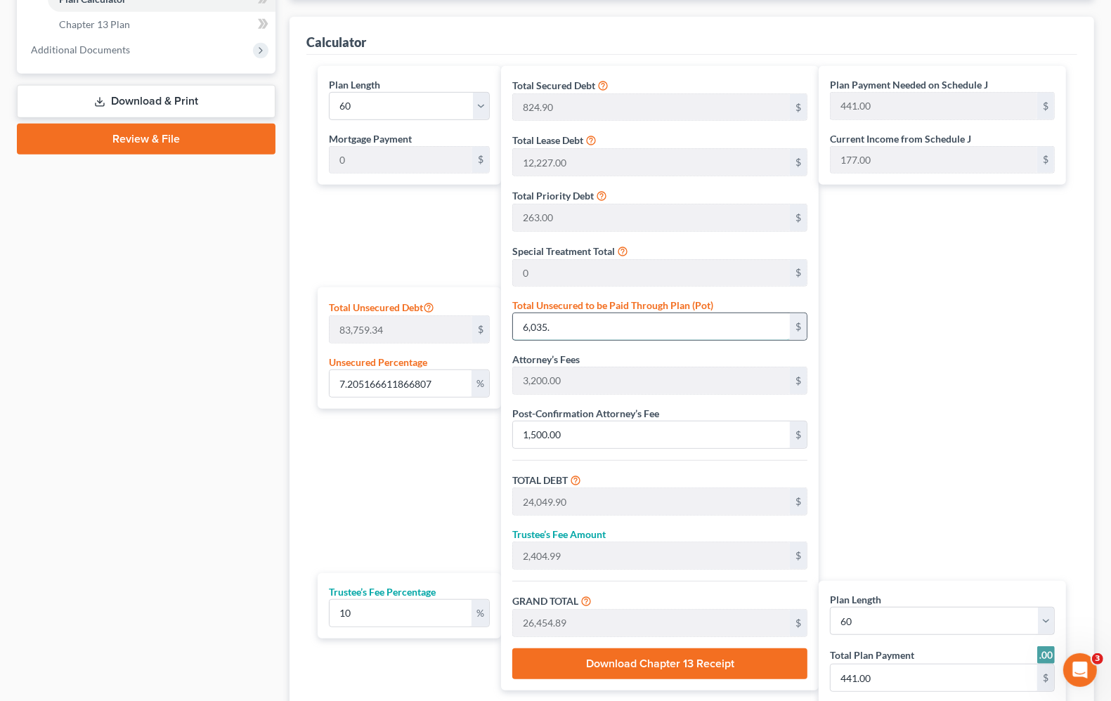
type input "26,455.32"
type input "6,035.40"
click at [595, 325] on input "6,035.40" at bounding box center [651, 326] width 277 height 27
type input "0.007163380227208095"
type input "6"
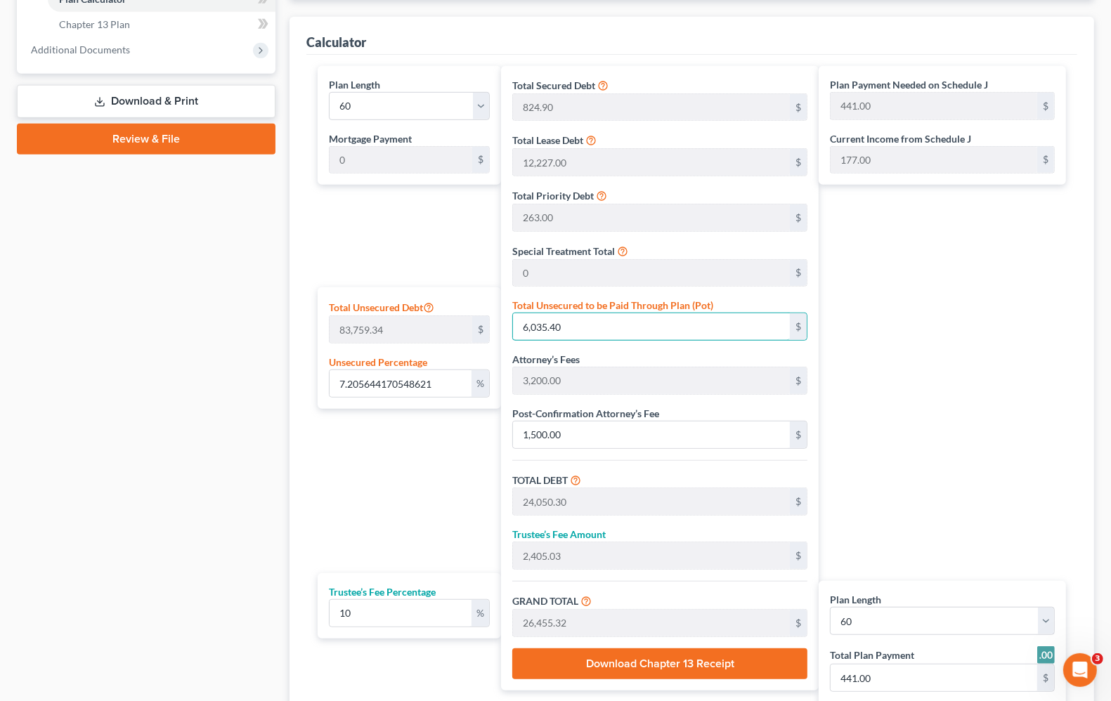
type input "18,020.90"
type input "1,802.09"
type input "19,822.99"
type input "330.00"
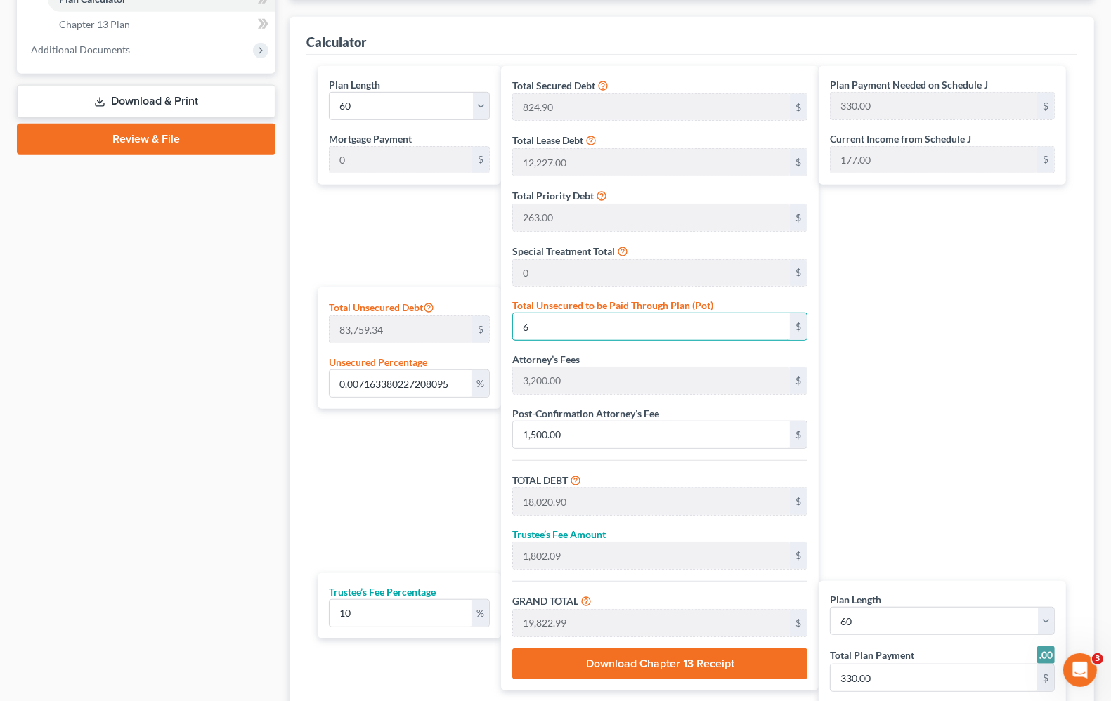
type input "0.07163380227208095"
type input "60"
type input "18,074.90"
type input "1,807.49"
type input "19,882.39"
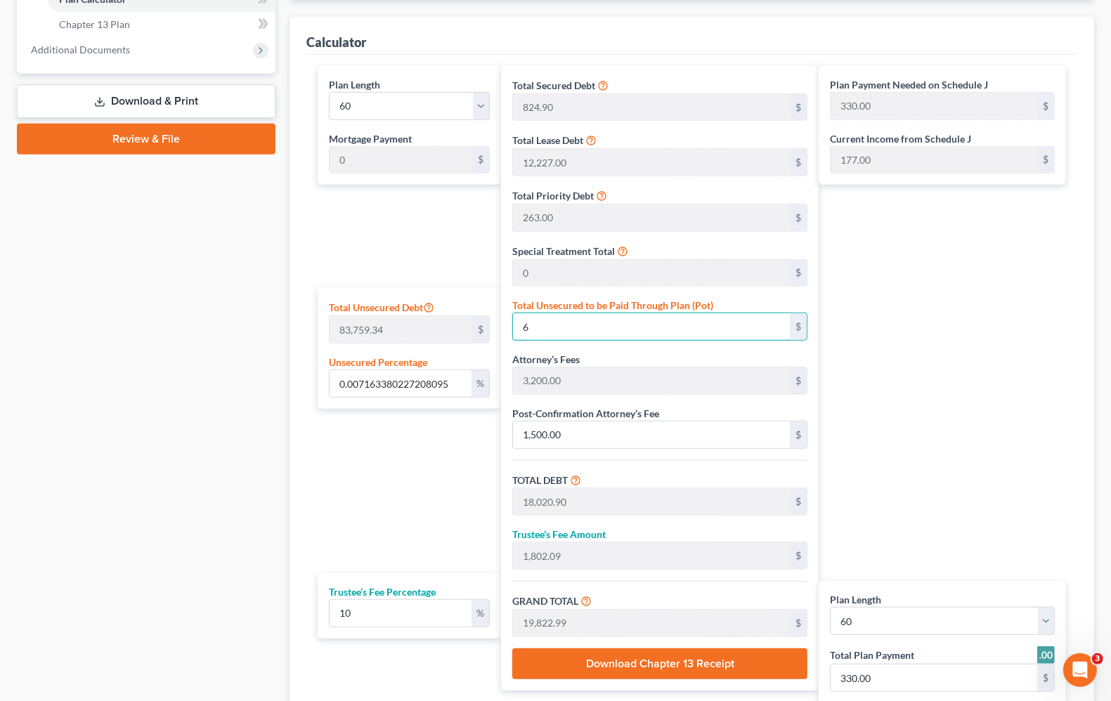
type input "331.00"
type input "0.7199197128344135"
type input "603"
type input "18,617.90"
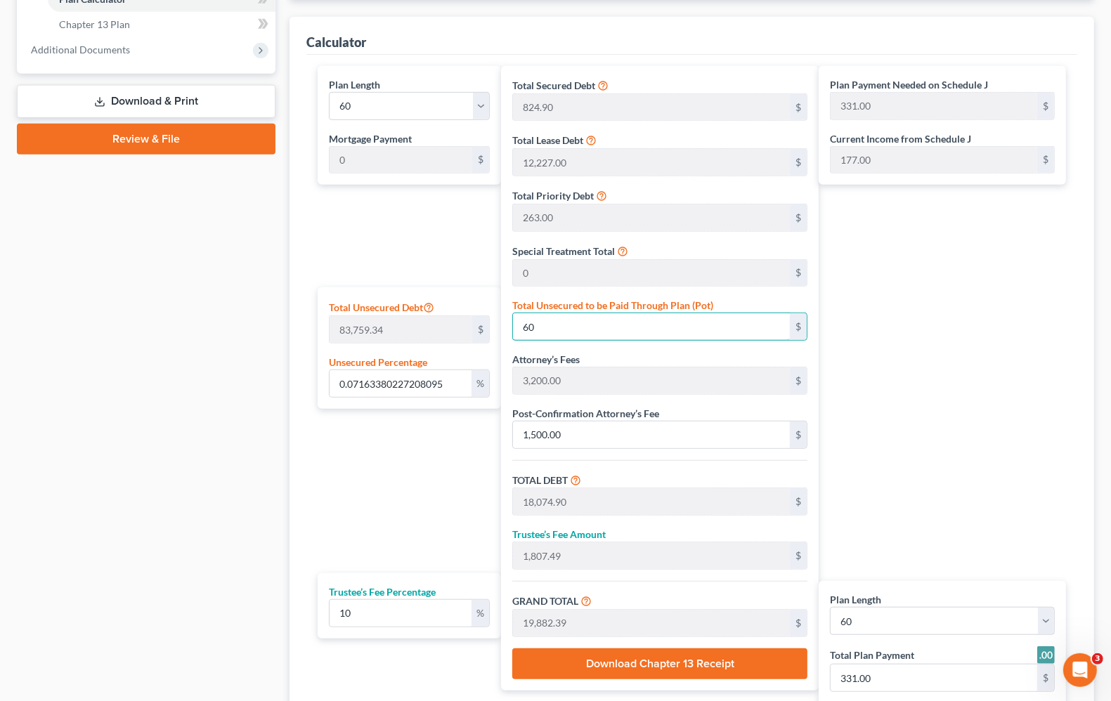
type input "1,861.79"
type input "20,479.69"
type input "341.00"
type input "7.205166611866807"
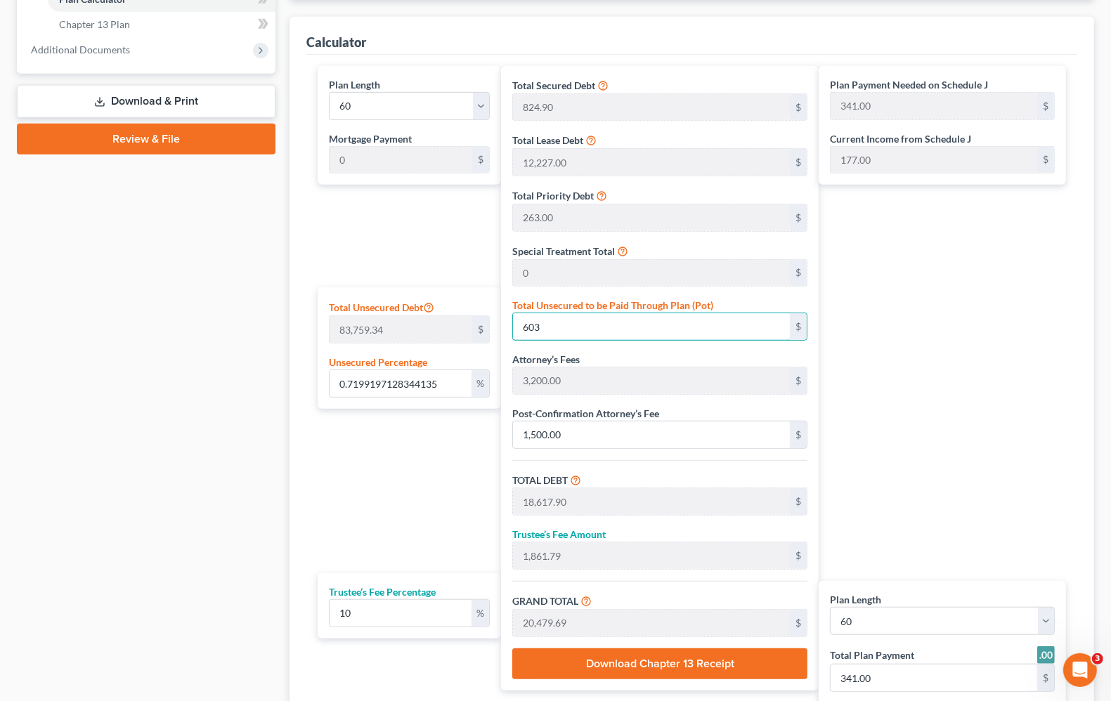
type input "6035"
type input "24,049.90"
type input "2,404.99"
type input "26,454.89"
type input "441.00"
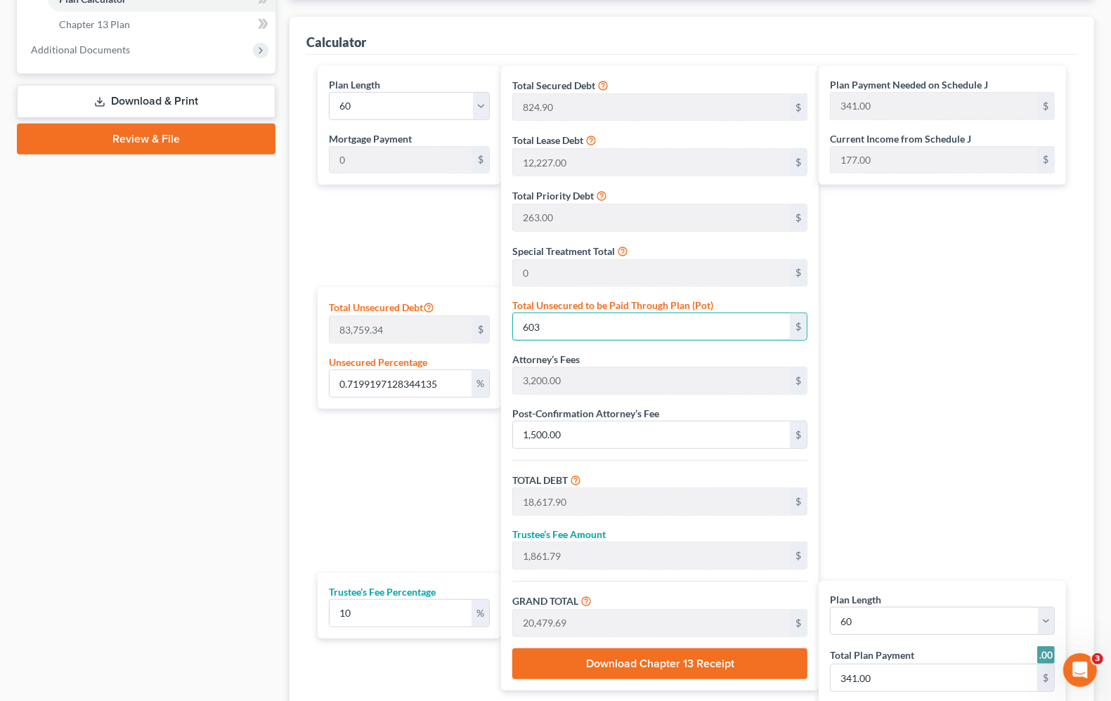
type input "441.00"
type input "6,035."
type input "7.205763560219075"
type input "6,035.5"
type input "24,050.40"
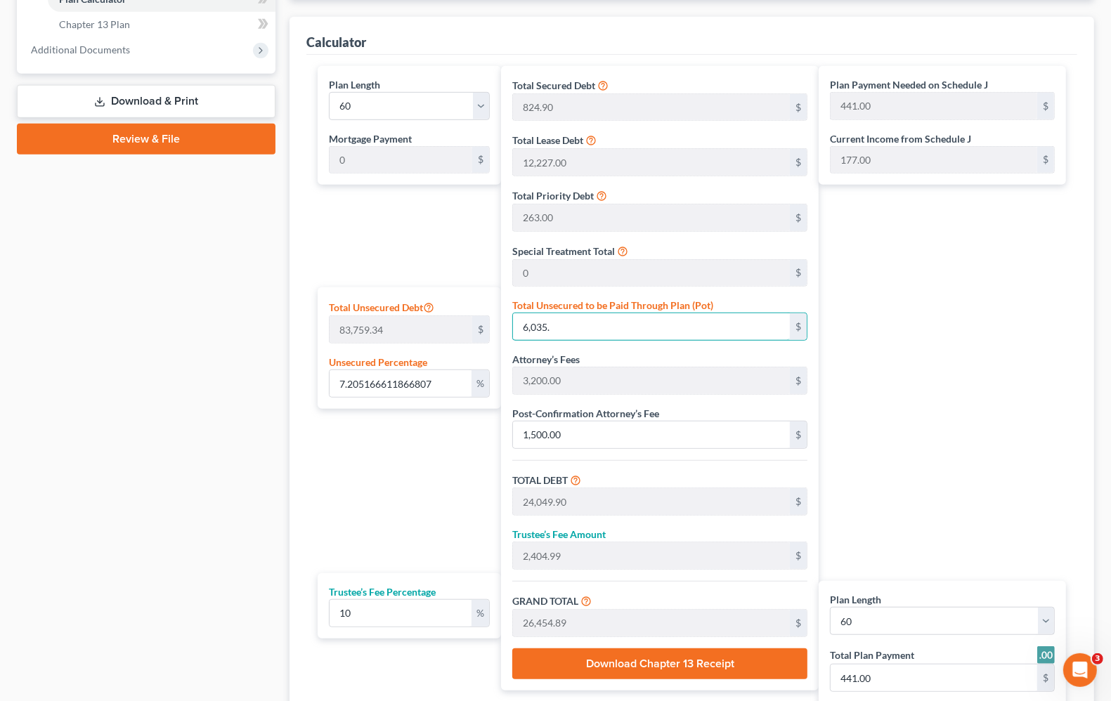
type input "2,405.04"
type input "26,455.44"
type input "6,035.50"
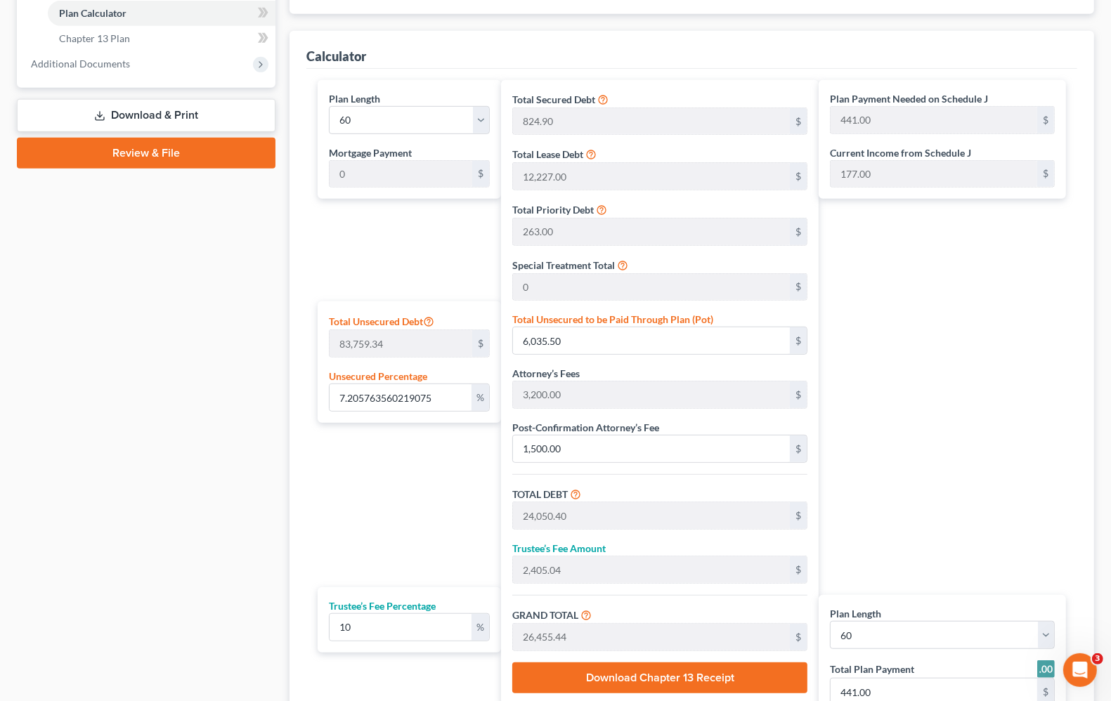
scroll to position [703, 0]
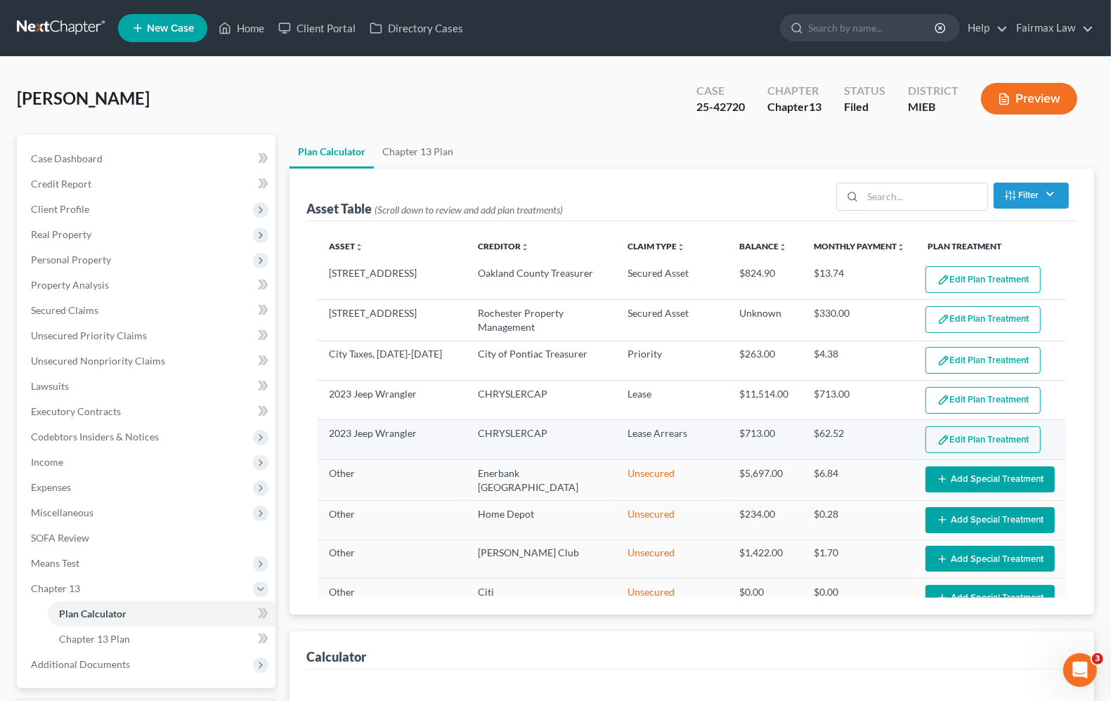
select select "59"
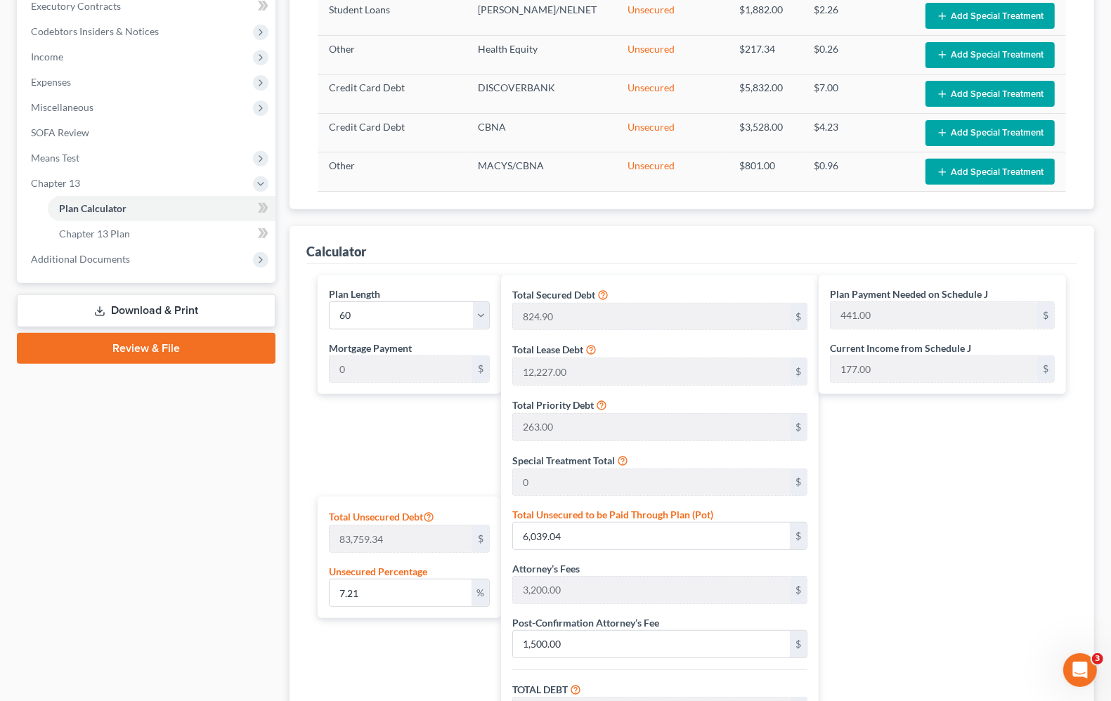
scroll to position [439, 0]
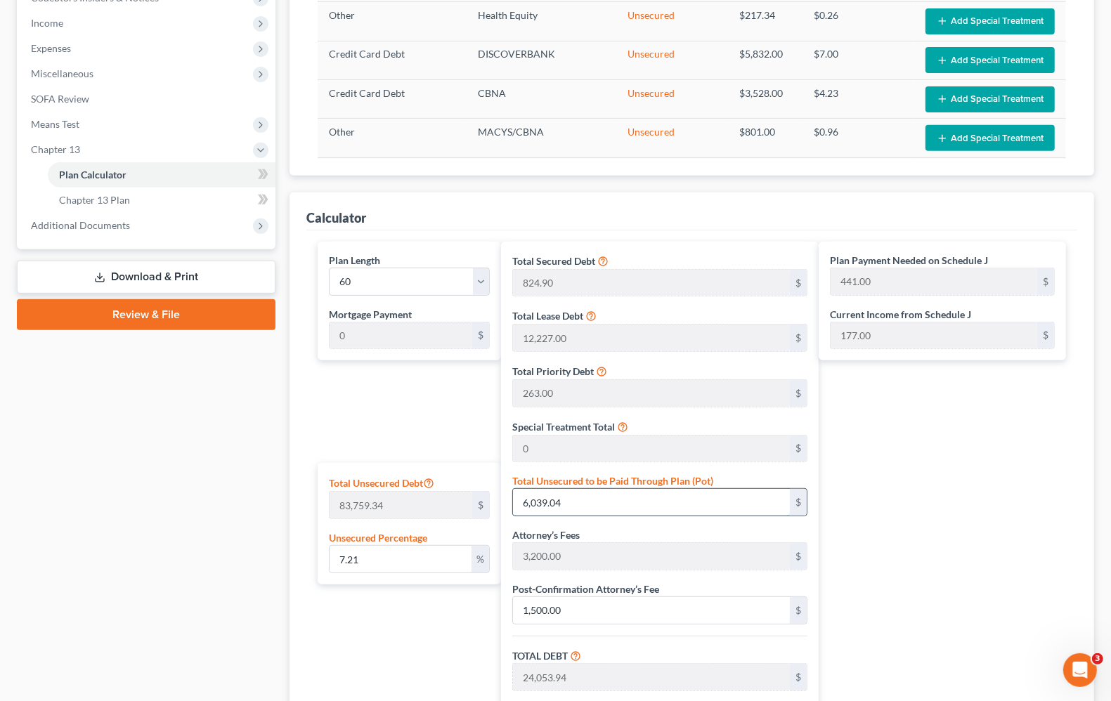
click at [656, 516] on input "6,039.04" at bounding box center [651, 502] width 277 height 27
drag, startPoint x: 375, startPoint y: 555, endPoint x: 257, endPoint y: 528, distance: 121.2
click at [320, 545] on div "Total Unsecured Debt 83,759.34 $ Unsecured Percentage 7.21 %" at bounding box center [409, 524] width 183 height 122
type input "18,014.90"
type input "1,801.49"
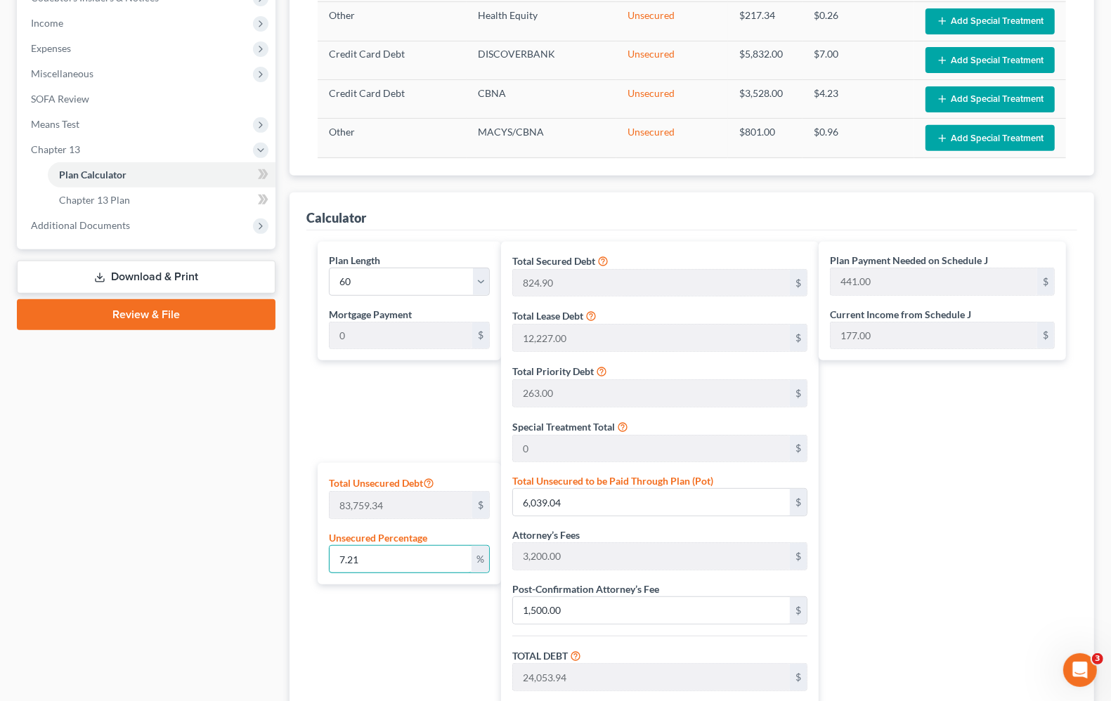
type input "19,816.39"
type input "330.00"
type input "0"
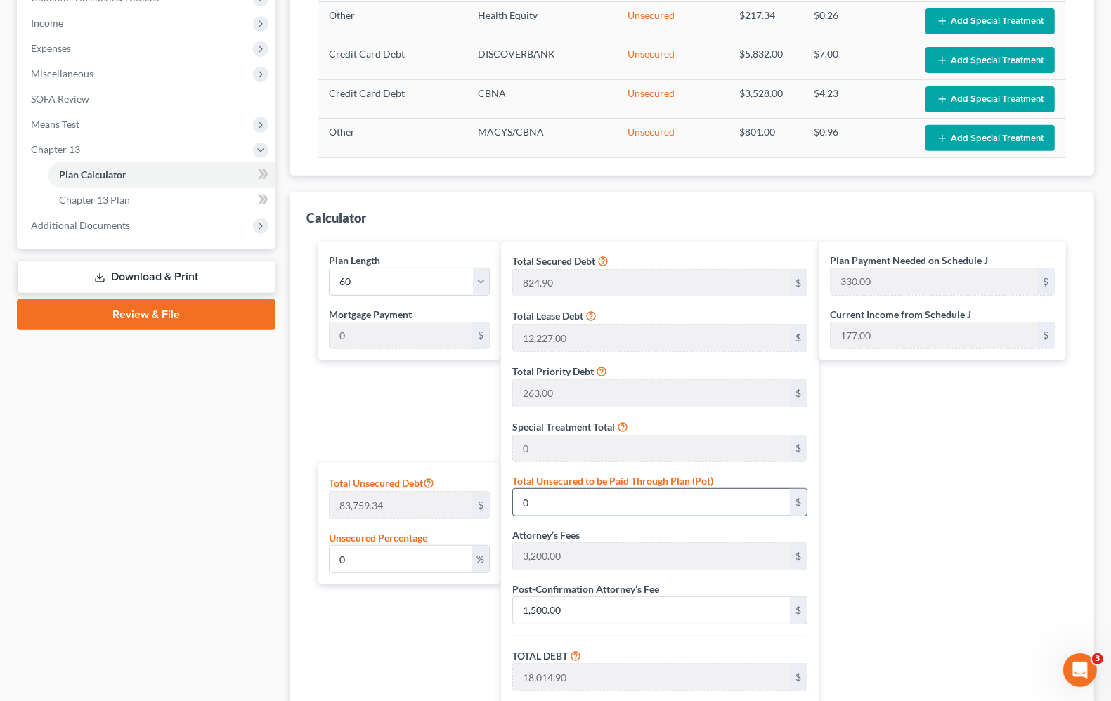
click at [592, 502] on input "0" at bounding box center [651, 502] width 277 height 27
type input "0.007163380227208095"
type input "6"
type input "18,020.90"
type input "1,802.09"
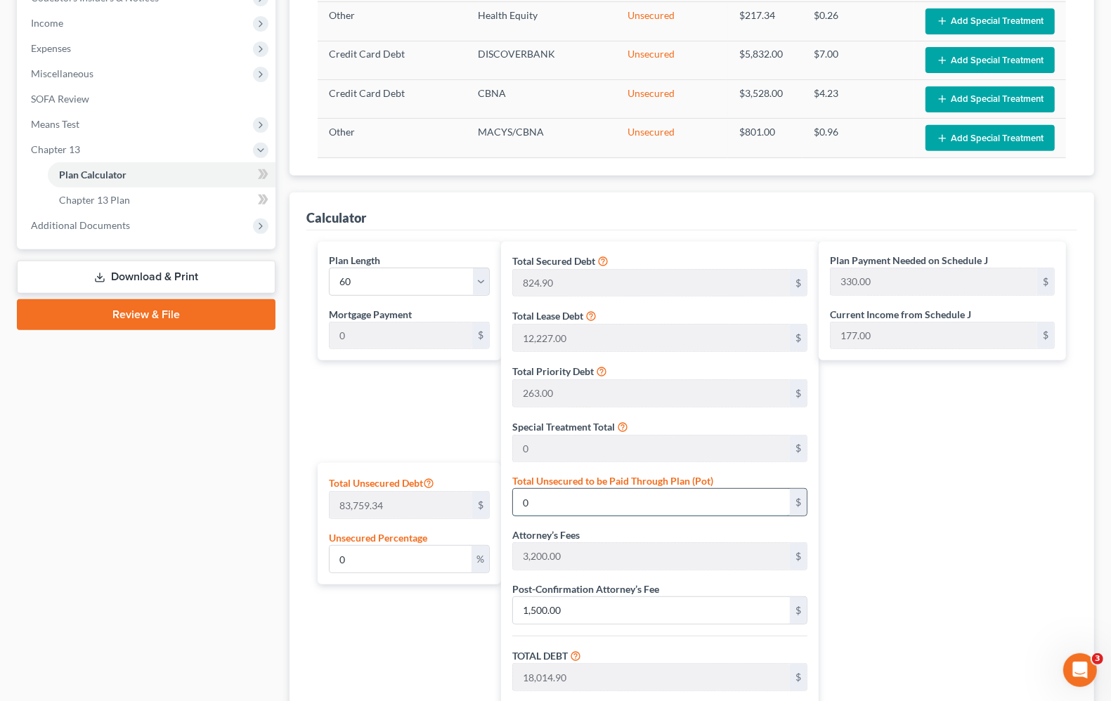
type input "19,822.99"
type input "0.07163380227208095"
type input "60"
type input "18,074.90"
type input "1,807.49"
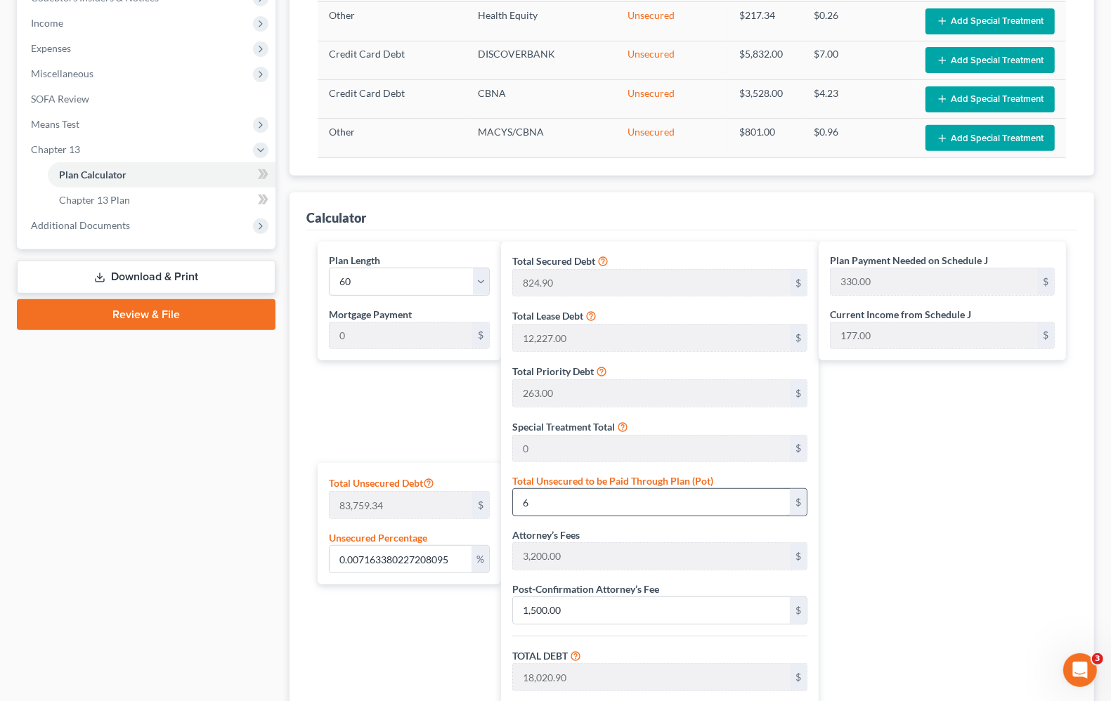
type input "19,882.39"
type input "331.00"
type input "0.7199197128344135"
type input "603"
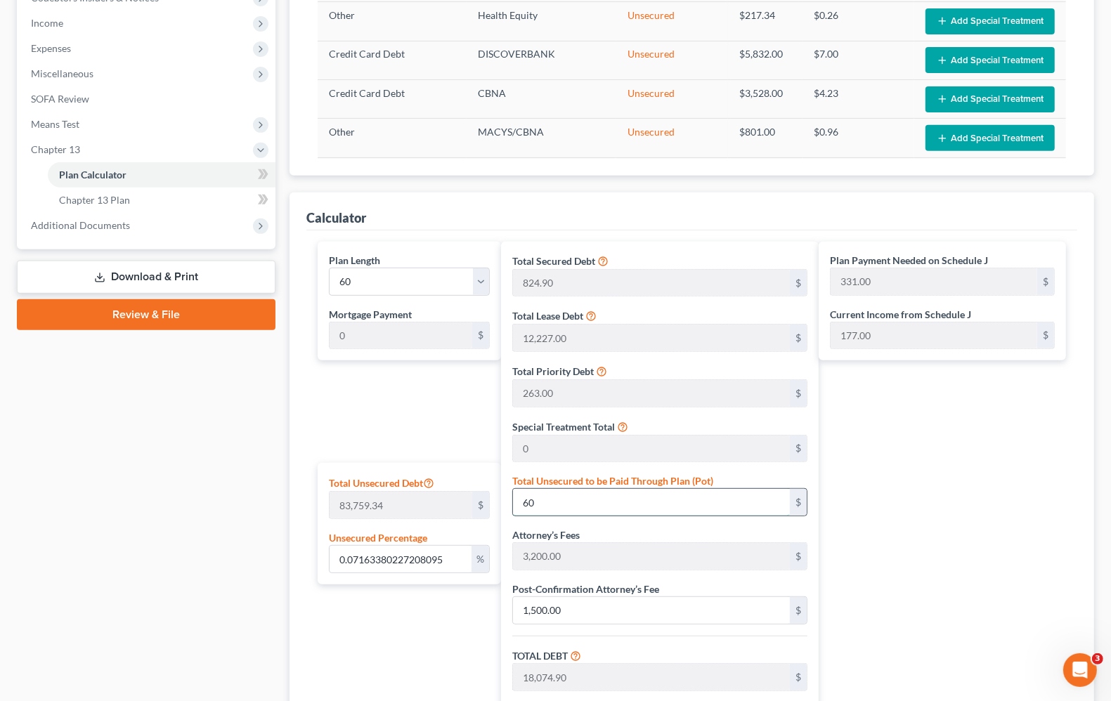
type input "18,617.90"
type input "1,861.79"
type input "20,479.69"
type input "341.00"
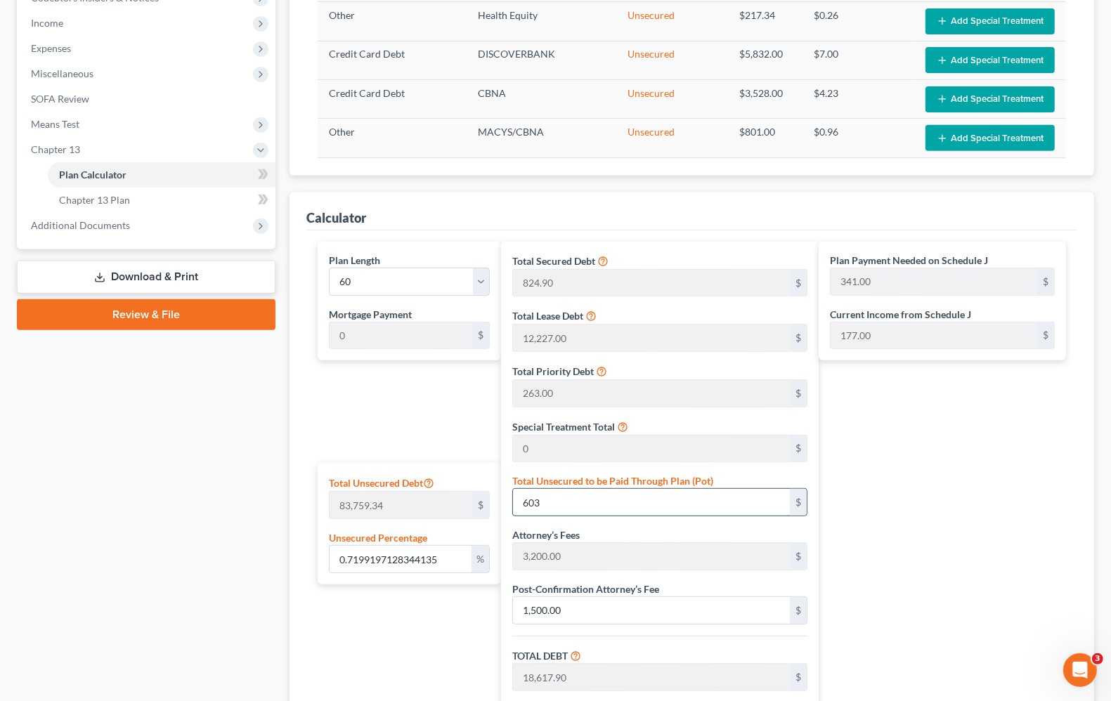
type input "7.205166611866807"
type input "6035"
type input "24,049.90"
type input "2,404.99"
type input "26,454.89"
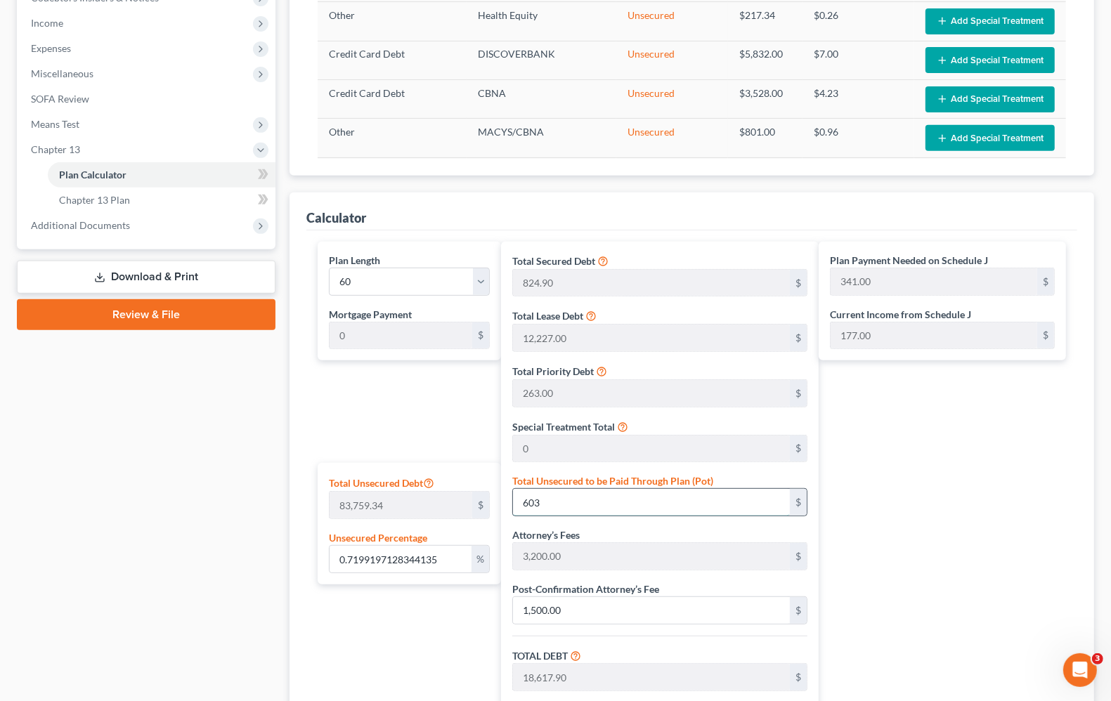
type input "441.00"
type input "6,035."
type input "7.205763560219075"
type input "6,035.5"
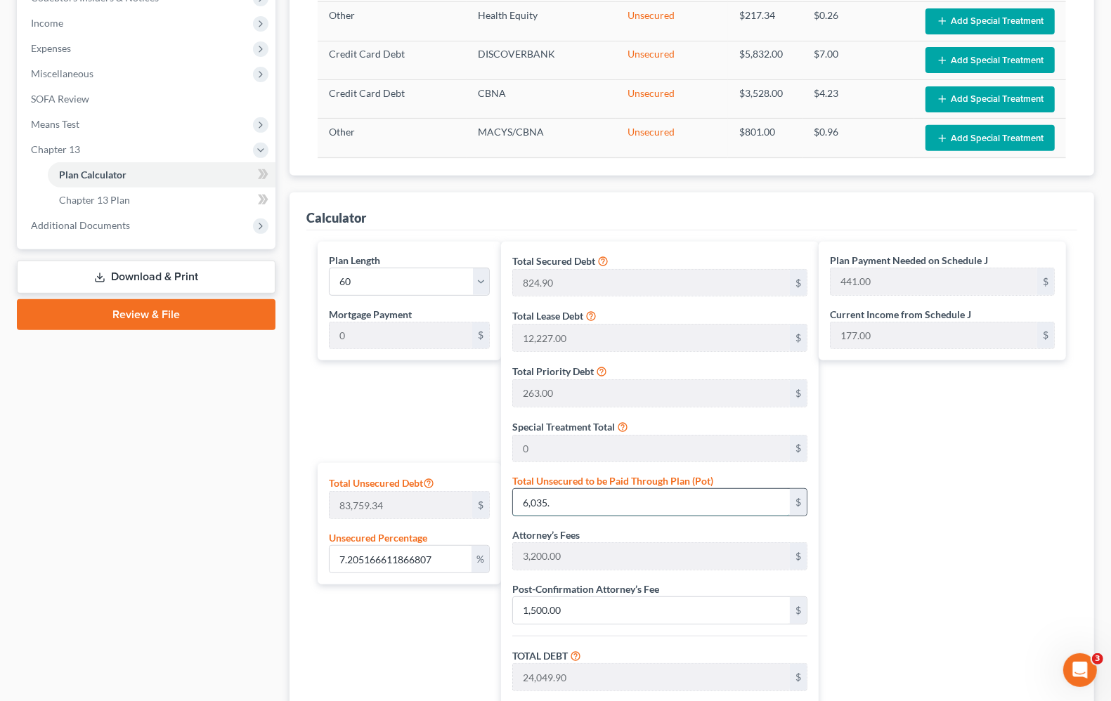
type input "24,050.40"
type input "2,405.04"
type input "26,455.44"
type input "6,035.50"
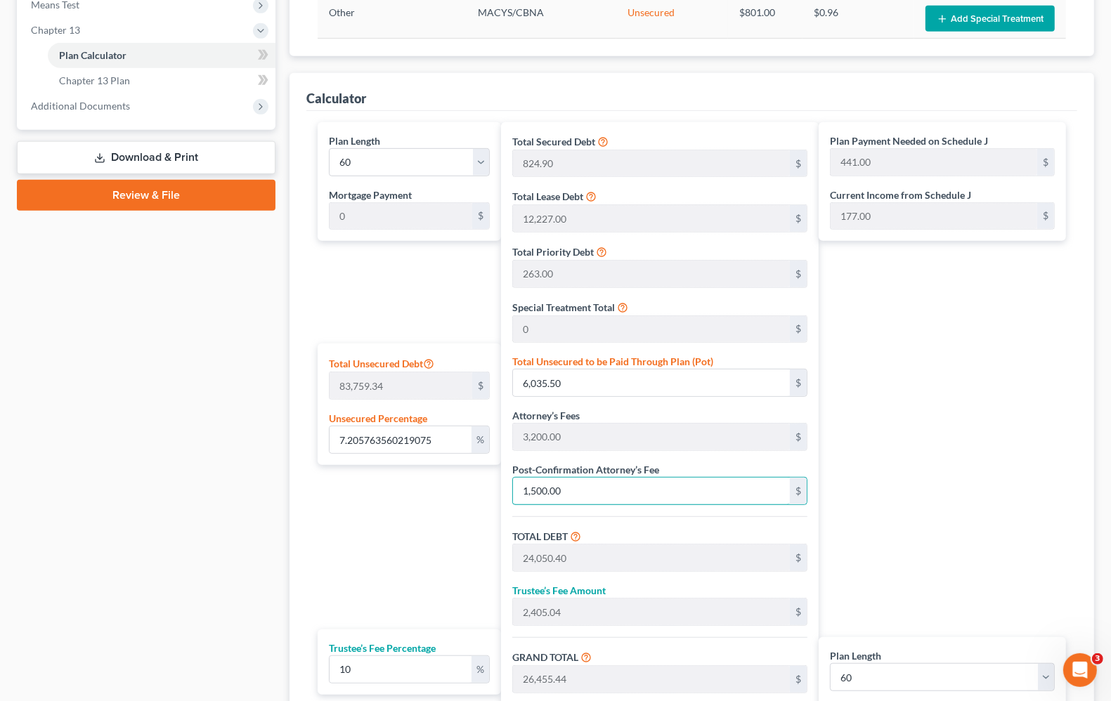
scroll to position [615, 0]
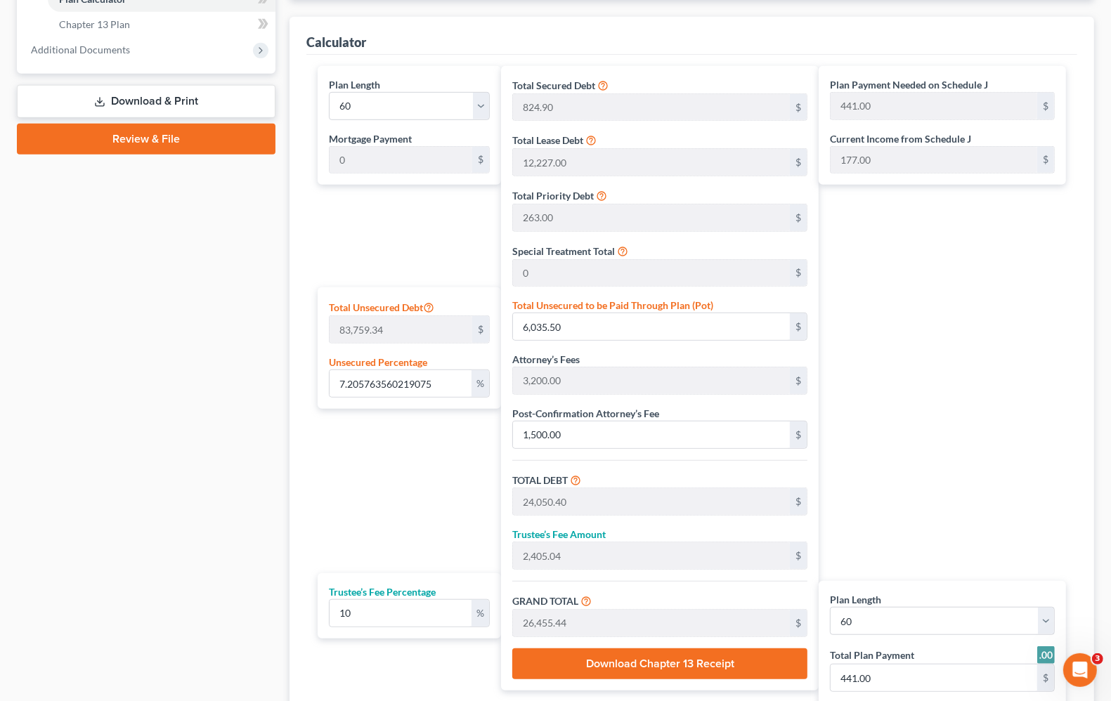
click at [1002, 481] on div "Plan Payment Needed on Schedule J 441.00 $ Current Income from Schedule J 177.0…" at bounding box center [946, 406] width 254 height 680
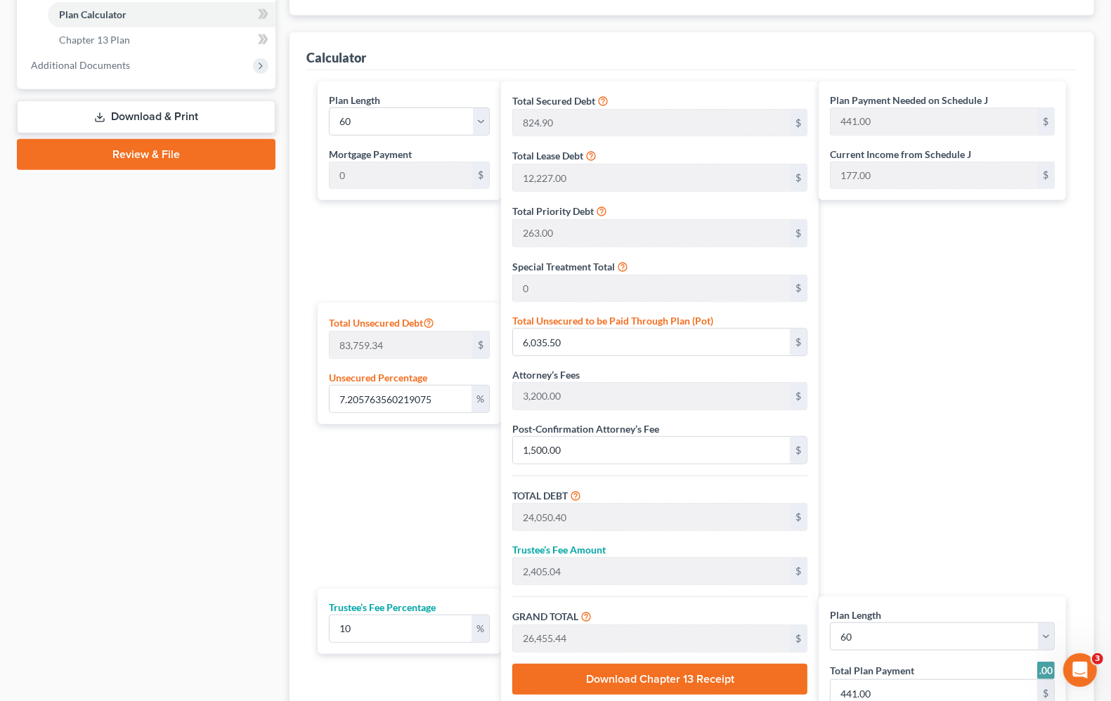
scroll to position [598, 0]
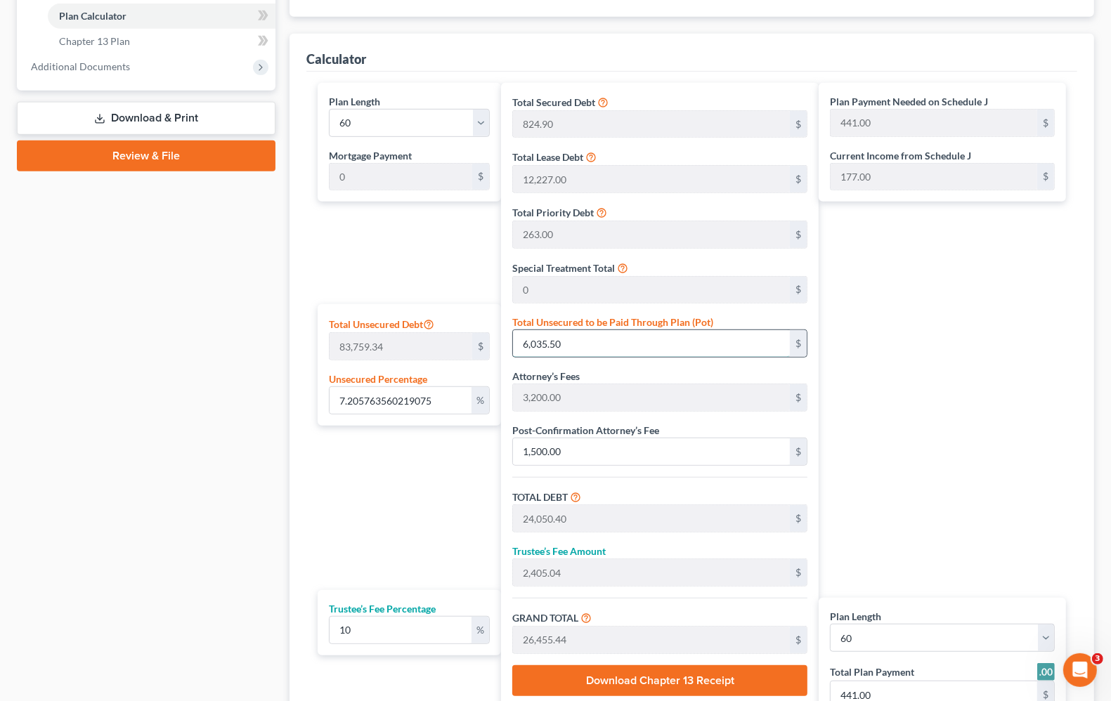
click at [592, 355] on input "6,035.50" at bounding box center [651, 343] width 277 height 27
click at [411, 287] on div "Plan Length 1 2 3 4 5 6 7 8 9 10 11 12 13 14 15 16 17 18 19 20 21 22 23 24 25 2…" at bounding box center [406, 423] width 190 height 680
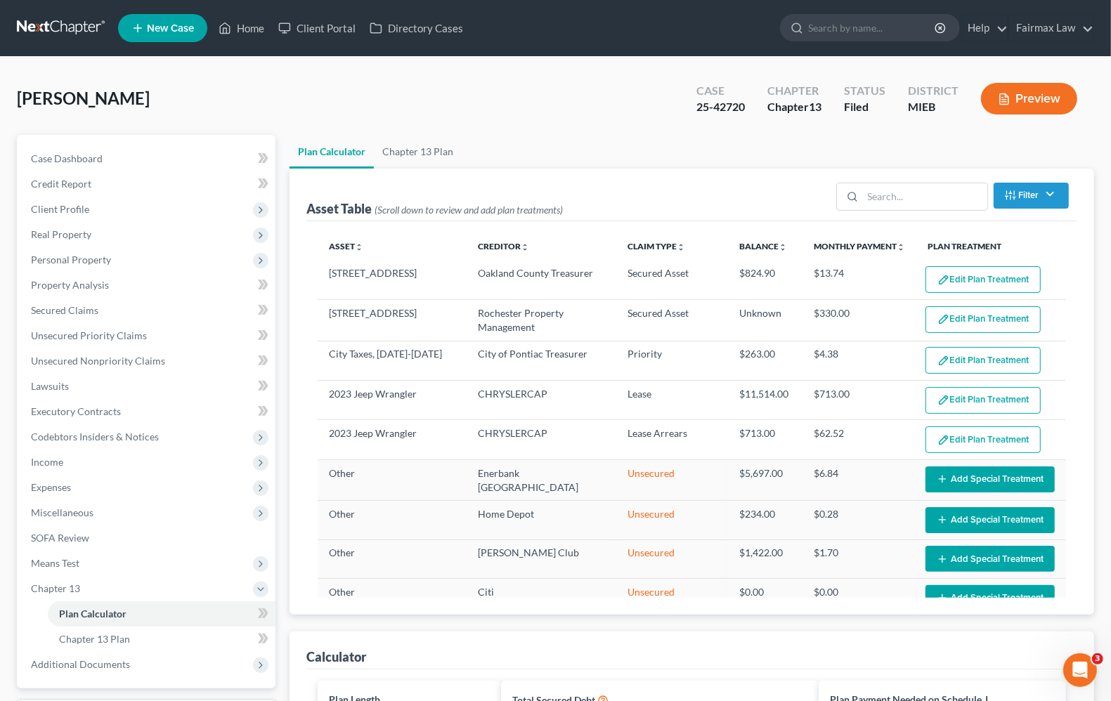
scroll to position [88, 0]
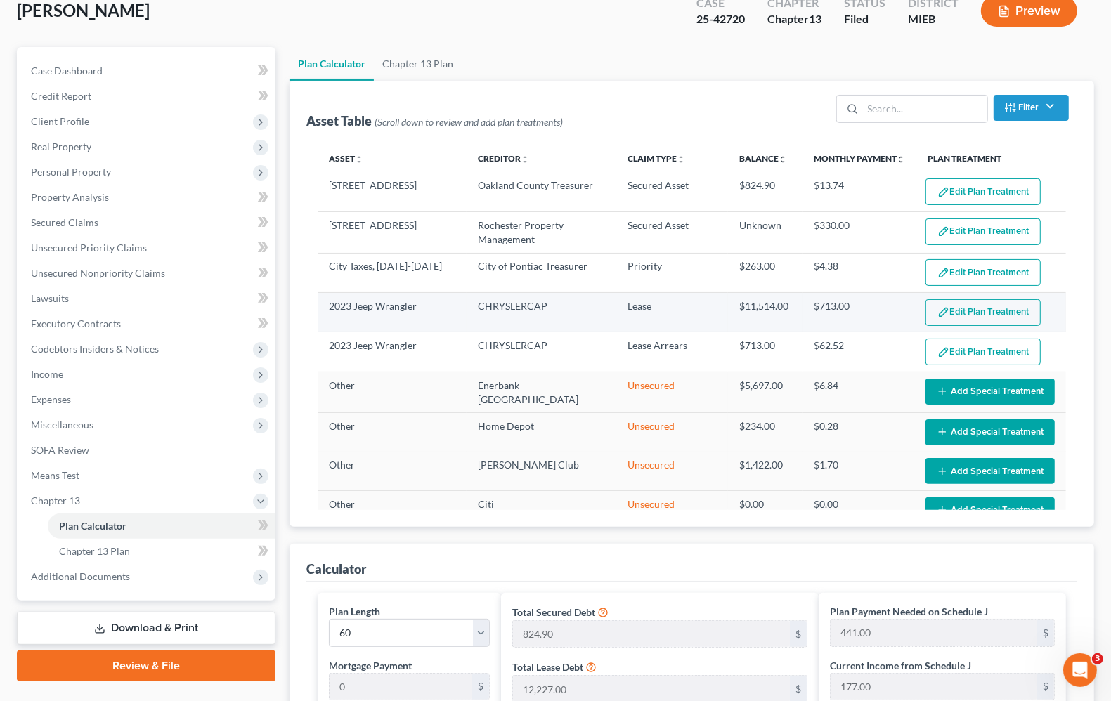
click at [986, 313] on button "Edit Plan Treatment" at bounding box center [983, 312] width 115 height 27
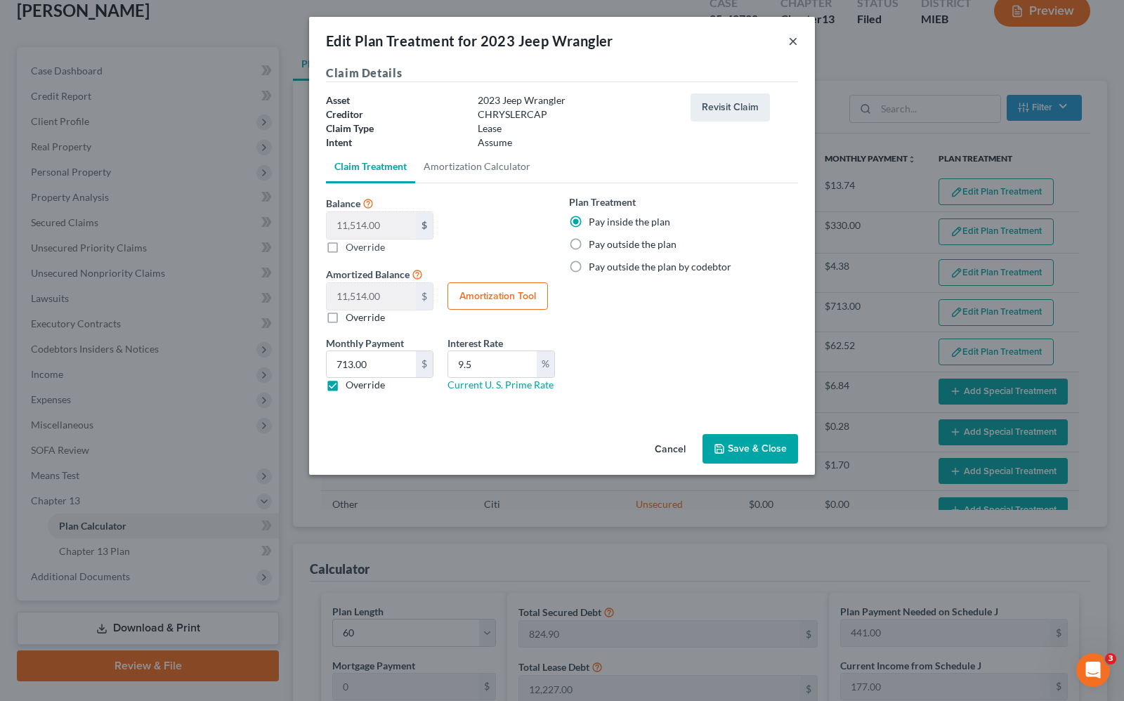
click at [793, 41] on button "×" at bounding box center [794, 40] width 10 height 17
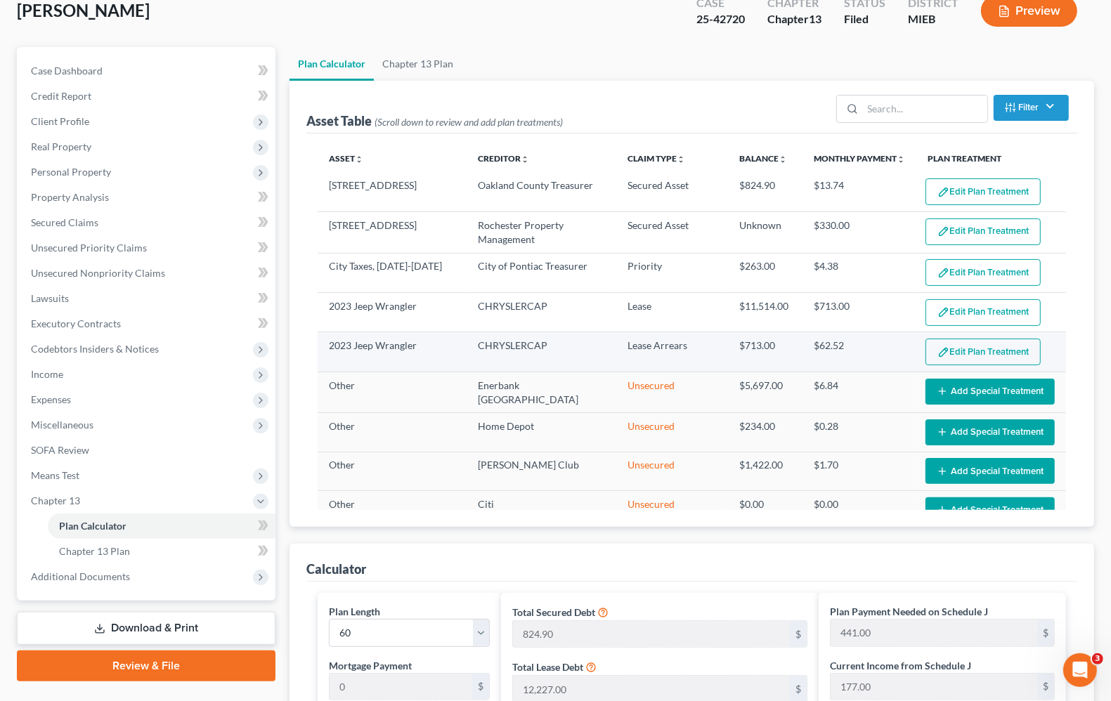
click at [978, 354] on button "Edit Plan Treatment" at bounding box center [983, 352] width 115 height 27
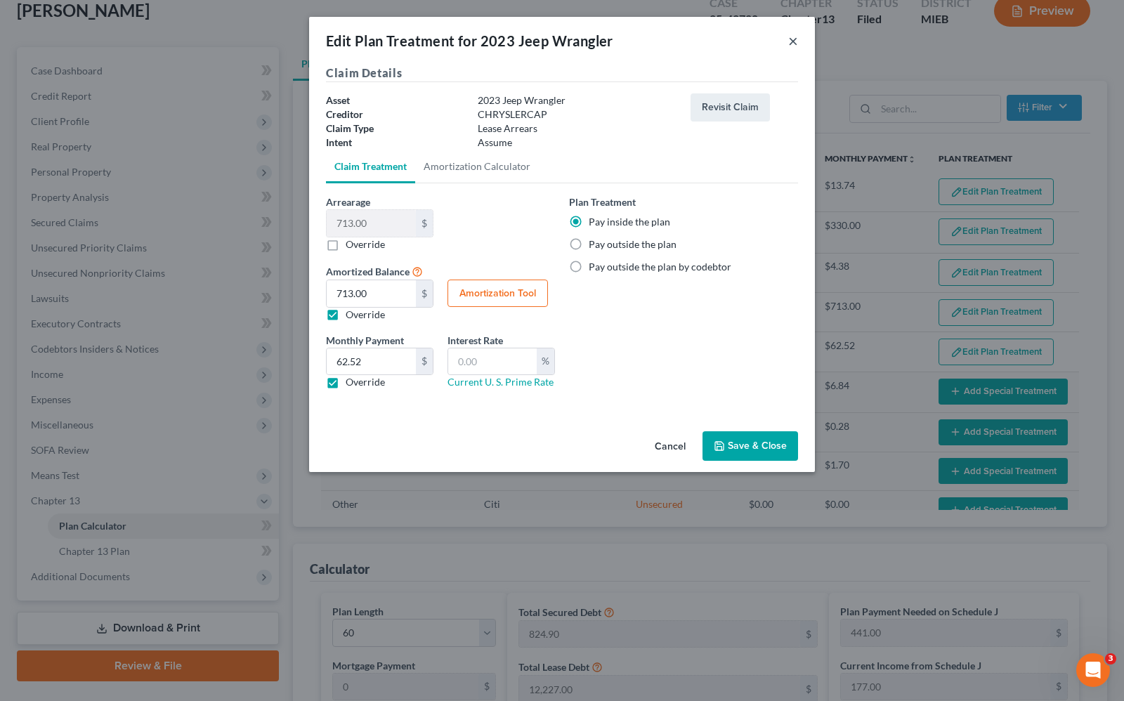
click at [793, 40] on button "×" at bounding box center [794, 40] width 10 height 17
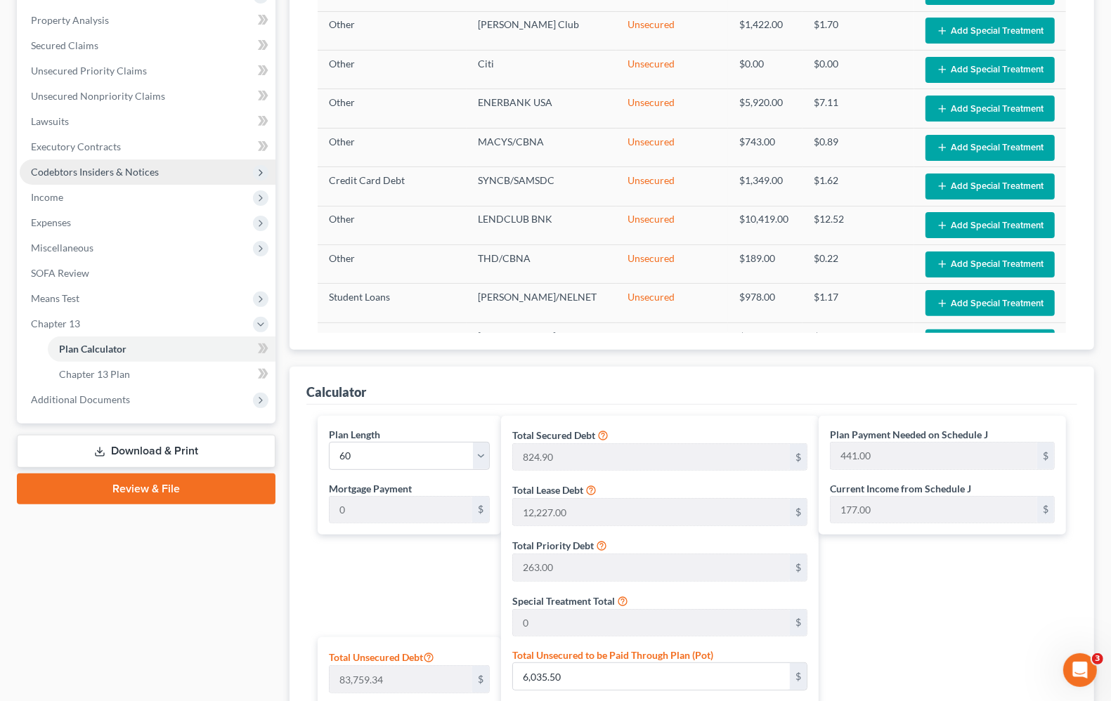
scroll to position [264, 0]
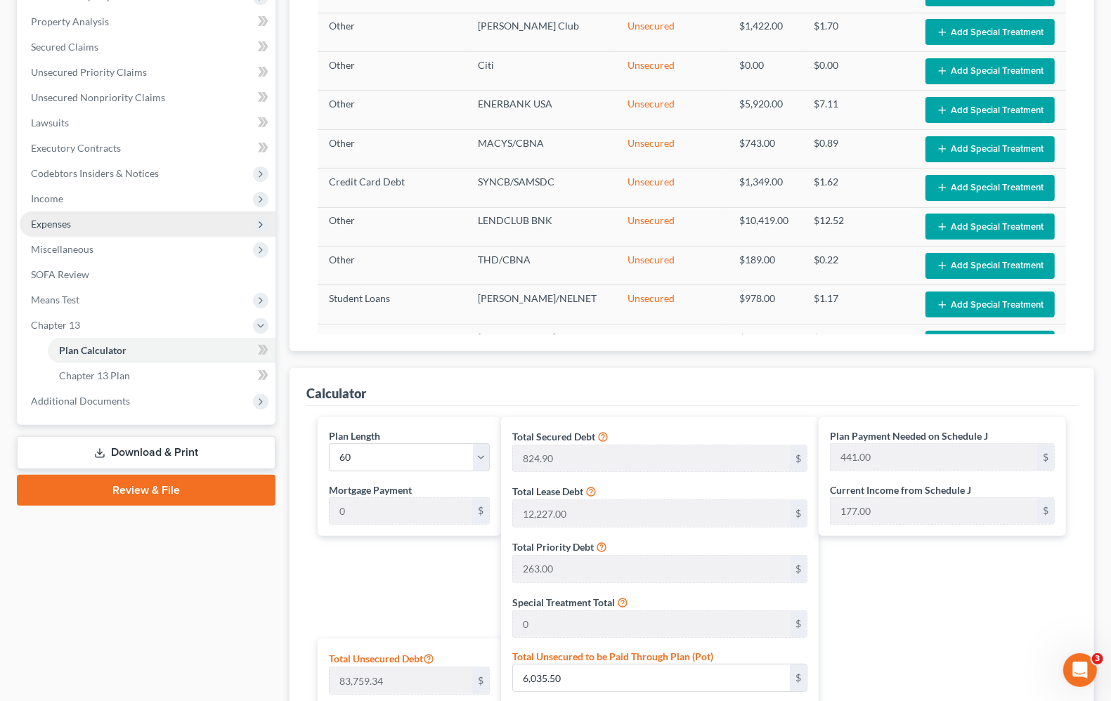
click at [62, 227] on span "Expenses" at bounding box center [51, 224] width 40 height 12
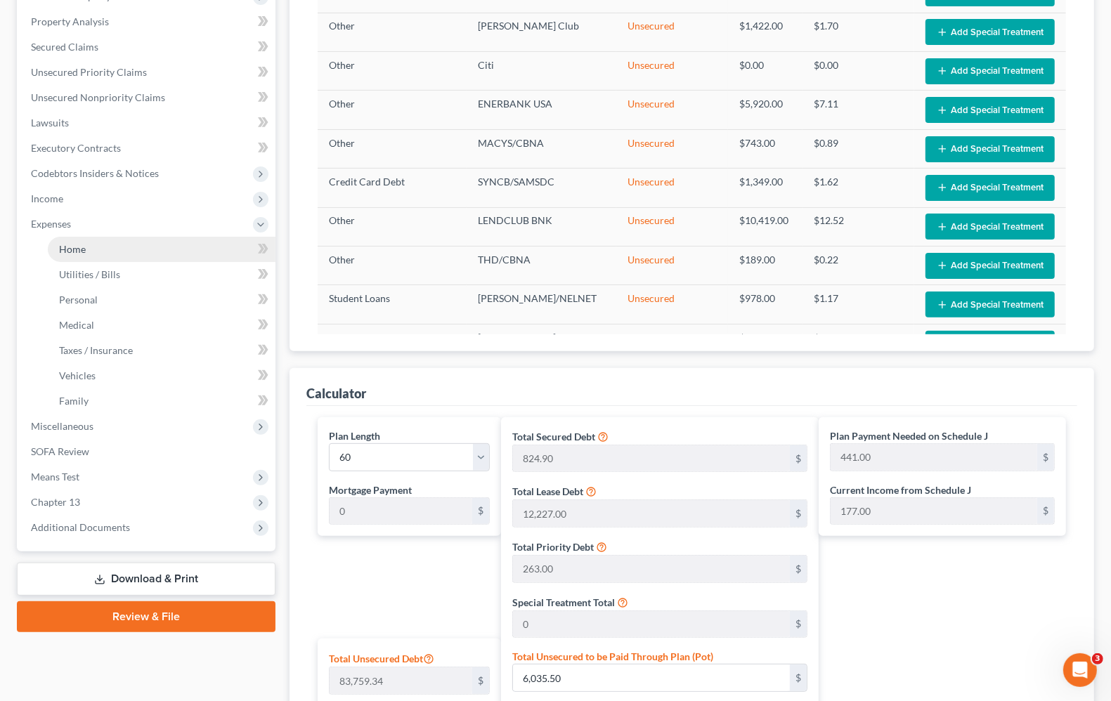
click at [72, 247] on span "Home" at bounding box center [72, 249] width 27 height 12
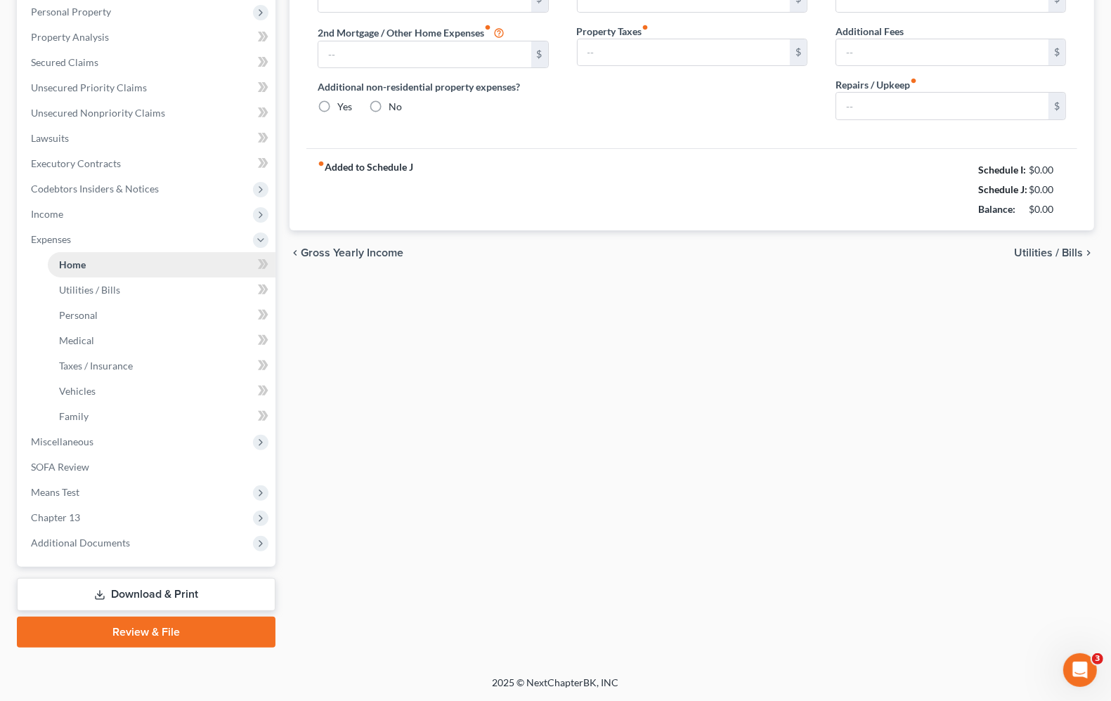
scroll to position [74, 0]
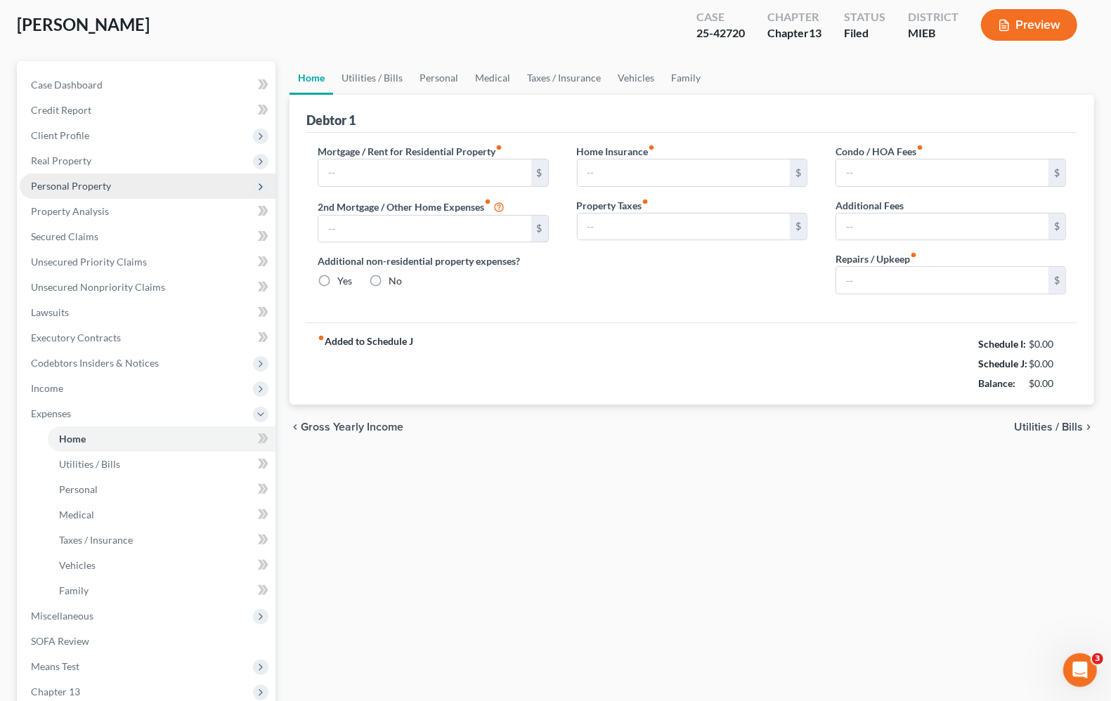
type input "0.00"
radio input "true"
type input "17.00"
type input "58.33"
type input "330.00"
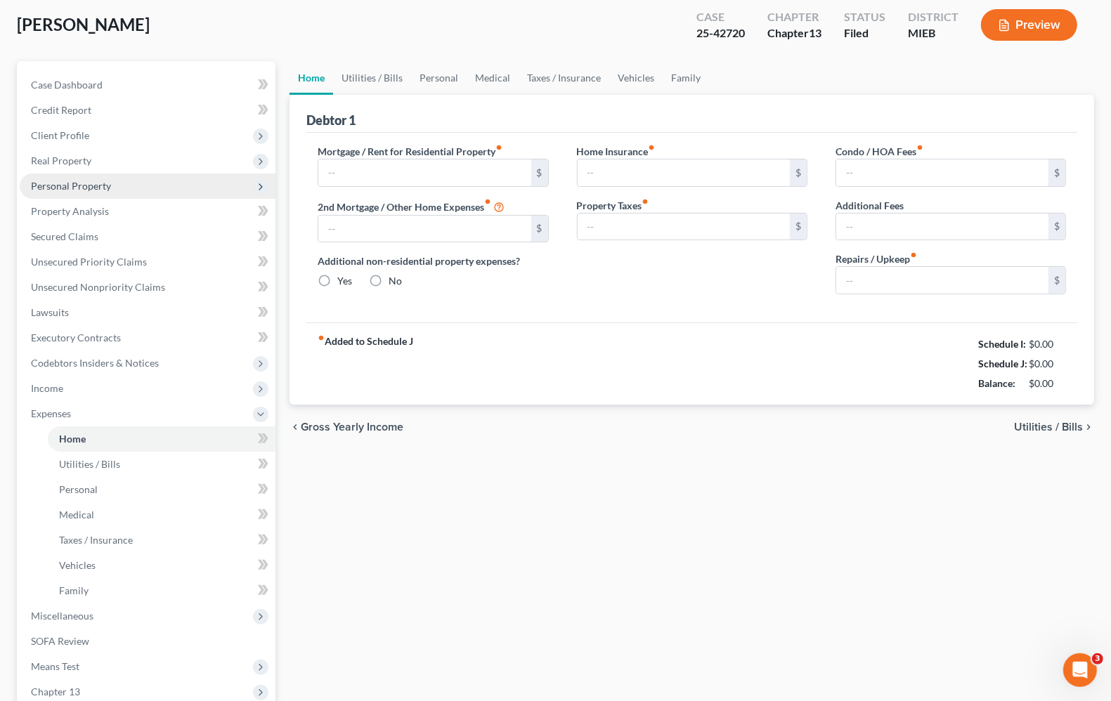
type input "0.00"
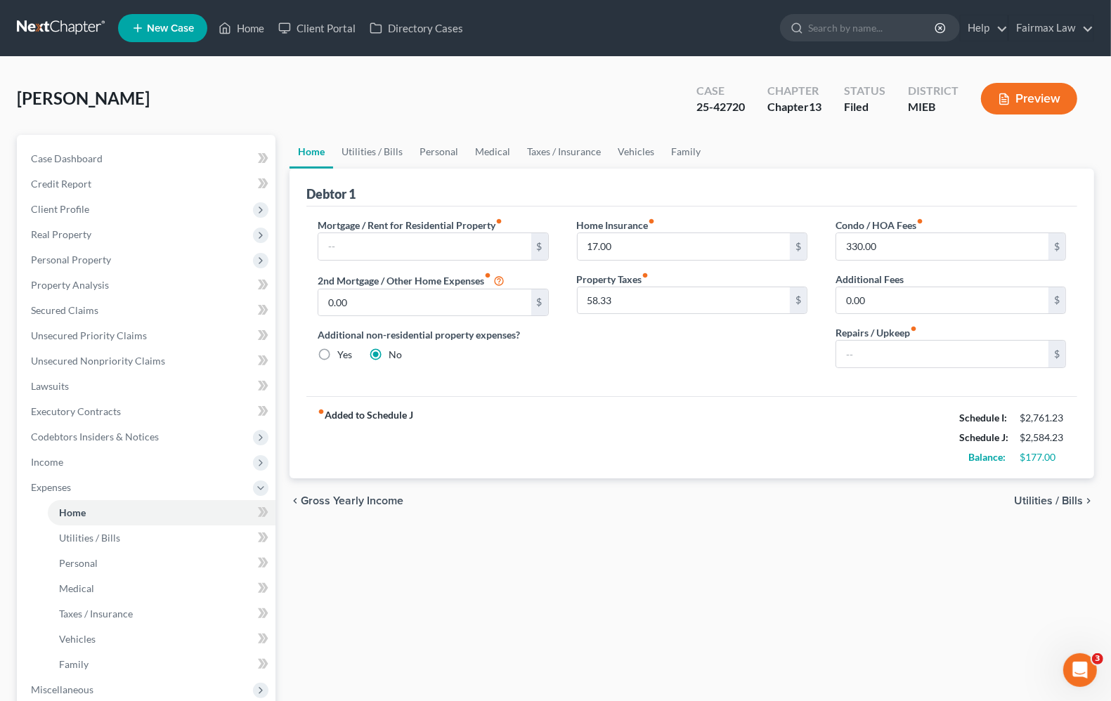
scroll to position [88, 0]
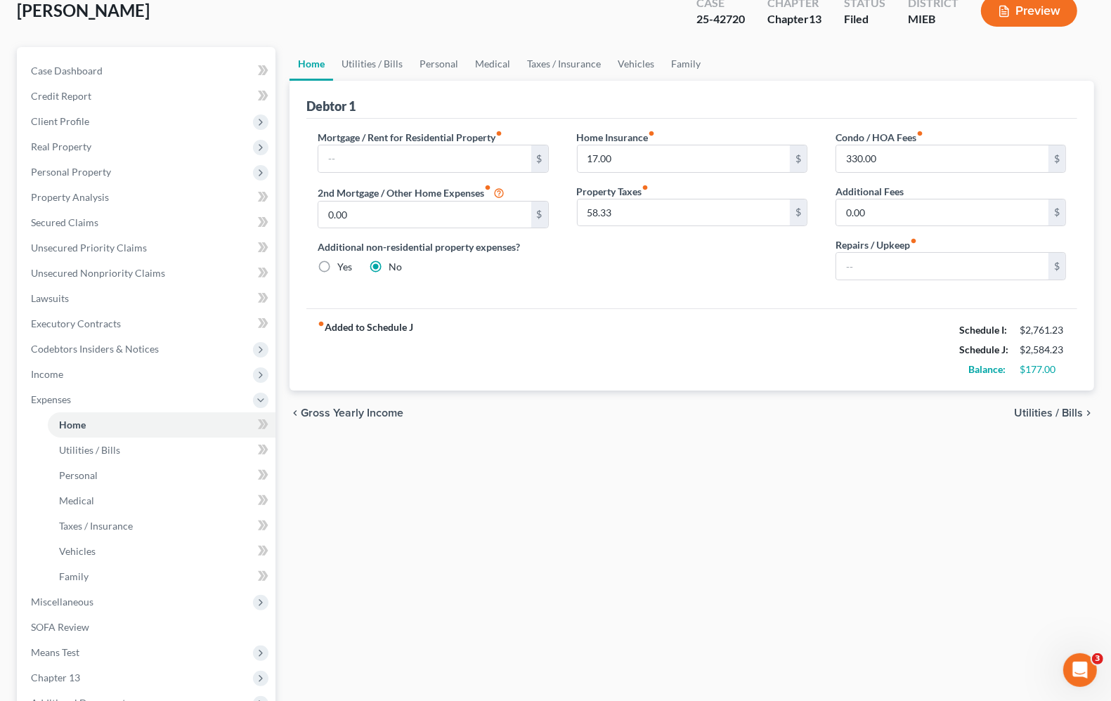
click at [1049, 416] on span "Utilities / Bills" at bounding box center [1048, 413] width 69 height 11
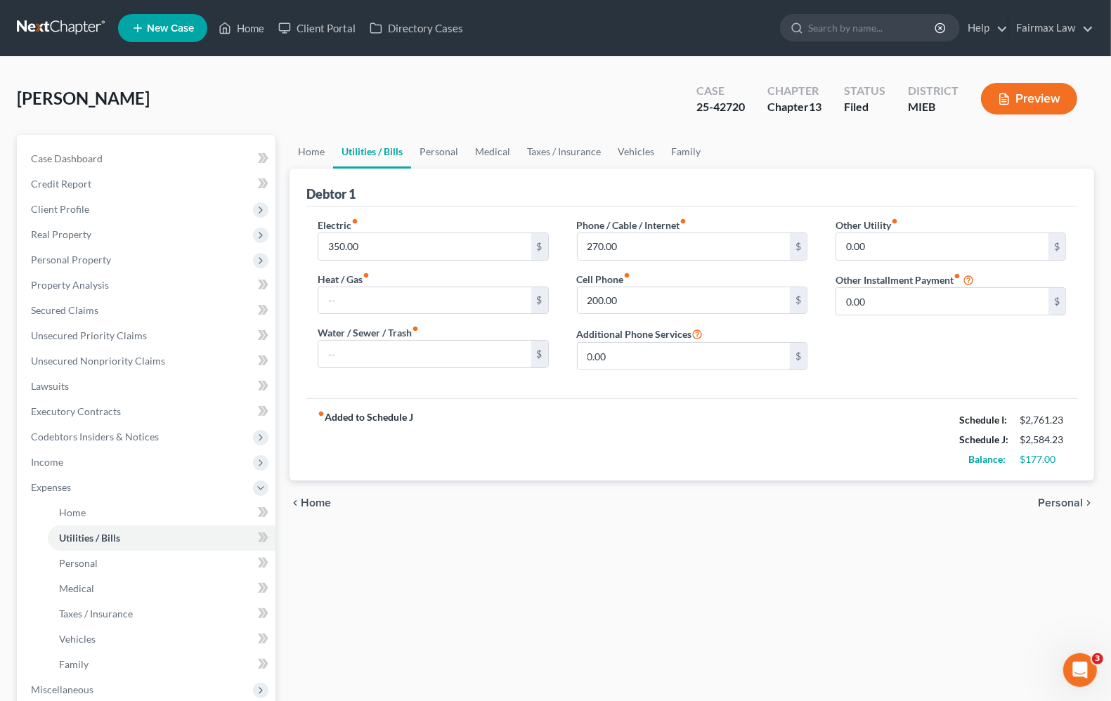
click at [1060, 500] on span "Personal" at bounding box center [1060, 503] width 45 height 11
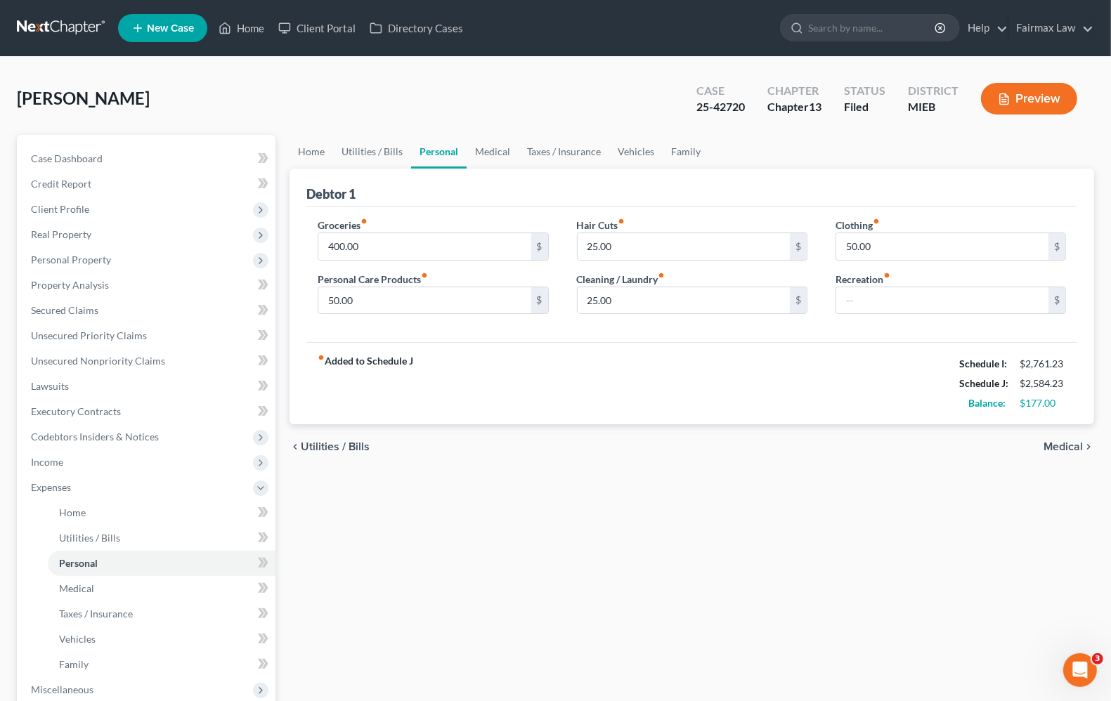
click at [1070, 450] on span "Medical" at bounding box center [1063, 446] width 39 height 11
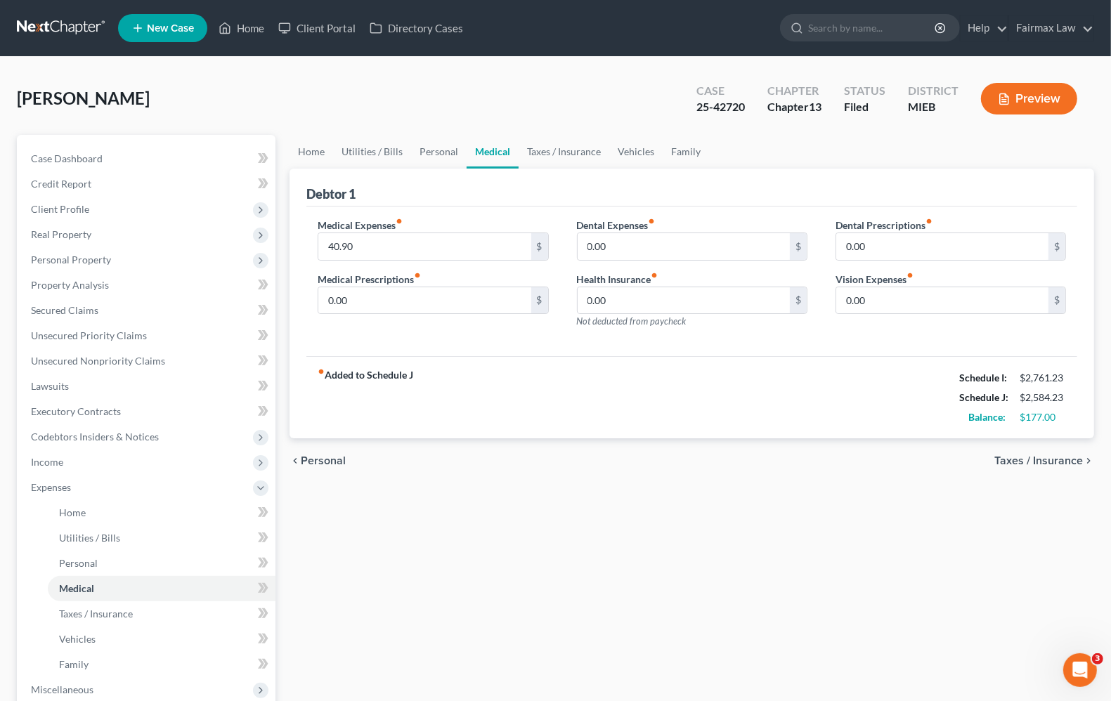
click at [1074, 453] on div "chevron_left Personal Taxes / Insurance chevron_right" at bounding box center [692, 461] width 805 height 45
click at [1058, 457] on span "Taxes / Insurance" at bounding box center [1038, 460] width 89 height 11
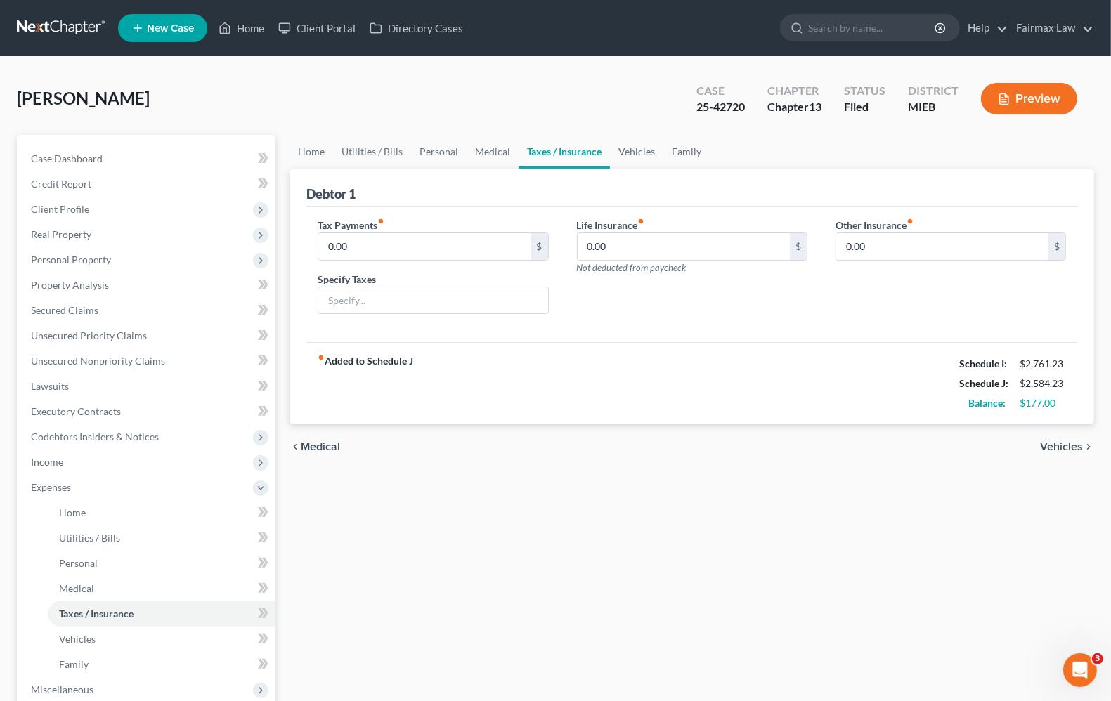
click at [1059, 459] on div "chevron_left Medical Vehicles chevron_right" at bounding box center [692, 446] width 805 height 45
click at [1063, 446] on span "Vehicles" at bounding box center [1061, 446] width 43 height 11
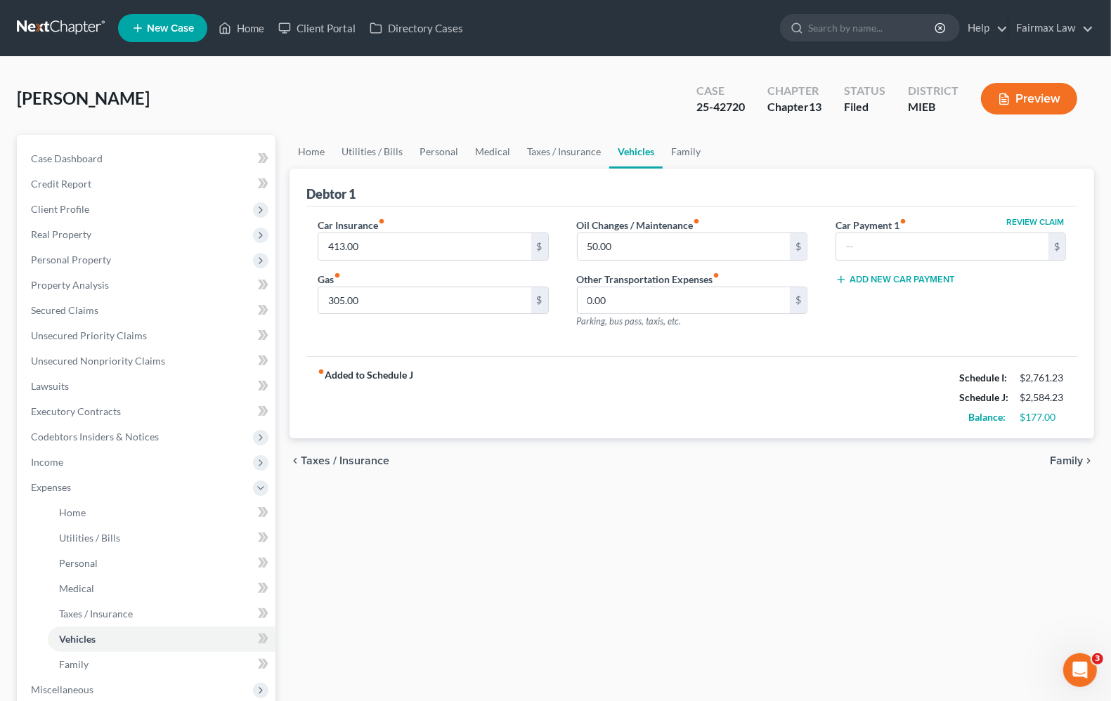
click at [1066, 460] on span "Family" at bounding box center [1066, 460] width 33 height 11
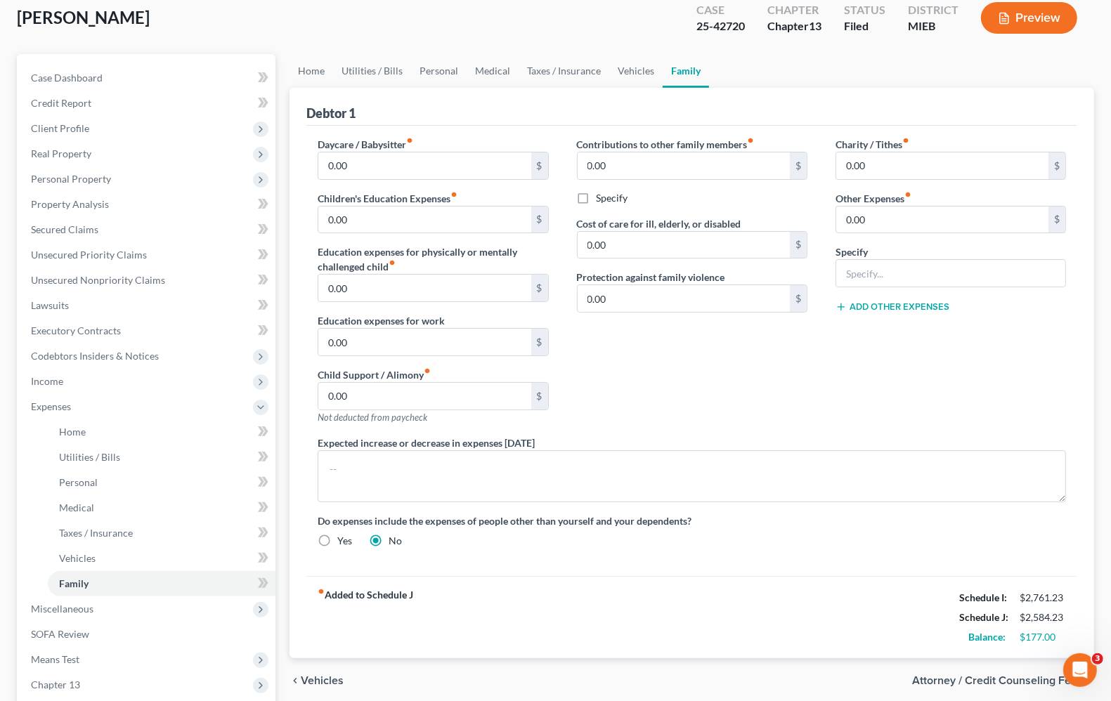
scroll to position [176, 0]
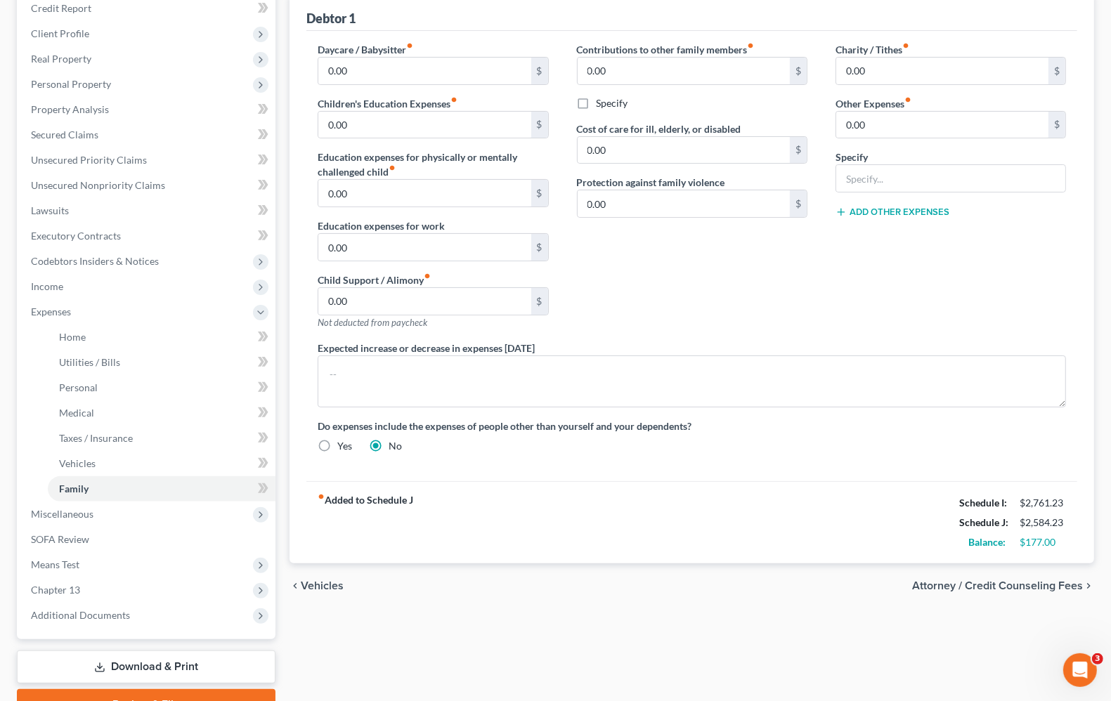
click at [325, 581] on span "Vehicles" at bounding box center [322, 586] width 43 height 11
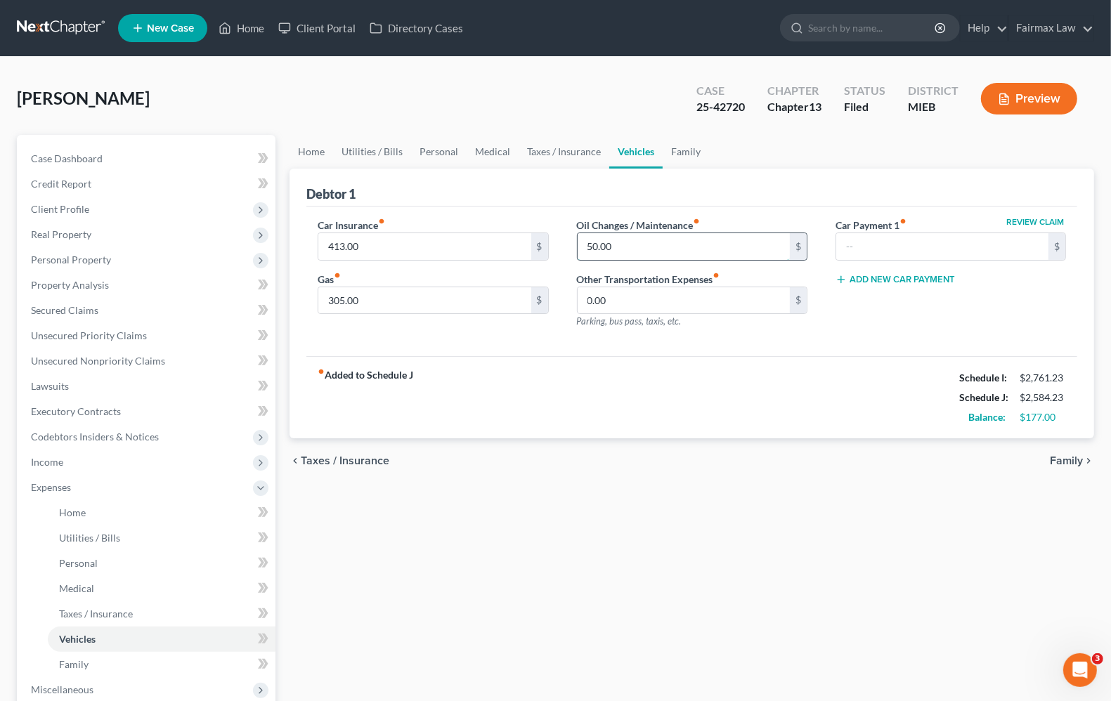
click at [648, 254] on input "50.00" at bounding box center [684, 246] width 212 height 27
type input "0.00"
click at [640, 406] on div "fiber_manual_record Added to Schedule J Schedule I: $2,761.23 Schedule J: $2,53…" at bounding box center [691, 397] width 771 height 82
click at [325, 457] on span "Taxes / Insurance" at bounding box center [345, 460] width 89 height 11
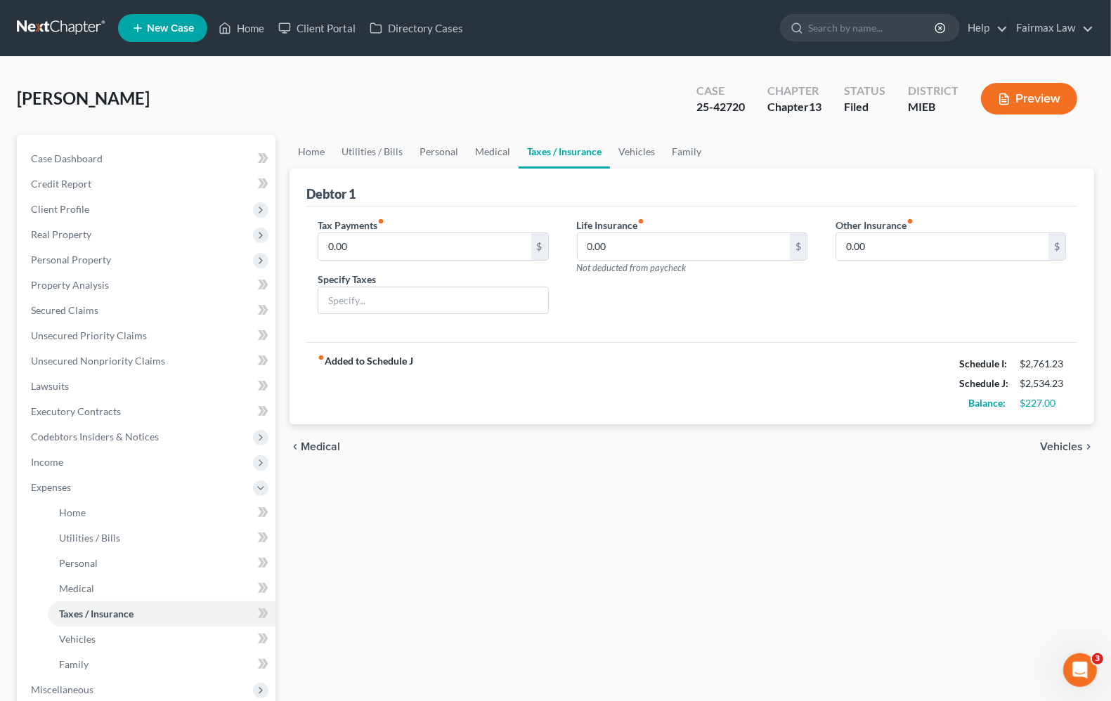
click at [323, 450] on span "Medical" at bounding box center [320, 446] width 39 height 11
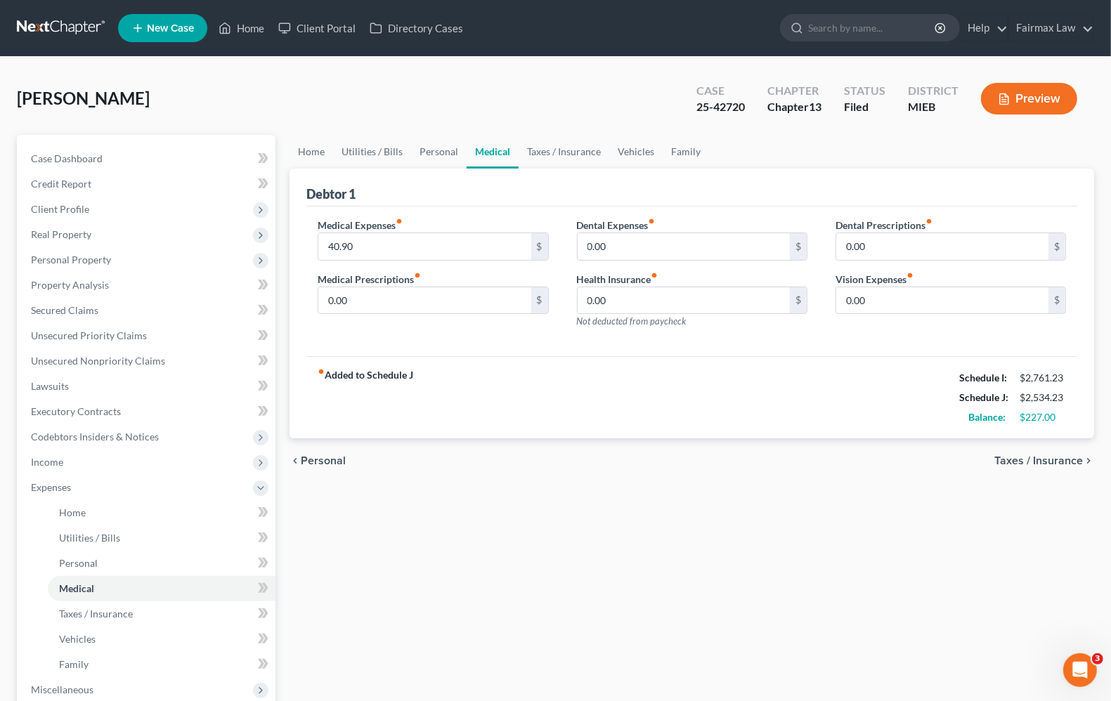
click at [322, 465] on span "Personal" at bounding box center [323, 460] width 45 height 11
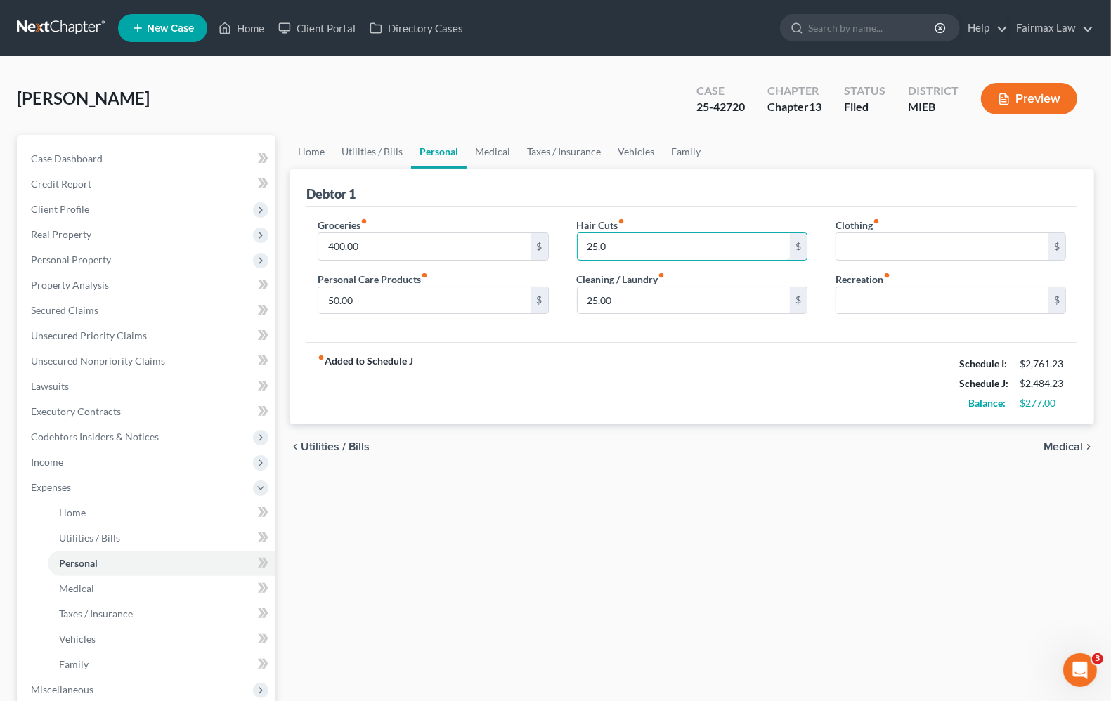
type input "25.00"
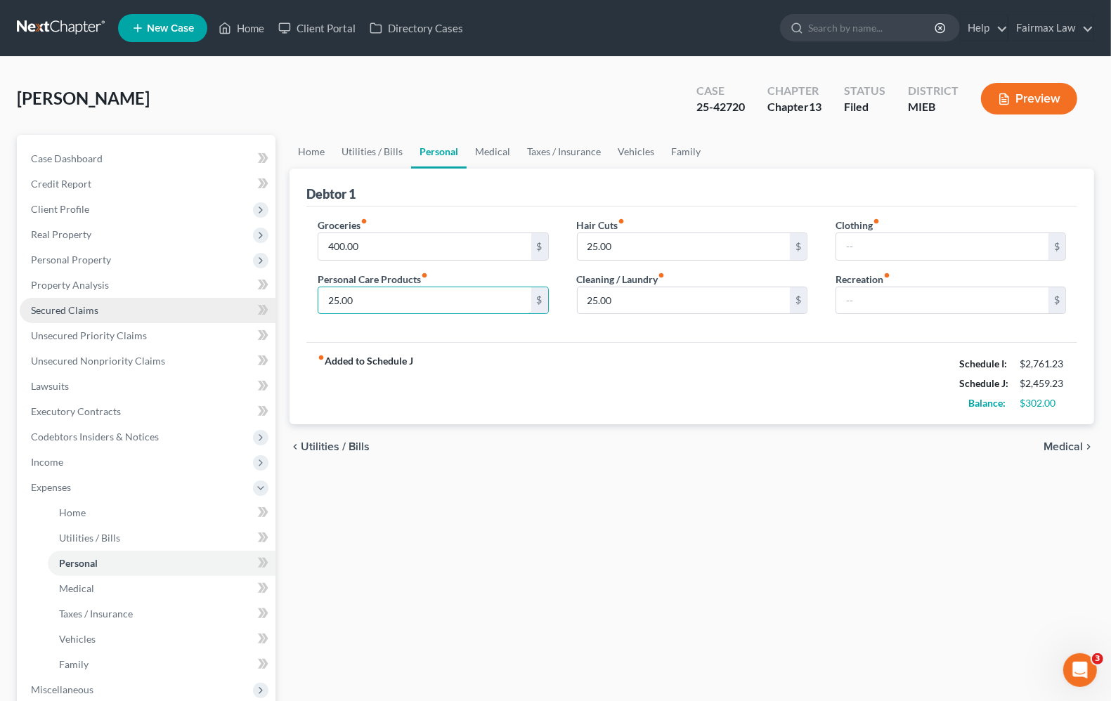
type input "25.00"
type input "261.00"
click at [650, 503] on div "Home Utilities / Bills Personal Medical Taxes / Insurance Vehicles Family Debto…" at bounding box center [692, 515] width 819 height 761
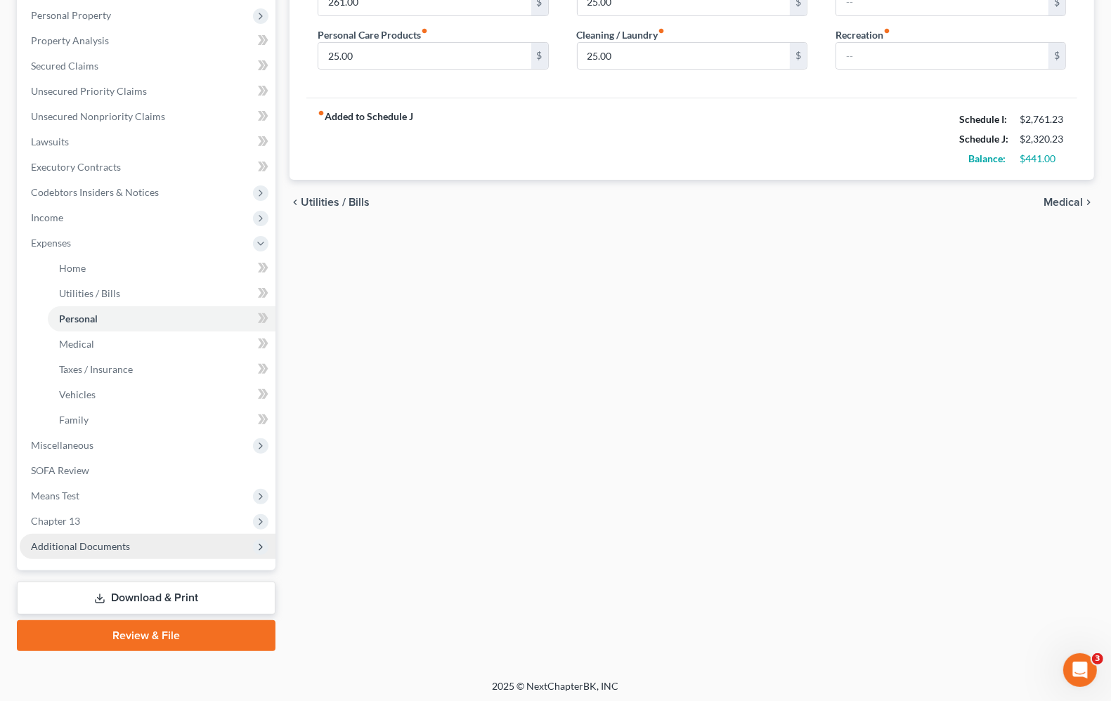
scroll to position [247, 0]
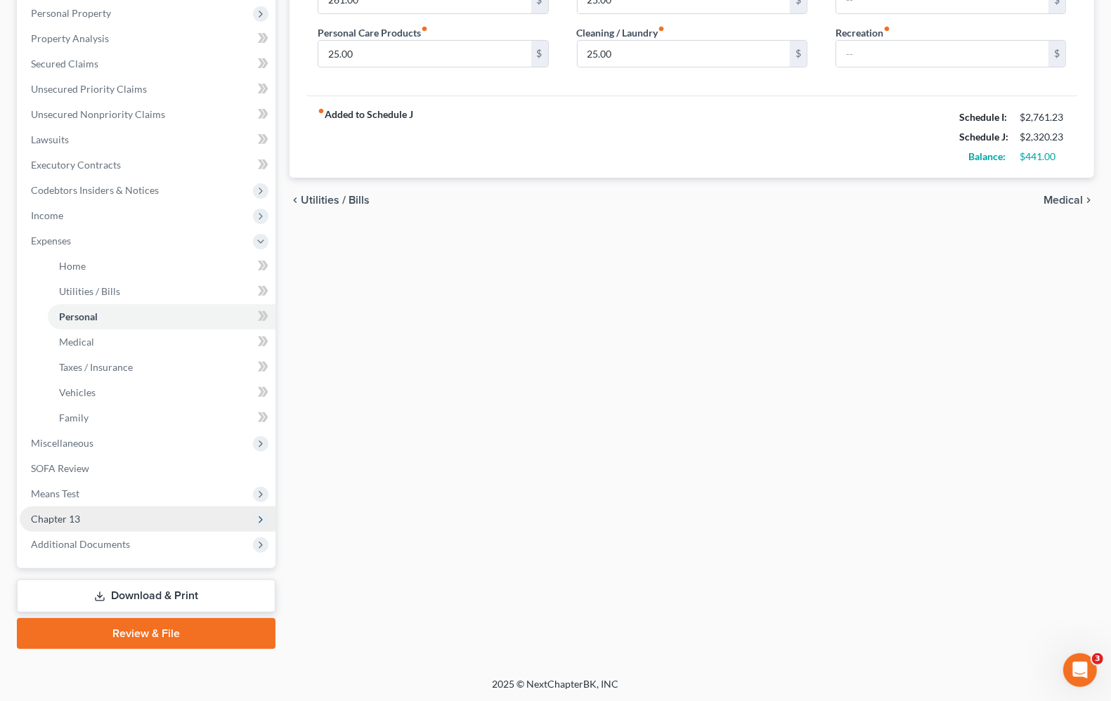
click at [79, 524] on span "Chapter 13" at bounding box center [148, 519] width 256 height 25
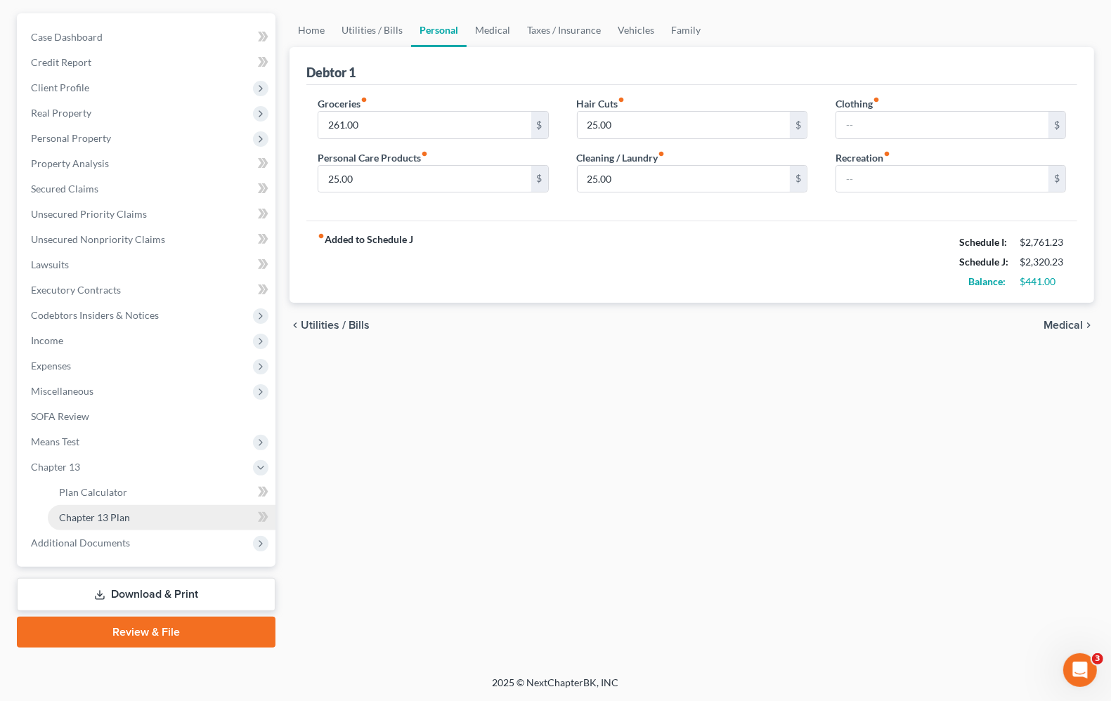
scroll to position [120, 0]
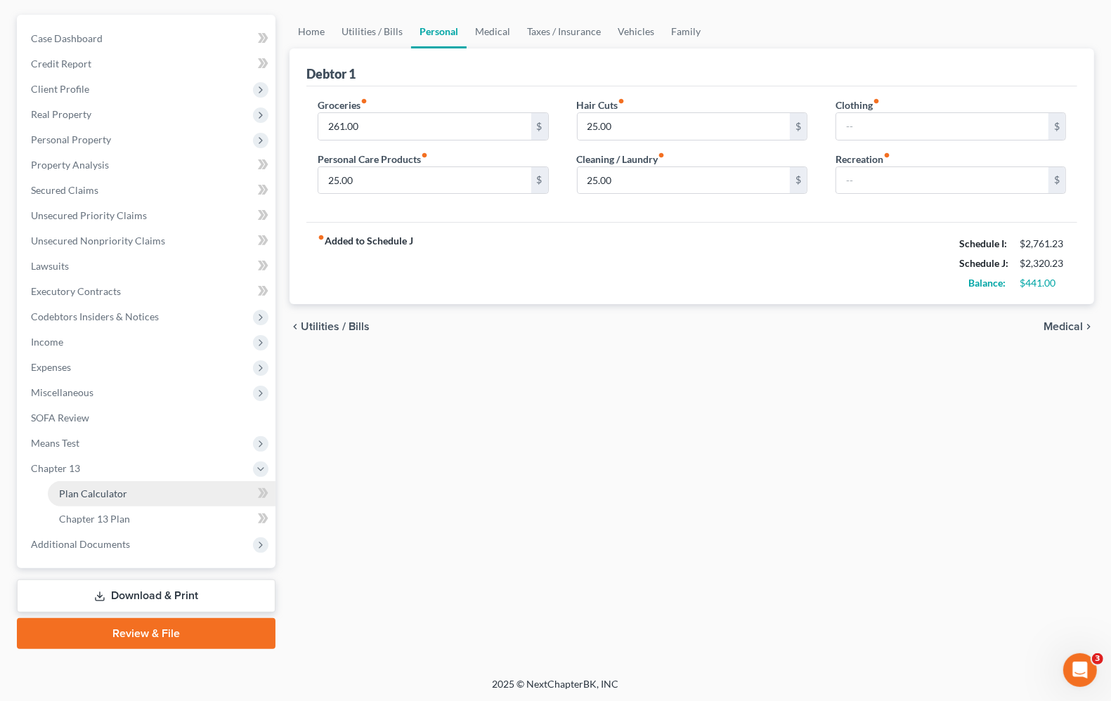
click at [86, 493] on span "Plan Calculator" at bounding box center [93, 494] width 68 height 12
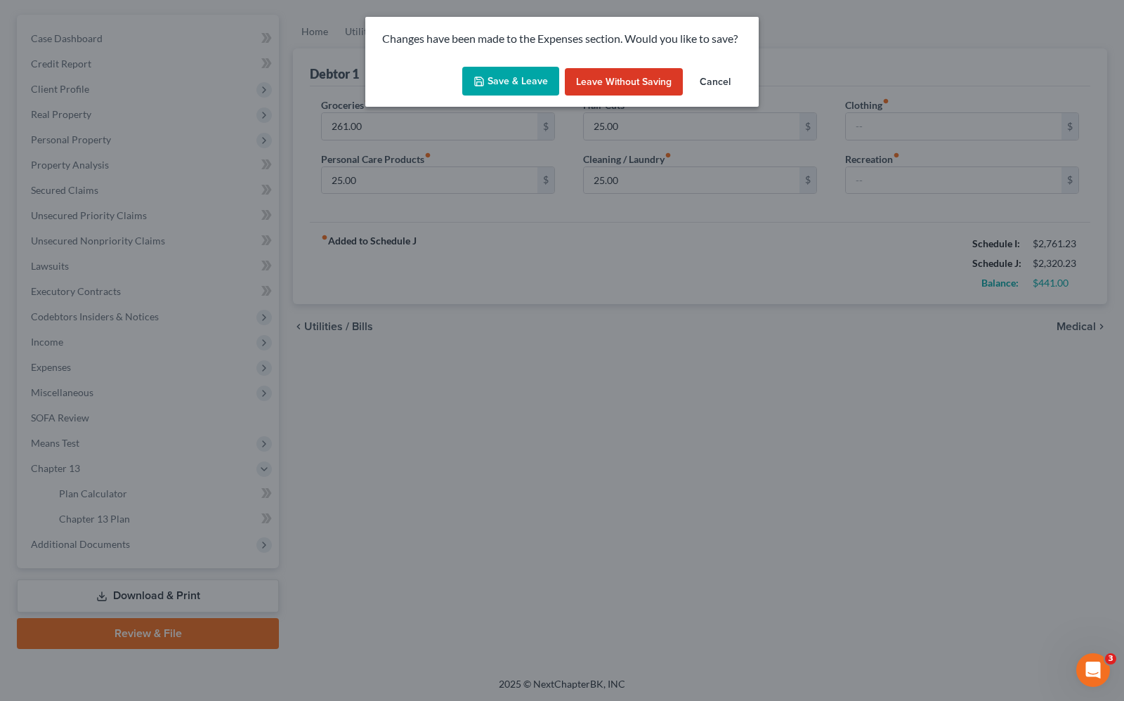
click at [507, 75] on button "Save & Leave" at bounding box center [510, 82] width 97 height 30
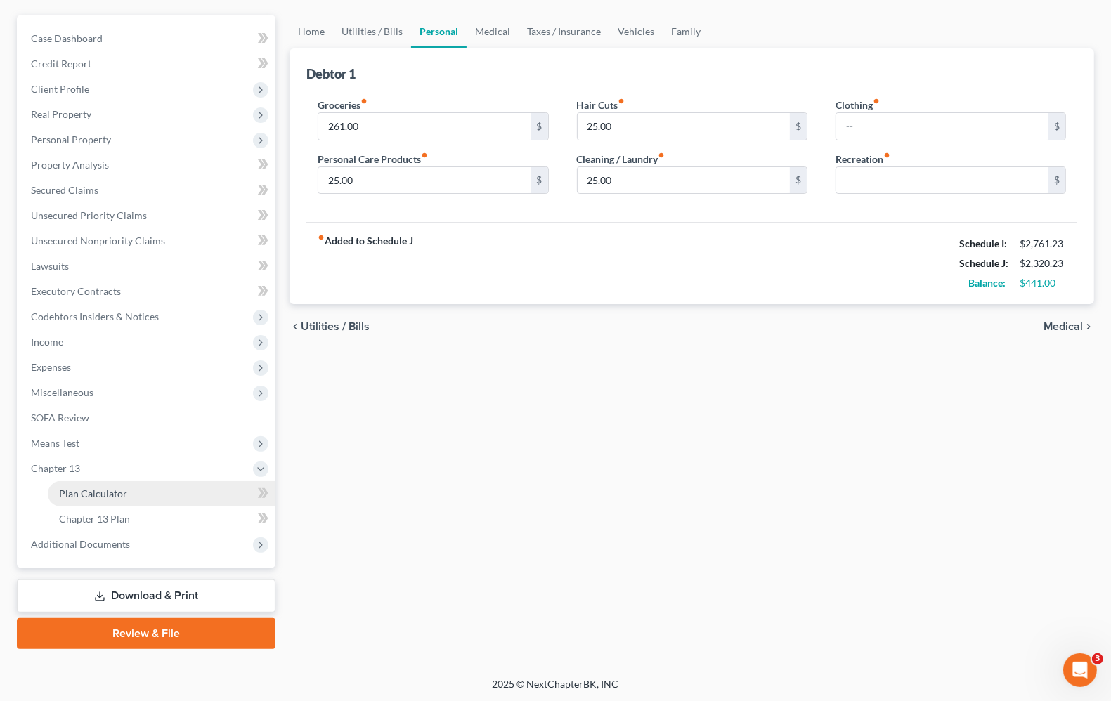
click at [102, 503] on link "Plan Calculator" at bounding box center [162, 493] width 228 height 25
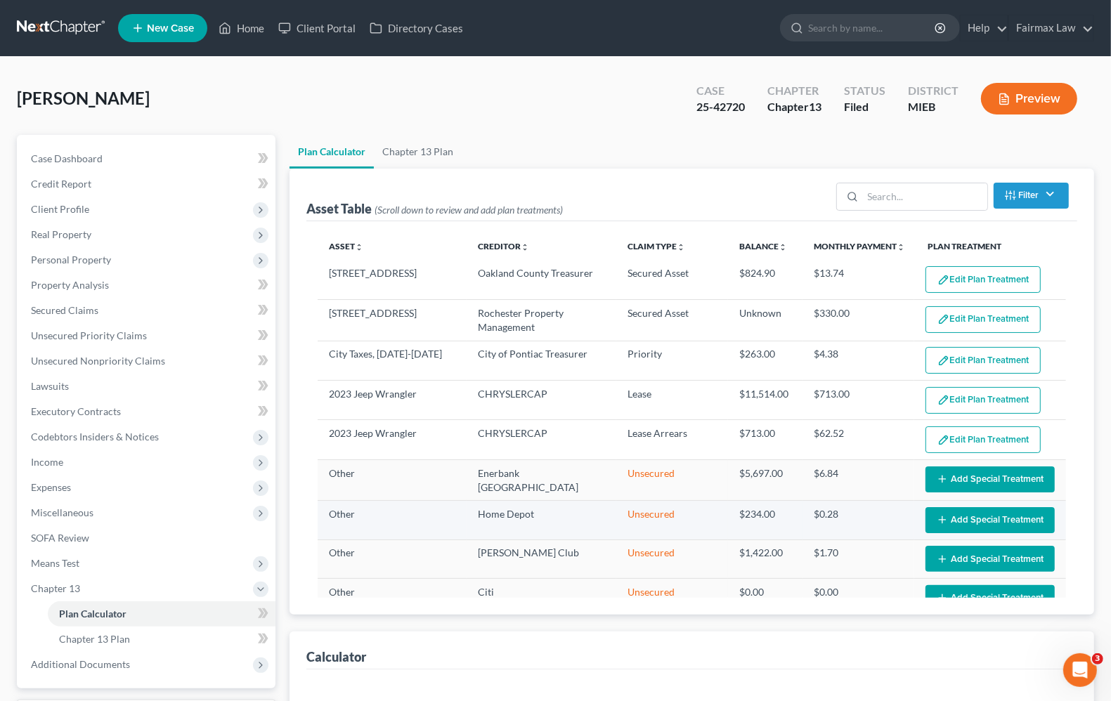
select select "59"
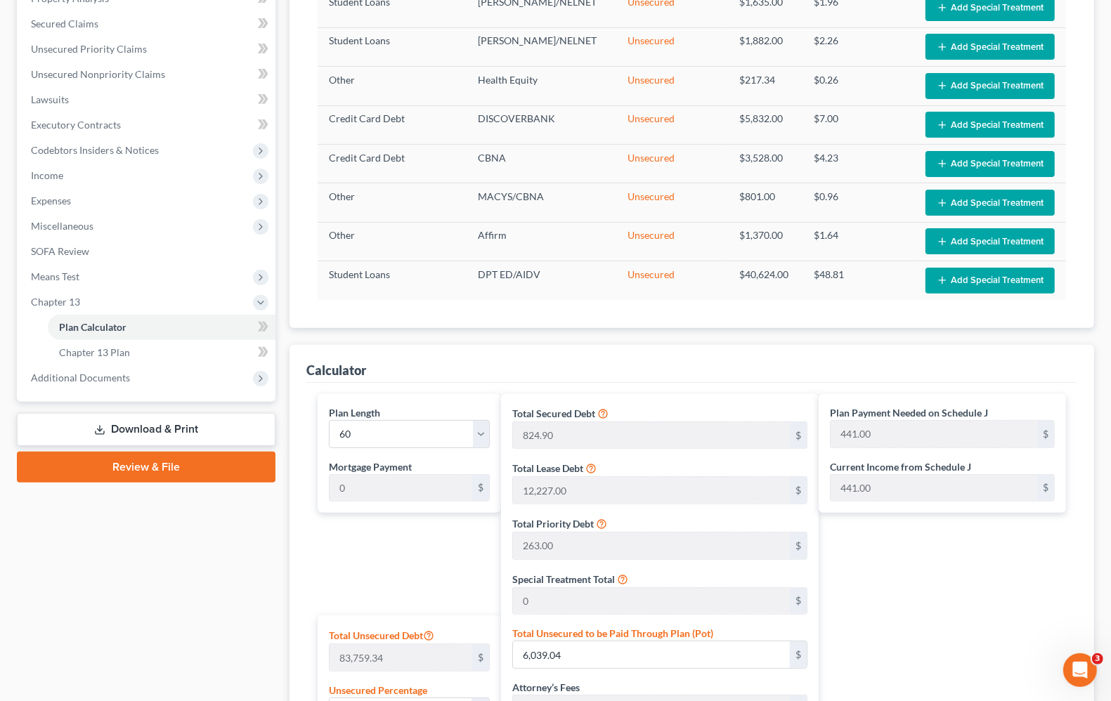
scroll to position [264, 0]
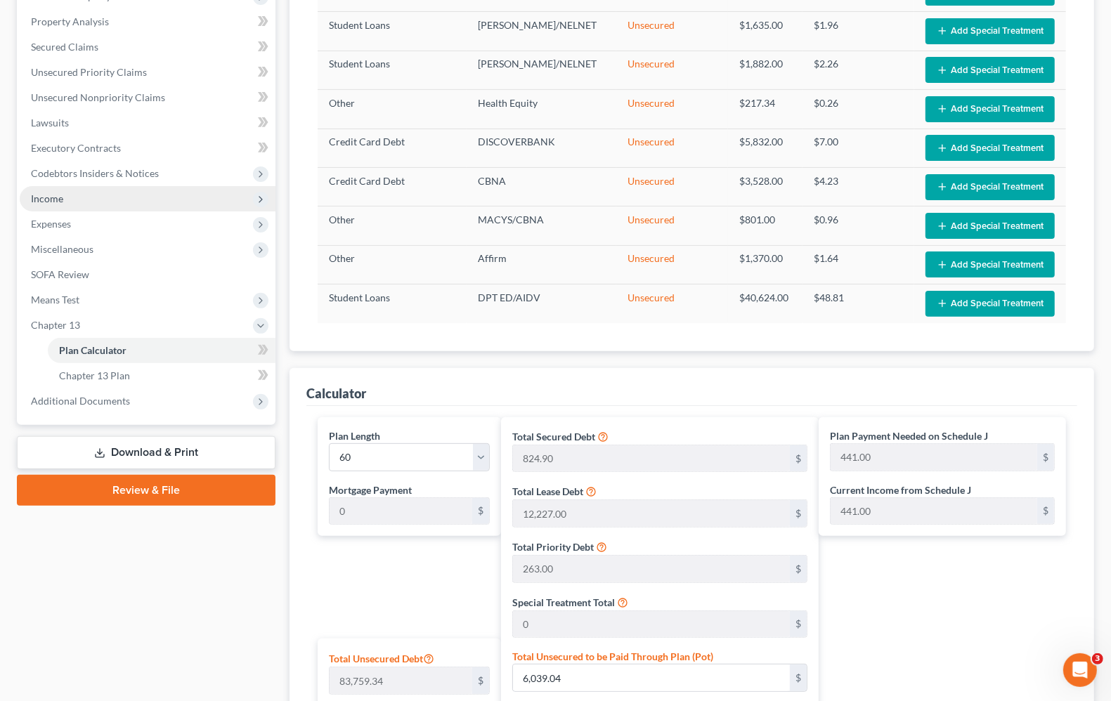
click at [70, 194] on span "Income" at bounding box center [148, 198] width 256 height 25
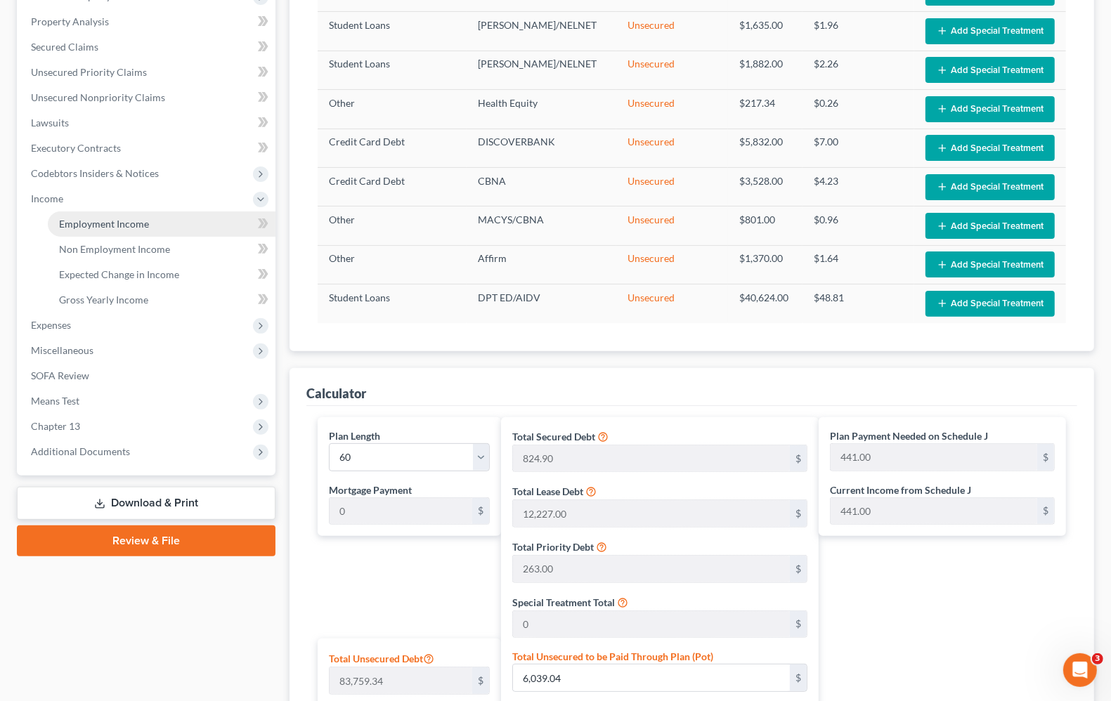
click at [89, 223] on span "Employment Income" at bounding box center [104, 224] width 90 height 12
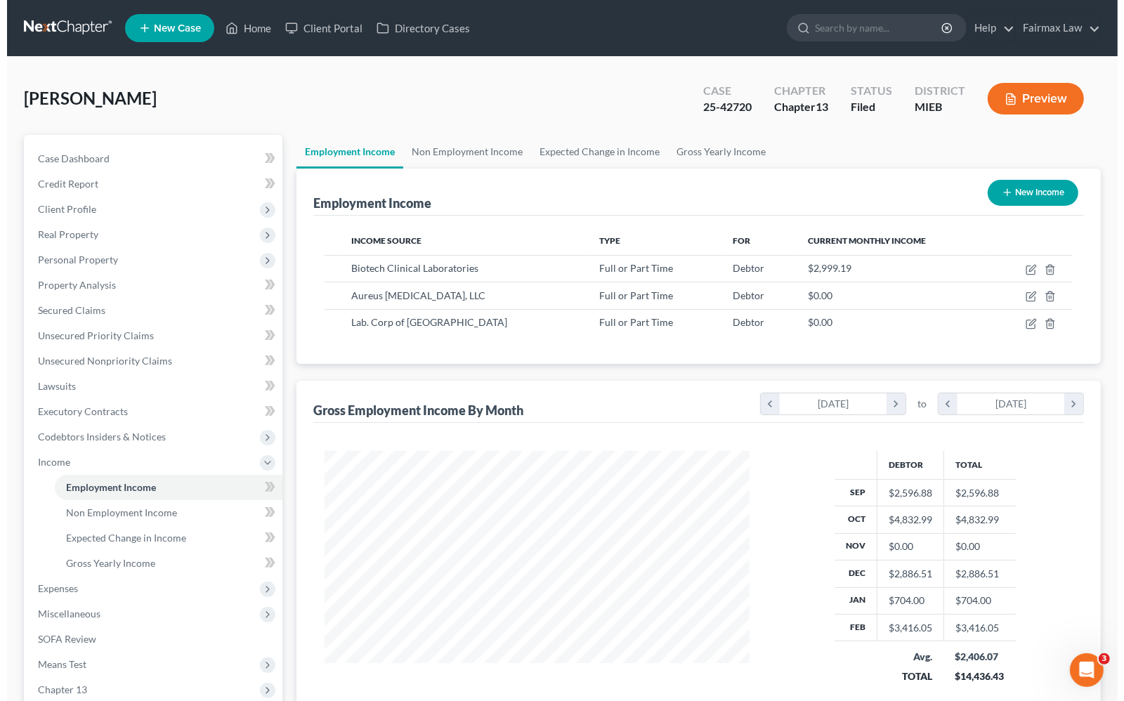
scroll to position [253, 452]
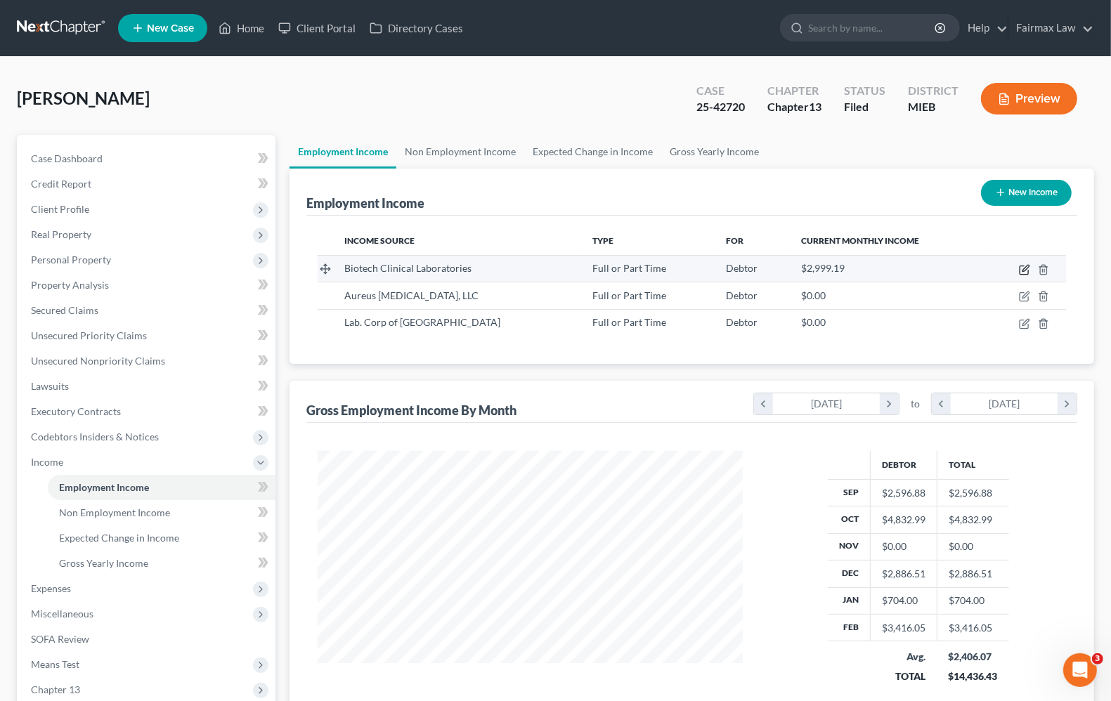
click at [1027, 271] on icon "button" at bounding box center [1024, 269] width 11 height 11
select select "0"
select select "23"
select select "2"
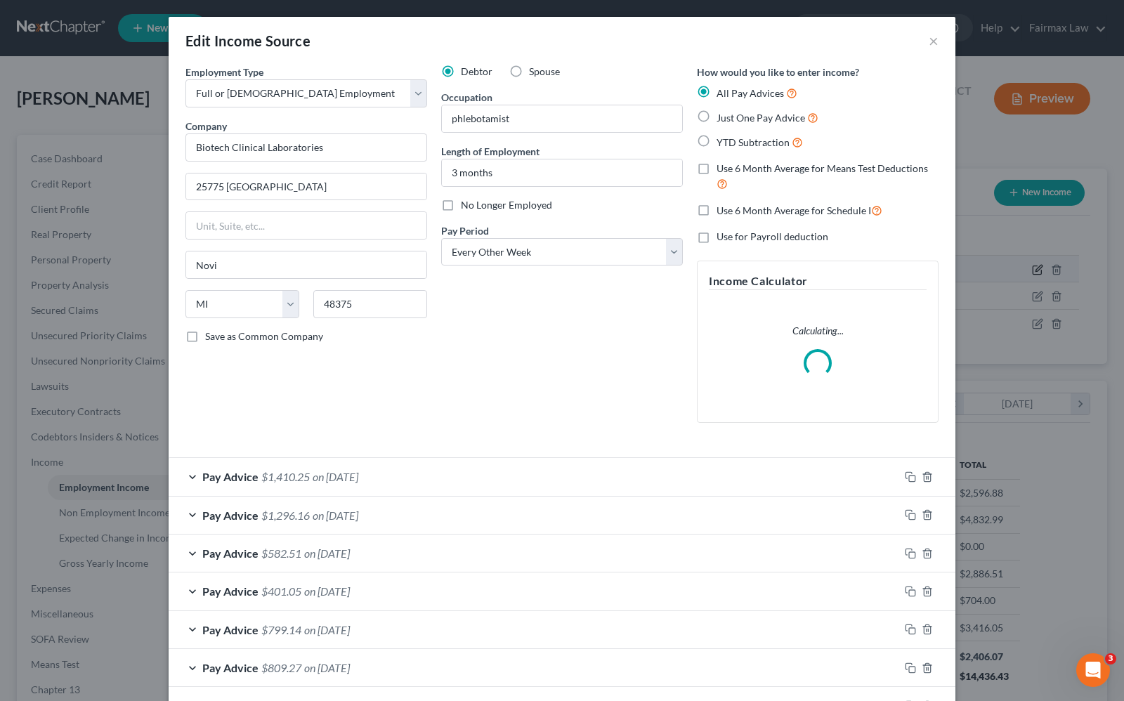
scroll to position [253, 458]
click at [221, 472] on span "Pay Advice" at bounding box center [230, 476] width 56 height 13
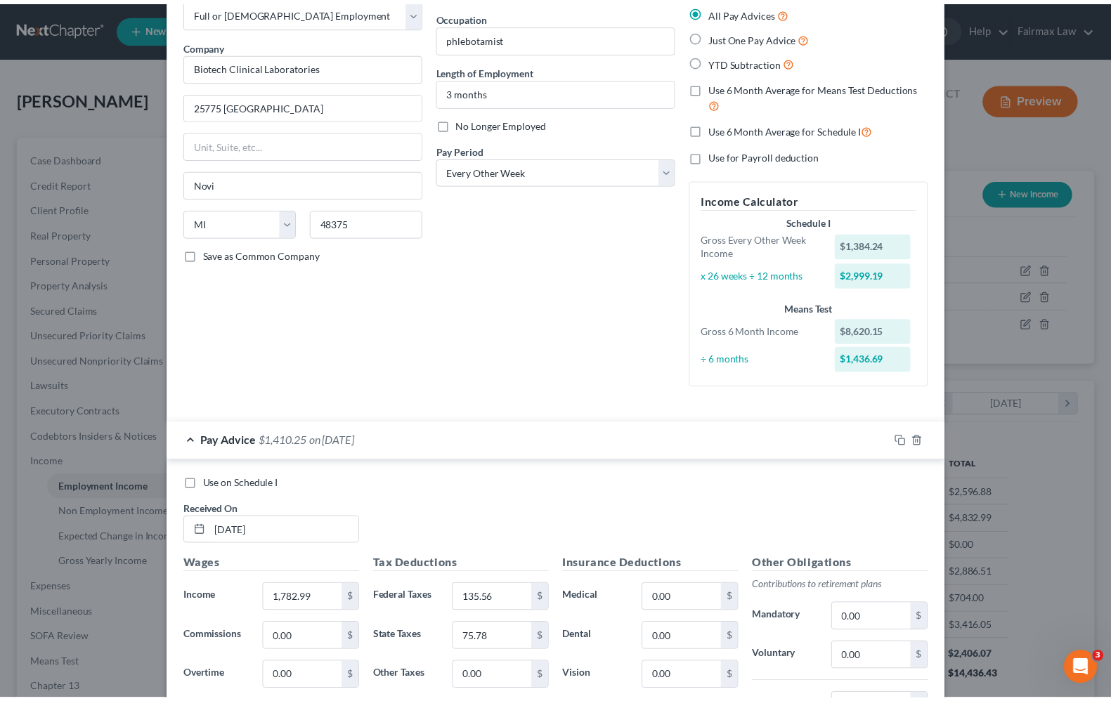
scroll to position [0, 0]
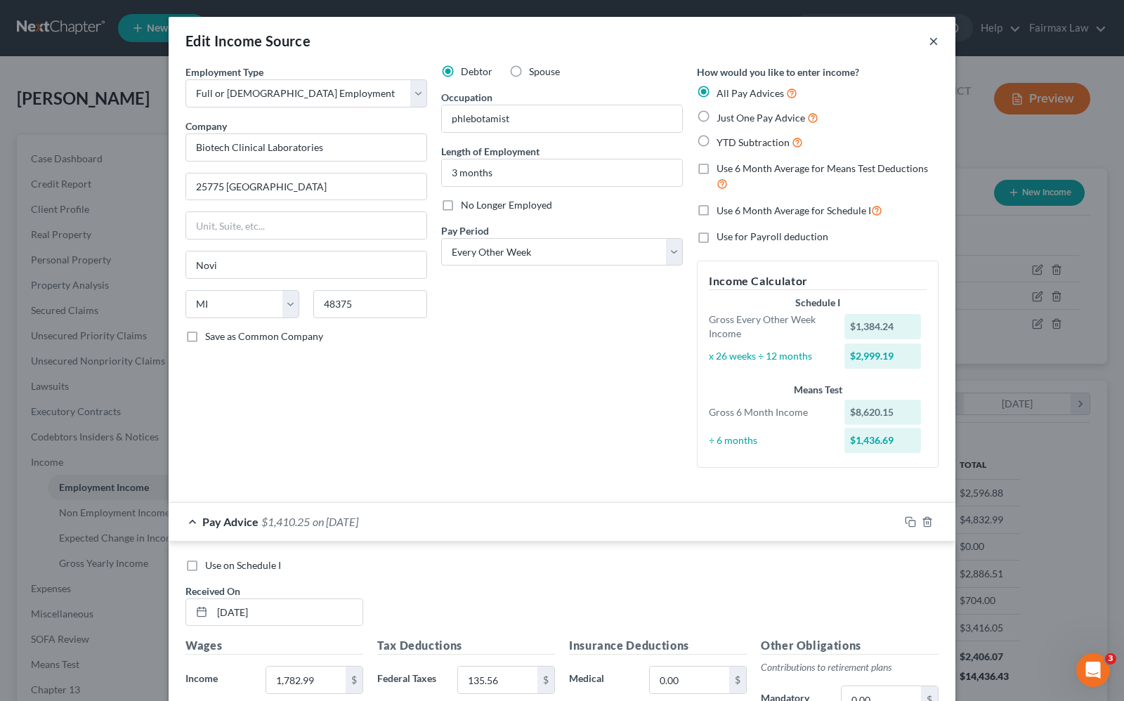
click at [932, 39] on button "×" at bounding box center [934, 40] width 10 height 17
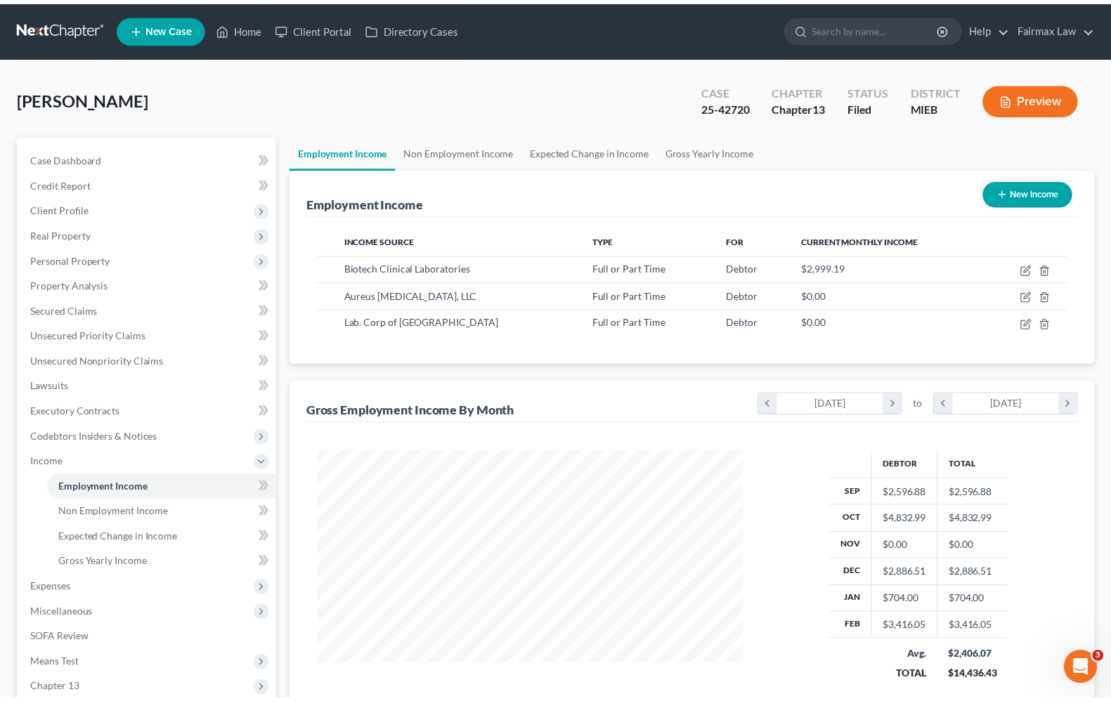
scroll to position [702543, 702343]
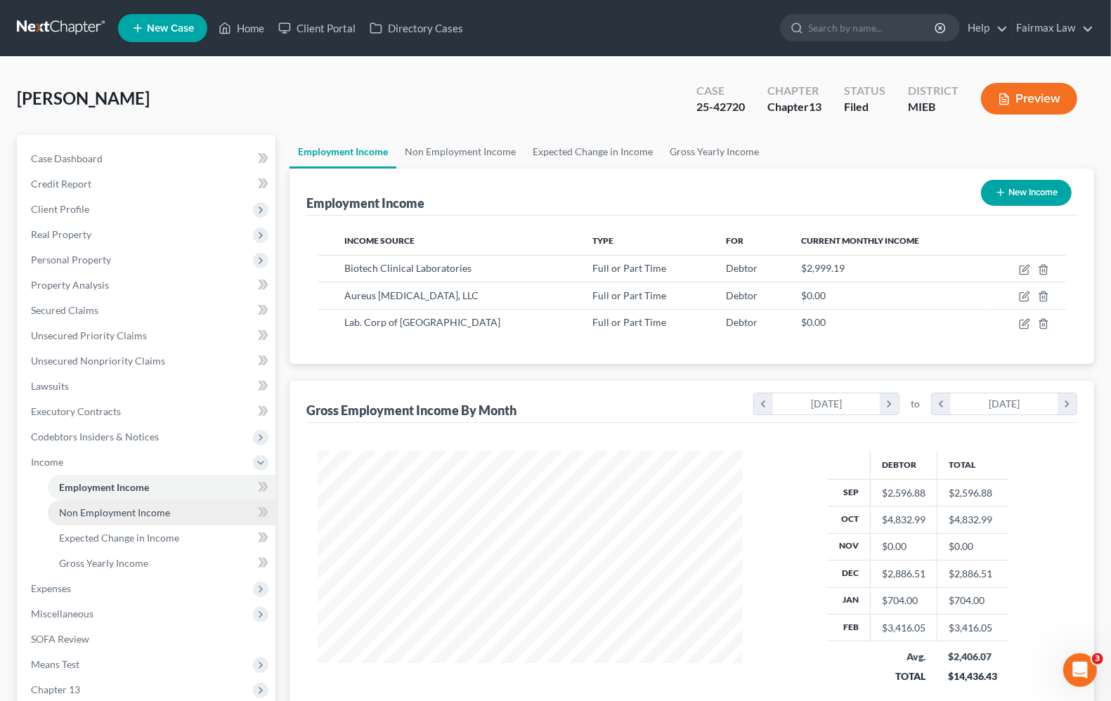
click at [144, 514] on span "Non Employment Income" at bounding box center [114, 513] width 111 height 12
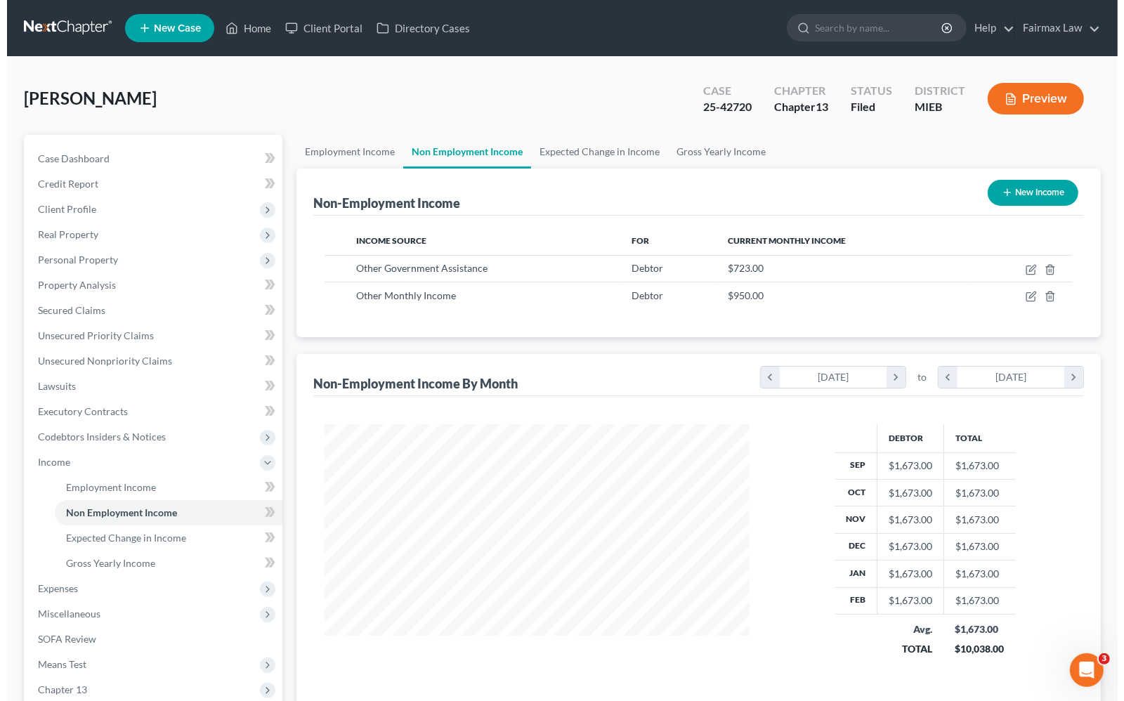
scroll to position [253, 452]
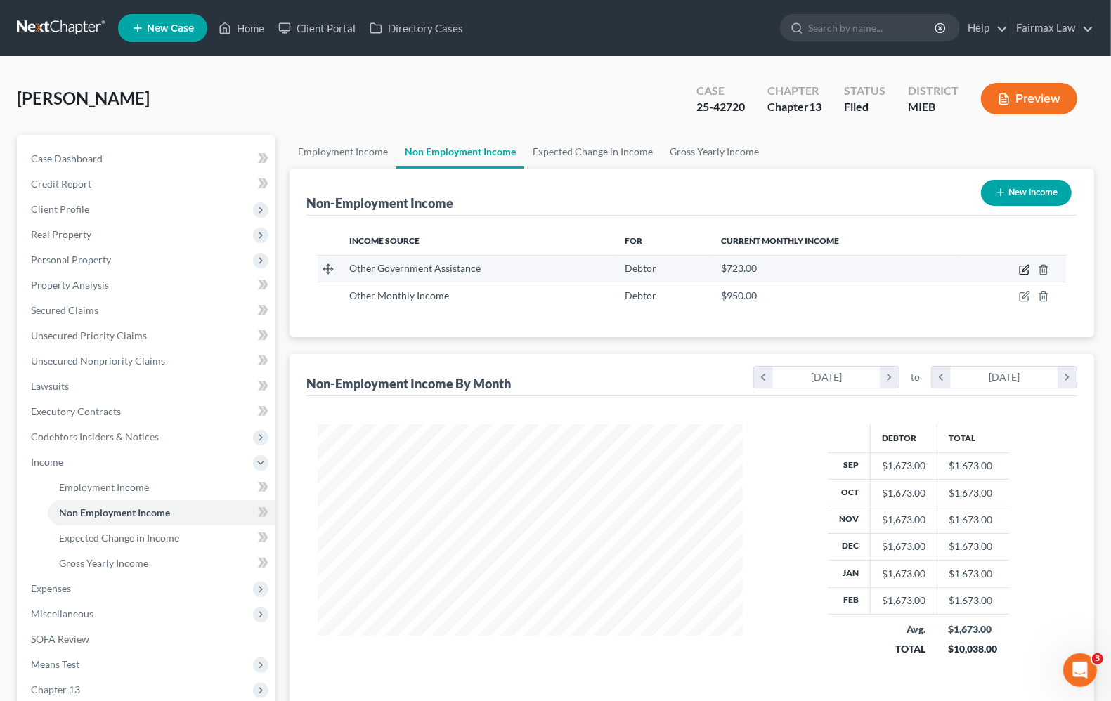
click at [1024, 273] on icon "button" at bounding box center [1024, 269] width 11 height 11
select select "5"
select select "0"
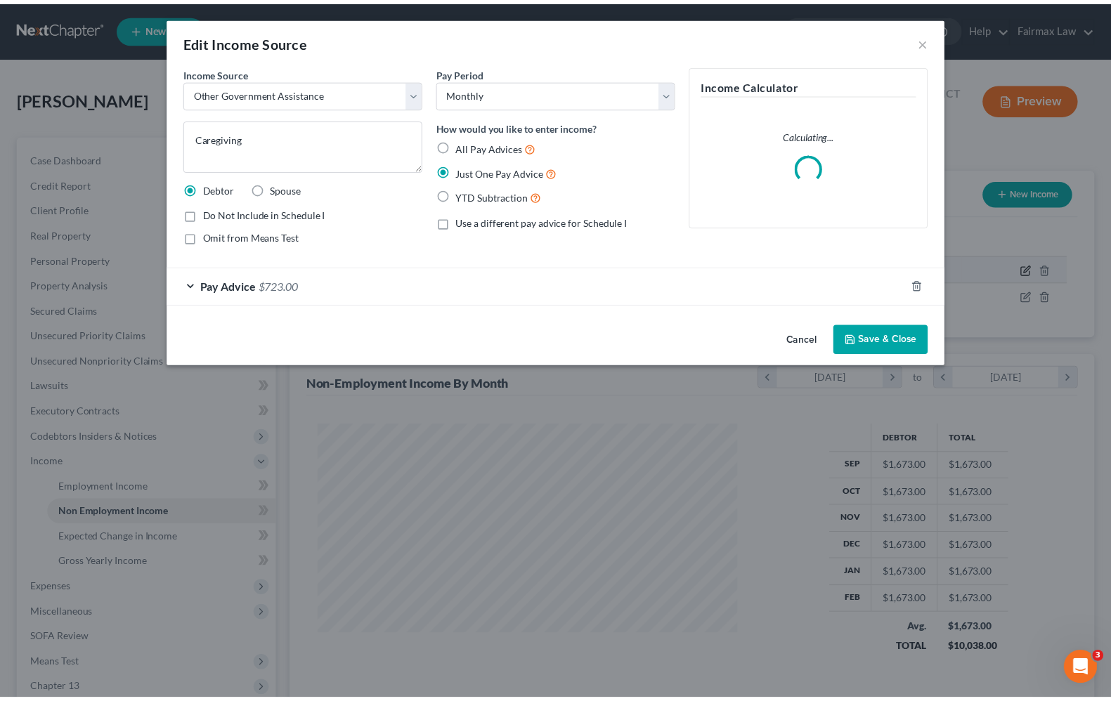
scroll to position [253, 458]
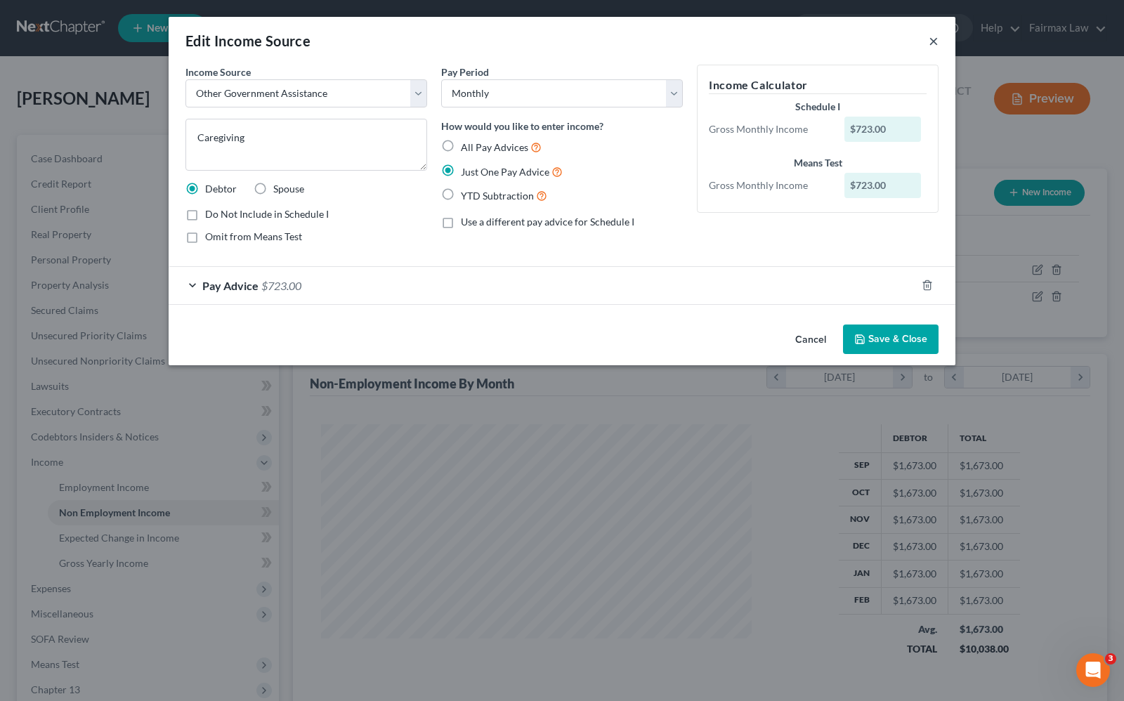
click at [935, 43] on button "×" at bounding box center [934, 40] width 10 height 17
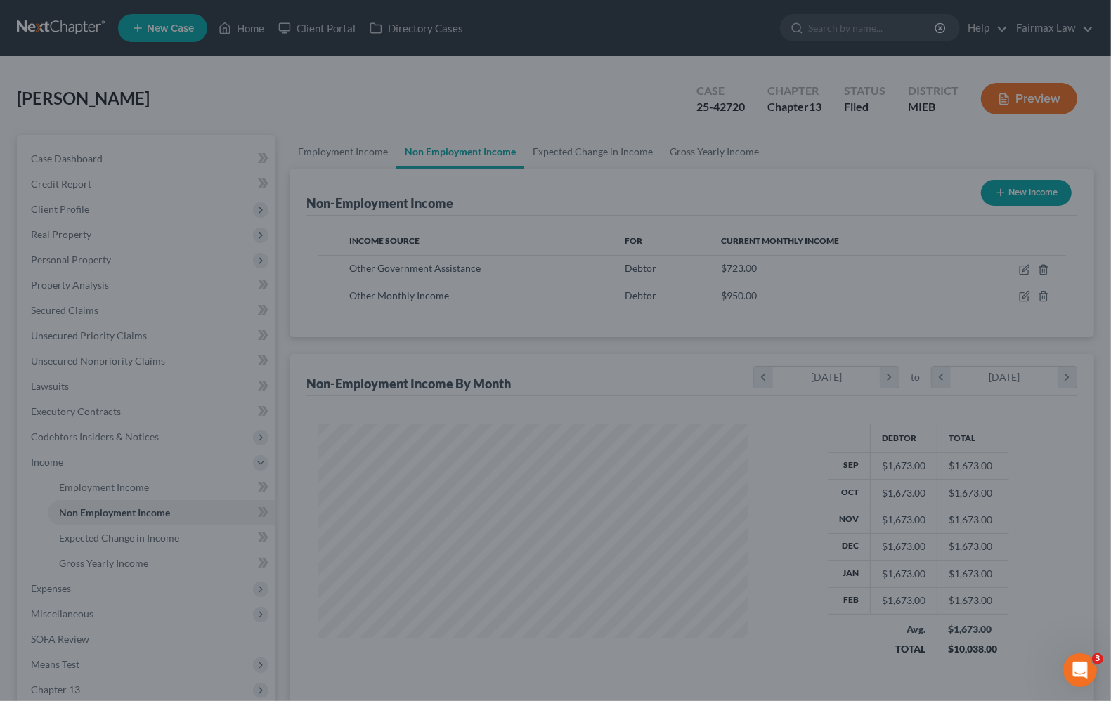
scroll to position [702543, 702343]
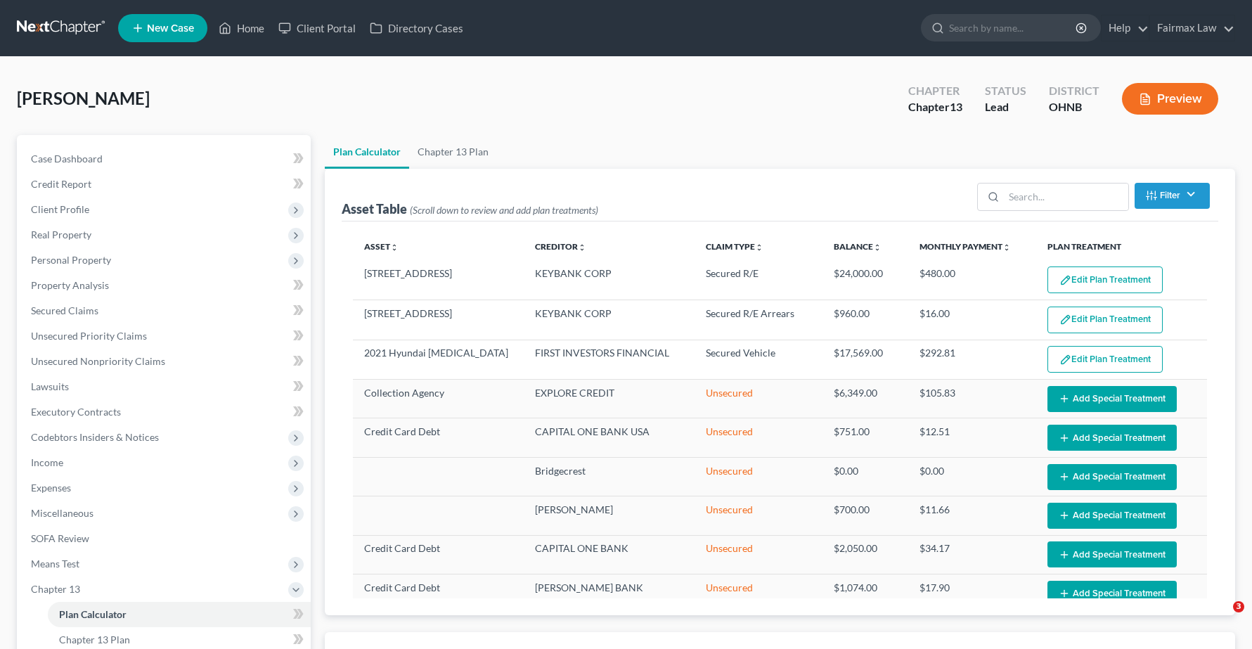
select select "59"
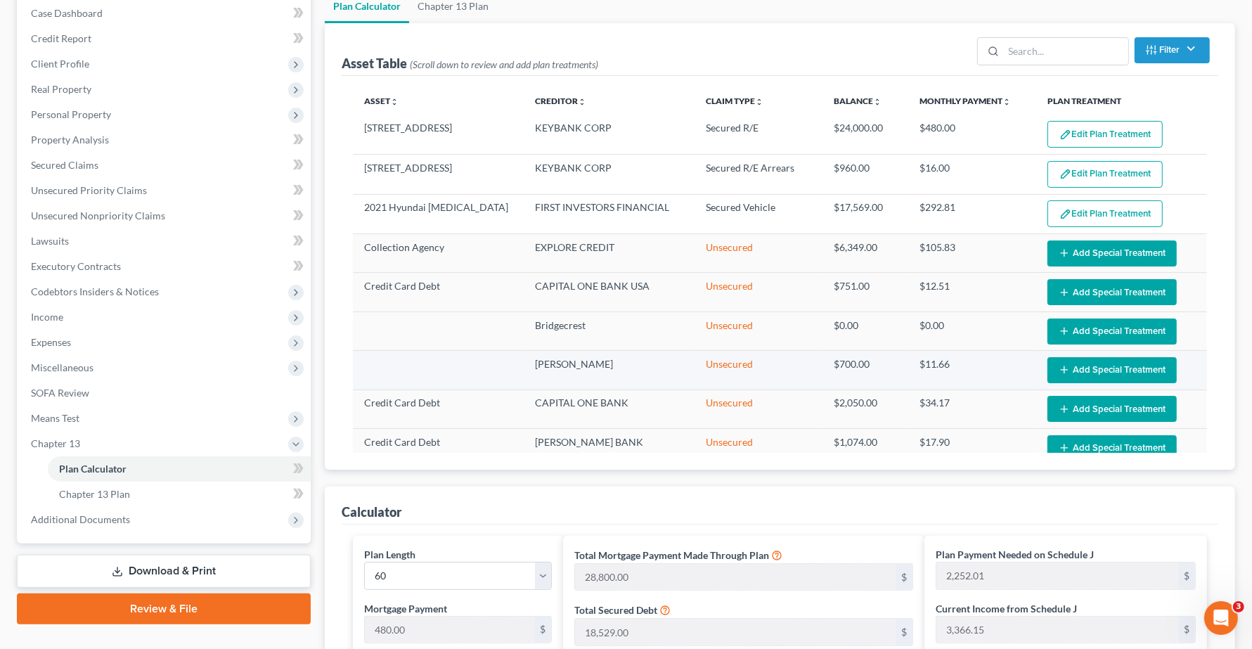
scroll to position [76, 0]
